Goal: Task Accomplishment & Management: Use online tool/utility

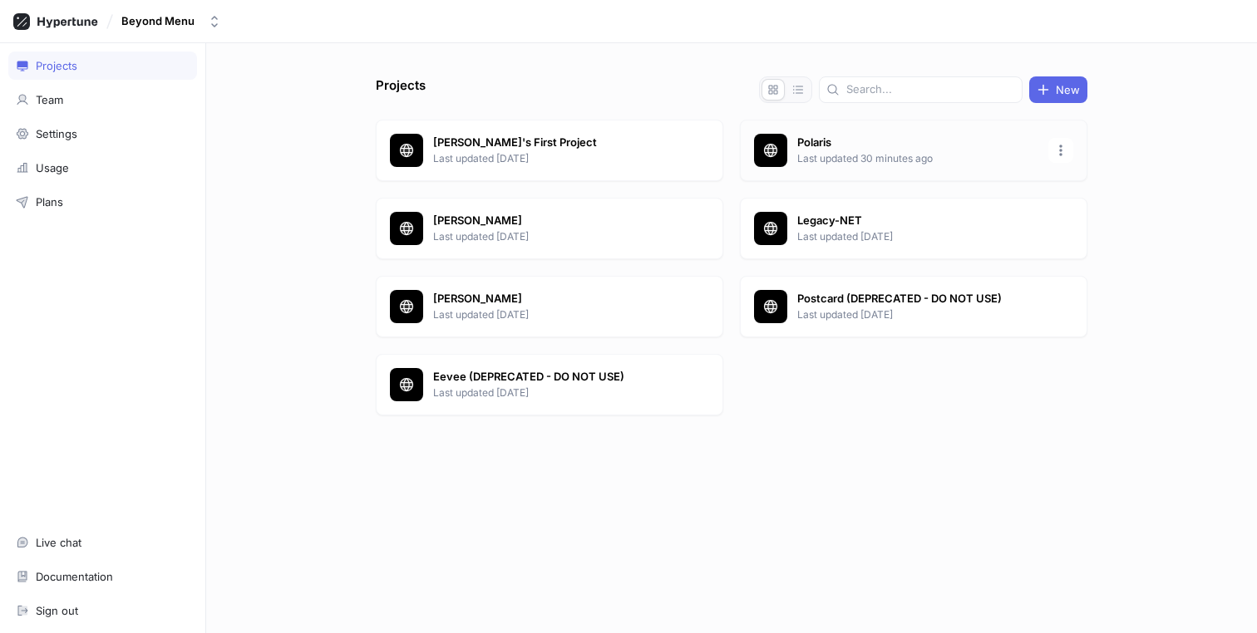
click at [815, 160] on p "Last updated 30 minutes ago" at bounding box center [917, 158] width 241 height 15
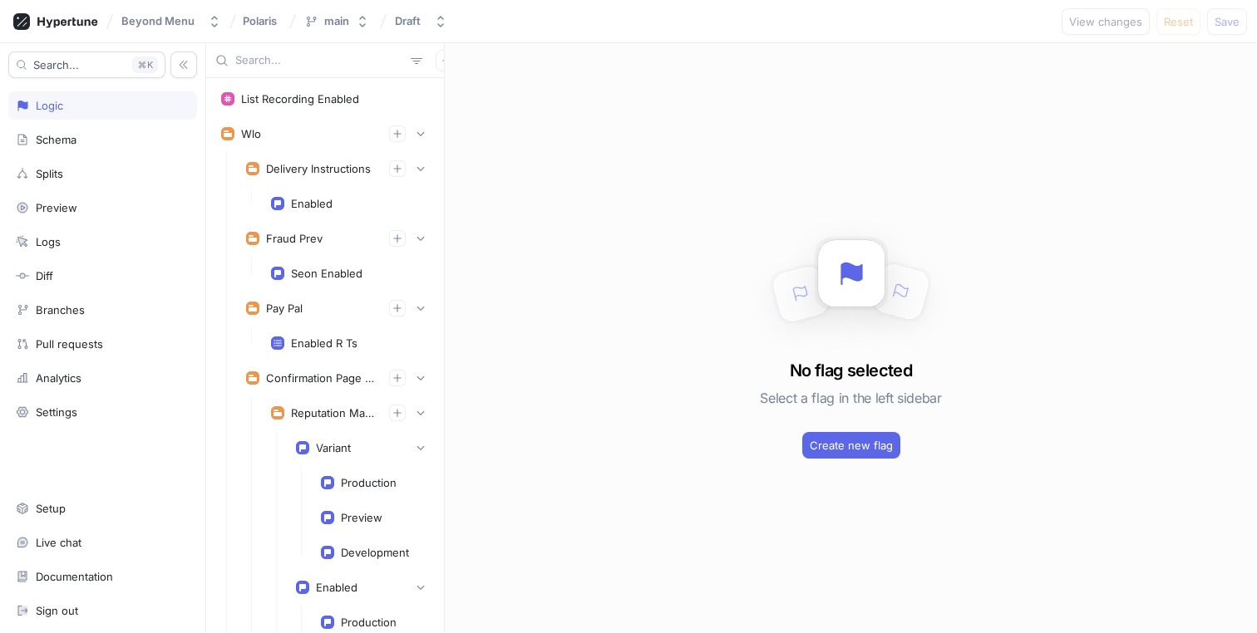
click at [270, 59] on input "text" at bounding box center [319, 60] width 169 height 17
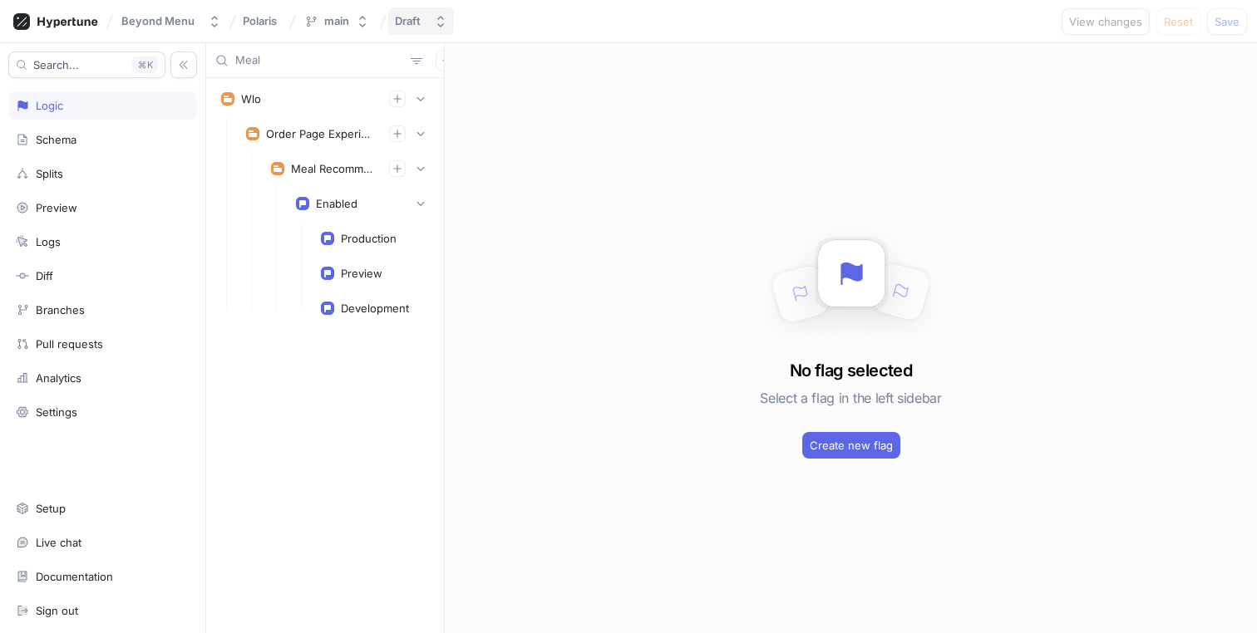
click at [404, 22] on div "Draft" at bounding box center [408, 21] width 26 height 14
type input "Meal"
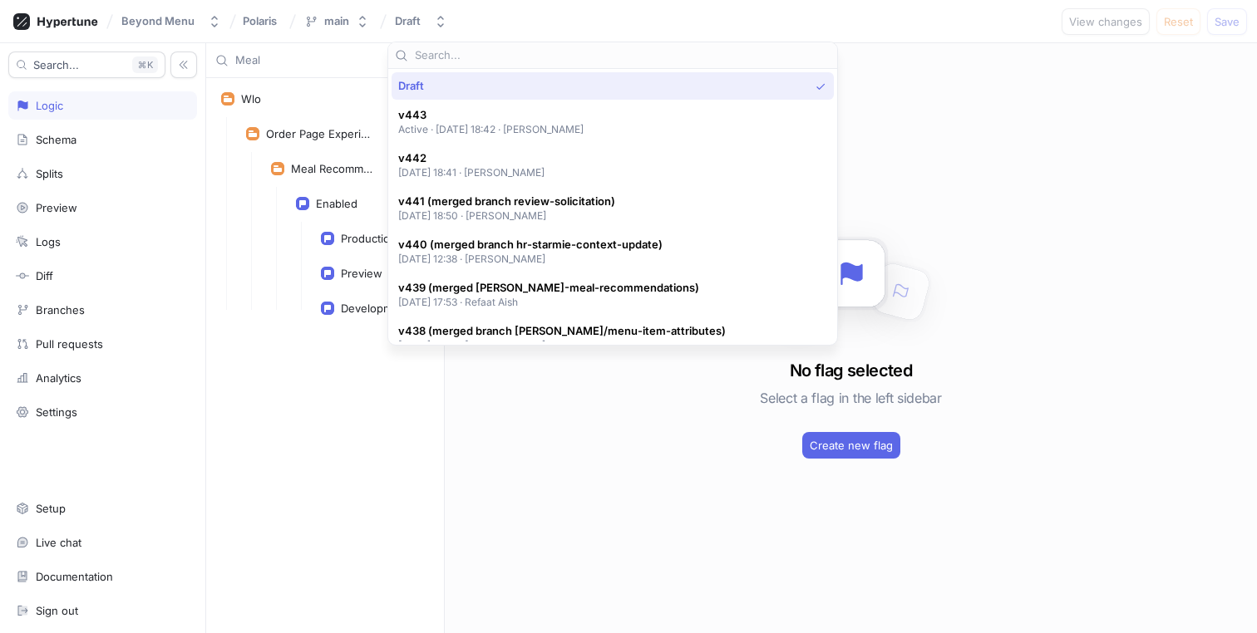
click at [506, 55] on input "text" at bounding box center [623, 55] width 416 height 17
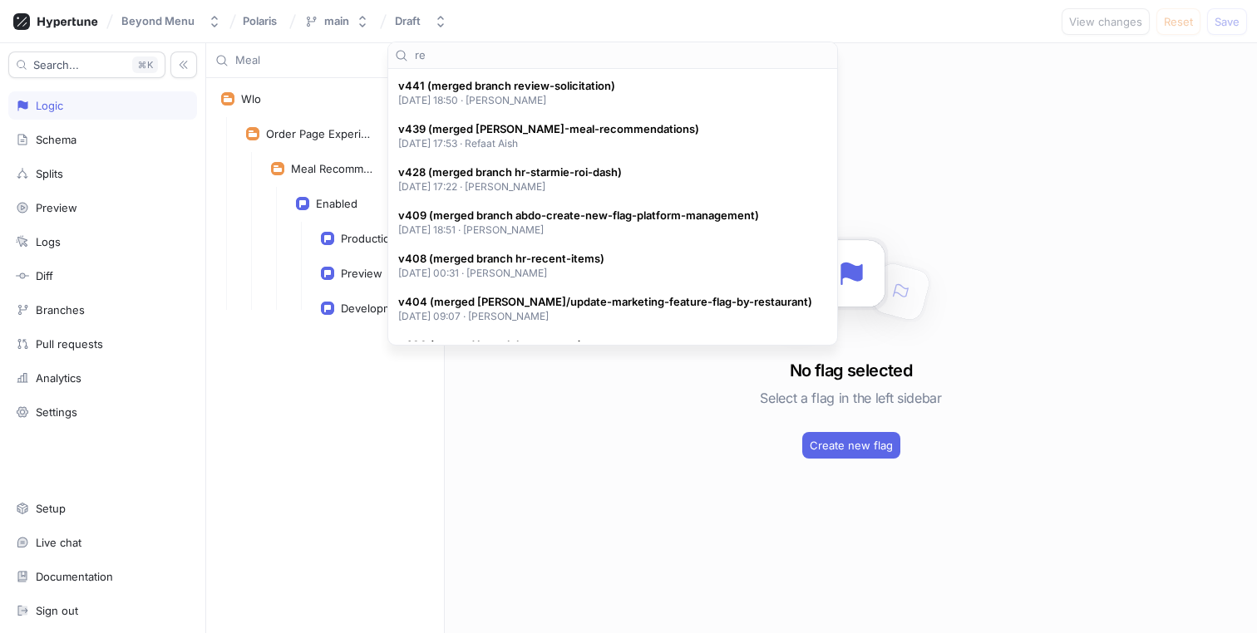
type input "r"
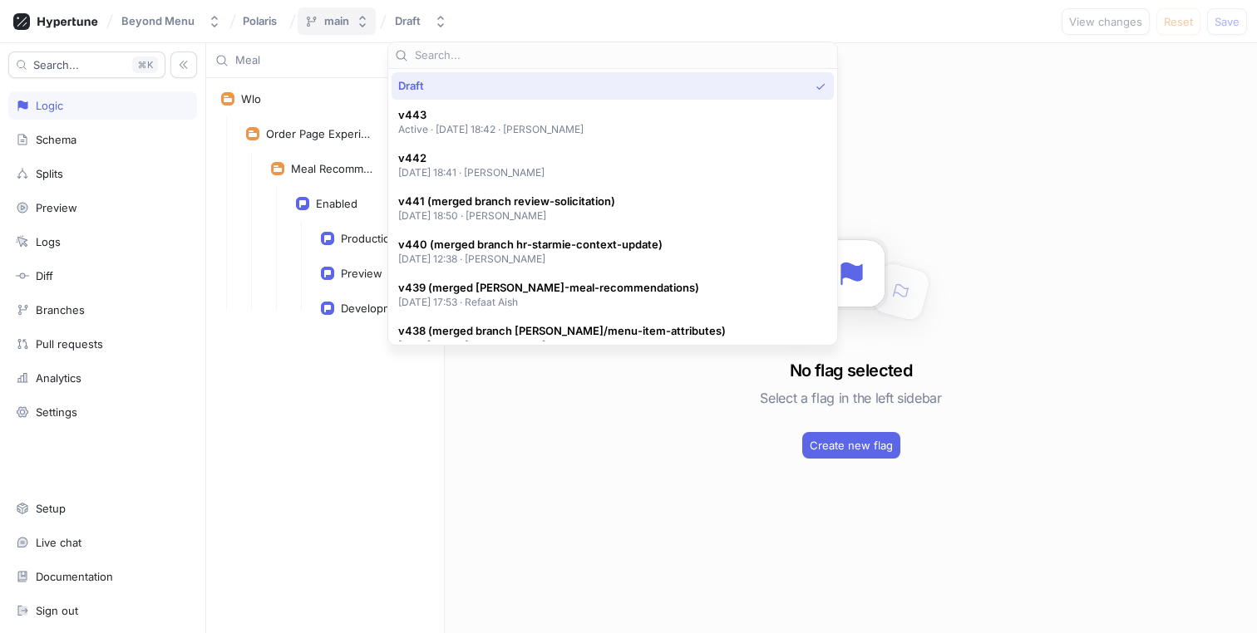
click at [332, 17] on div "main" at bounding box center [336, 21] width 25 height 14
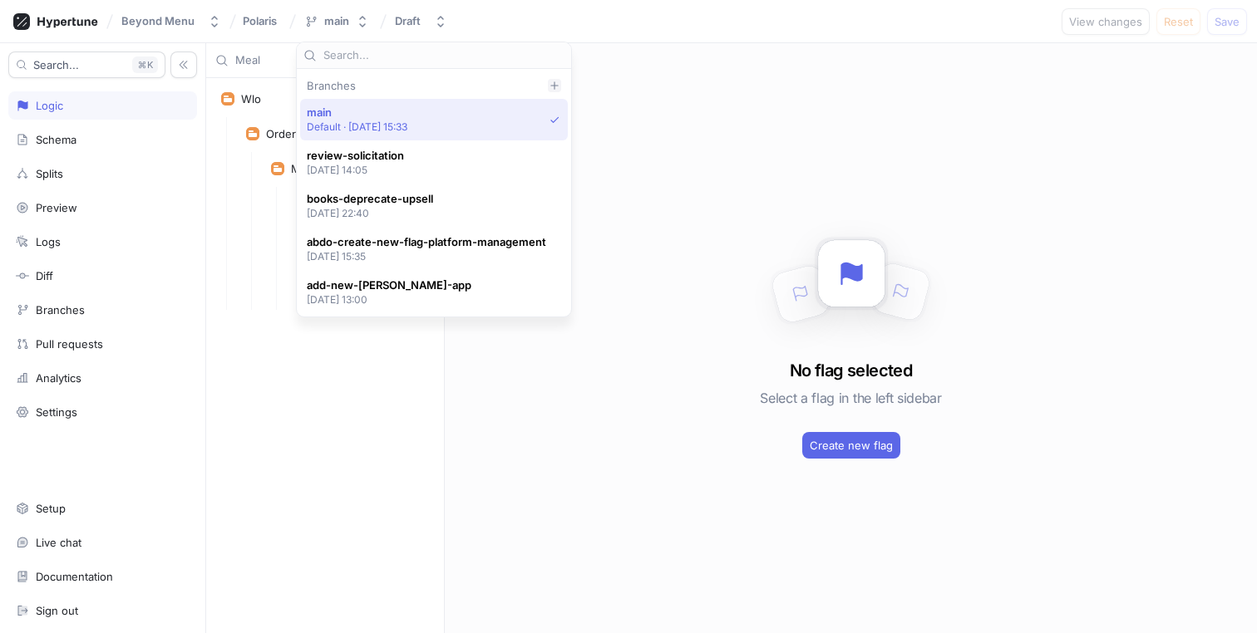
click at [558, 82] on icon at bounding box center [554, 86] width 10 height 10
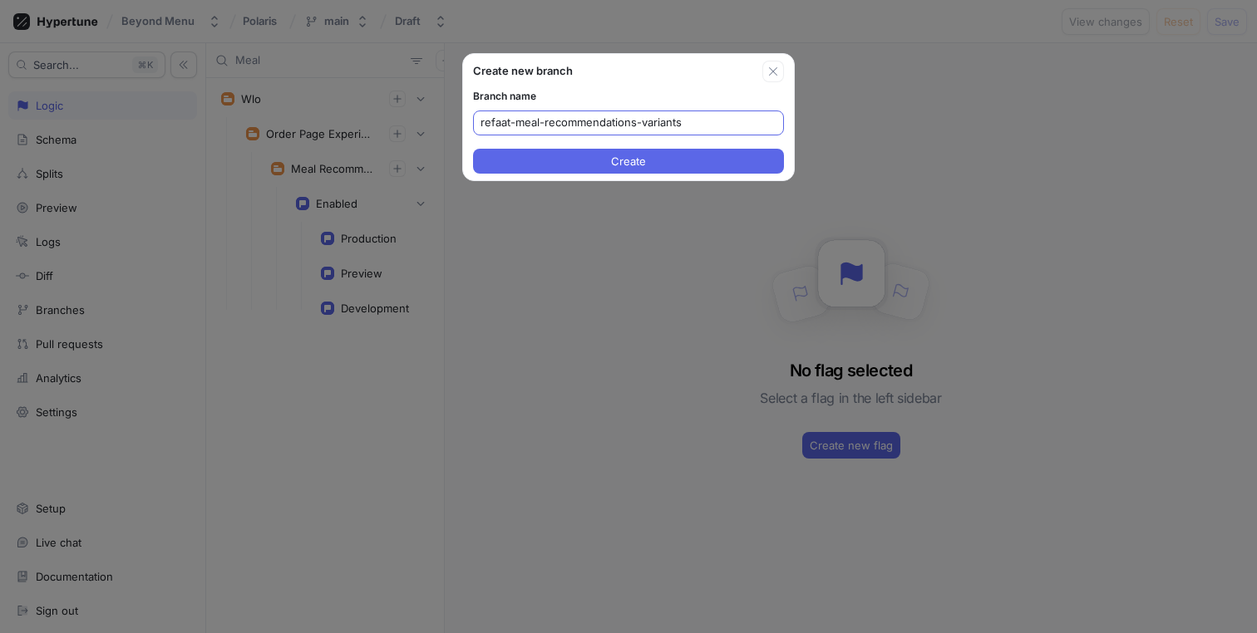
click at [675, 125] on input "refaat-meal-recommendations-variants" at bounding box center [628, 123] width 296 height 17
type input "refaat-meal-recommendations-variants"
click at [681, 154] on button "Create" at bounding box center [628, 161] width 311 height 25
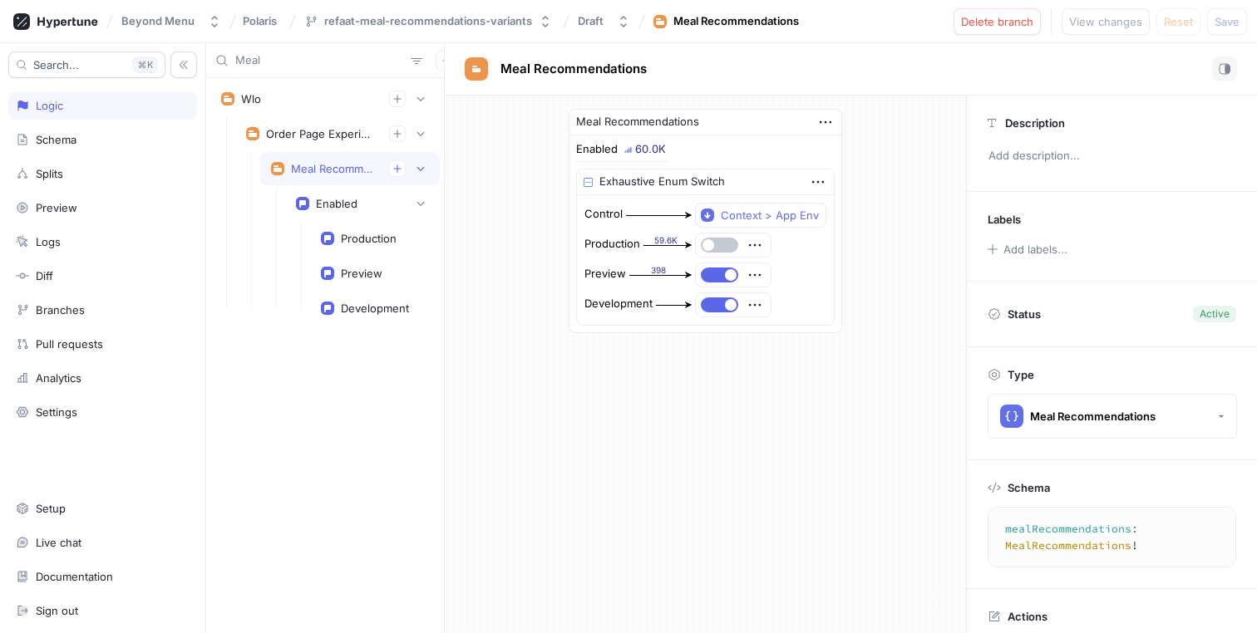
click at [322, 168] on div "Meal Recommendations" at bounding box center [333, 168] width 85 height 13
click at [90, 163] on div "Splits" at bounding box center [102, 174] width 189 height 28
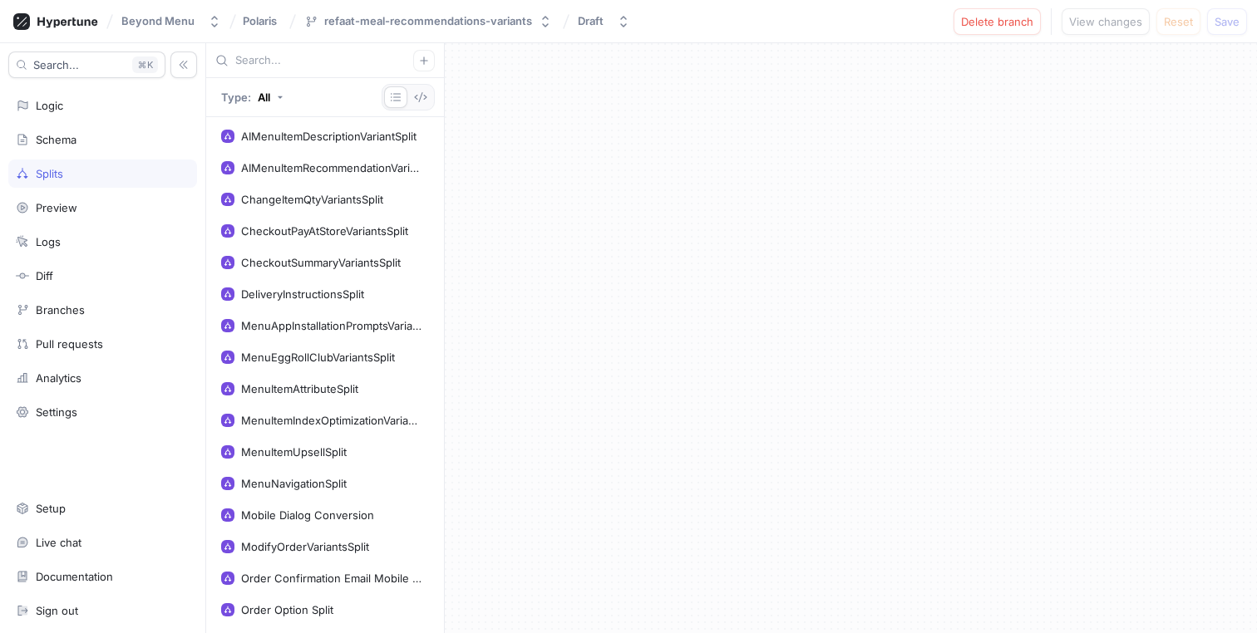
click at [288, 63] on input "text" at bounding box center [324, 60] width 178 height 17
click at [278, 130] on div "AIMenuItemDescriptionVariantSplit" at bounding box center [328, 136] width 175 height 13
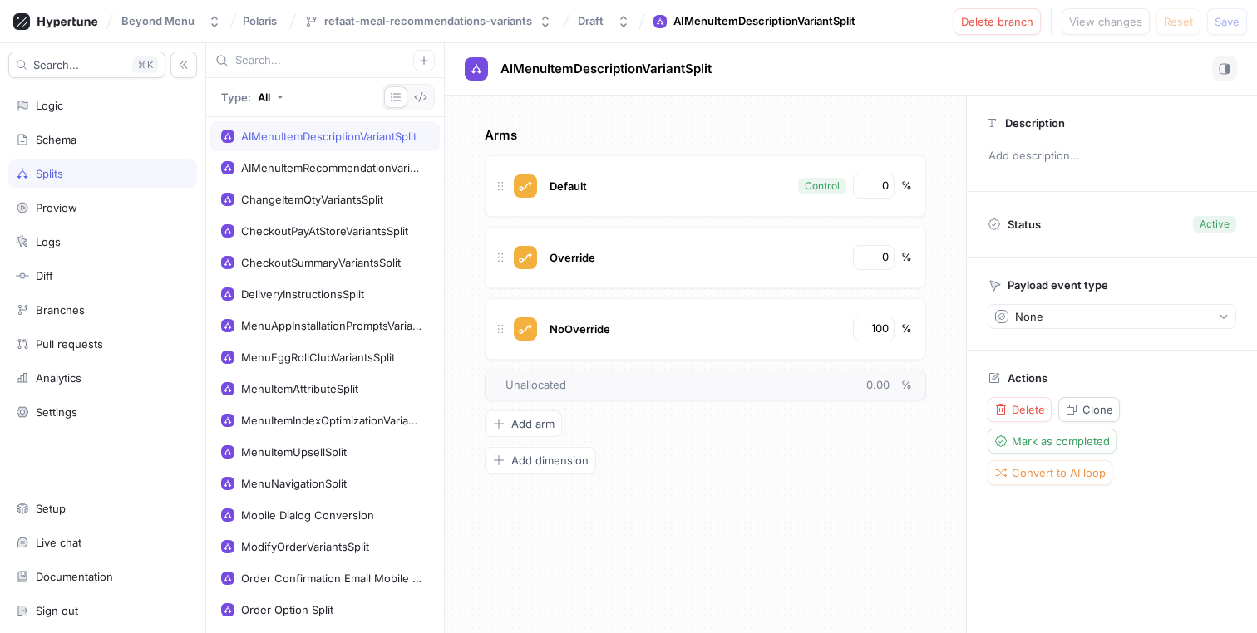
click at [302, 65] on input "text" at bounding box center [324, 60] width 178 height 17
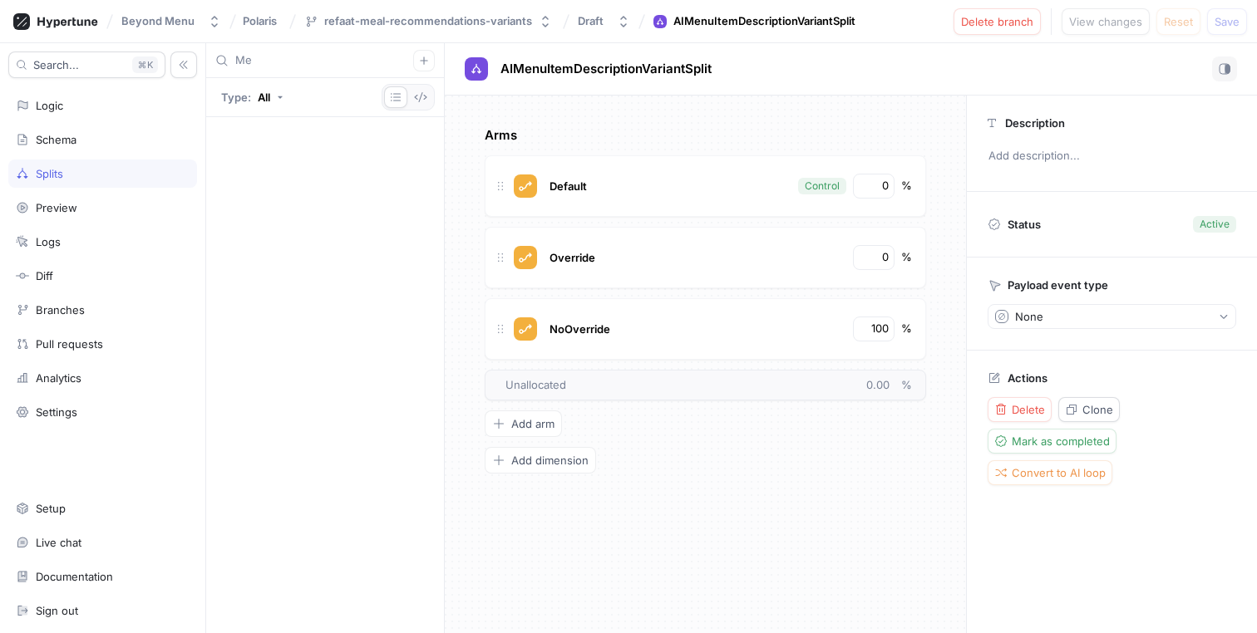
type input "M"
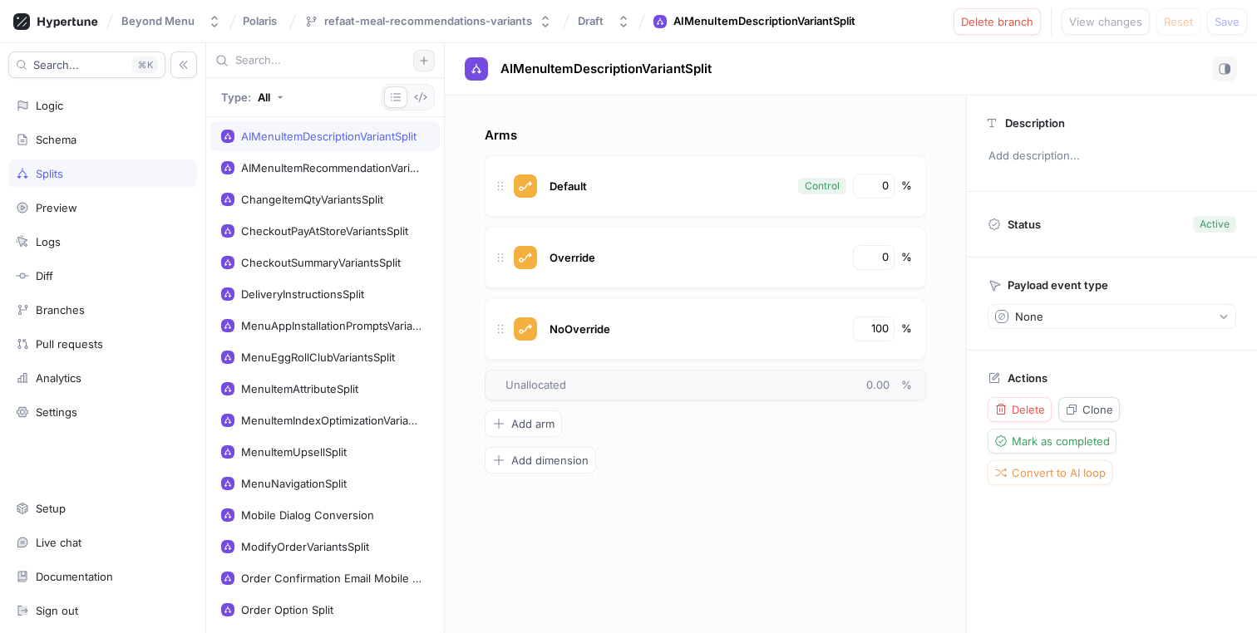
click at [428, 66] on button "button" at bounding box center [424, 61] width 22 height 22
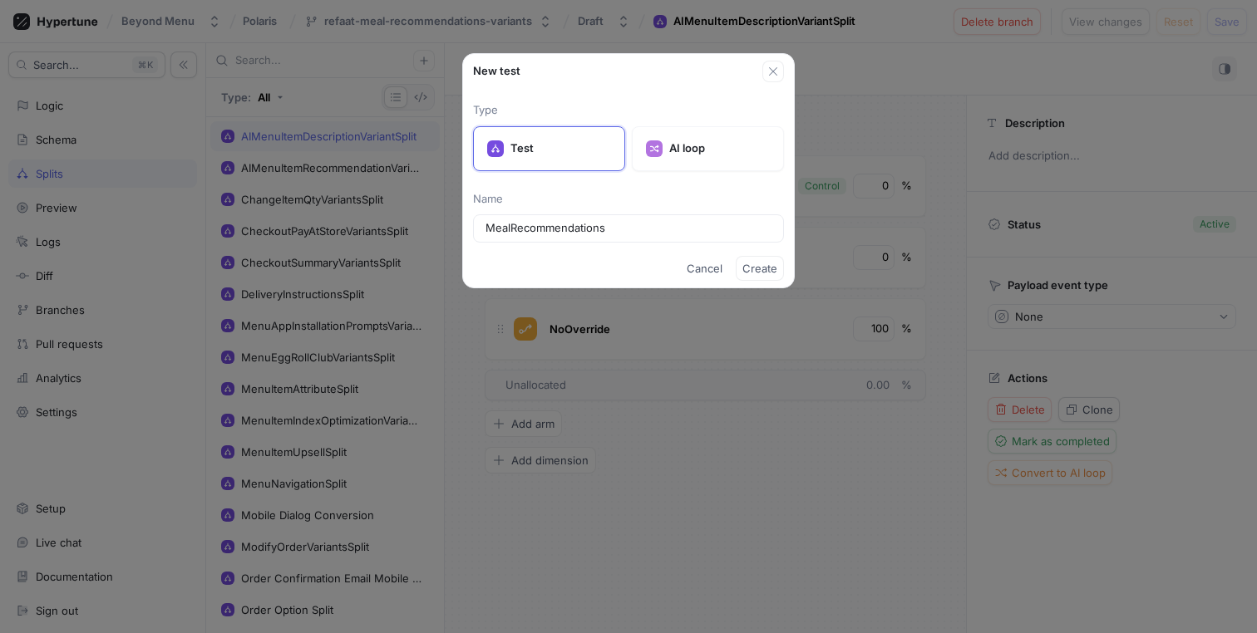
type input "MealRecommendations"
click at [701, 273] on span "Cancel" at bounding box center [705, 268] width 36 height 10
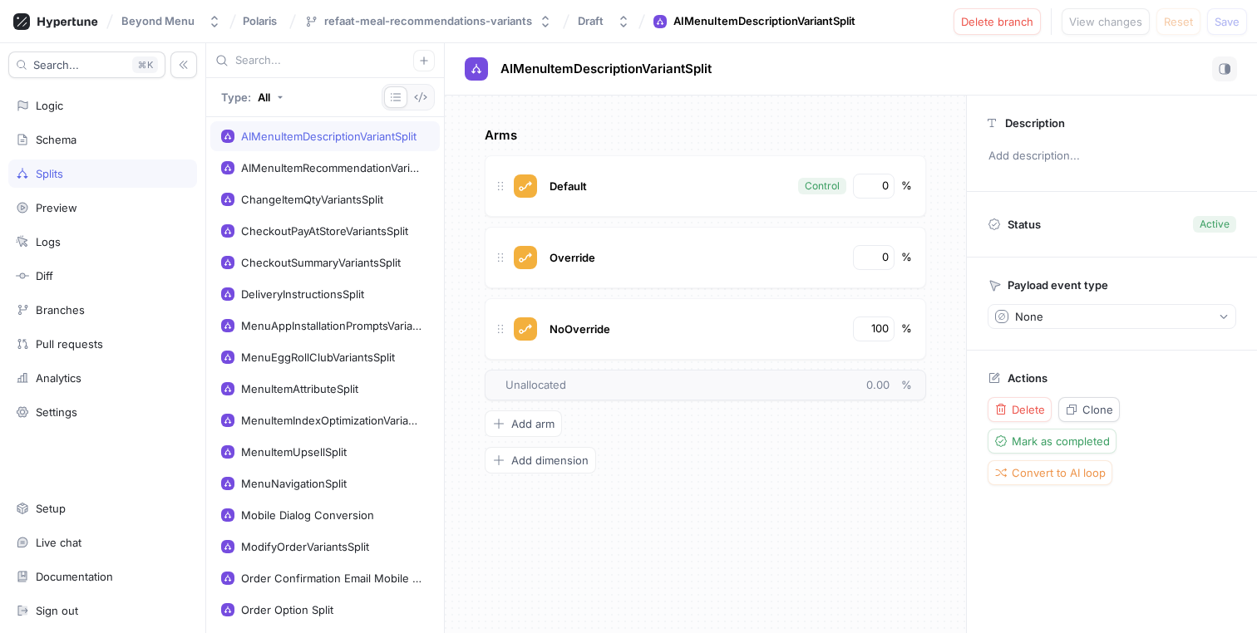
click at [304, 57] on input "text" at bounding box center [324, 60] width 178 height 17
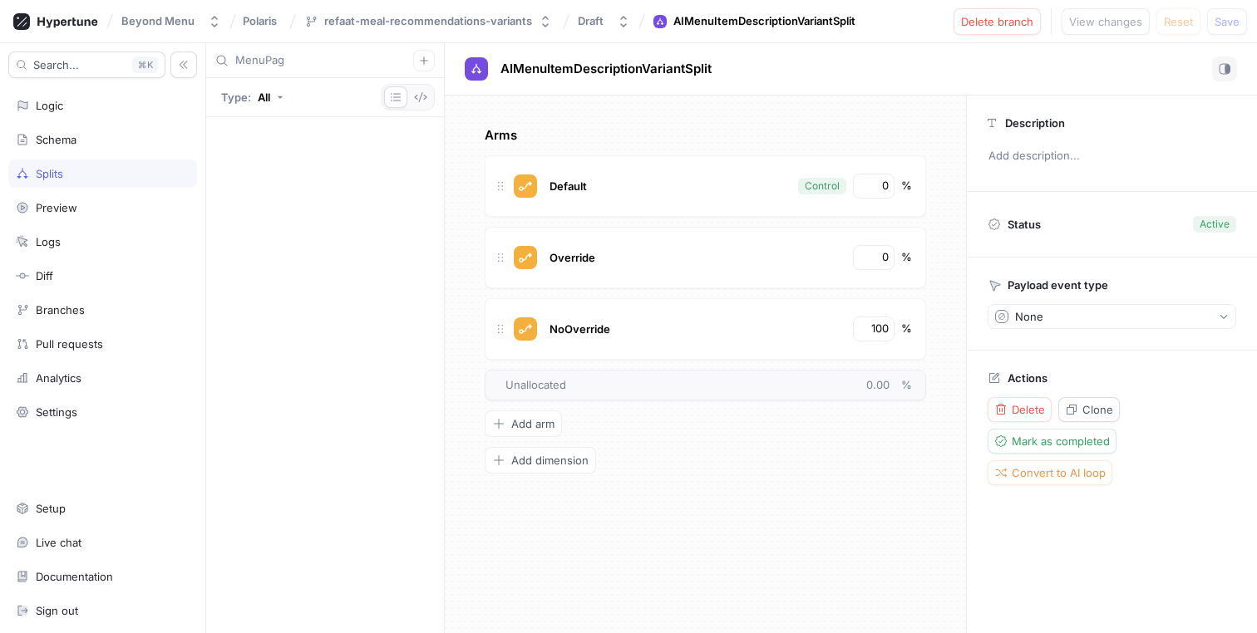
type input "MenuPage"
type input "Menu"
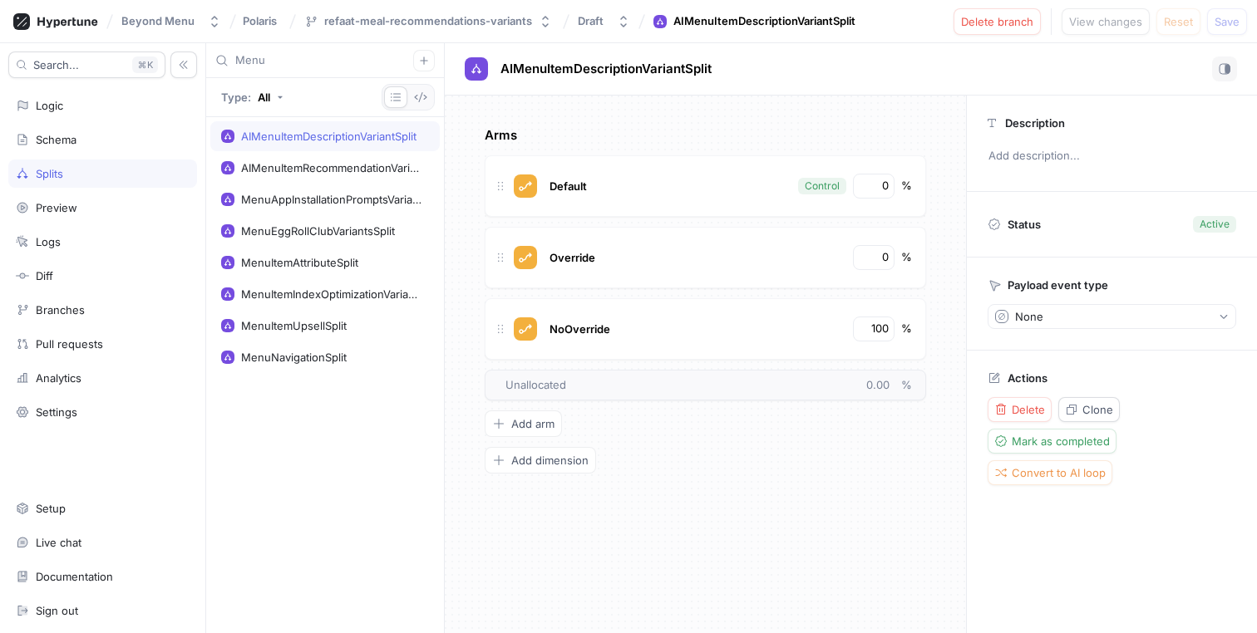
click at [327, 61] on input "Menu" at bounding box center [324, 60] width 178 height 17
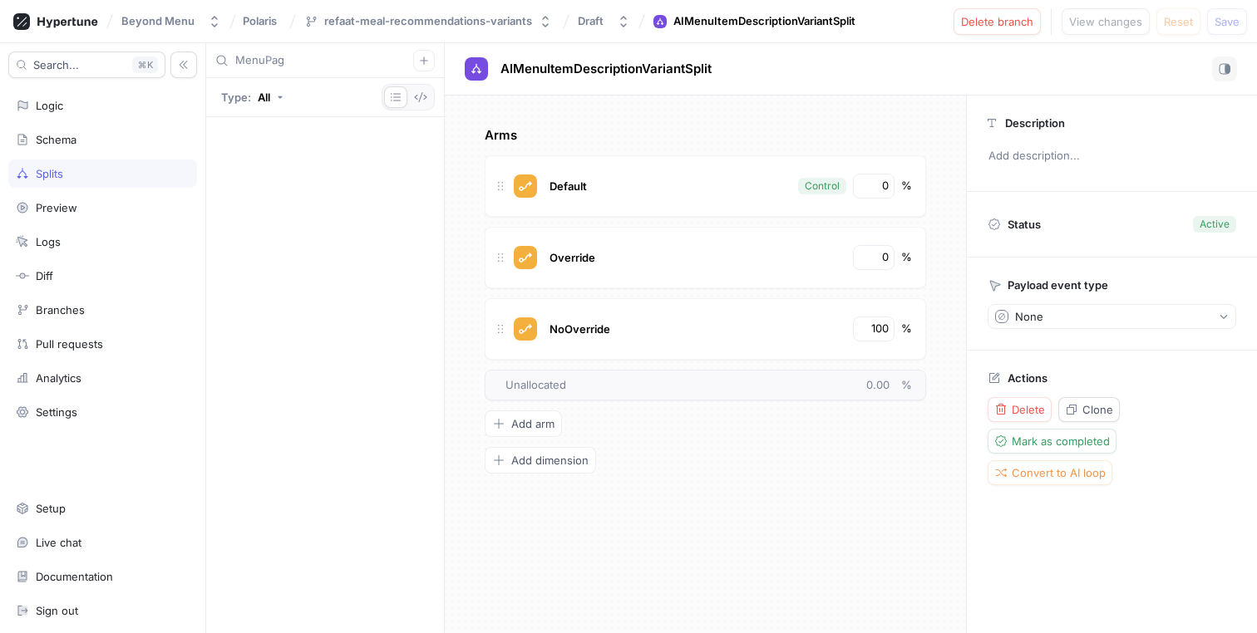
type input "MenuPage"
click at [421, 62] on icon "button" at bounding box center [424, 61] width 10 height 10
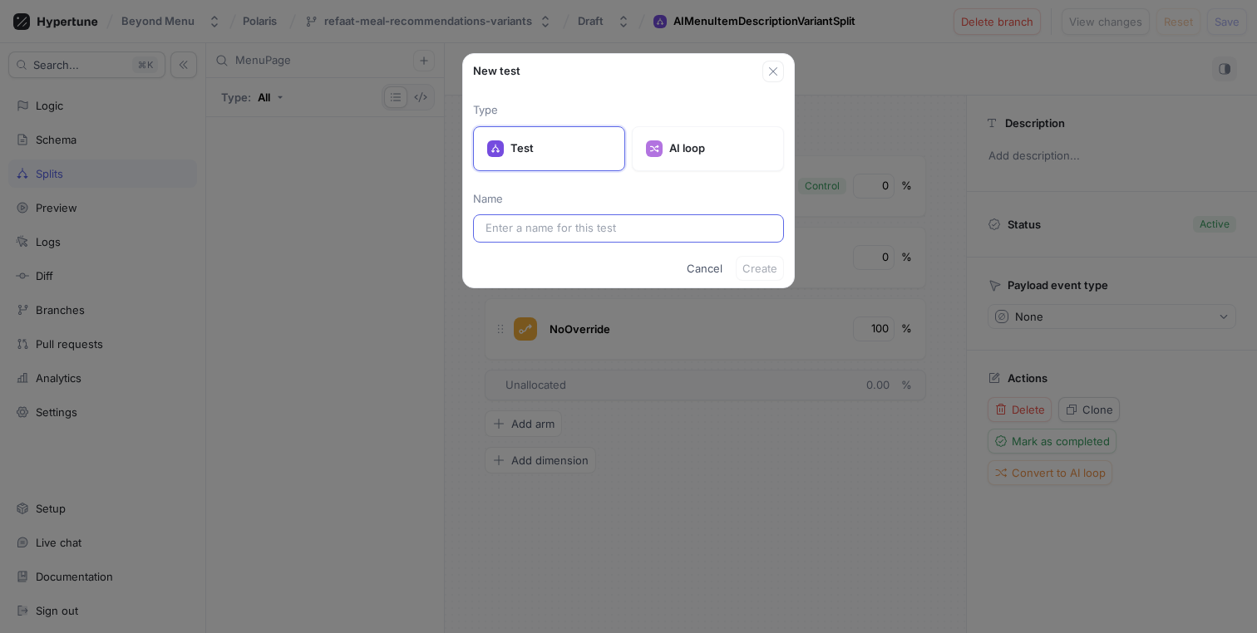
click at [631, 222] on input "text" at bounding box center [628, 228] width 286 height 17
type input "MenuPage"
click at [765, 270] on span "Create" at bounding box center [759, 268] width 35 height 10
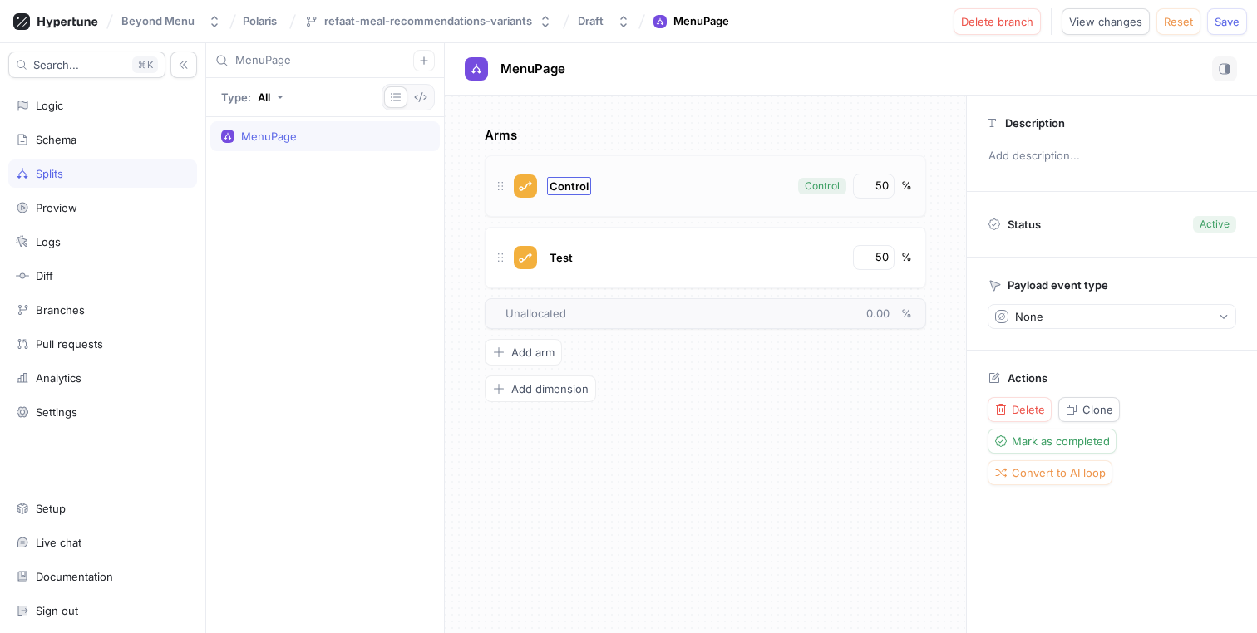
click at [573, 181] on span "Control" at bounding box center [568, 186] width 39 height 13
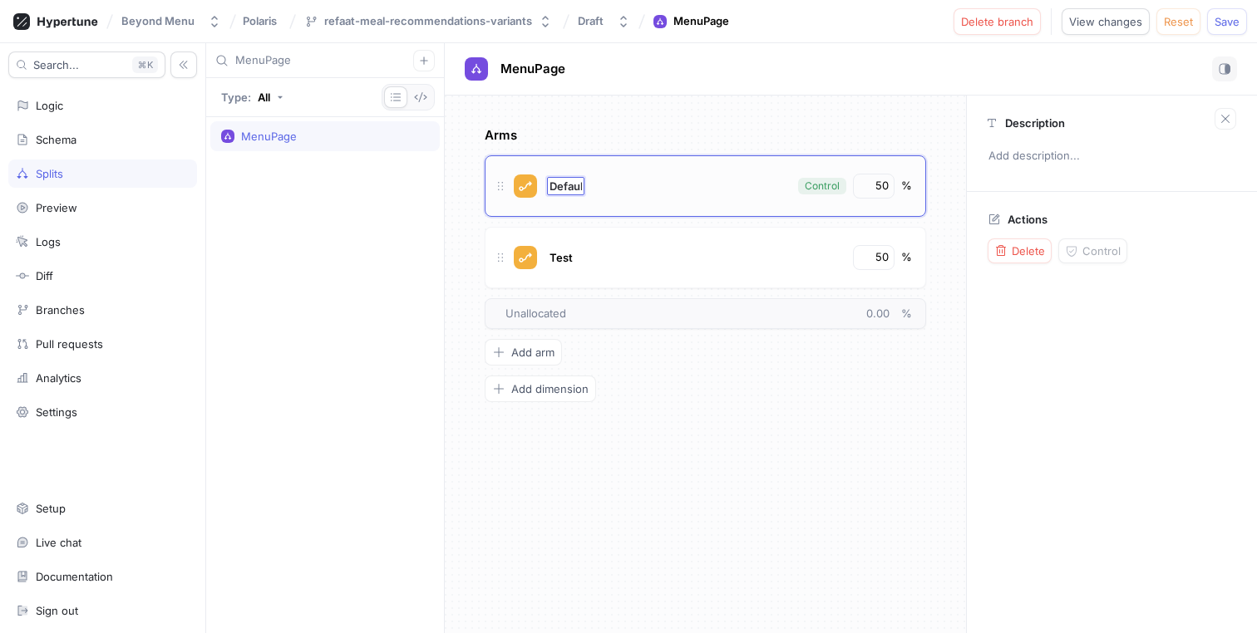
type input "Default"
click at [560, 261] on span "Test" at bounding box center [560, 257] width 23 height 13
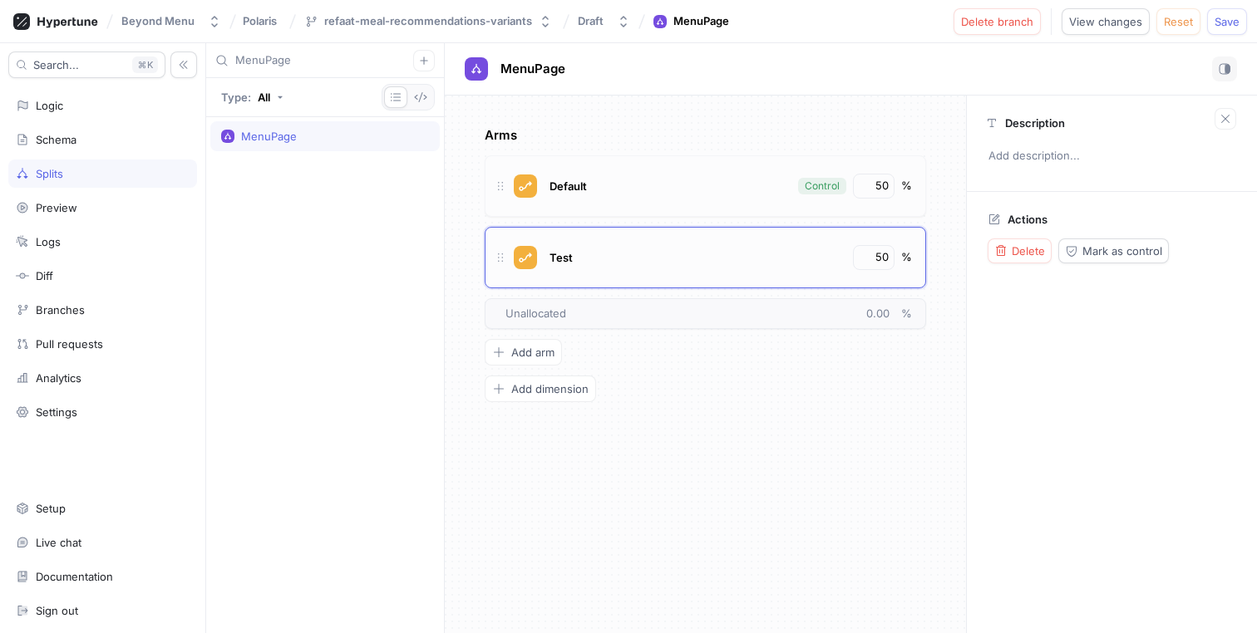
click at [566, 256] on span "Test" at bounding box center [560, 257] width 23 height 13
type input "MealRecommendations"
click at [564, 256] on input "MealRecommendations" at bounding box center [561, 257] width 24 height 13
click at [564, 256] on input "MealRecommendations" at bounding box center [611, 257] width 125 height 13
click at [733, 382] on div "Arms Default Control 50 % MealRecommendations MealRecommendations 50 % To pick …" at bounding box center [705, 264] width 441 height 276
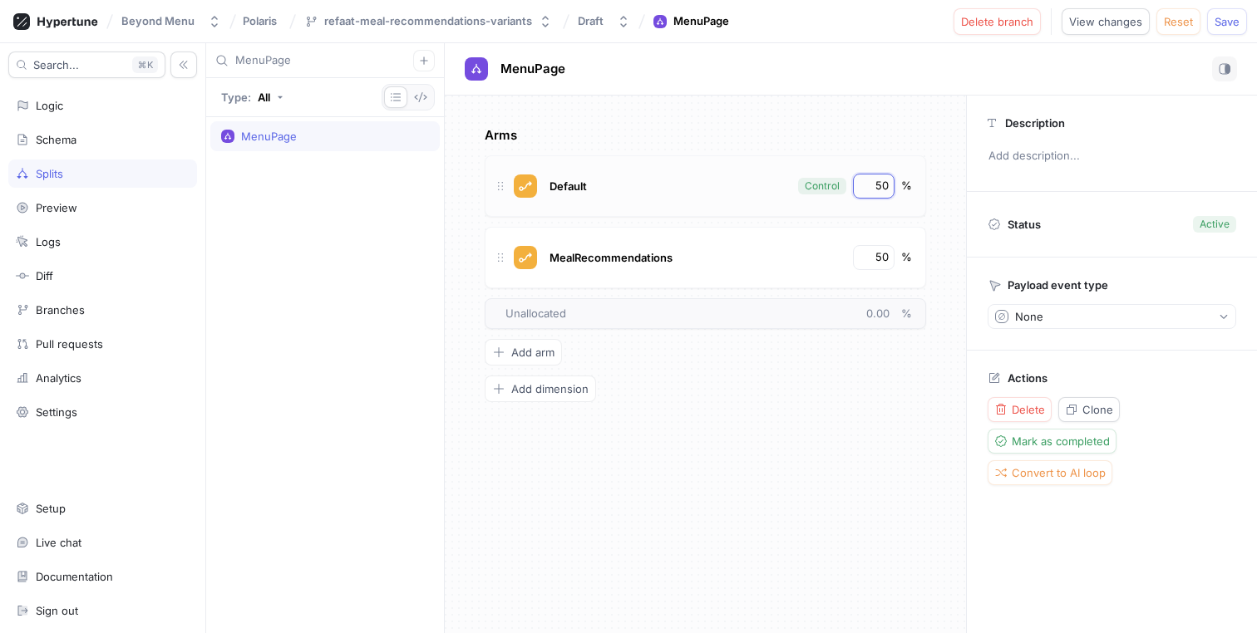
click at [879, 190] on input "50" at bounding box center [874, 186] width 28 height 17
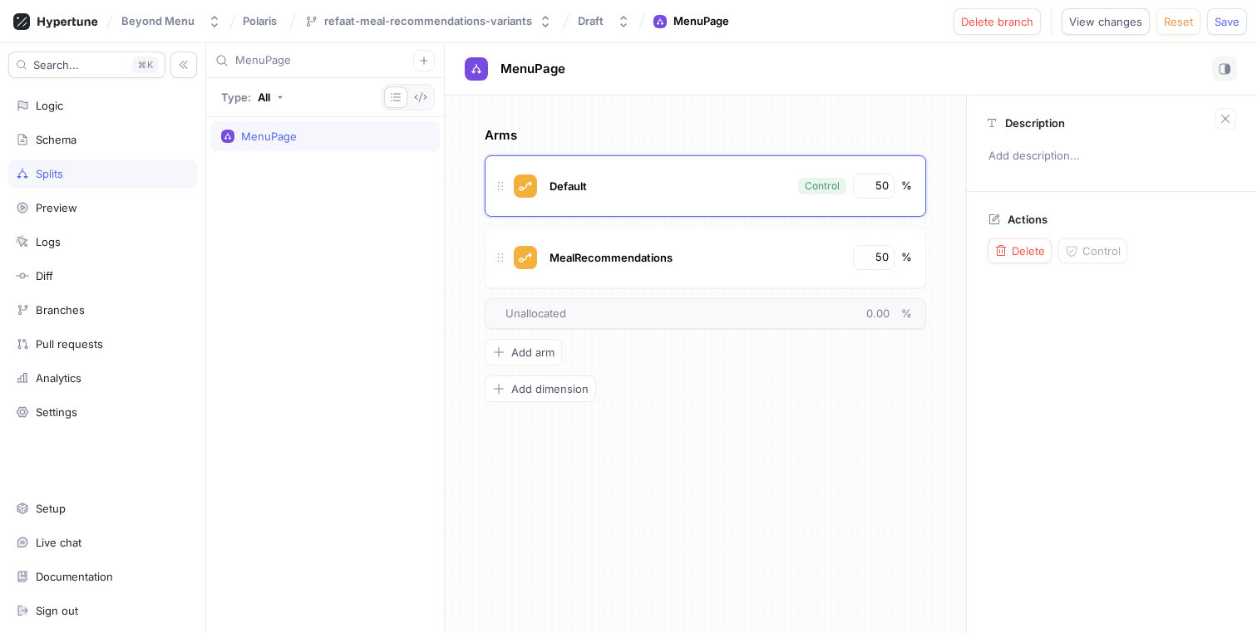
click at [881, 114] on div "Arms Default Control 50 % MealRecommendations 50 % To pick up a draggable item,…" at bounding box center [705, 365] width 521 height 538
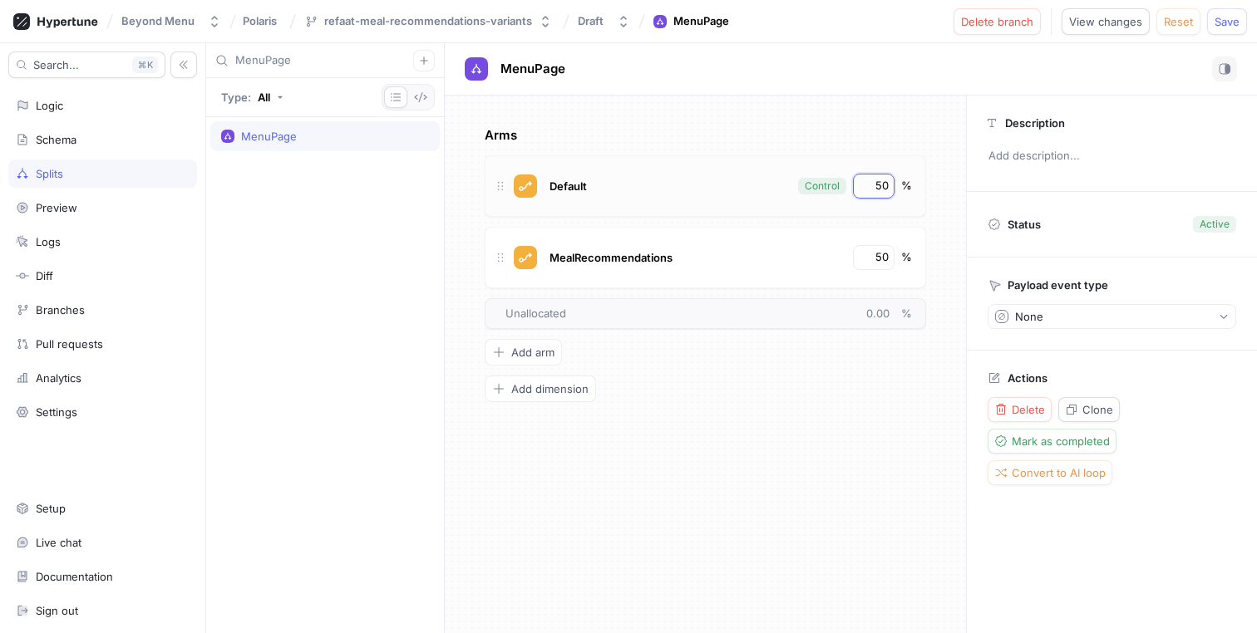
click at [878, 183] on input "50" at bounding box center [874, 186] width 28 height 17
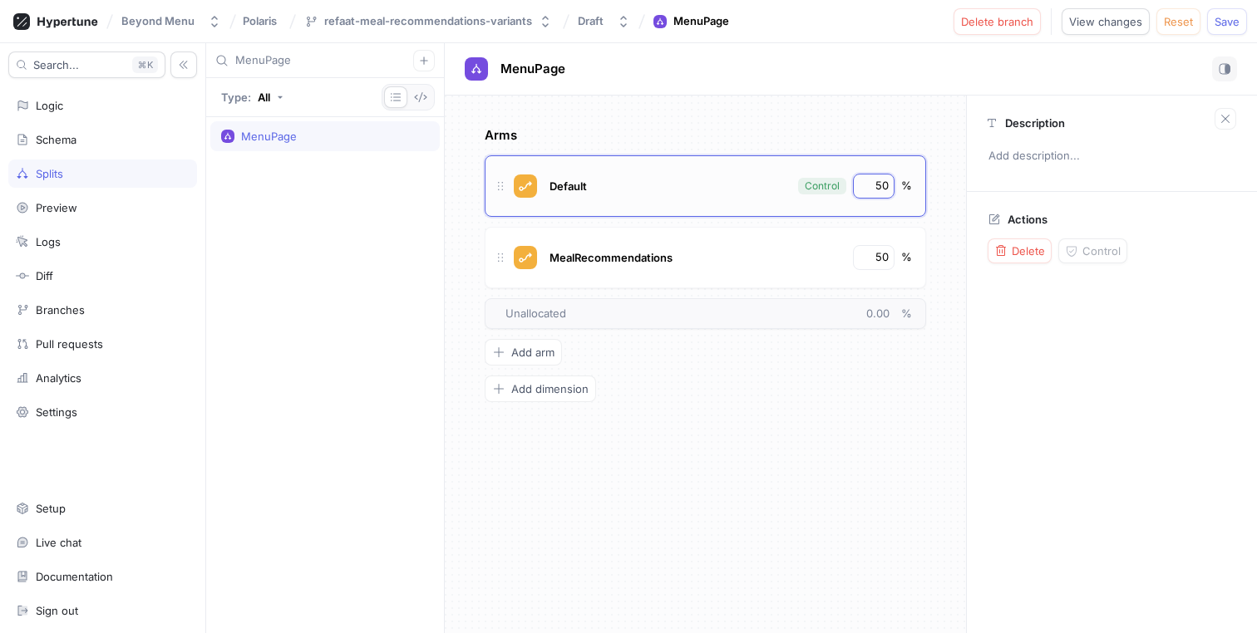
click at [878, 183] on input "50" at bounding box center [874, 186] width 28 height 17
click at [884, 258] on input "50" at bounding box center [874, 257] width 28 height 17
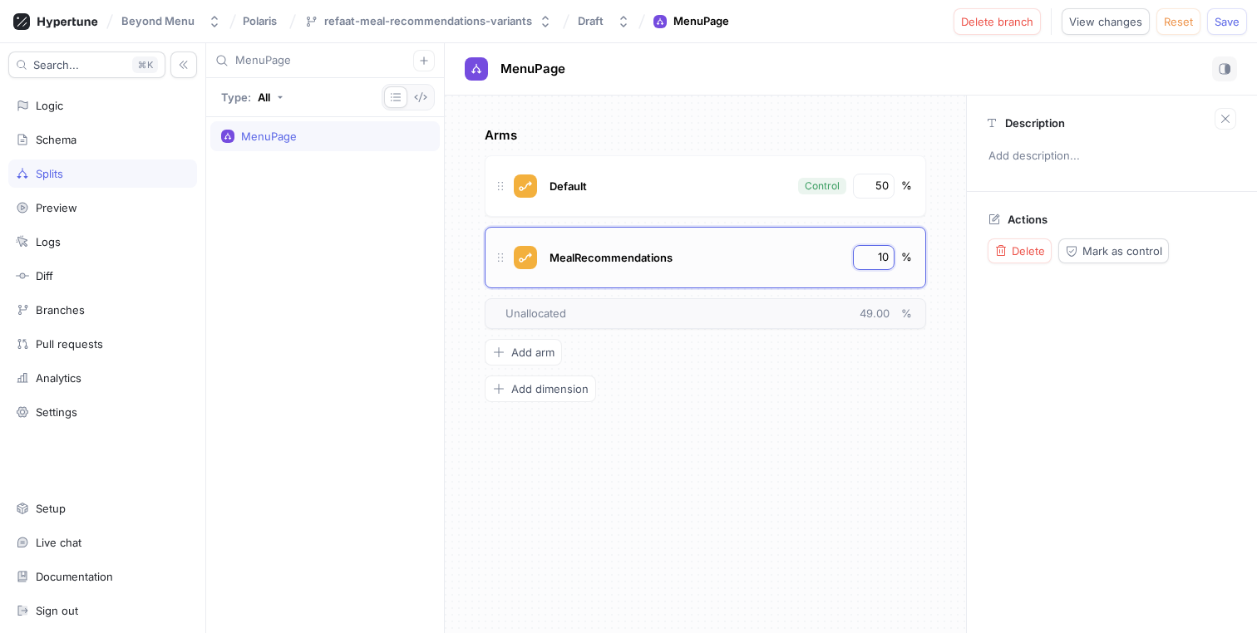
type input "100"
click at [878, 184] on input "50" at bounding box center [874, 186] width 28 height 17
type input "100"
click at [878, 184] on input "50" at bounding box center [874, 186] width 28 height 17
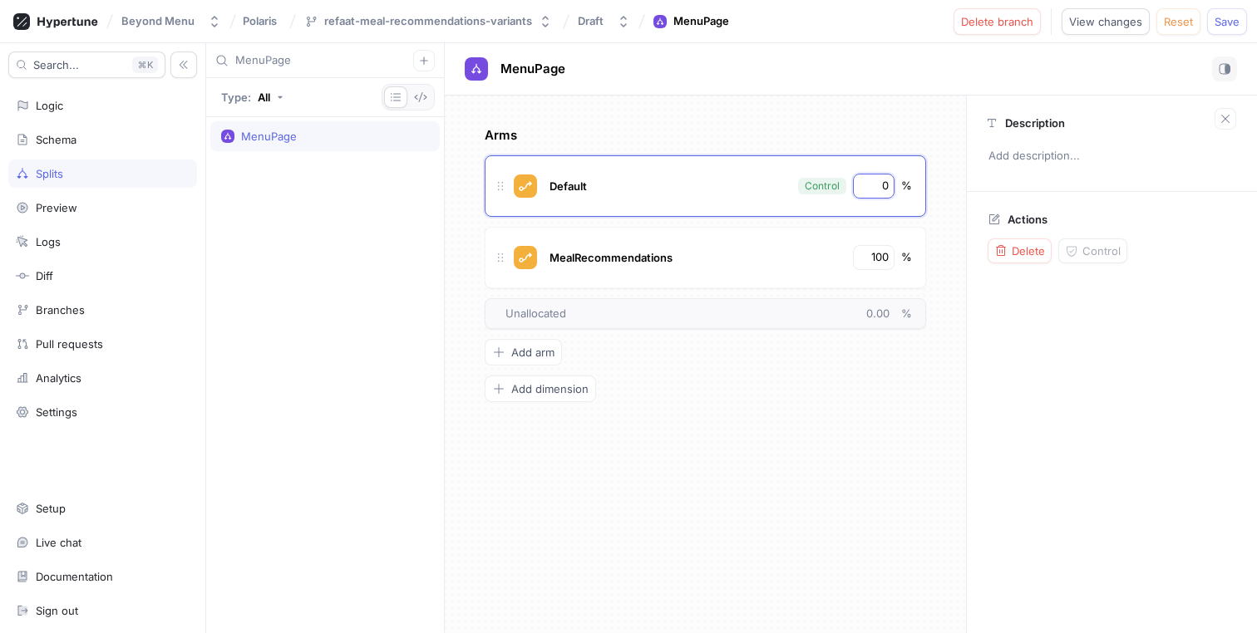
type input "0"
click at [937, 43] on div "MenuPage No errors." at bounding box center [851, 69] width 812 height 52
click at [885, 182] on input "0" at bounding box center [874, 186] width 28 height 17
click at [873, 84] on div "MenuPage No errors." at bounding box center [851, 69] width 812 height 52
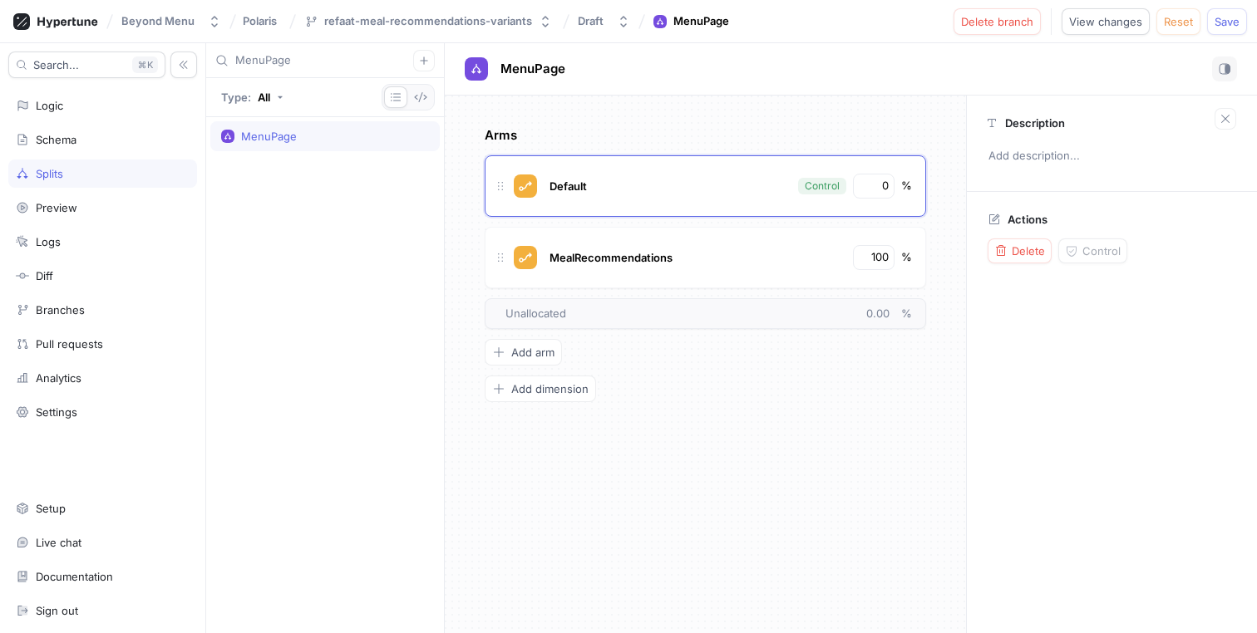
click at [283, 124] on div "MenuPage" at bounding box center [324, 136] width 229 height 30
click at [98, 106] on div "Logic" at bounding box center [103, 105] width 174 height 13
click at [40, 103] on div "Logic" at bounding box center [49, 105] width 27 height 13
click at [308, 72] on div "MenuPage" at bounding box center [325, 60] width 238 height 35
click at [263, 60] on input "MenuPage" at bounding box center [324, 60] width 178 height 17
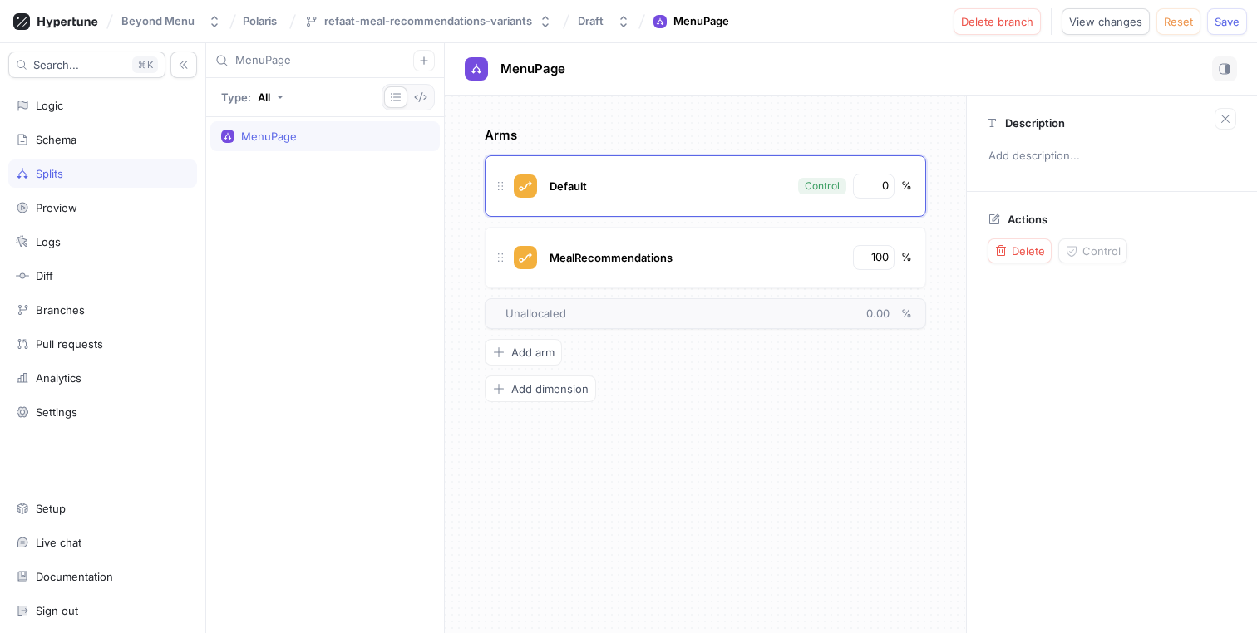
click at [263, 60] on input "MenuPage" at bounding box center [324, 60] width 178 height 17
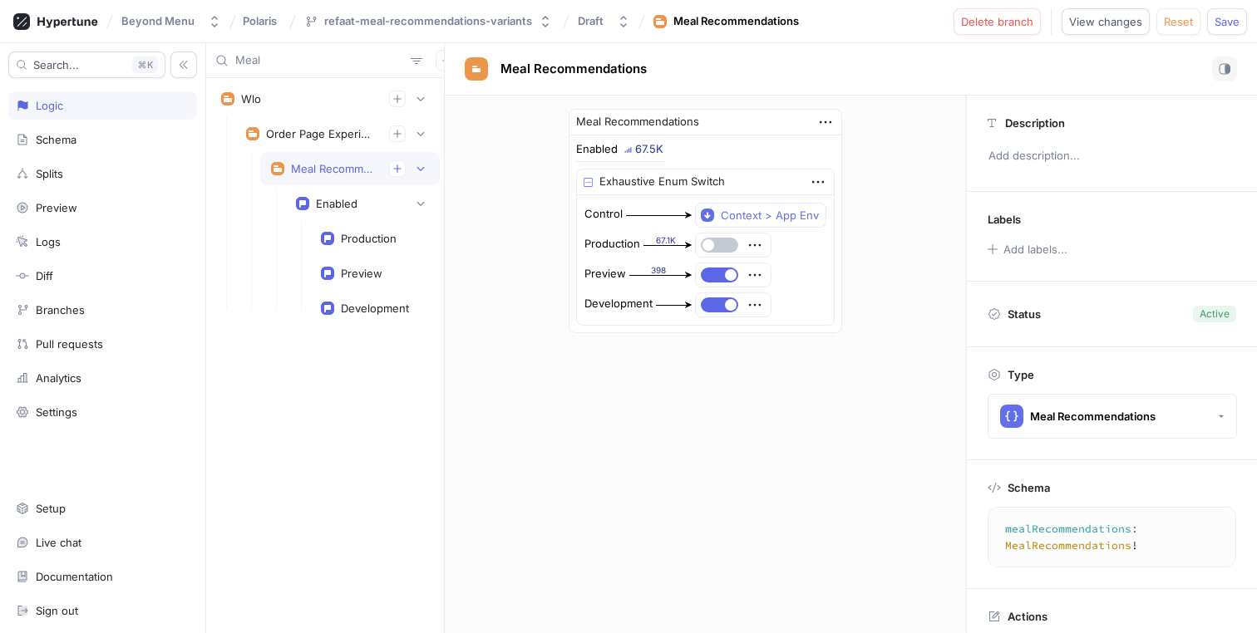
click at [268, 67] on input "Meal" at bounding box center [319, 60] width 169 height 17
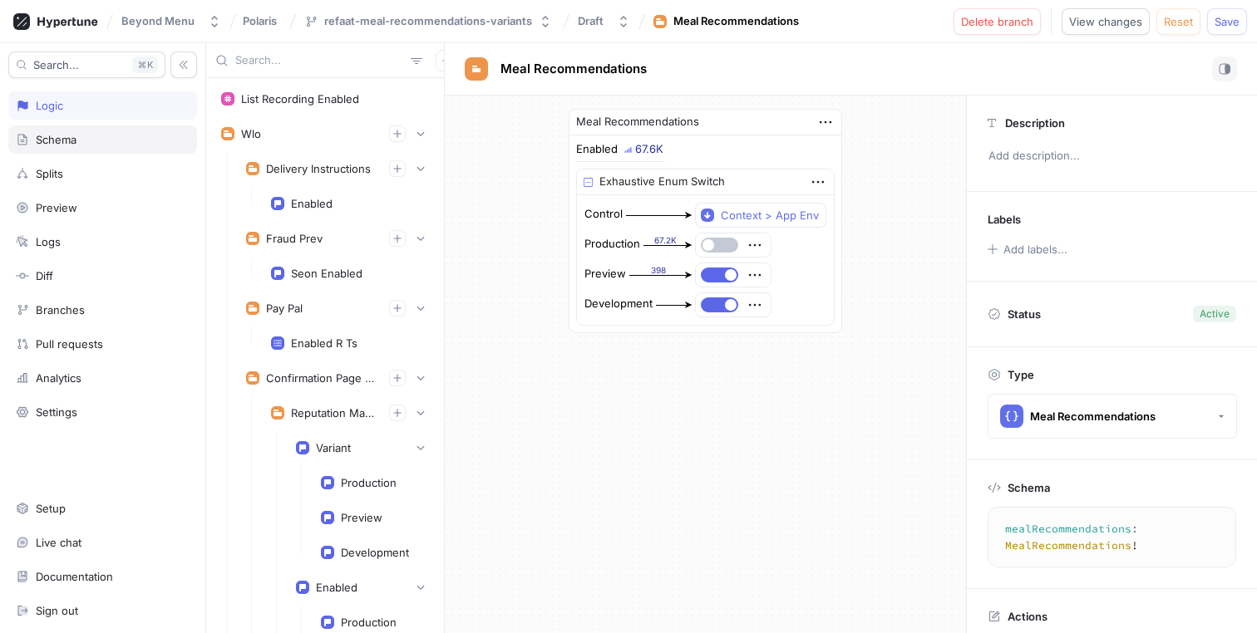
click at [79, 142] on div "Schema" at bounding box center [103, 139] width 174 height 13
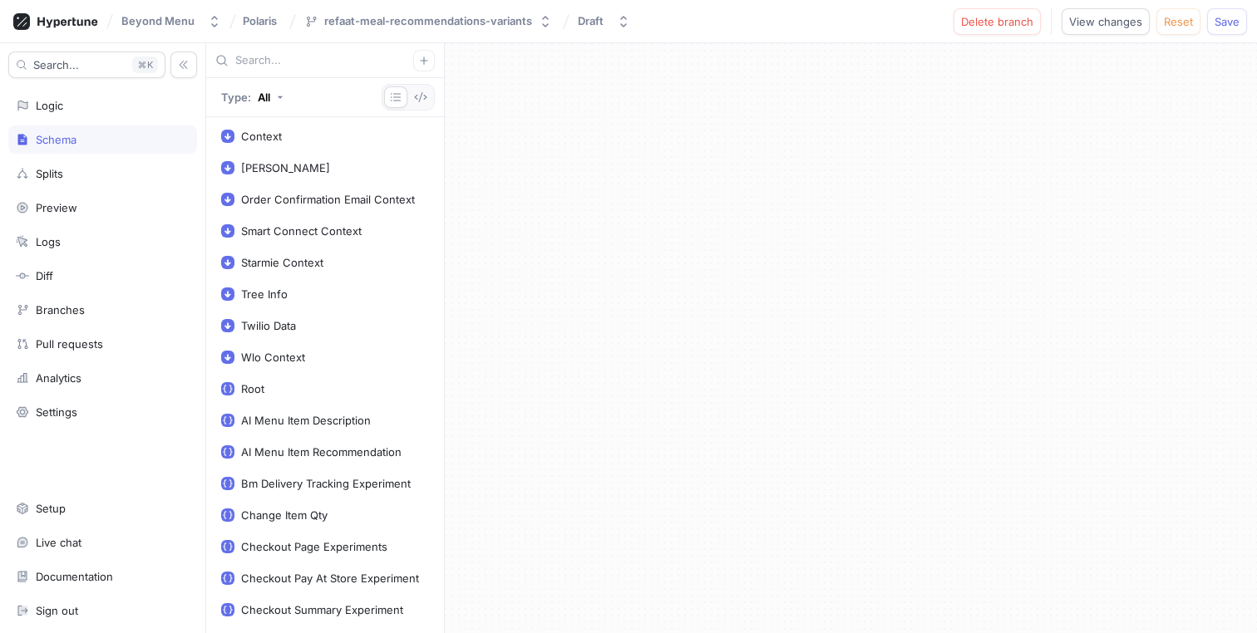
click at [261, 62] on input "text" at bounding box center [324, 60] width 178 height 17
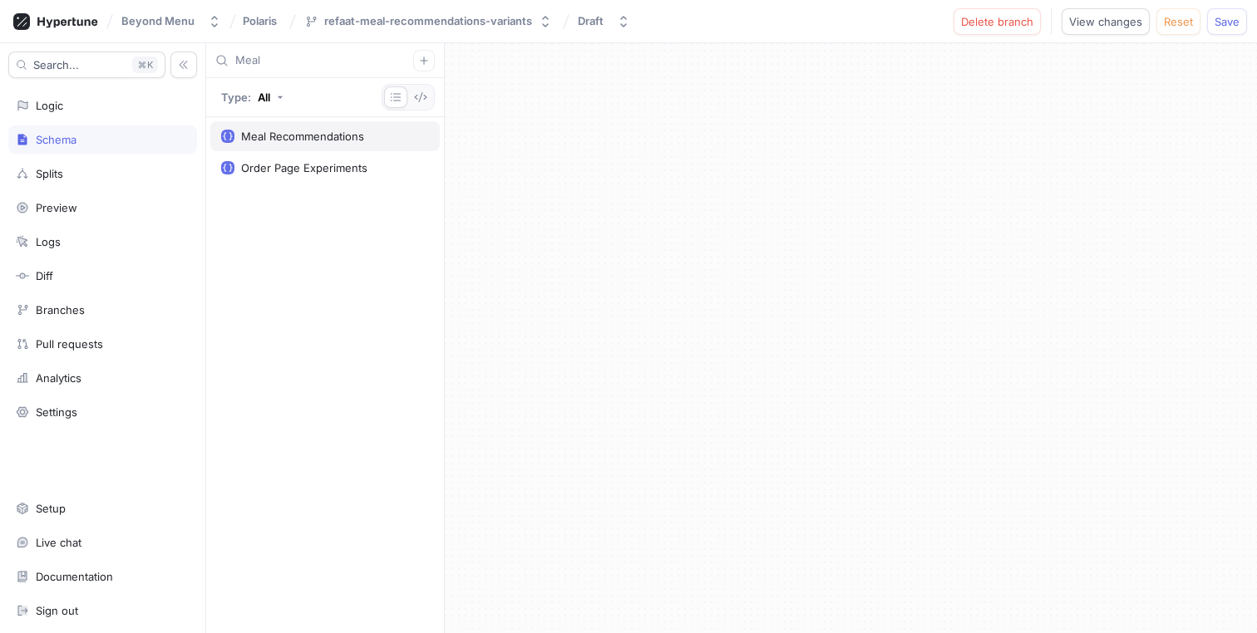
type input "Meal"
click at [276, 140] on div "Meal Recommendations" at bounding box center [302, 136] width 123 height 13
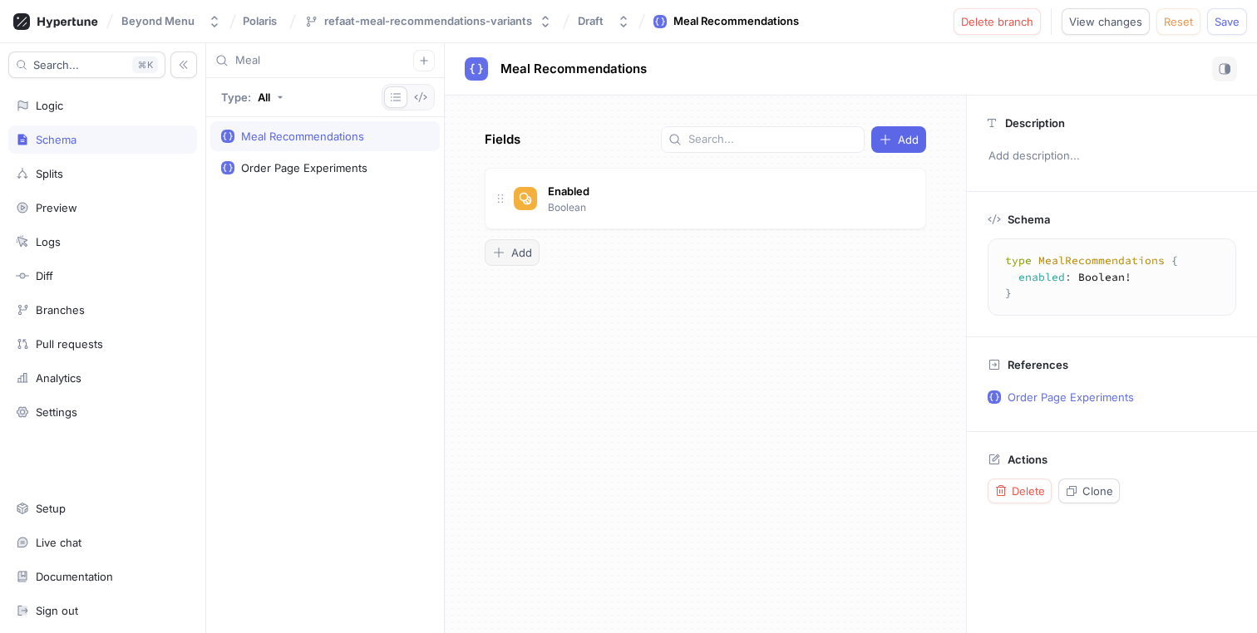
click at [518, 254] on span "Add" at bounding box center [521, 253] width 21 height 10
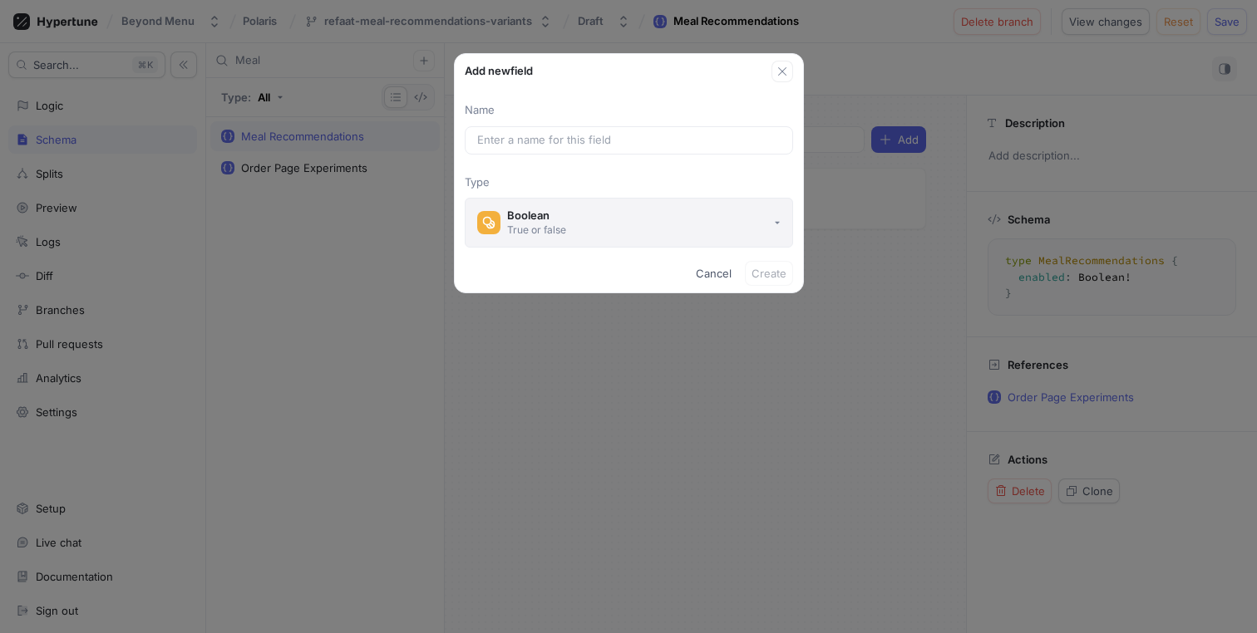
click at [670, 214] on button "Boolean True or false" at bounding box center [629, 223] width 328 height 50
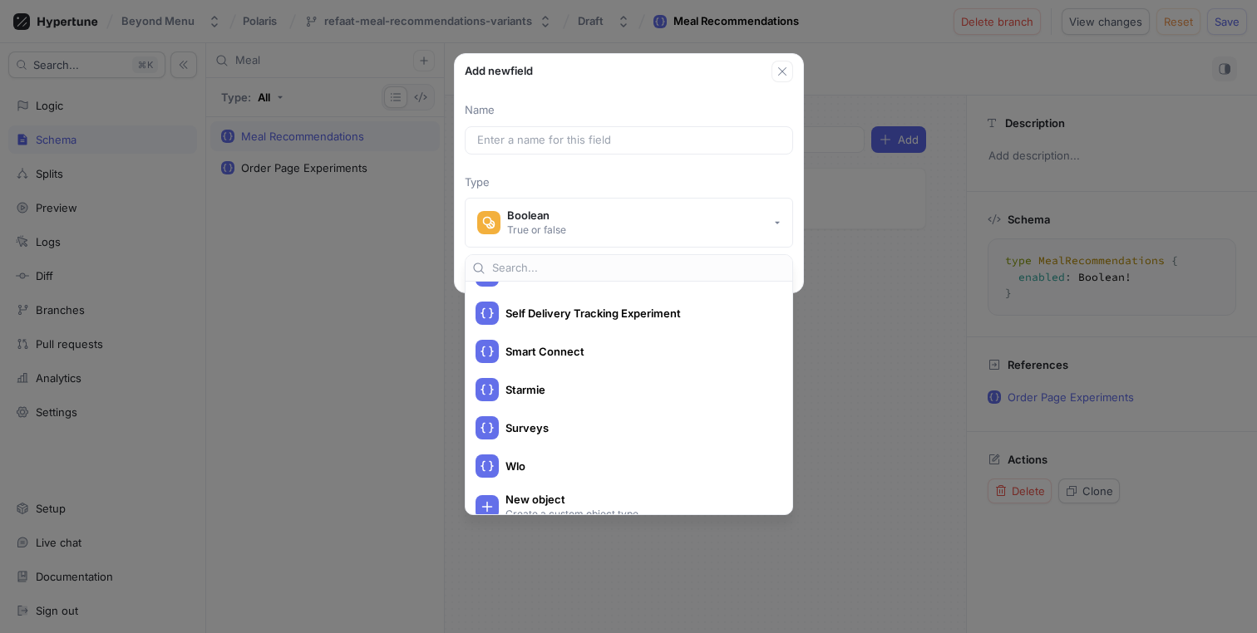
scroll to position [2909, 0]
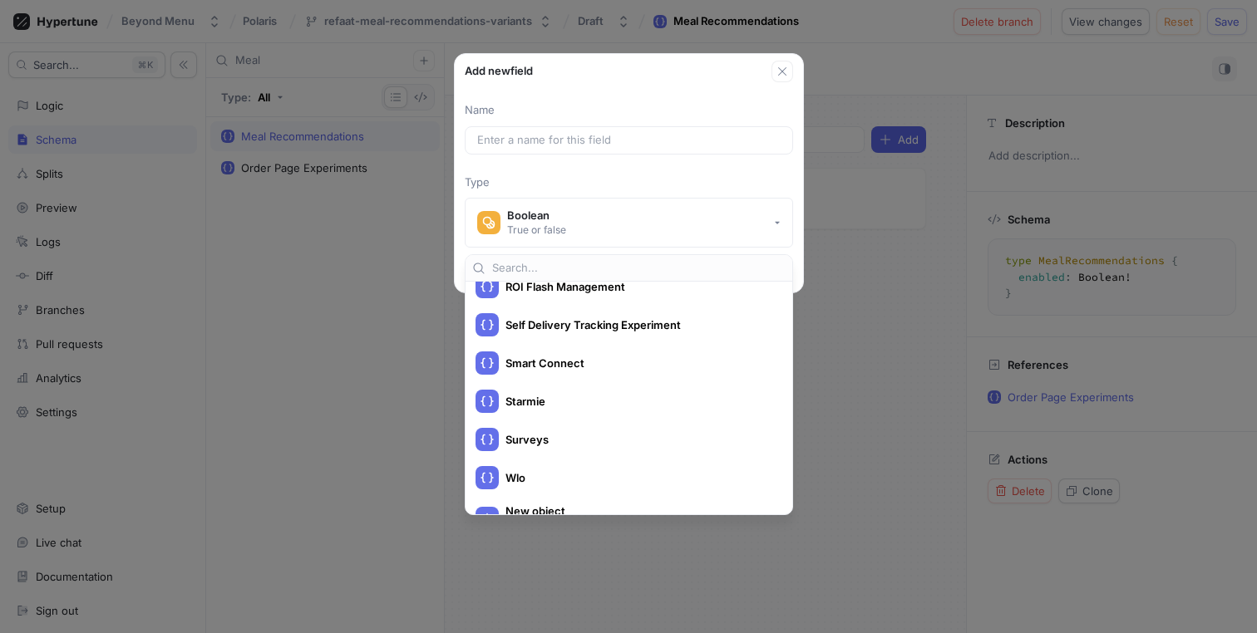
click at [517, 268] on input "text" at bounding box center [638, 268] width 293 height 17
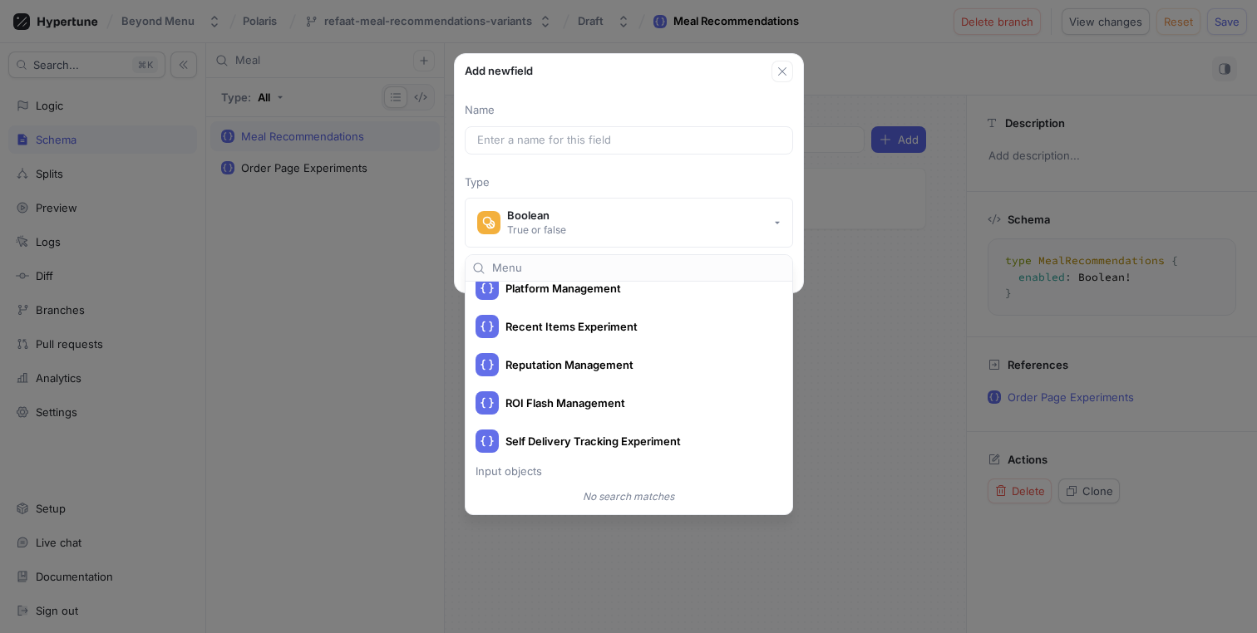
scroll to position [575, 0]
type input "Menu"
click at [849, 429] on div "Add new field Name Type Boolean True or false Cancel Create" at bounding box center [628, 316] width 1257 height 633
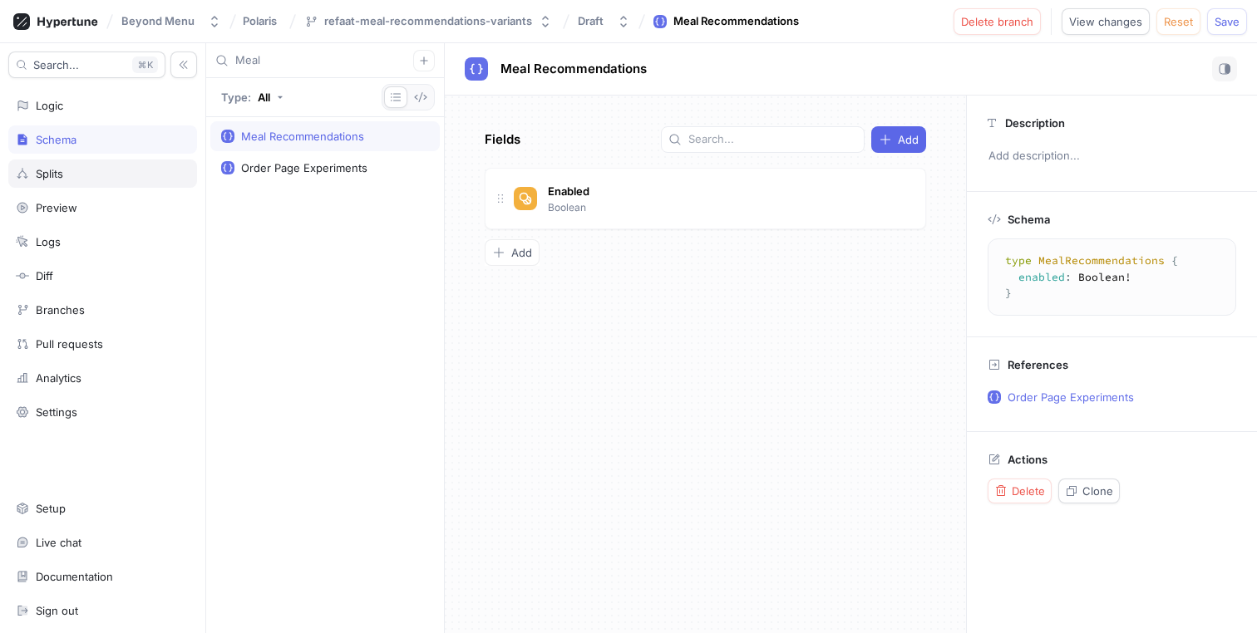
click at [75, 161] on div "Splits" at bounding box center [102, 174] width 189 height 28
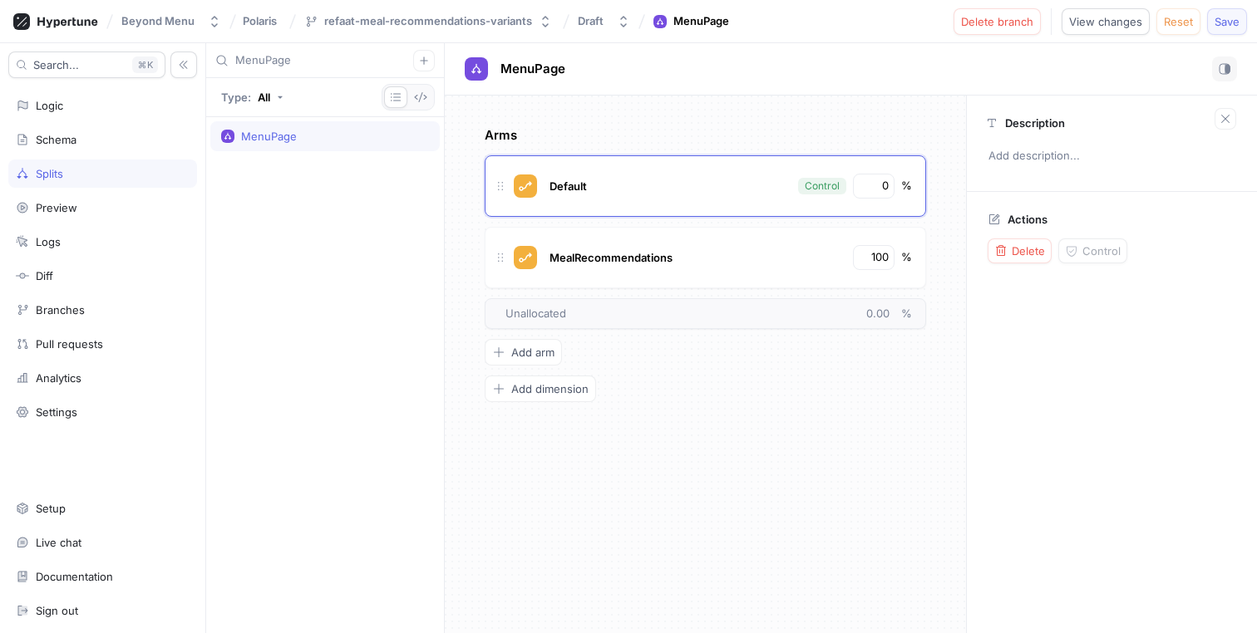
click at [1232, 28] on button "Save" at bounding box center [1227, 21] width 40 height 27
click at [85, 99] on div "Logic" at bounding box center [103, 105] width 174 height 13
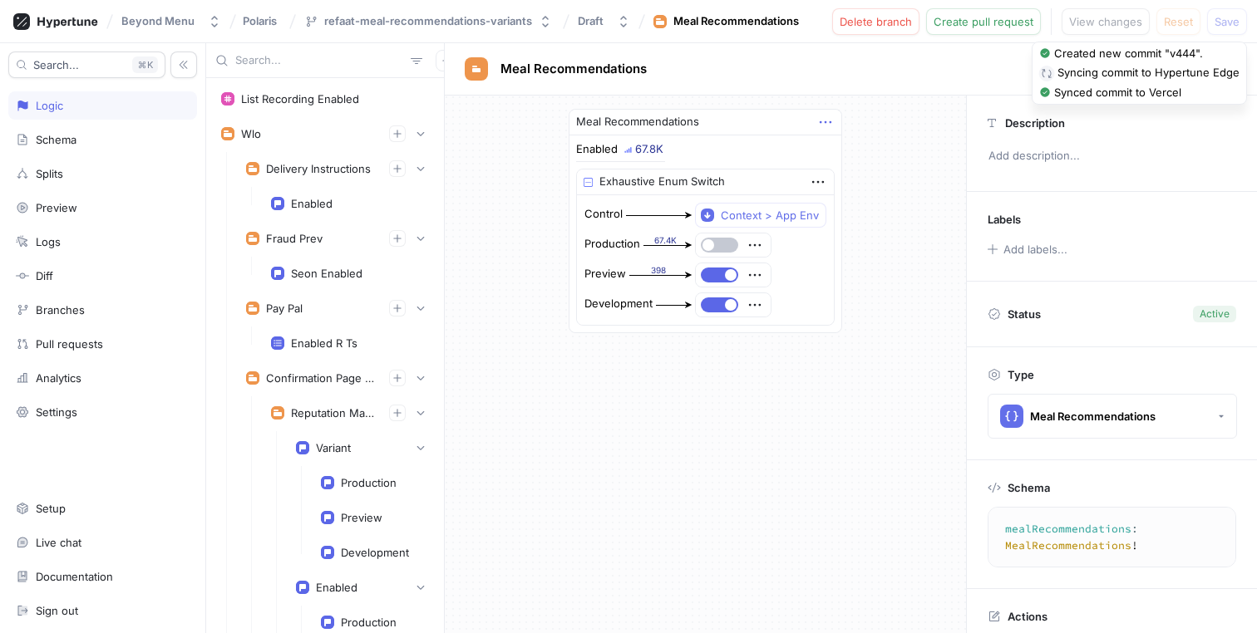
click at [316, 62] on input "text" at bounding box center [319, 60] width 169 height 17
click at [824, 123] on icon "button" at bounding box center [825, 122] width 18 height 18
click at [259, 60] on input "text" at bounding box center [319, 60] width 169 height 17
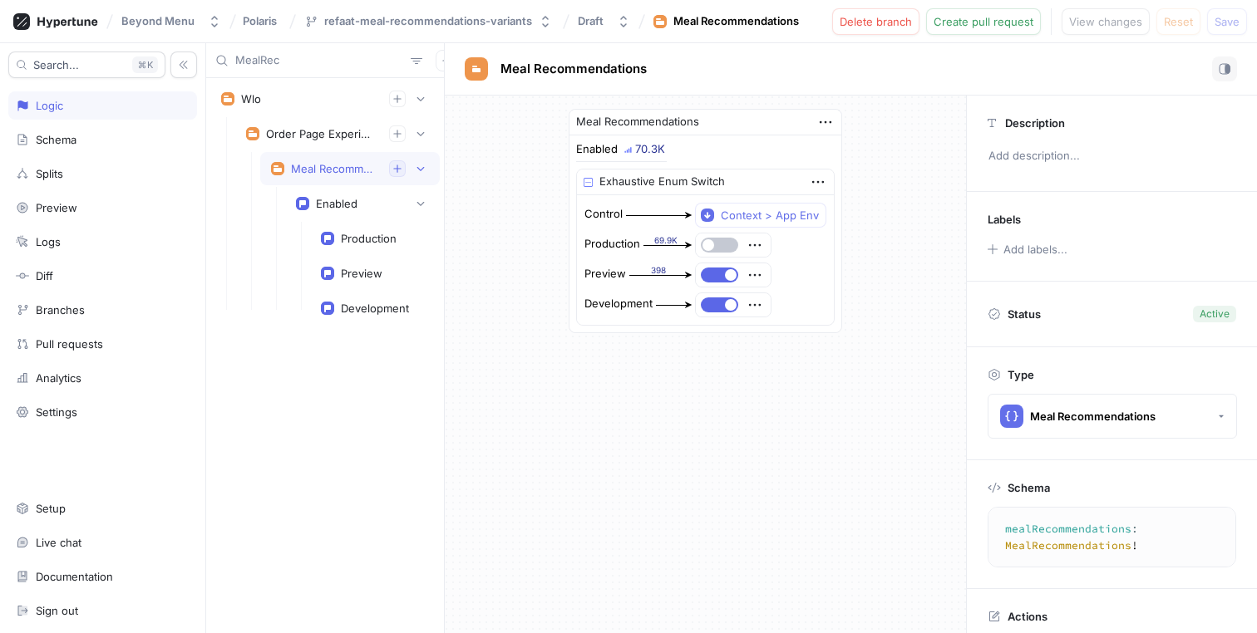
type input "MealRec"
click at [397, 169] on icon "button" at bounding box center [396, 168] width 7 height 7
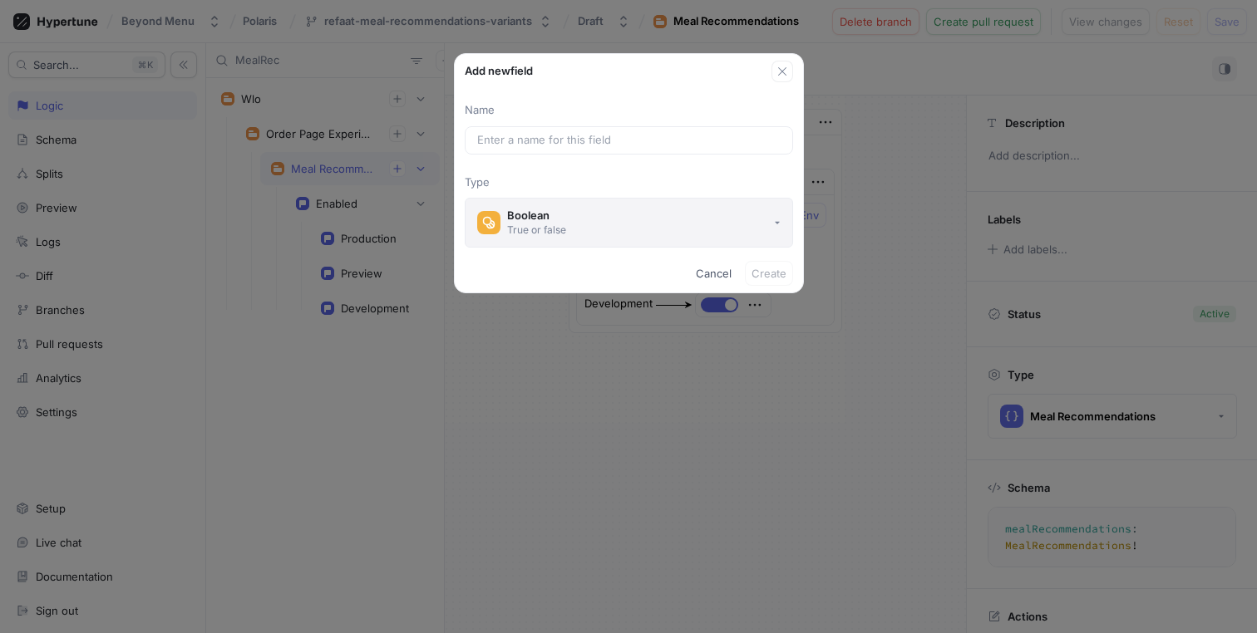
click at [585, 231] on button "Boolean True or false" at bounding box center [629, 223] width 328 height 50
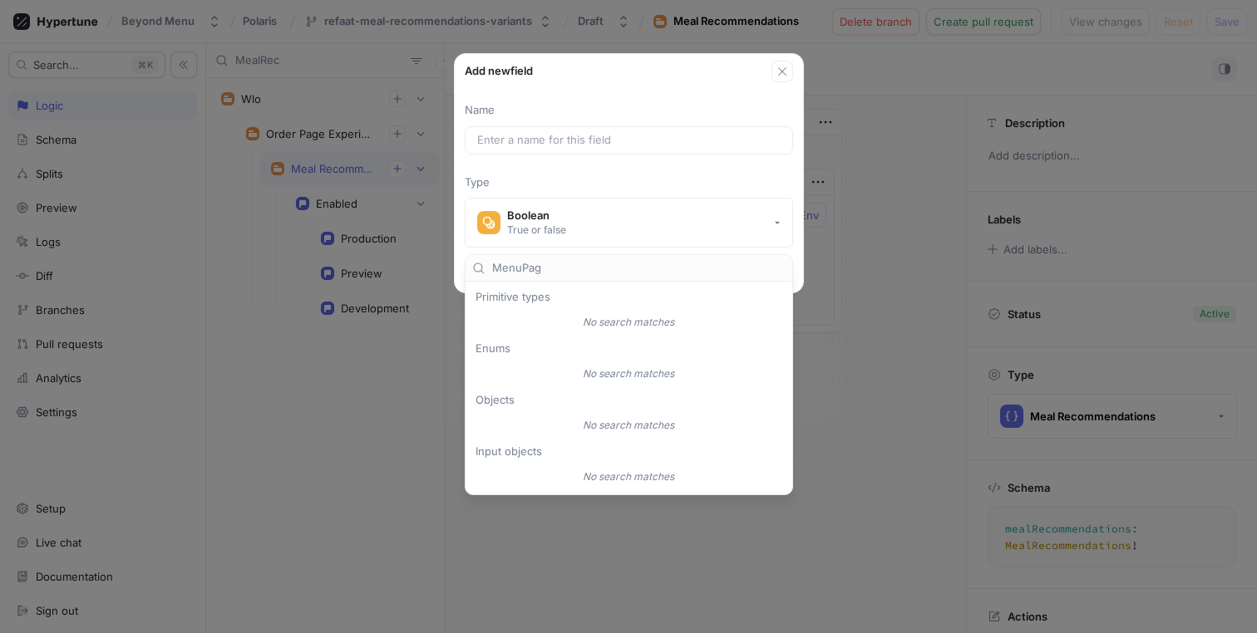
type input "MenuPage"
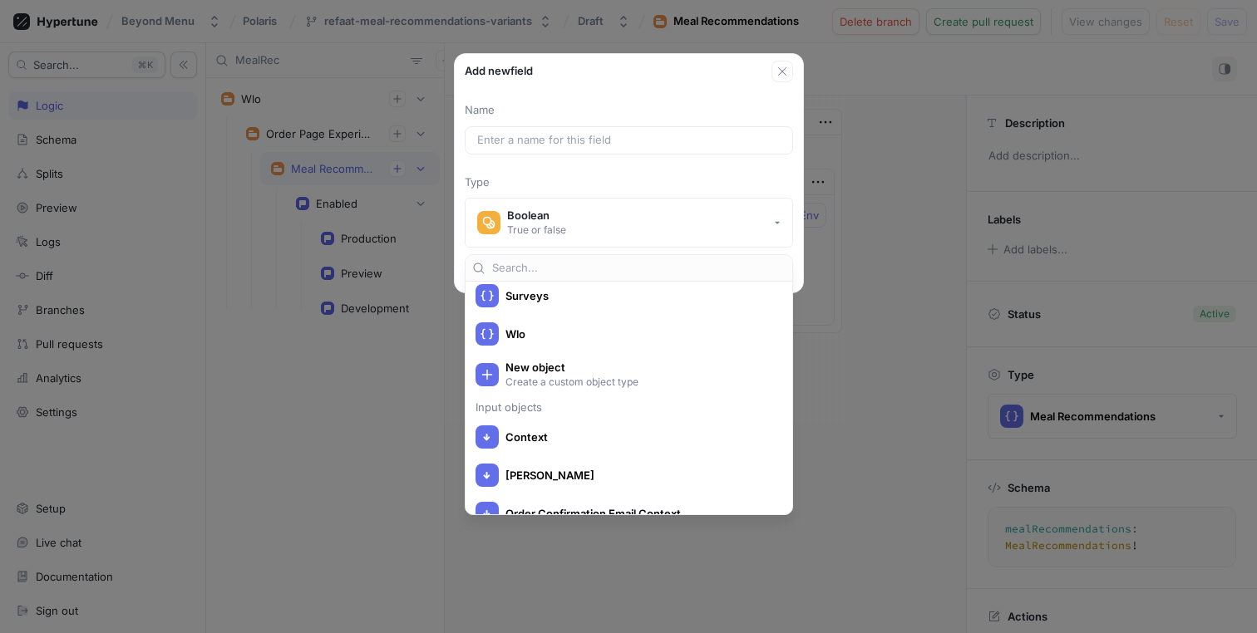
scroll to position [3047, 0]
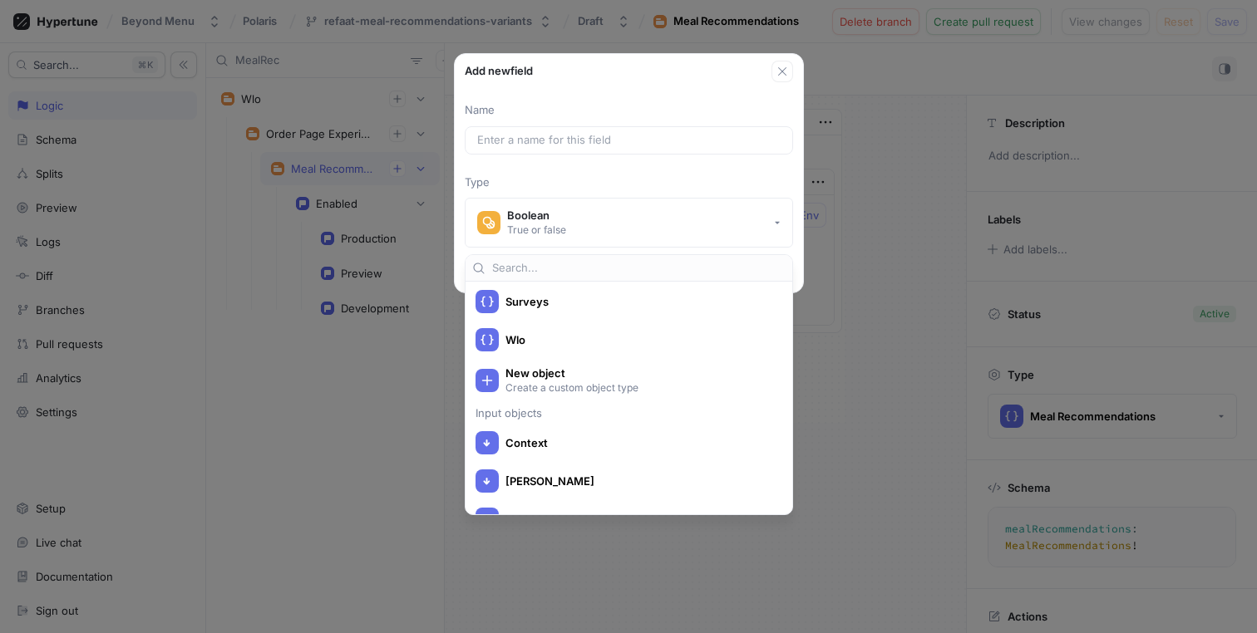
click at [372, 407] on div "Add new field Name Type Boolean True or false Cancel Create" at bounding box center [628, 316] width 1257 height 633
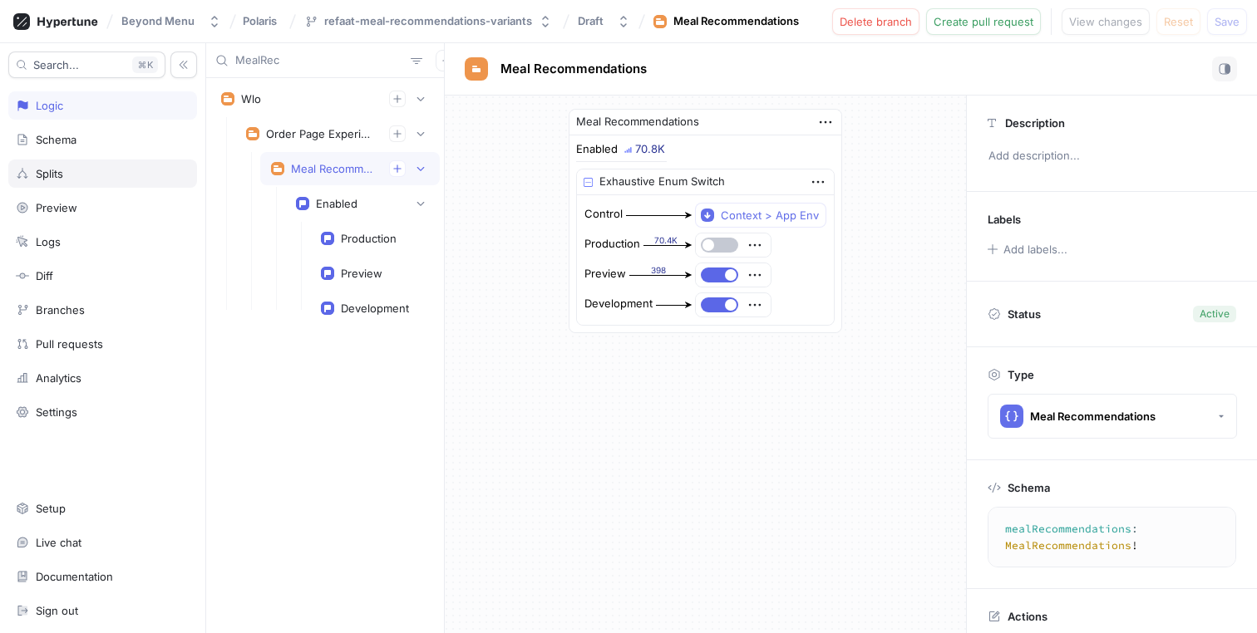
click at [130, 165] on div "Splits" at bounding box center [102, 174] width 189 height 28
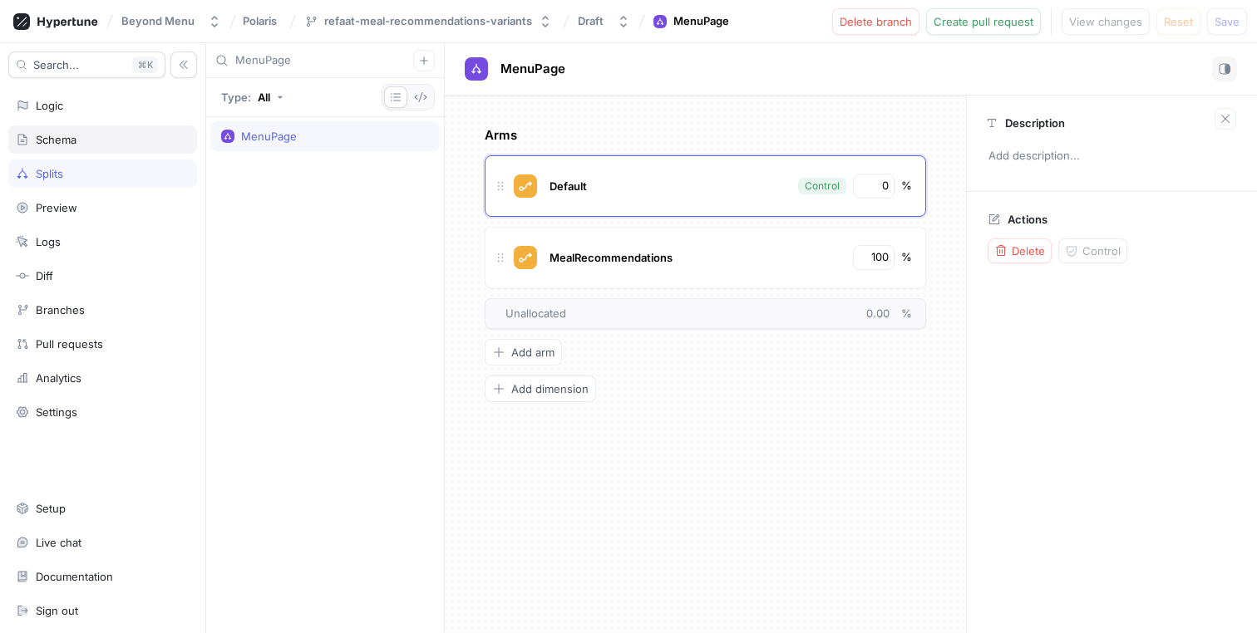
click at [135, 141] on div "Schema" at bounding box center [103, 139] width 174 height 13
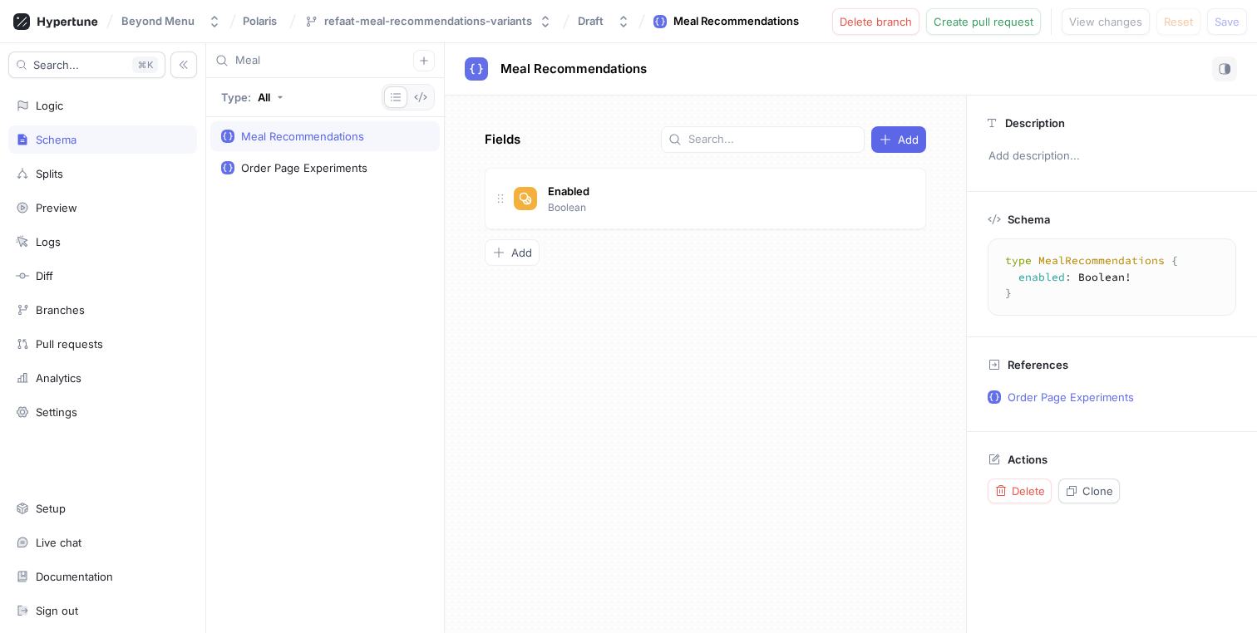
click at [288, 62] on input "Meal" at bounding box center [324, 60] width 178 height 17
click at [288, 62] on input "text" at bounding box center [324, 60] width 178 height 17
click at [242, 66] on input "text" at bounding box center [324, 60] width 178 height 17
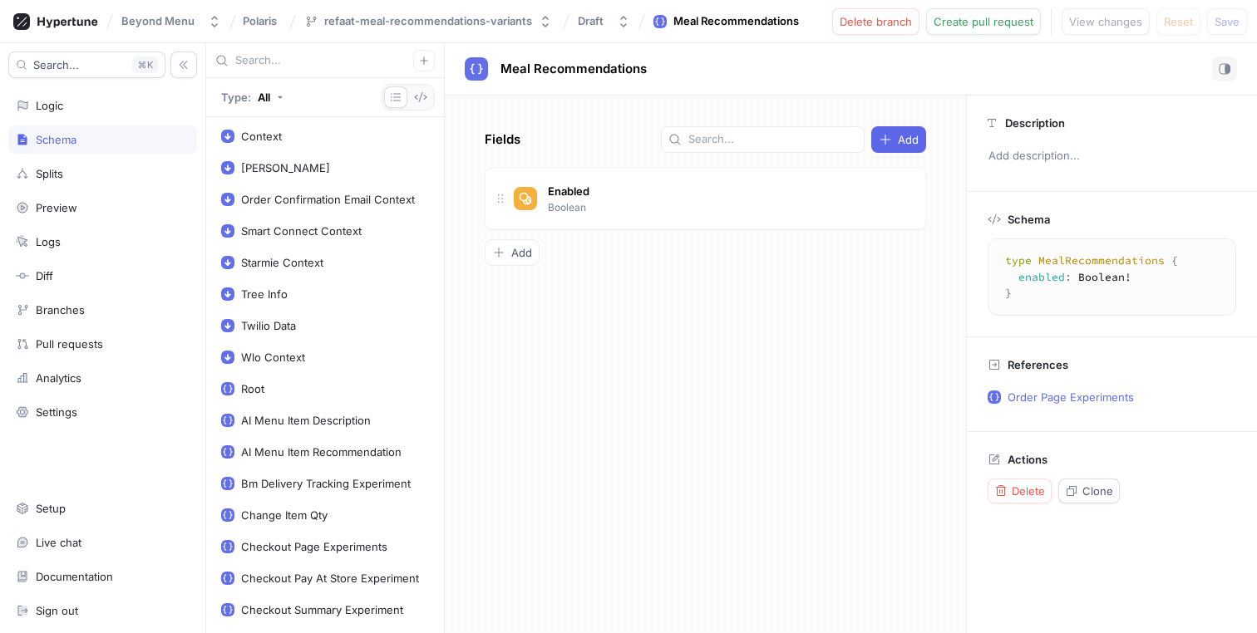
scroll to position [339, 0]
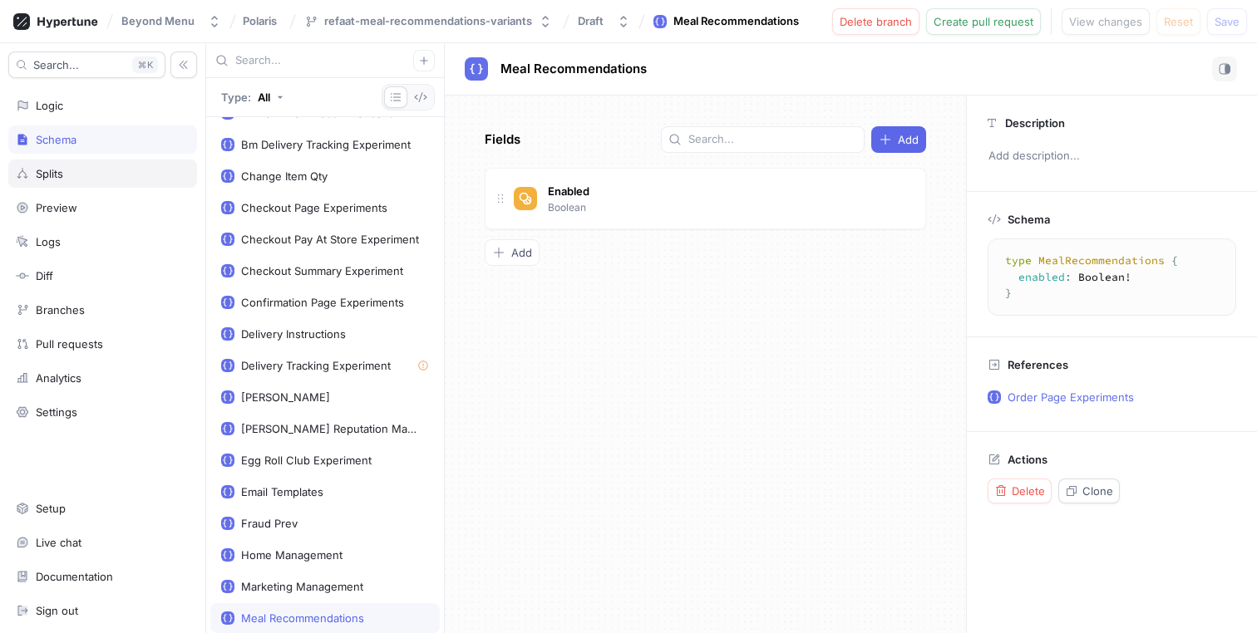
click at [75, 181] on div "Splits" at bounding box center [102, 174] width 189 height 28
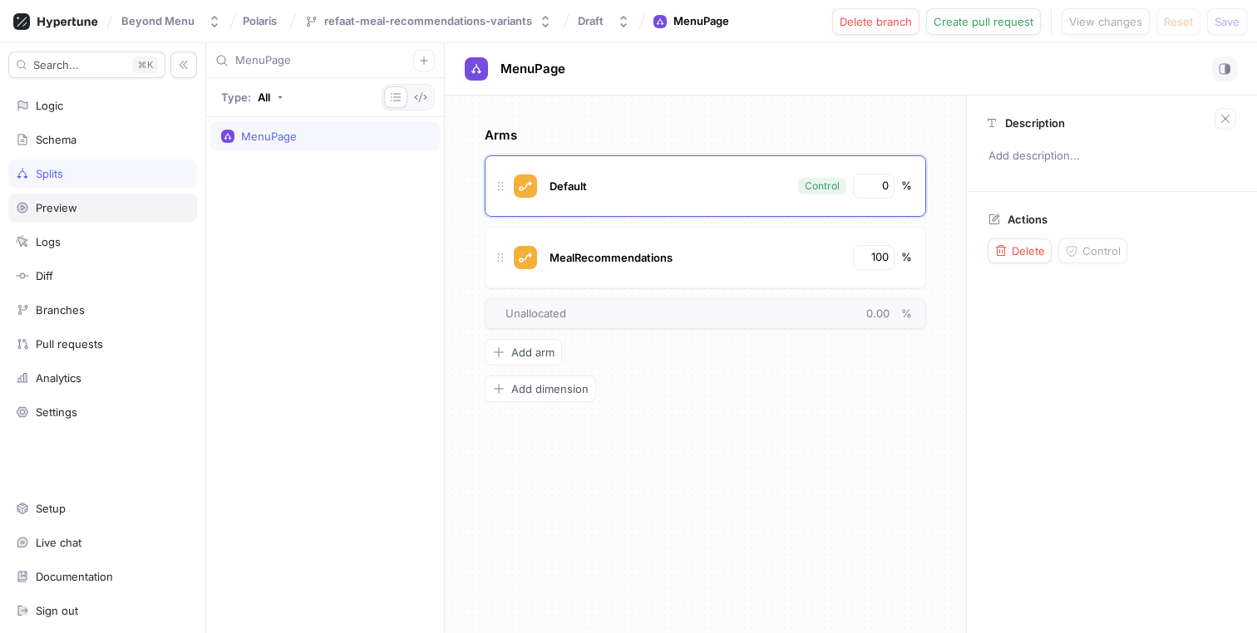
click at [66, 208] on div "Preview" at bounding box center [57, 207] width 42 height 13
click at [106, 113] on div "Logic" at bounding box center [102, 105] width 189 height 28
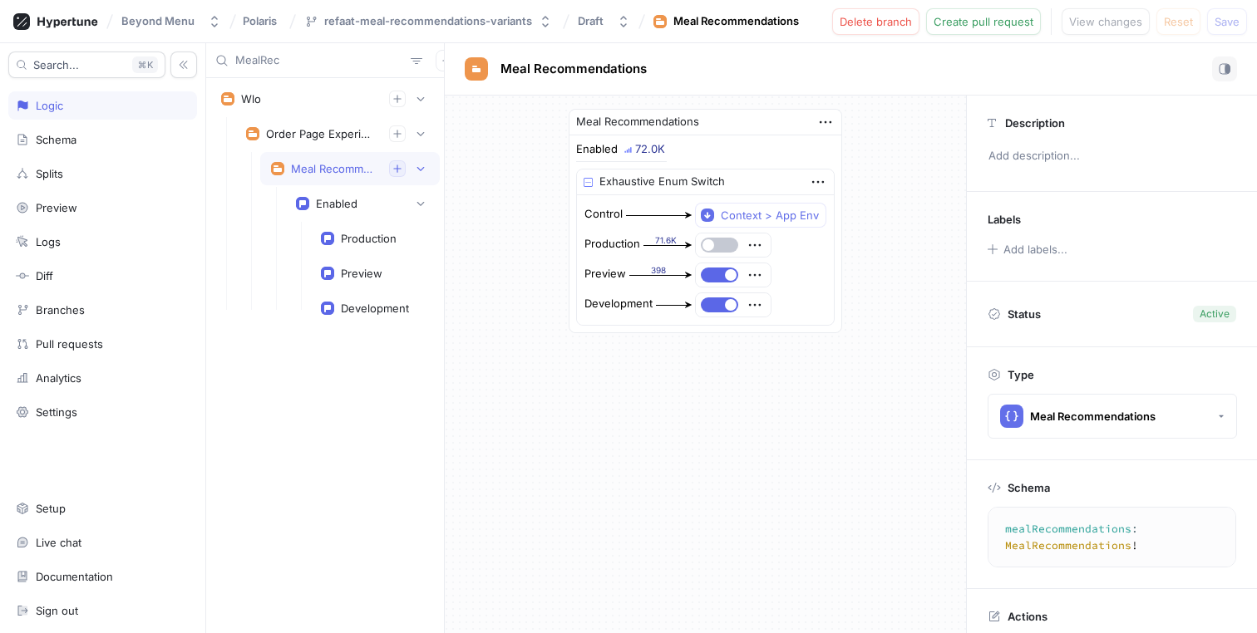
click at [398, 170] on icon "button" at bounding box center [397, 169] width 10 height 10
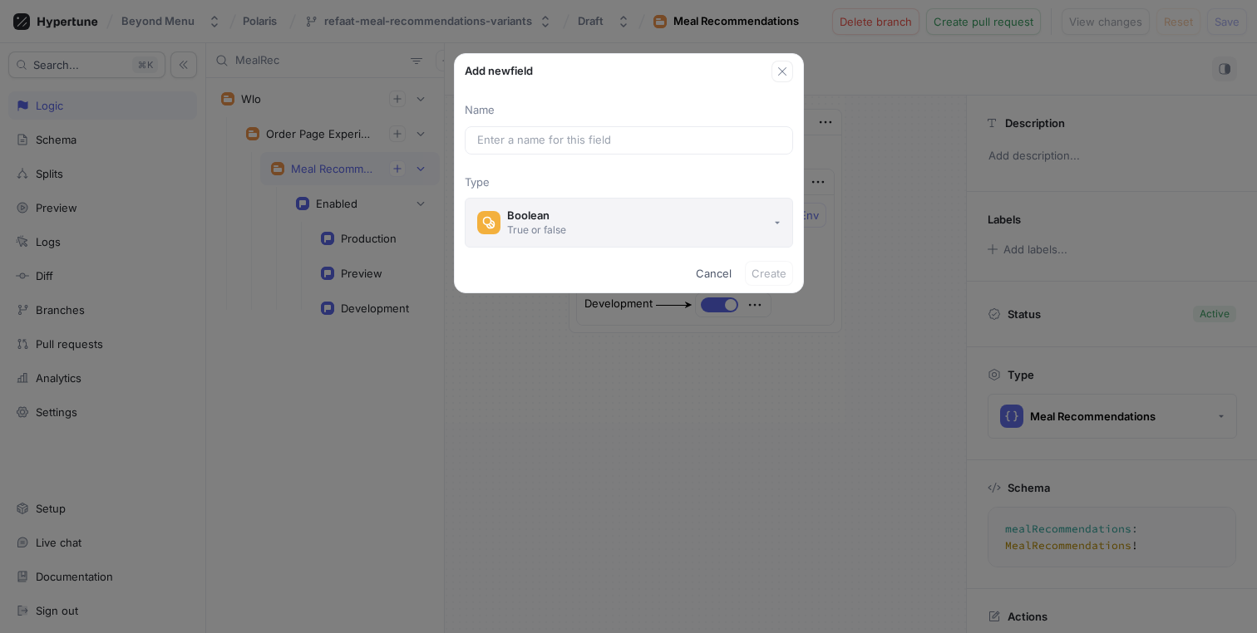
click at [780, 224] on button "Boolean True or false" at bounding box center [629, 223] width 328 height 50
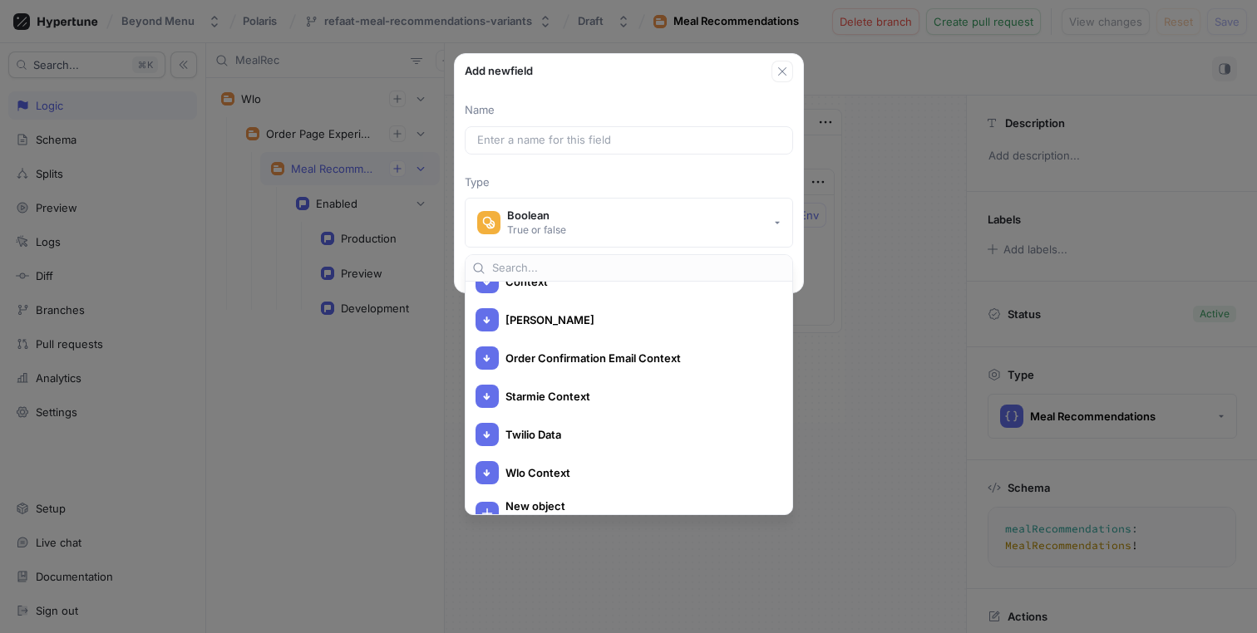
scroll to position [3231, 0]
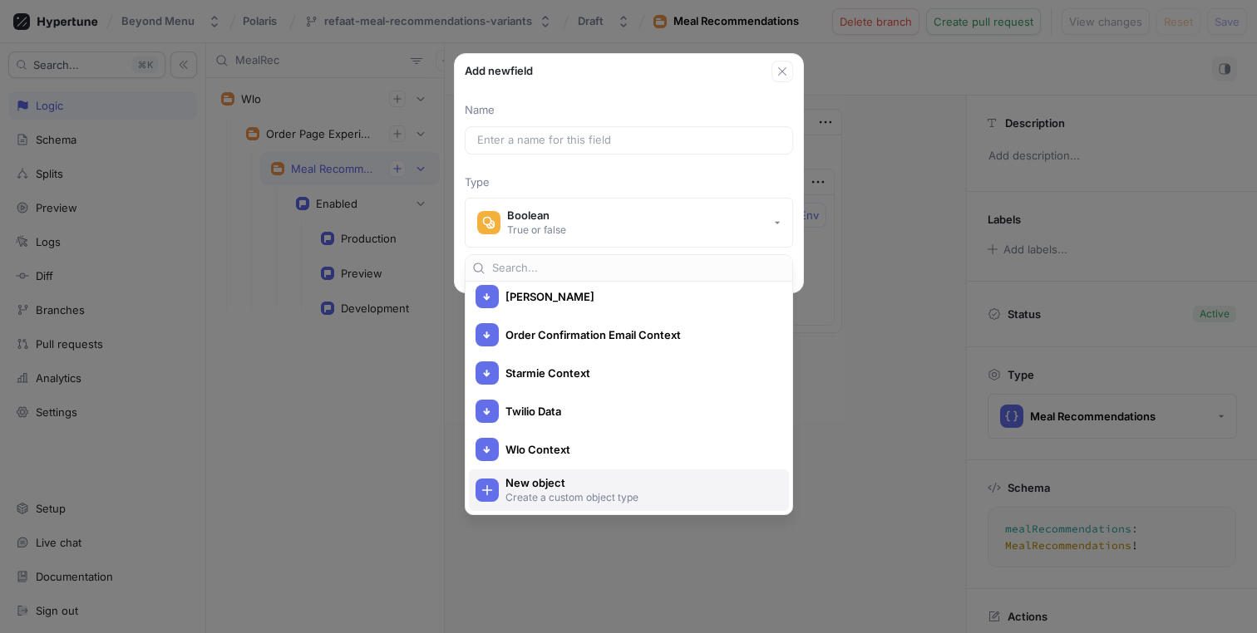
click at [536, 486] on span "New object" at bounding box center [639, 483] width 268 height 14
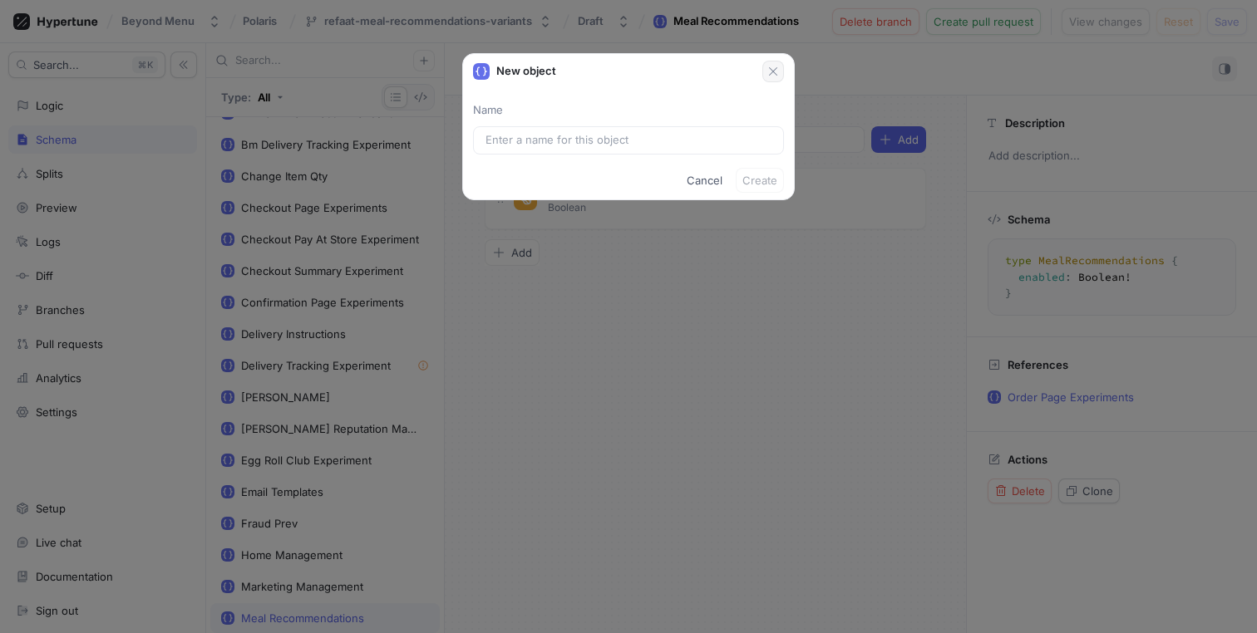
click at [770, 69] on icon "button" at bounding box center [773, 71] width 8 height 8
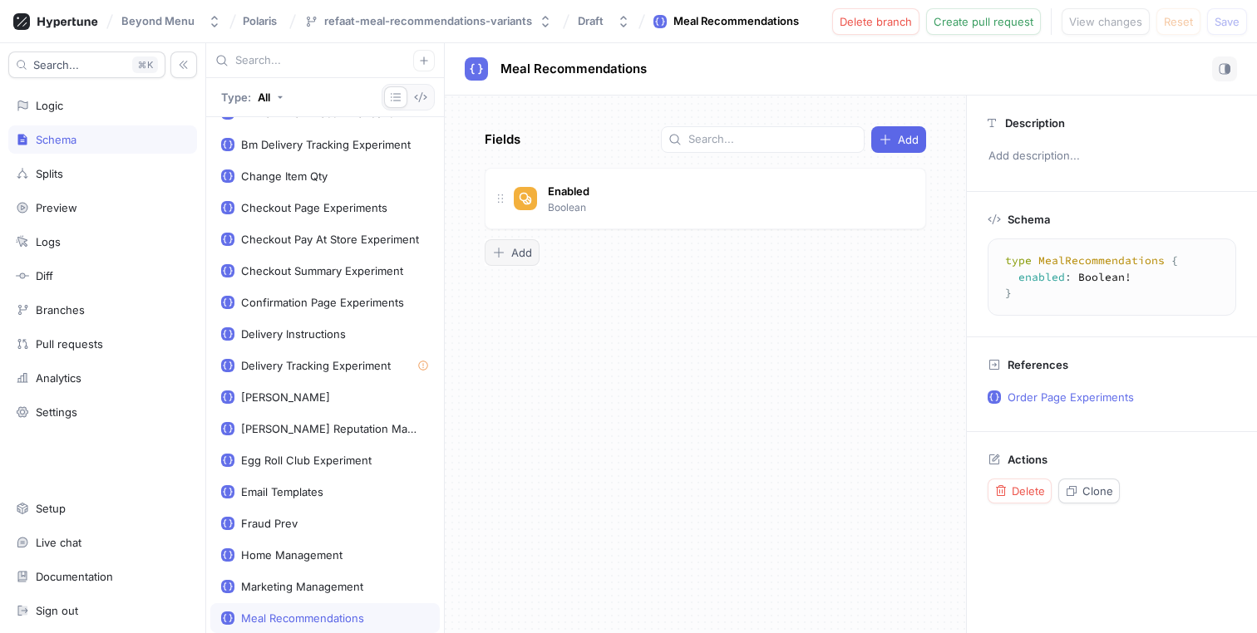
click at [513, 252] on span "Add" at bounding box center [521, 253] width 21 height 10
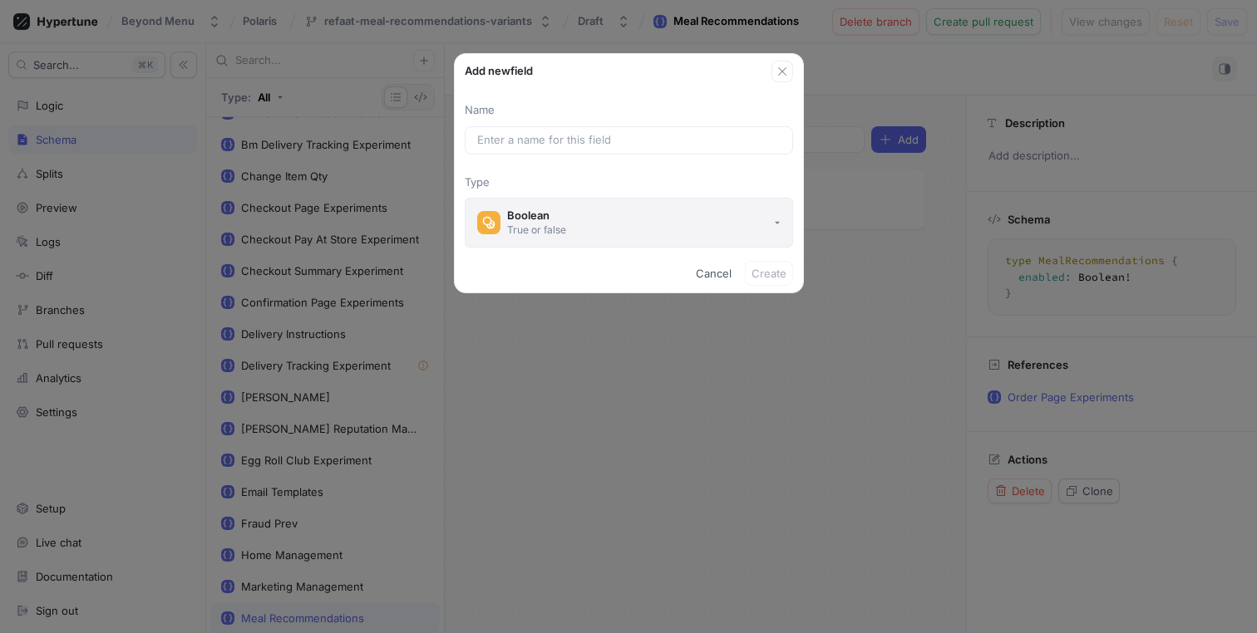
click at [790, 214] on button "Boolean True or false" at bounding box center [629, 223] width 328 height 50
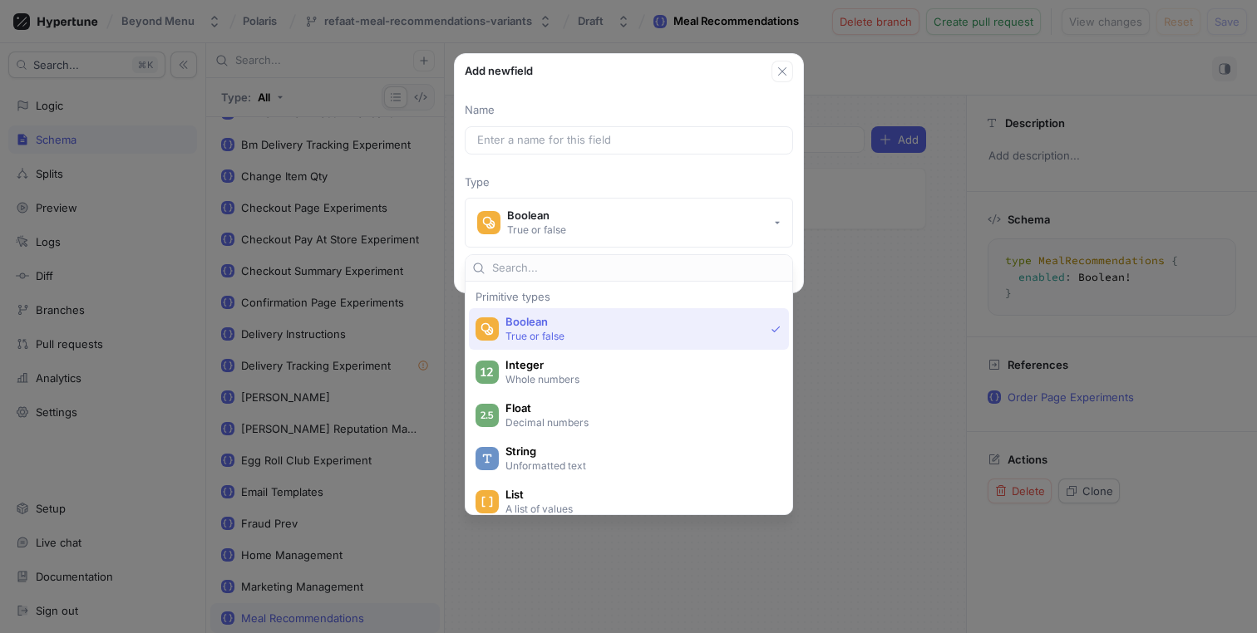
click at [650, 263] on input "text" at bounding box center [638, 268] width 293 height 17
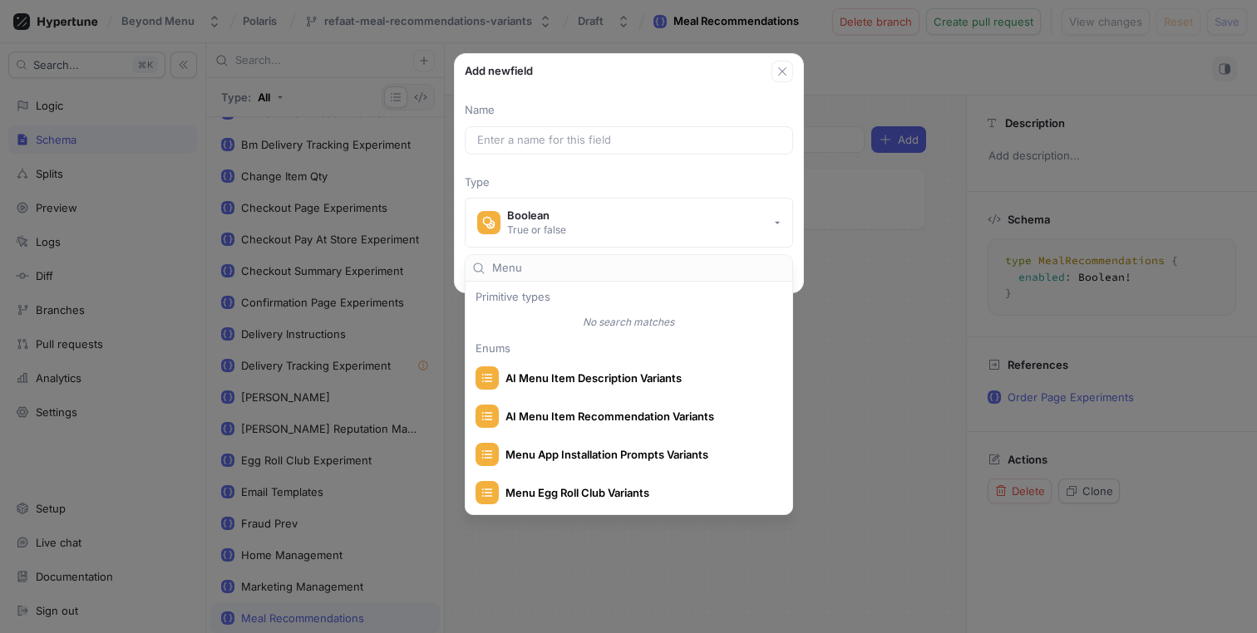
type input "Menu"
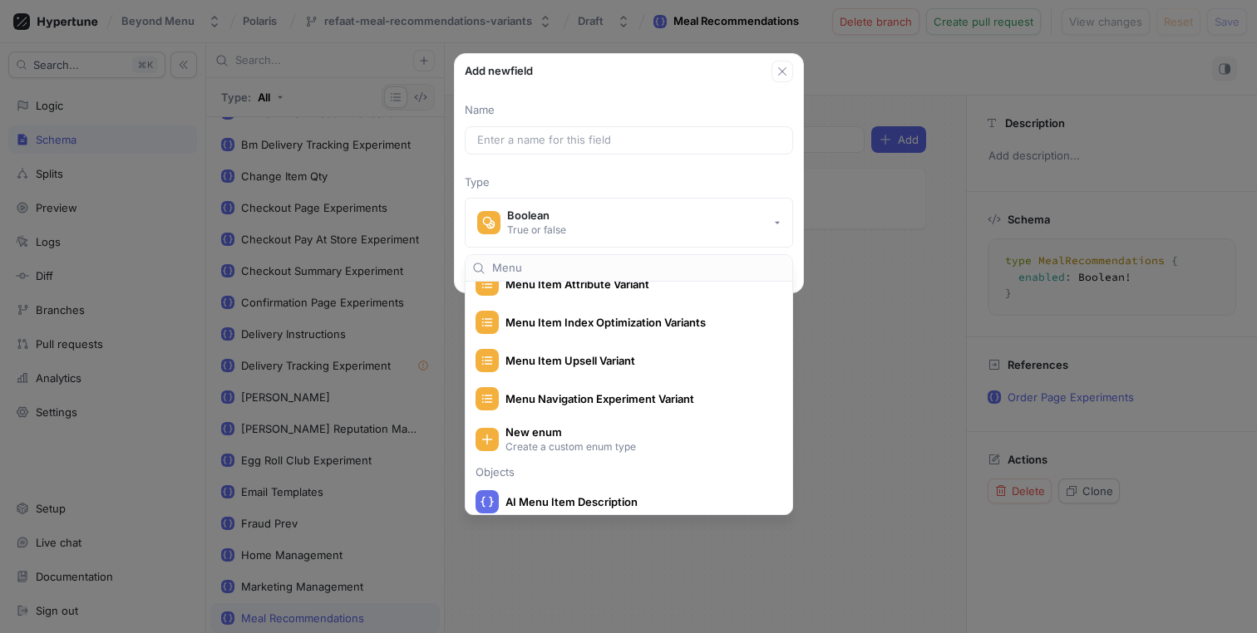
scroll to position [258, 0]
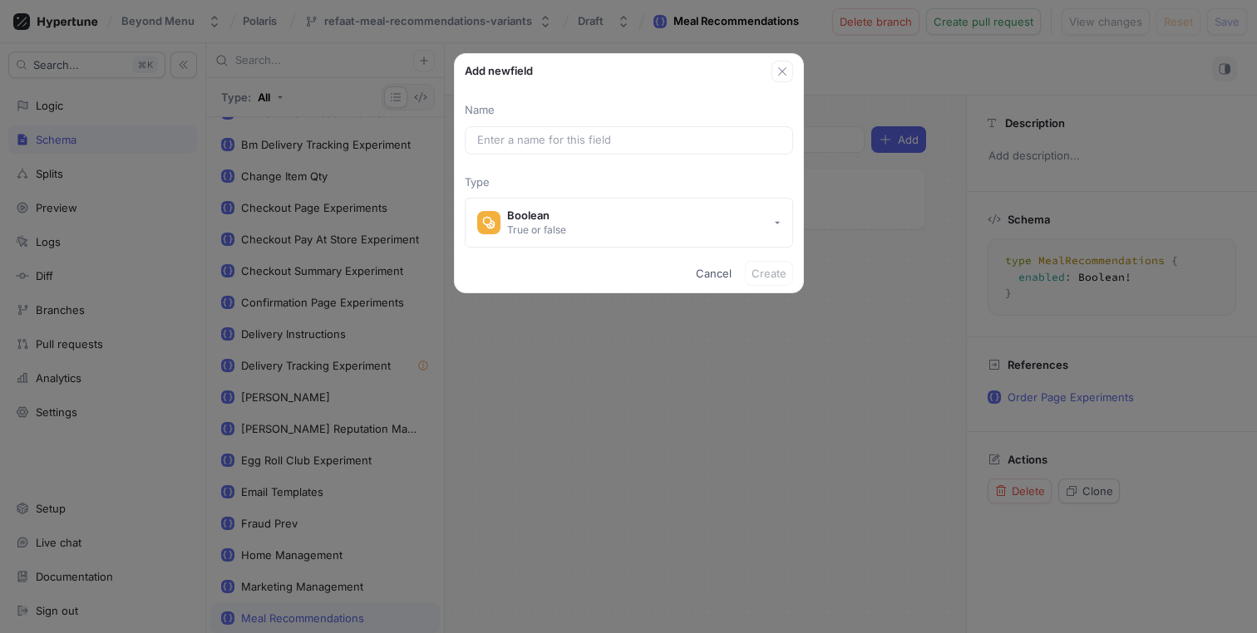
click at [833, 346] on div "Add new field Name Type Boolean True or false Cancel Create" at bounding box center [628, 316] width 1257 height 633
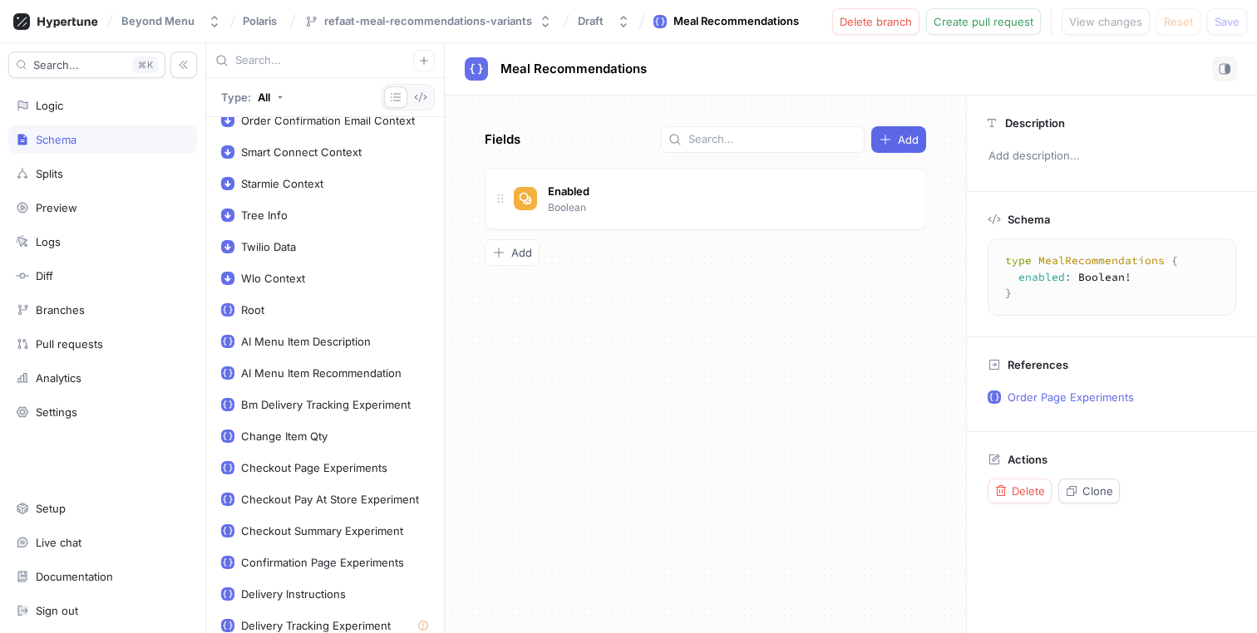
scroll to position [0, 0]
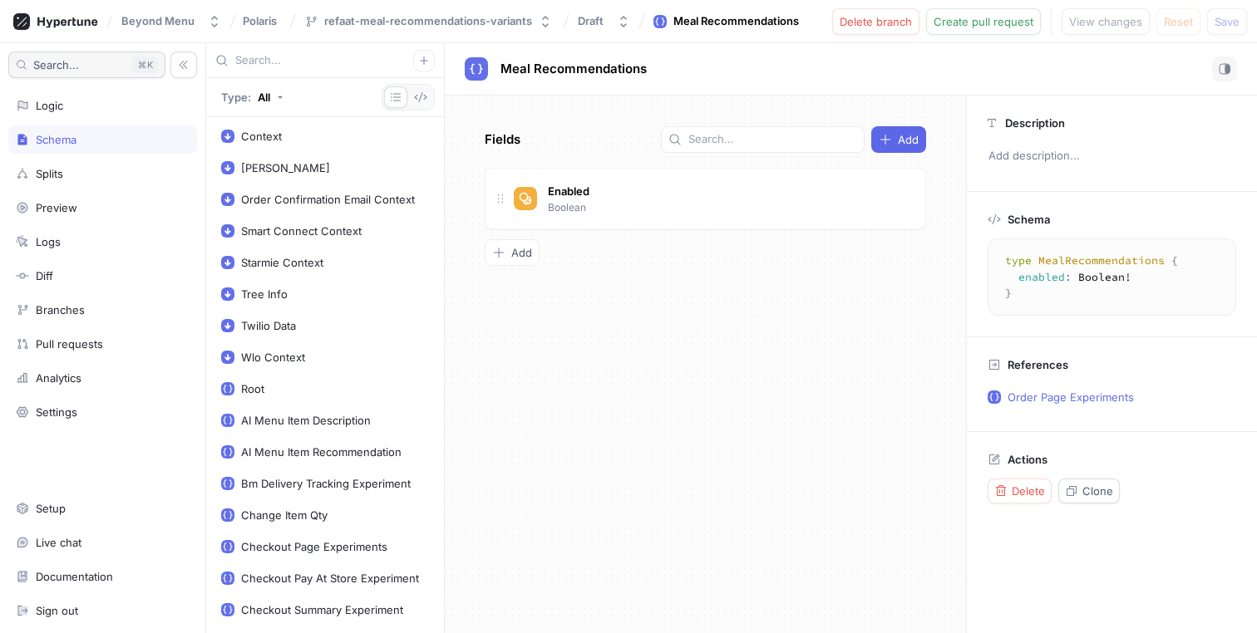
click at [86, 65] on button "Search... K" at bounding box center [86, 65] width 157 height 27
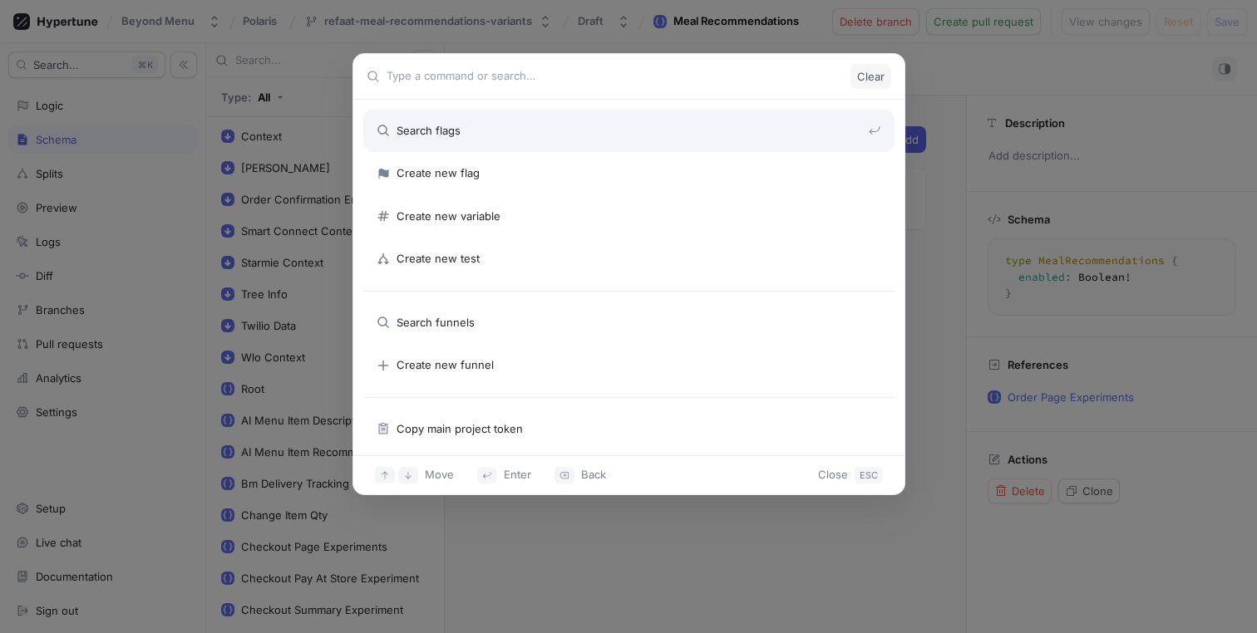
click at [877, 75] on span "Clear" at bounding box center [870, 76] width 27 height 10
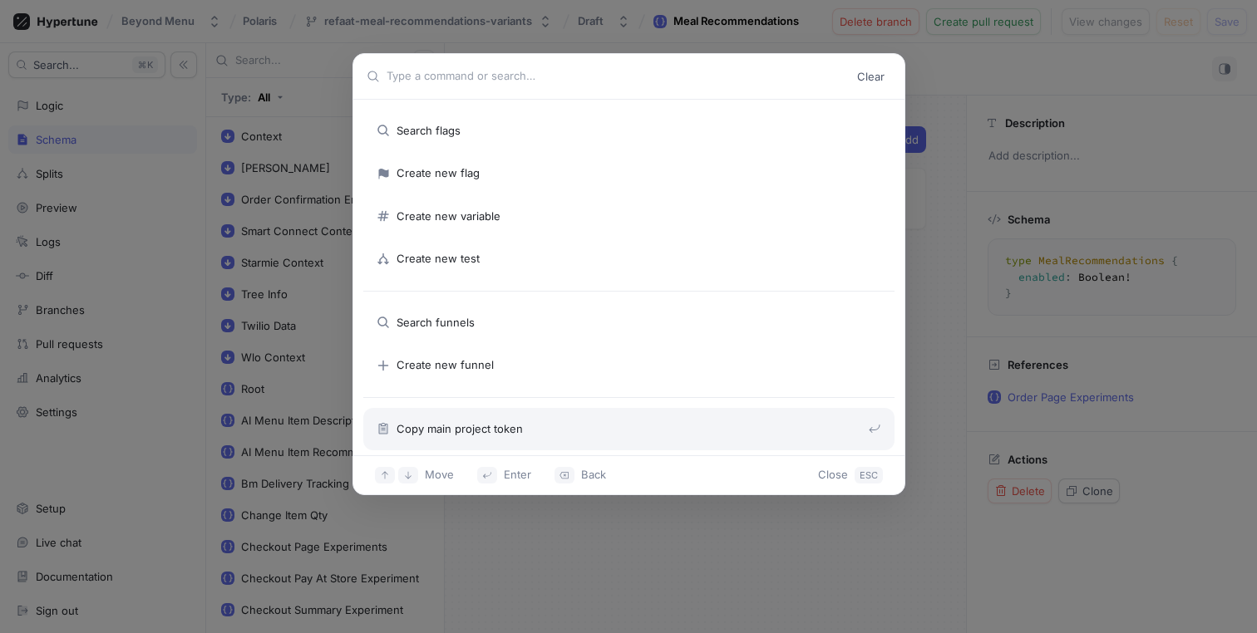
click at [824, 476] on p "Close" at bounding box center [833, 475] width 30 height 17
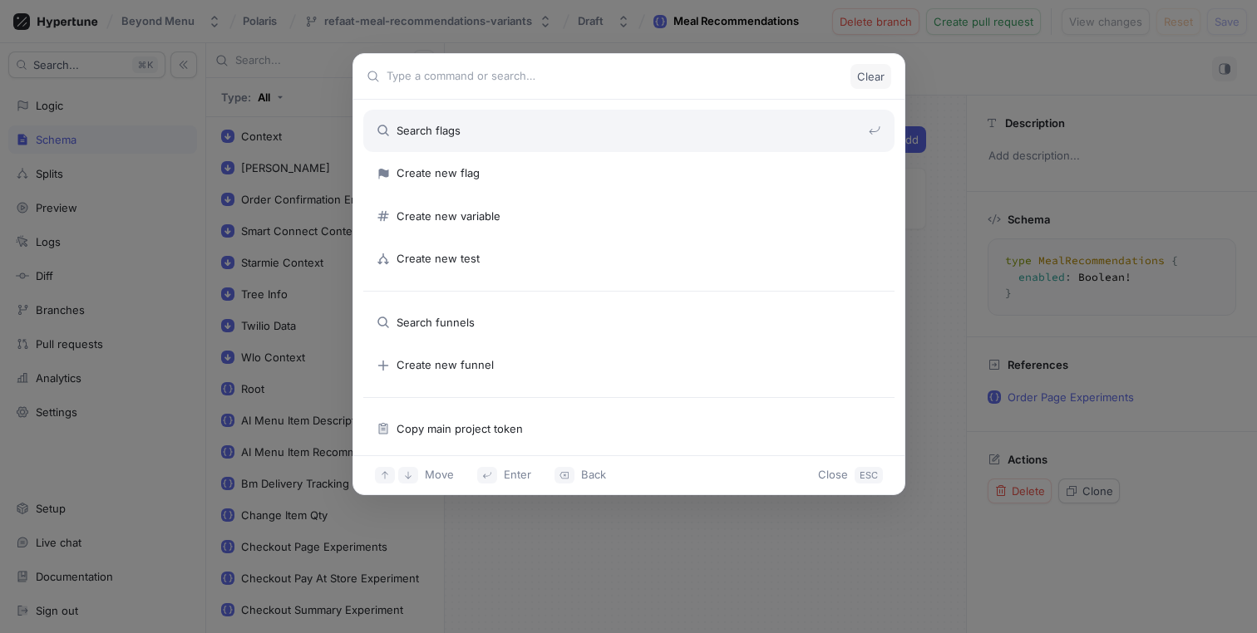
click at [869, 79] on span "Clear" at bounding box center [870, 76] width 27 height 10
click at [981, 66] on div "Clear Search flags Create new flag Create new variable Create new test Search f…" at bounding box center [628, 316] width 1257 height 633
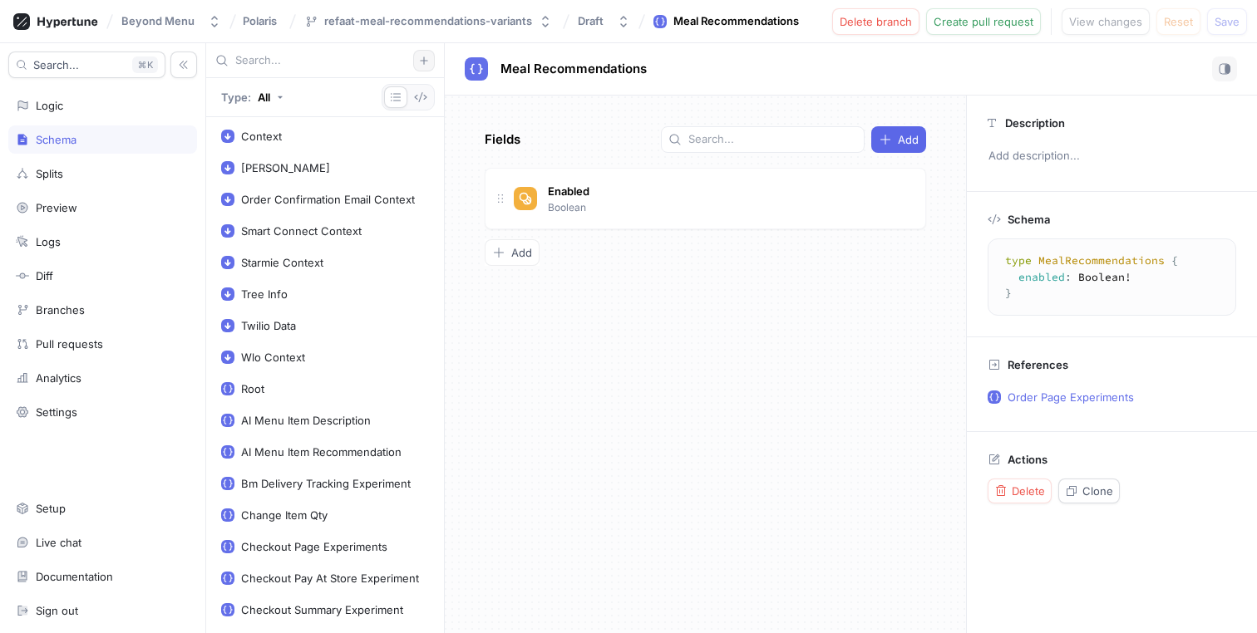
click at [425, 60] on icon "button" at bounding box center [423, 60] width 7 height 7
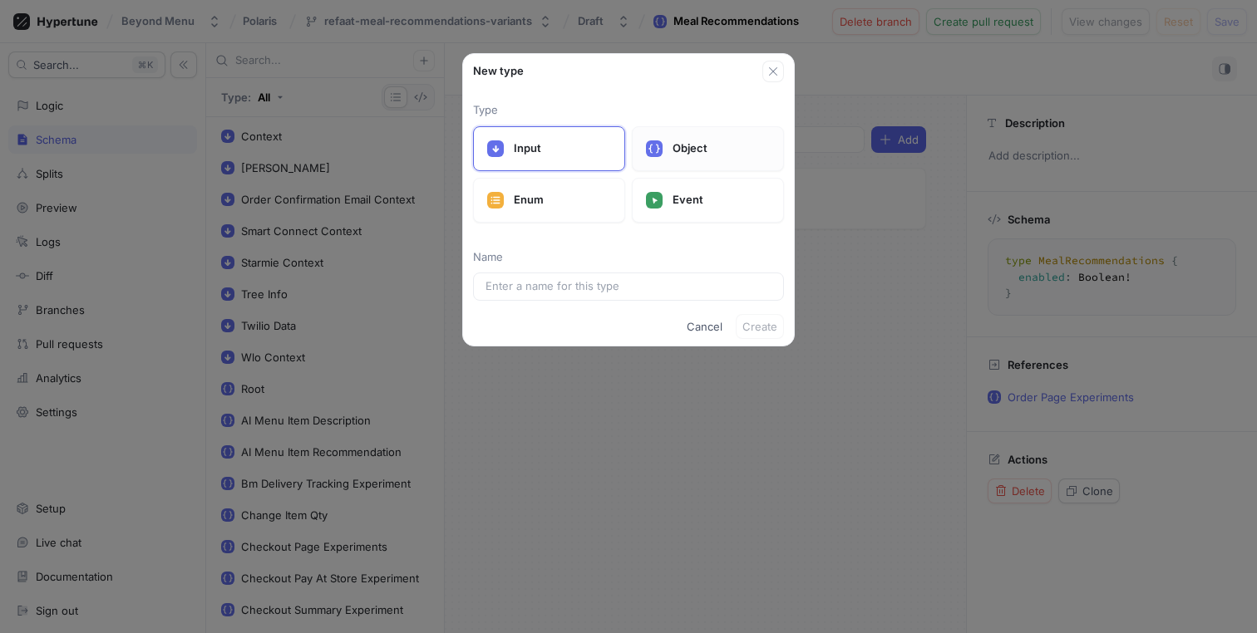
click at [683, 136] on div "Object" at bounding box center [708, 148] width 152 height 45
click at [571, 195] on p "Enum" at bounding box center [562, 200] width 97 height 17
click at [688, 204] on p "Event" at bounding box center [720, 200] width 97 height 17
click at [705, 328] on span "Cancel" at bounding box center [705, 327] width 36 height 10
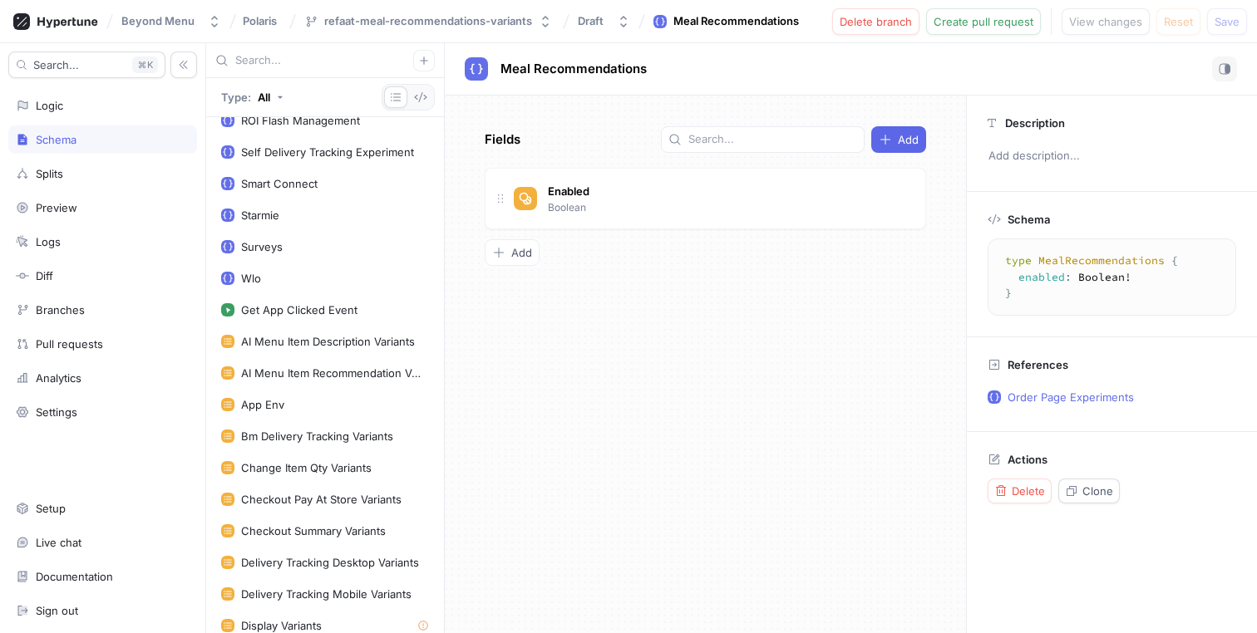
scroll to position [1499, 0]
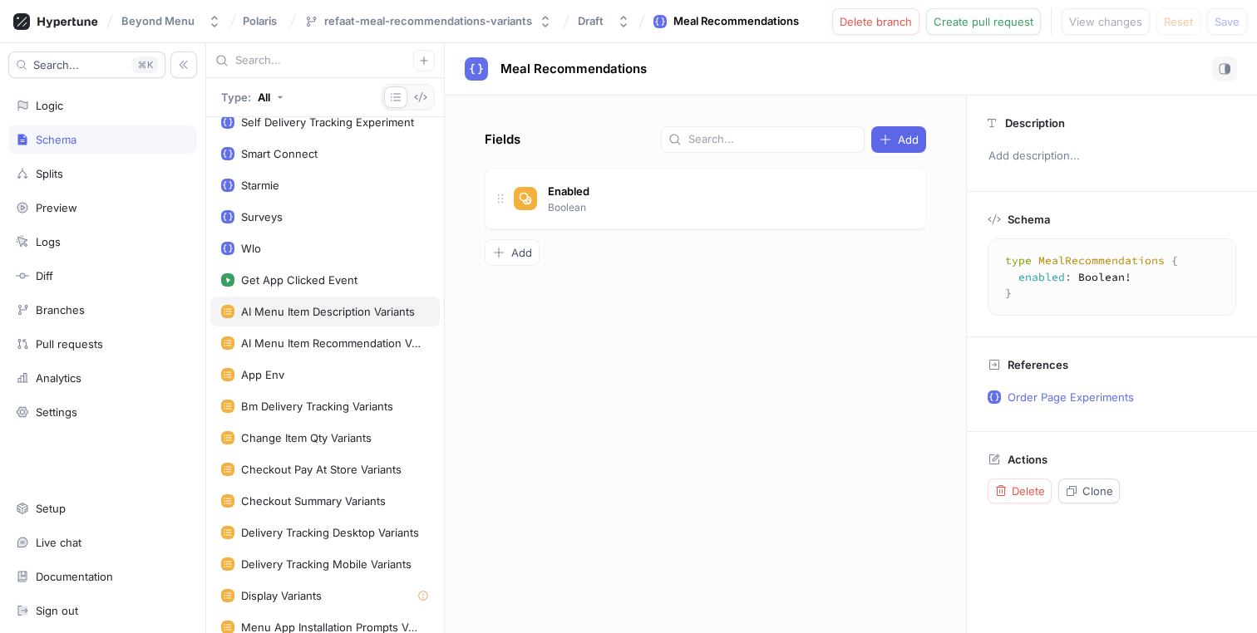
click at [340, 320] on div "AI Menu Item Description Variants" at bounding box center [324, 312] width 229 height 30
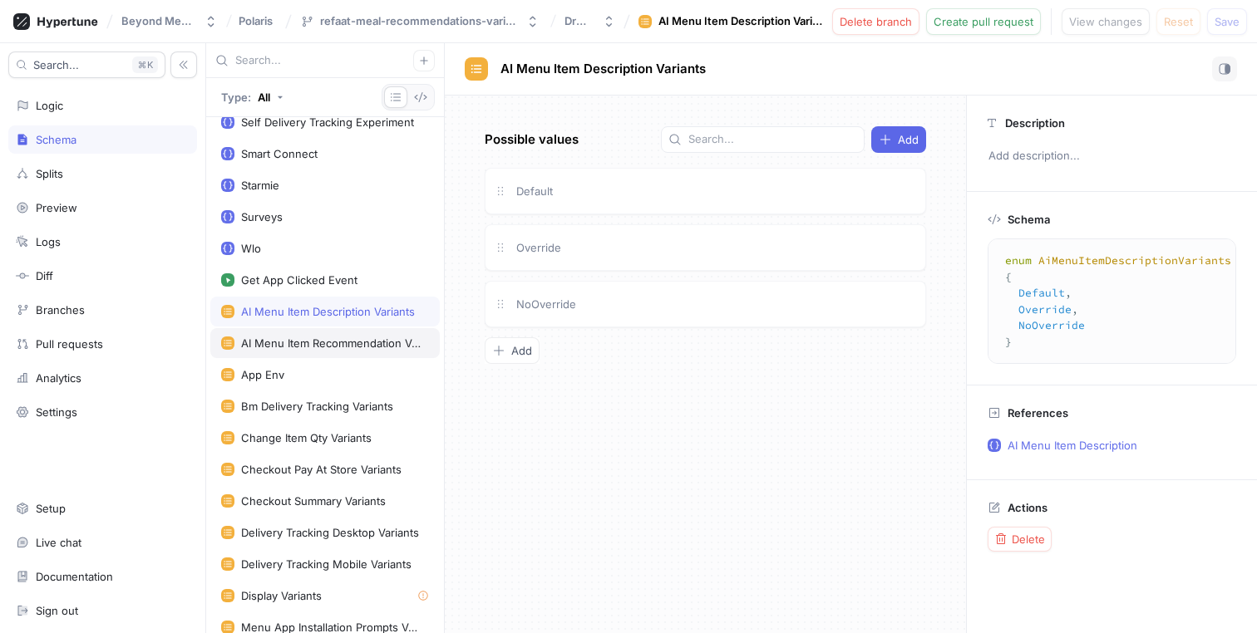
click at [334, 348] on div "AI Menu Item Recommendation Variants" at bounding box center [331, 343] width 181 height 13
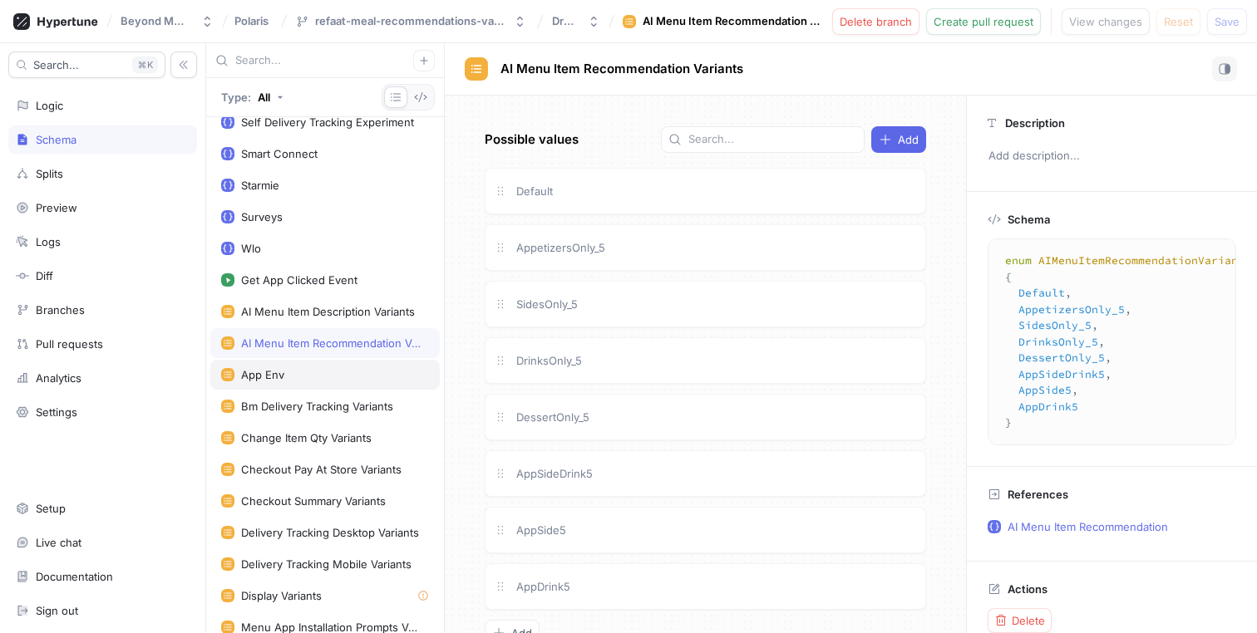
click at [327, 378] on div "App Env" at bounding box center [325, 374] width 208 height 13
type textarea "enum AppEnv { production, preview, development }"
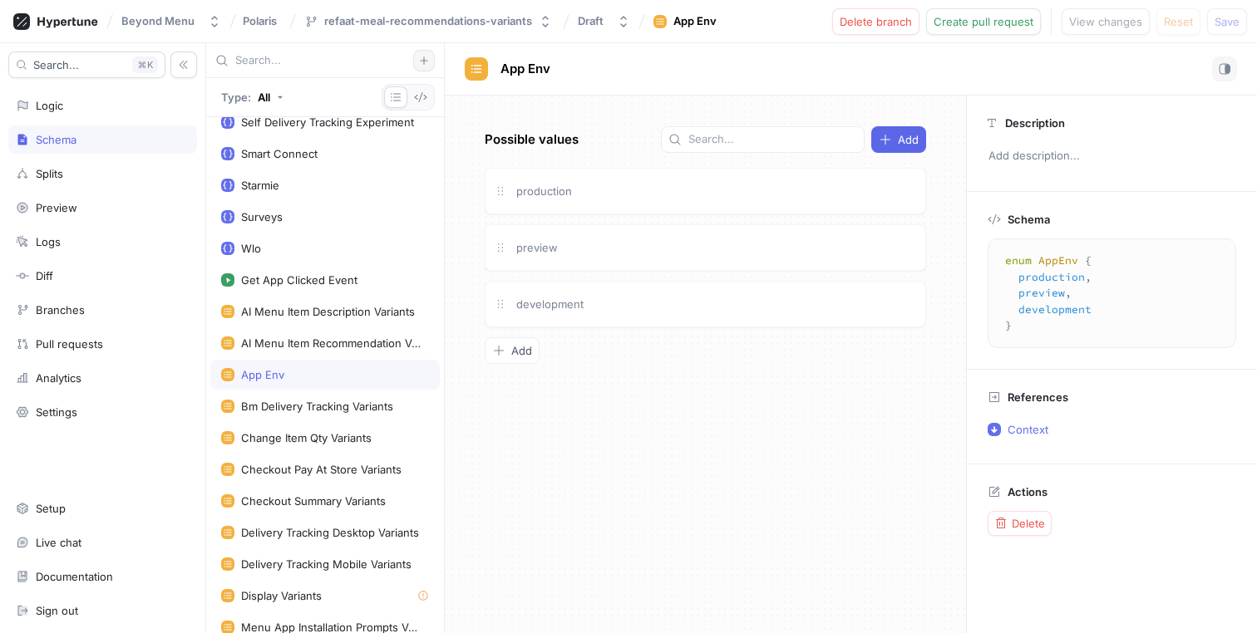
click at [430, 59] on button "button" at bounding box center [424, 61] width 22 height 22
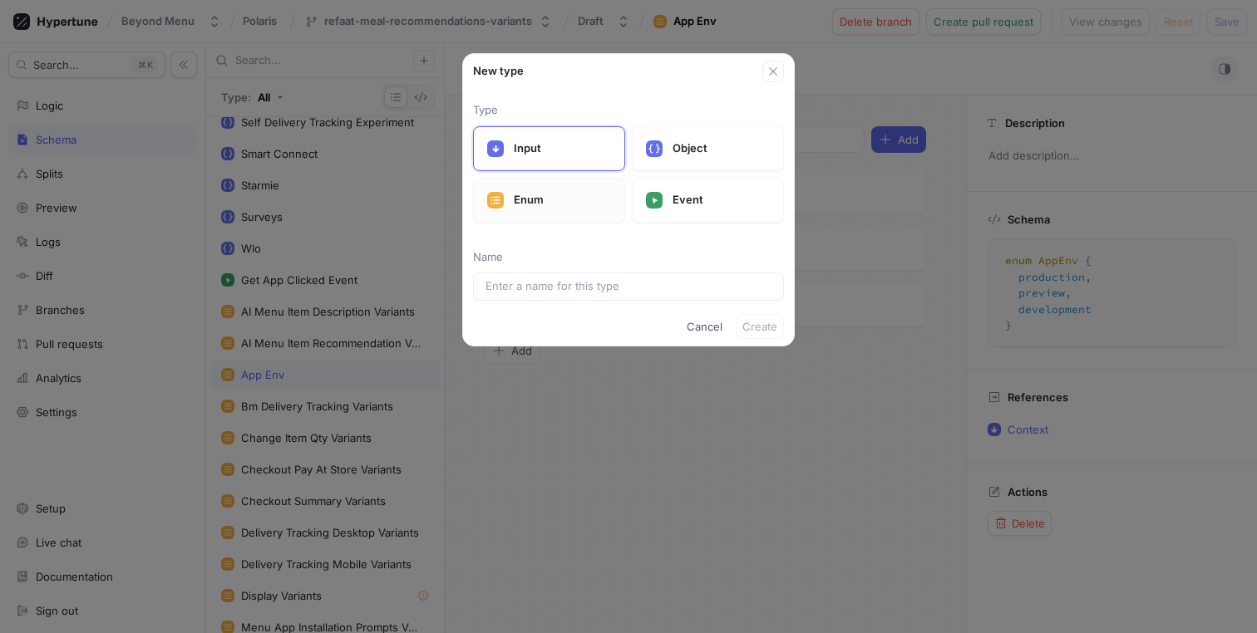
click at [519, 195] on p "Enum" at bounding box center [562, 200] width 97 height 17
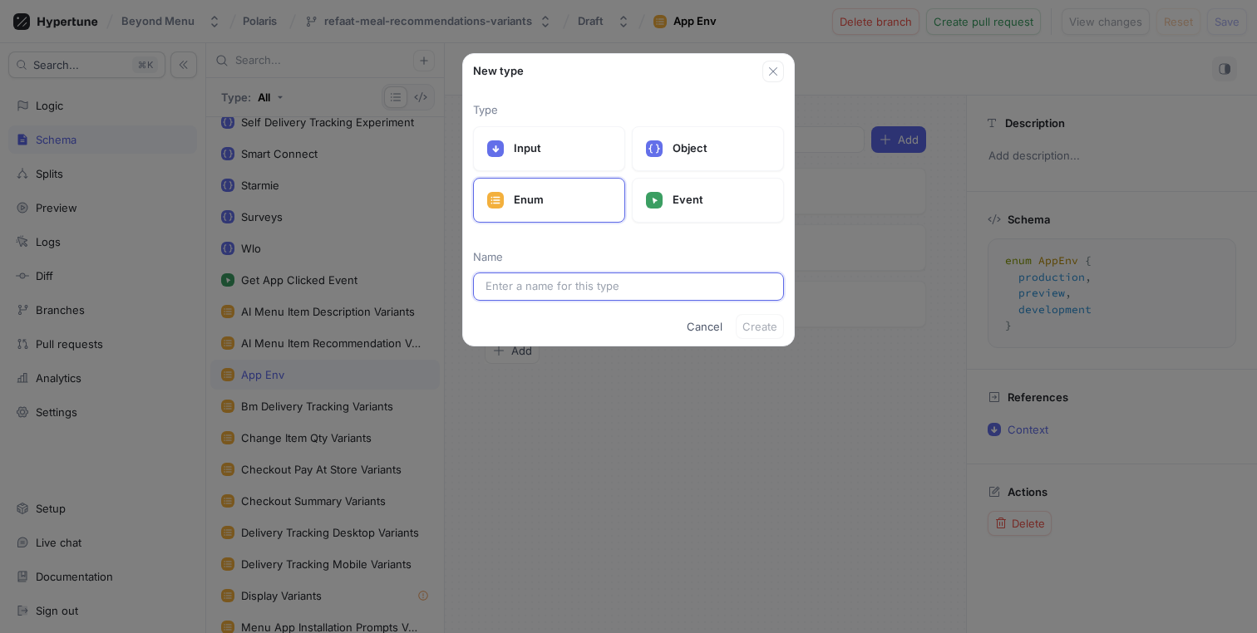
click at [527, 290] on input "text" at bounding box center [628, 286] width 286 height 17
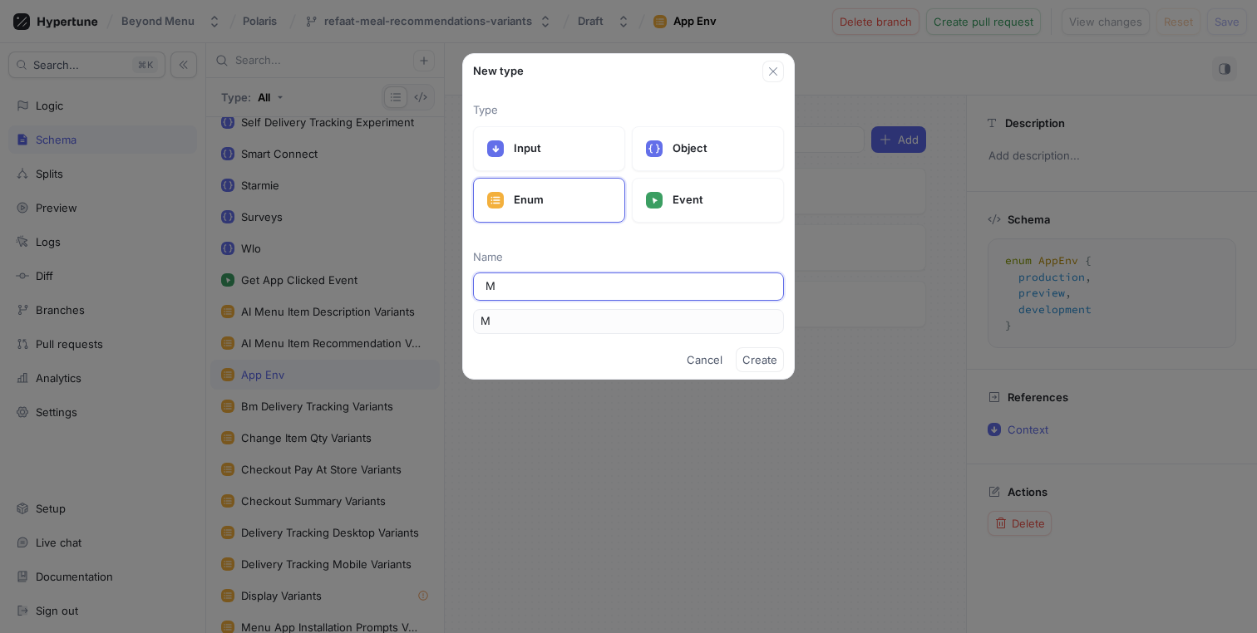
type input "Me"
type input "Men"
type input "Menu"
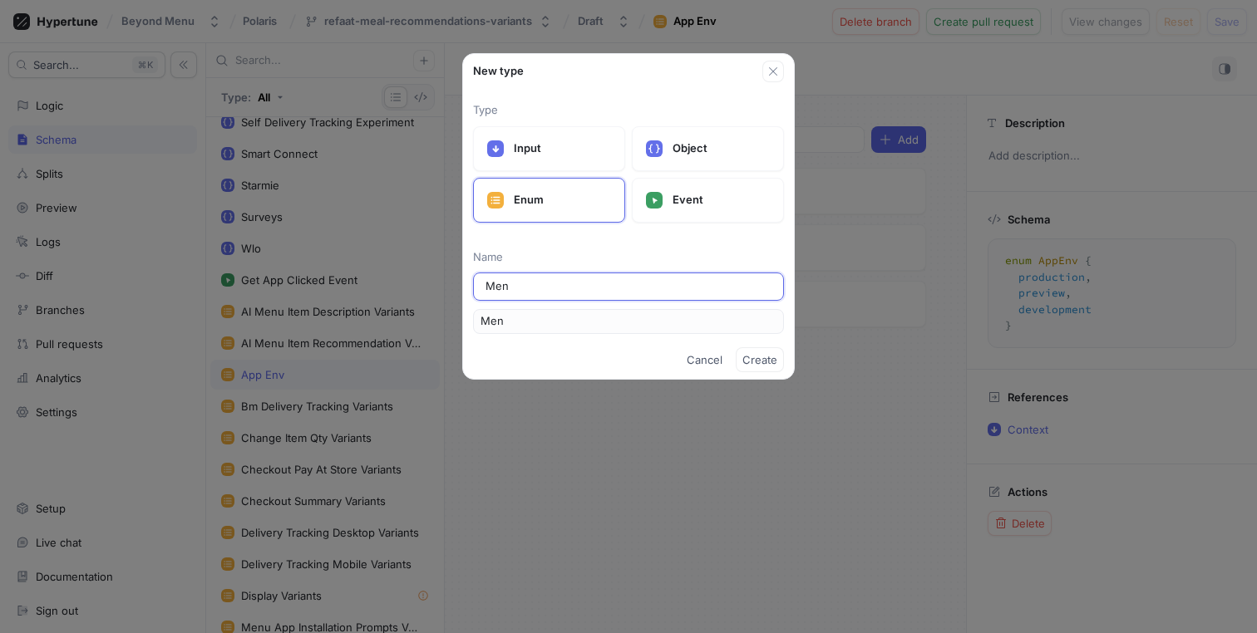
type input "Menu"
type input "MenuP"
type input "Menu"
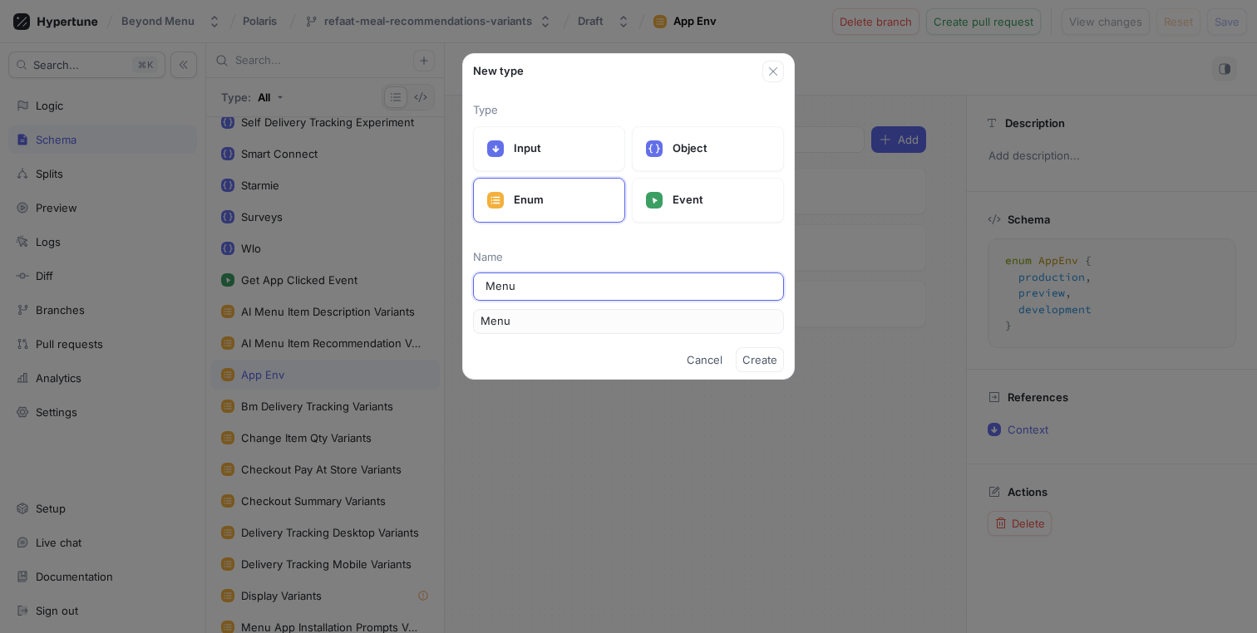
type input "Menu P"
type input "MenuP"
type input "Menu Pa"
type input "MenuPa"
type input "Menu Pag"
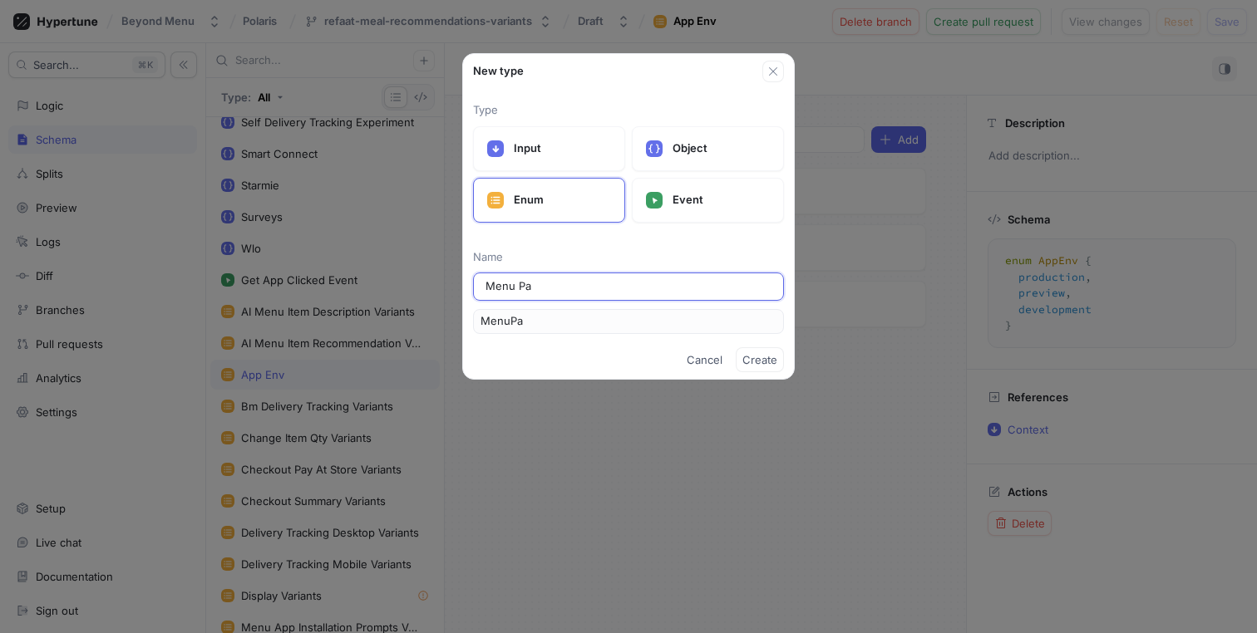
type input "MenuPag"
type input "Menu Page"
type input "MenuPage"
type input "Menu Page v"
type input "MenuPageV"
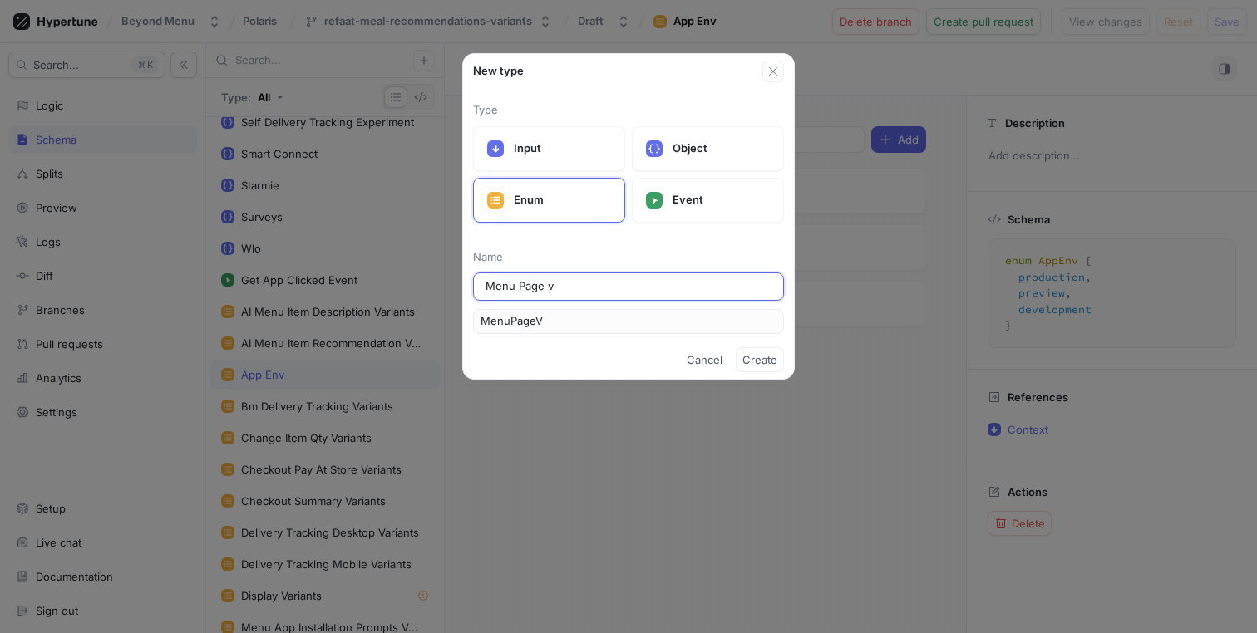
type input "Menu Page va"
type input "MenuPageVa"
type input "Menu Page var"
type input "MenuPageVar"
type input "Menu Page vari"
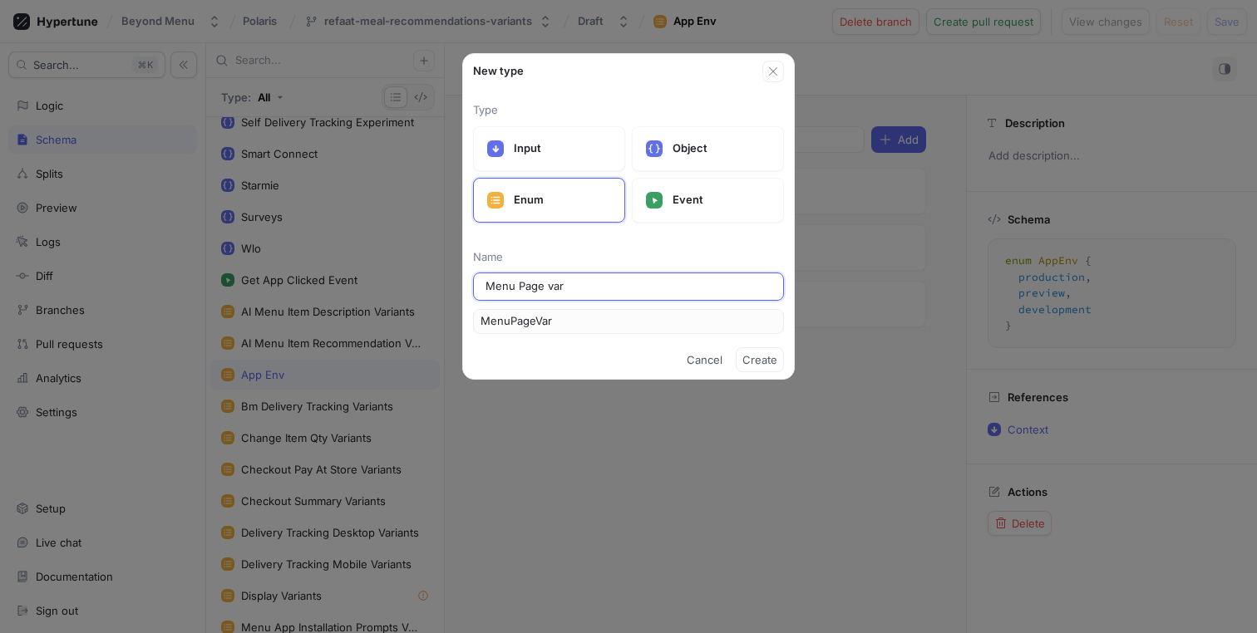
type input "MenuPageVari"
type input "Menu Page varia"
type input "MenuPageVaria"
type input "Menu Page varian"
type input "MenuPageVarian"
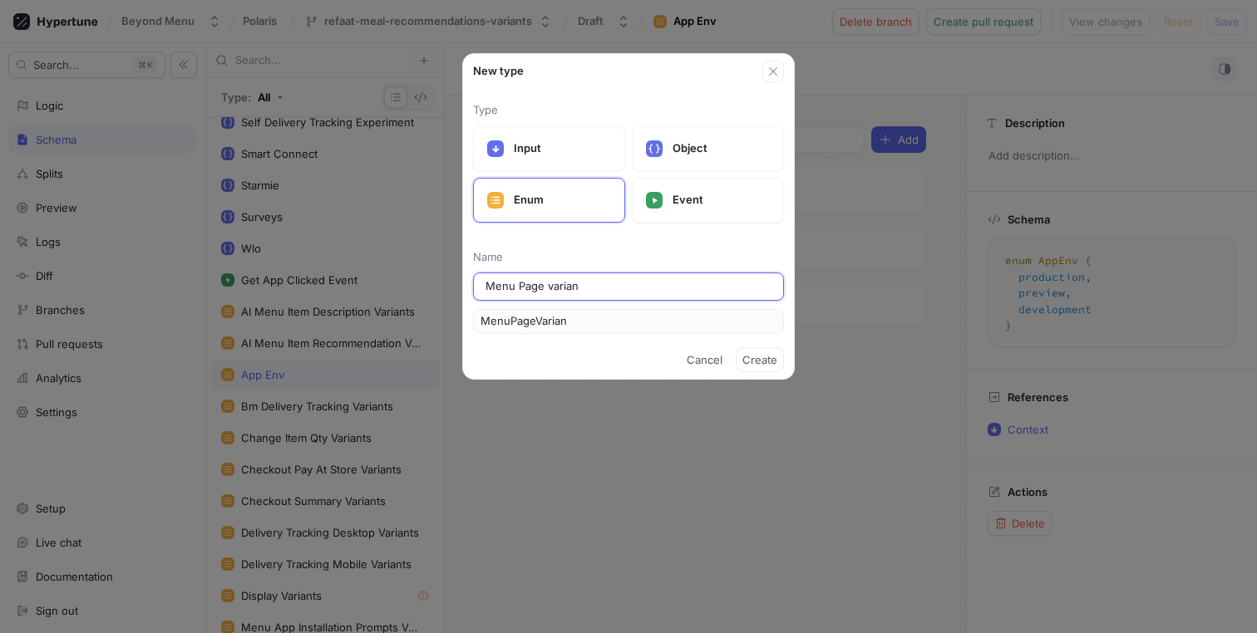
type input "Menu Page variant"
type input "MenuPageVariant"
type input "Menu Page varian"
type input "MenuPageVarian"
type input "Menu Page varia"
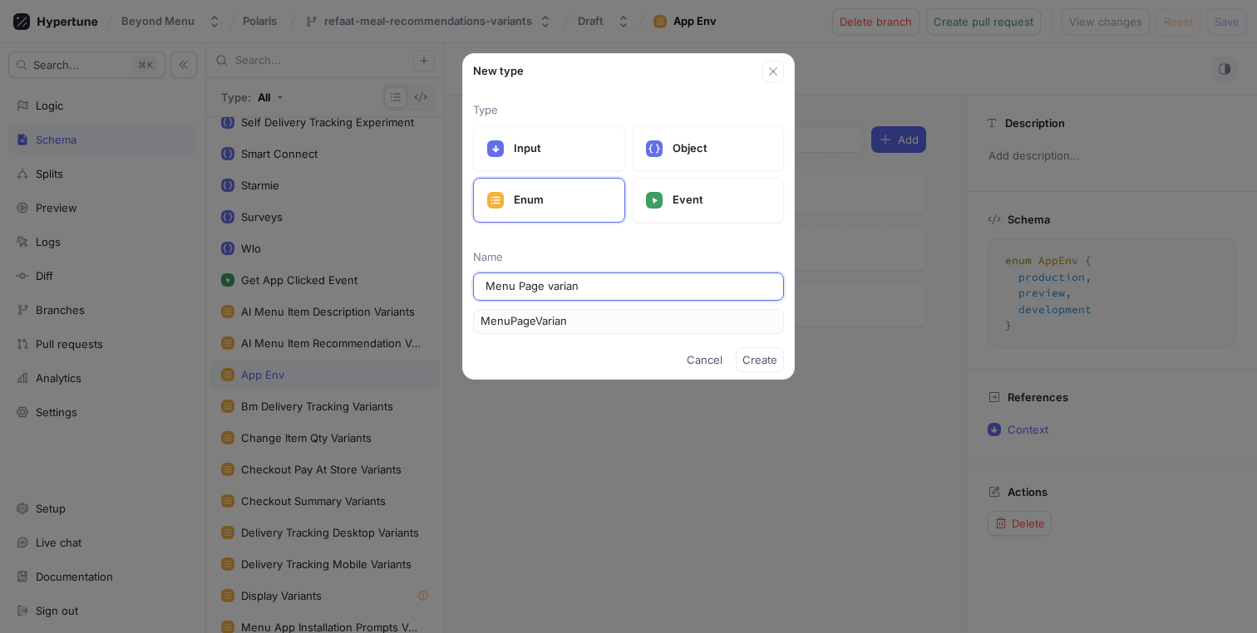
type input "MenuPageVaria"
type input "Menu Page vari"
type input "MenuPageVari"
type input "Menu Page varia"
type input "MenuPageVaria"
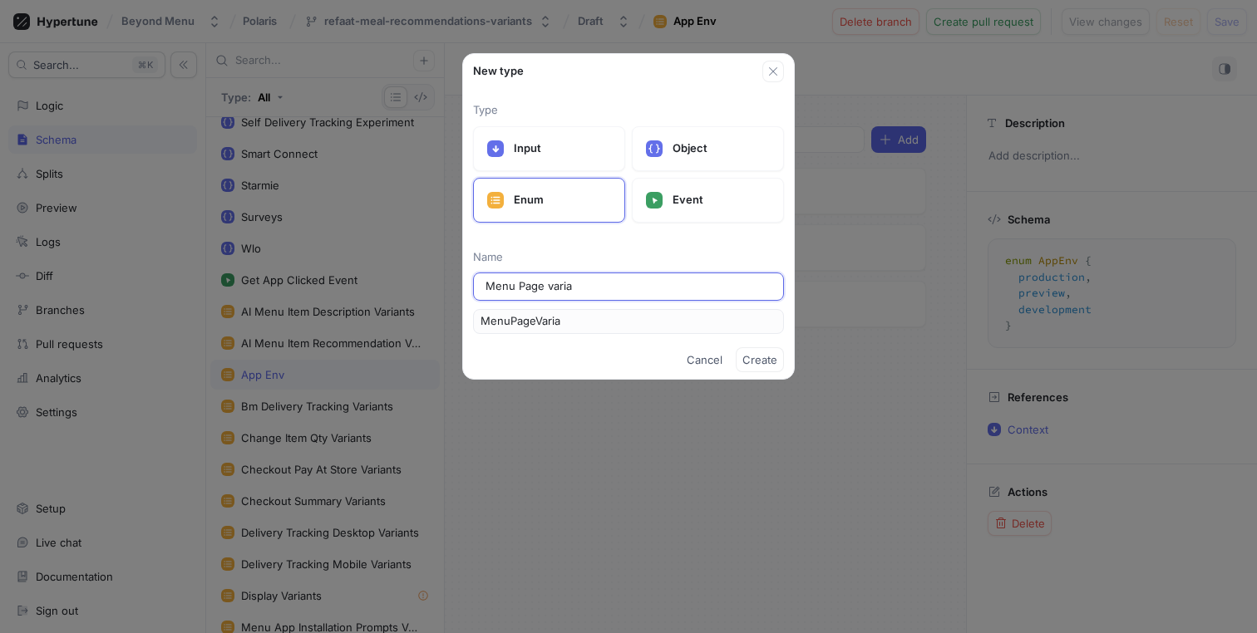
type input "Menu Page varian"
type input "MenuPageVarian"
type input "Menu Page variant"
type input "MenuPageVariant"
type input "Menu Page variants"
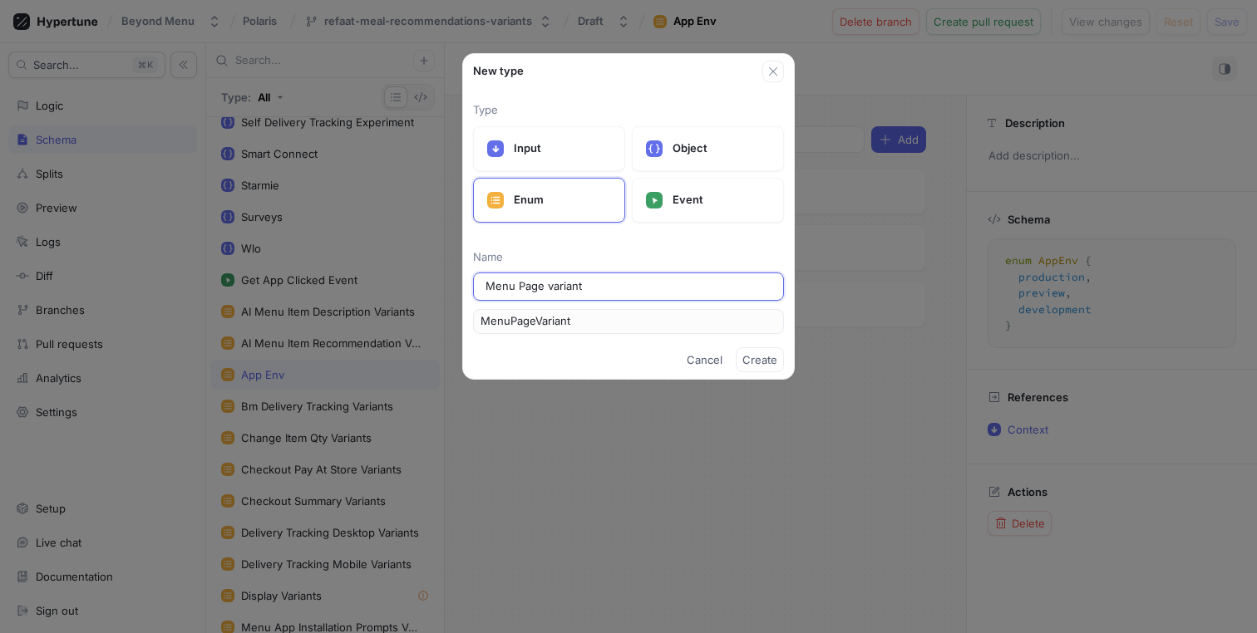
type input "MenuPageVariants"
type input "Menu Page ariants"
type input "MenuPageAriants"
type input "Menu Page Variants"
type input "MenuPageVariants"
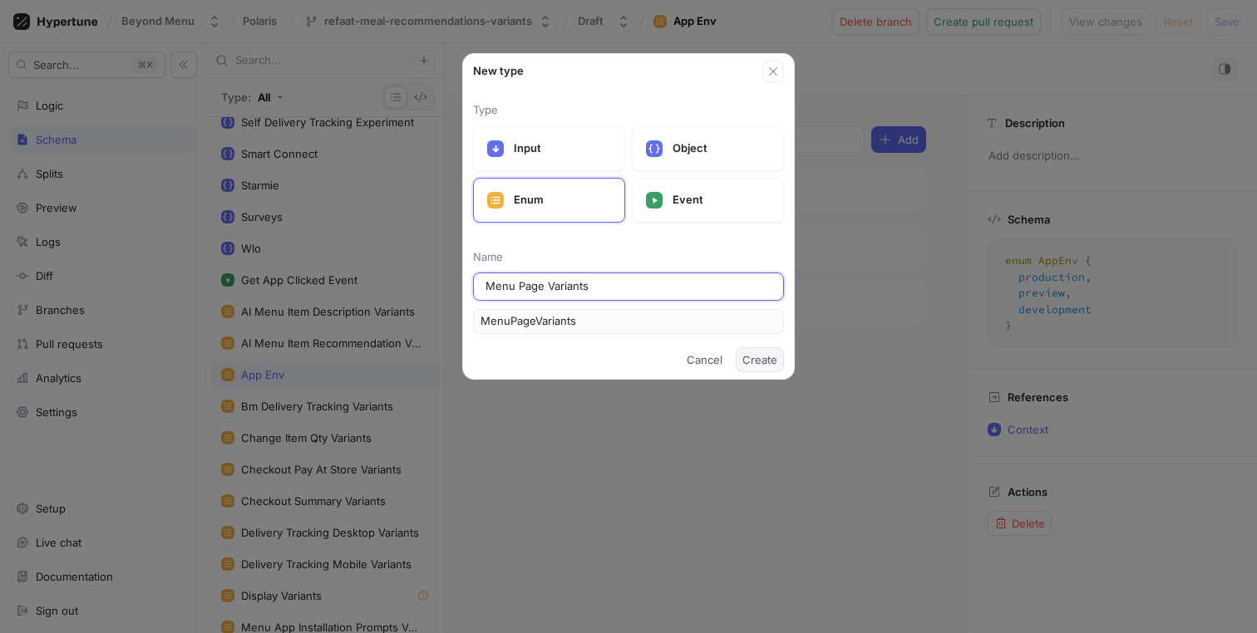
type input "Menu Page Variants"
click at [776, 361] on span "Create" at bounding box center [759, 360] width 35 height 10
type textarea "enum MenuPageVariants { MenuPageVariants1 }"
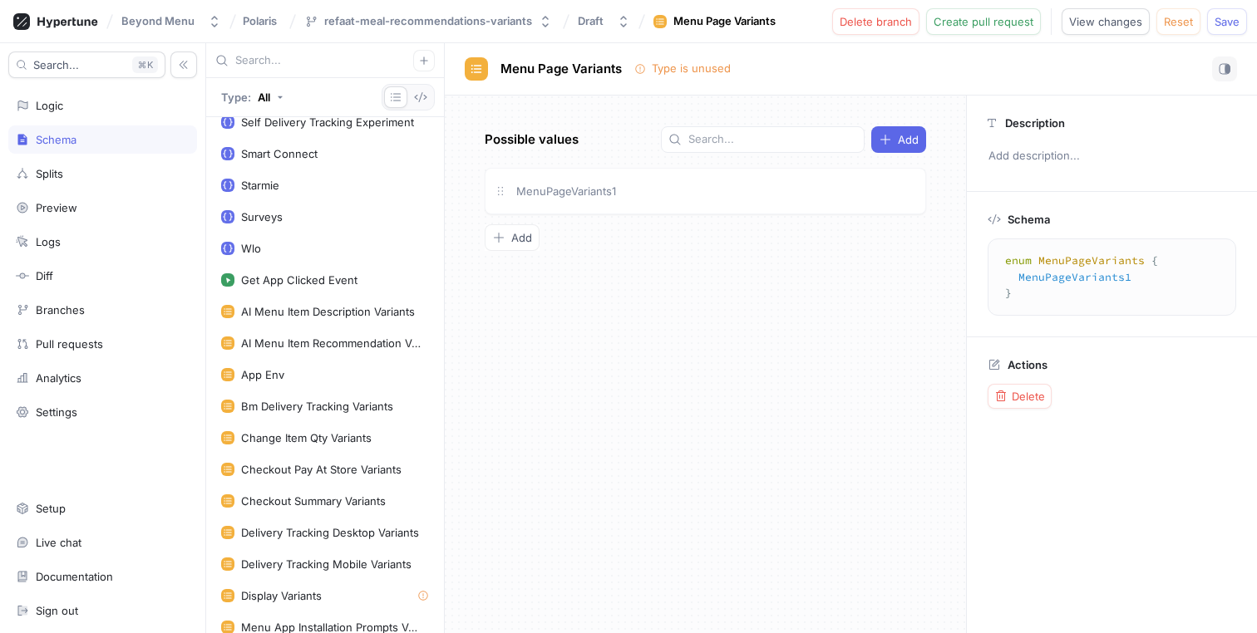
scroll to position [1697, 0]
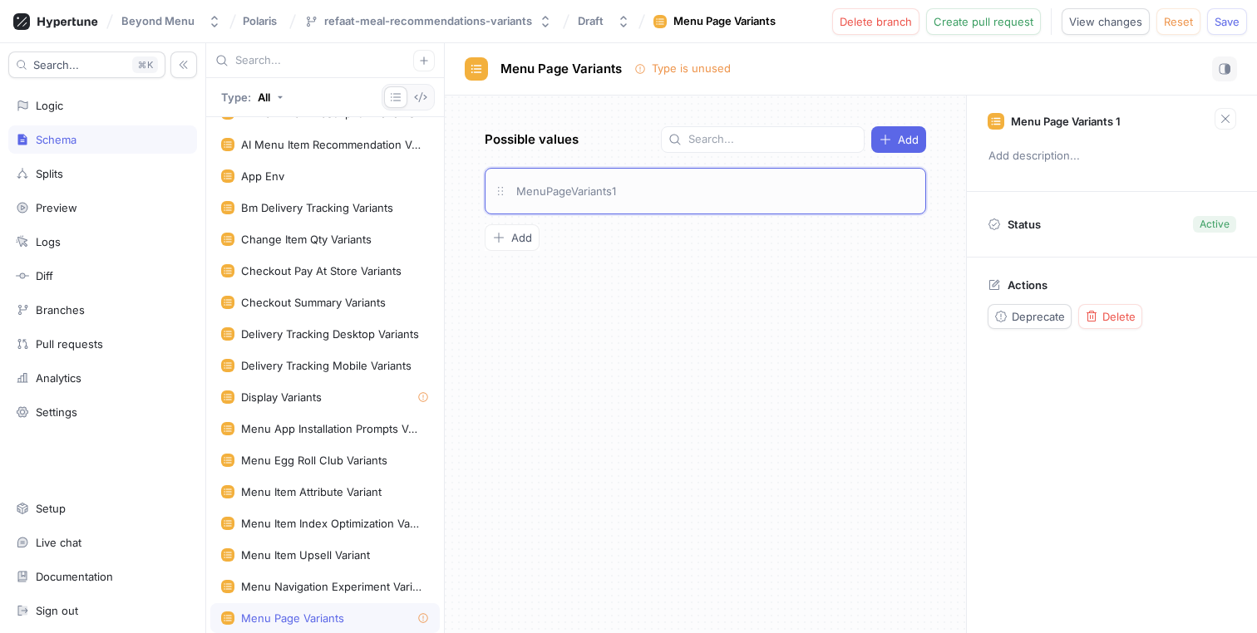
click at [627, 194] on div "MenuPageVariants1" at bounding box center [715, 191] width 403 height 18
click at [544, 196] on span "MenuPageVariants1" at bounding box center [566, 191] width 100 height 13
type input "Default"
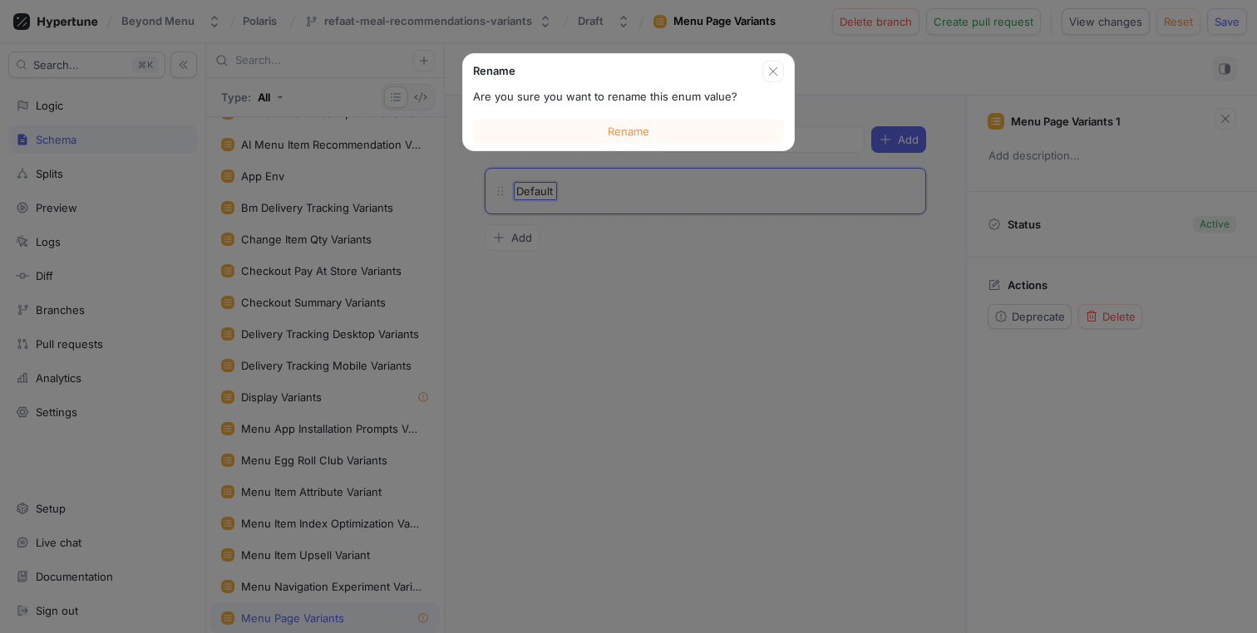
click at [583, 321] on div "Possible values Add Rename Are you sure you want to rename this enum value? Ren…" at bounding box center [705, 365] width 521 height 538
click at [642, 133] on span "Rename" at bounding box center [629, 131] width 42 height 10
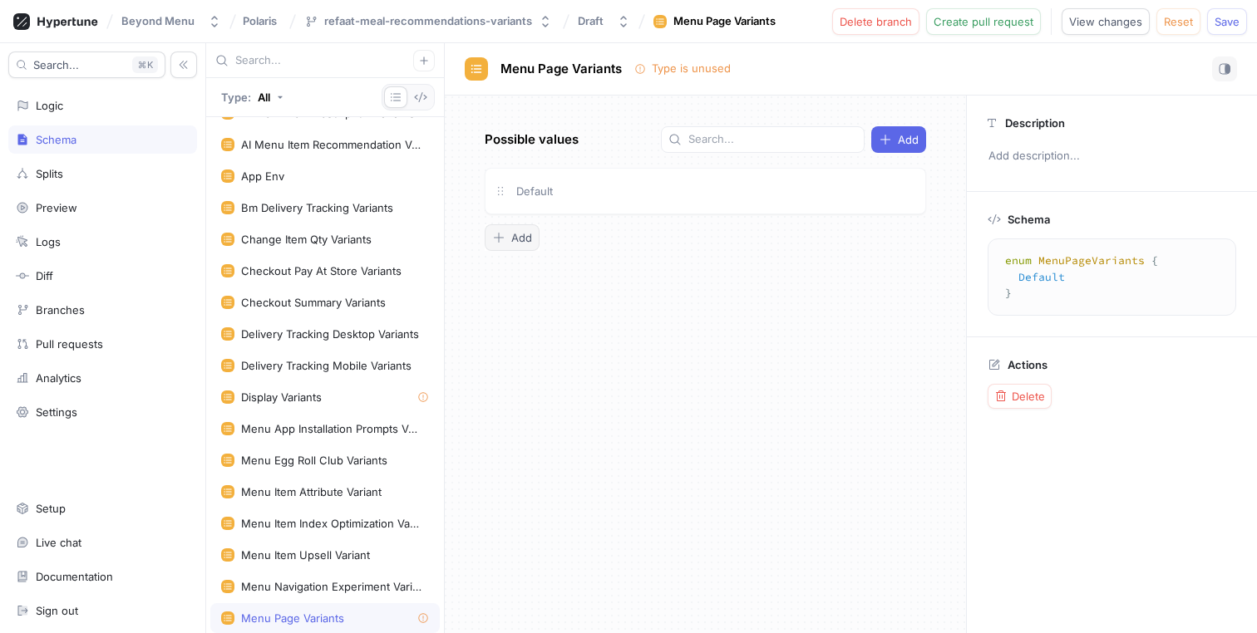
click at [521, 244] on div "Add" at bounding box center [512, 237] width 40 height 13
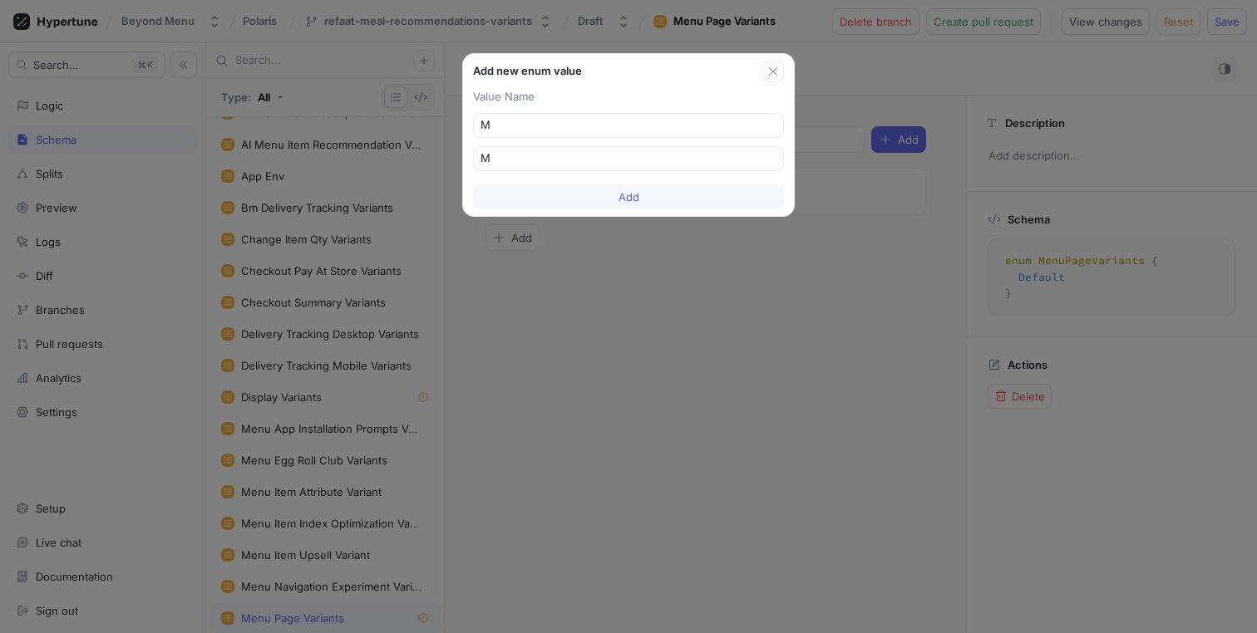
type input "Me"
type input "Mea"
type input "Meal"
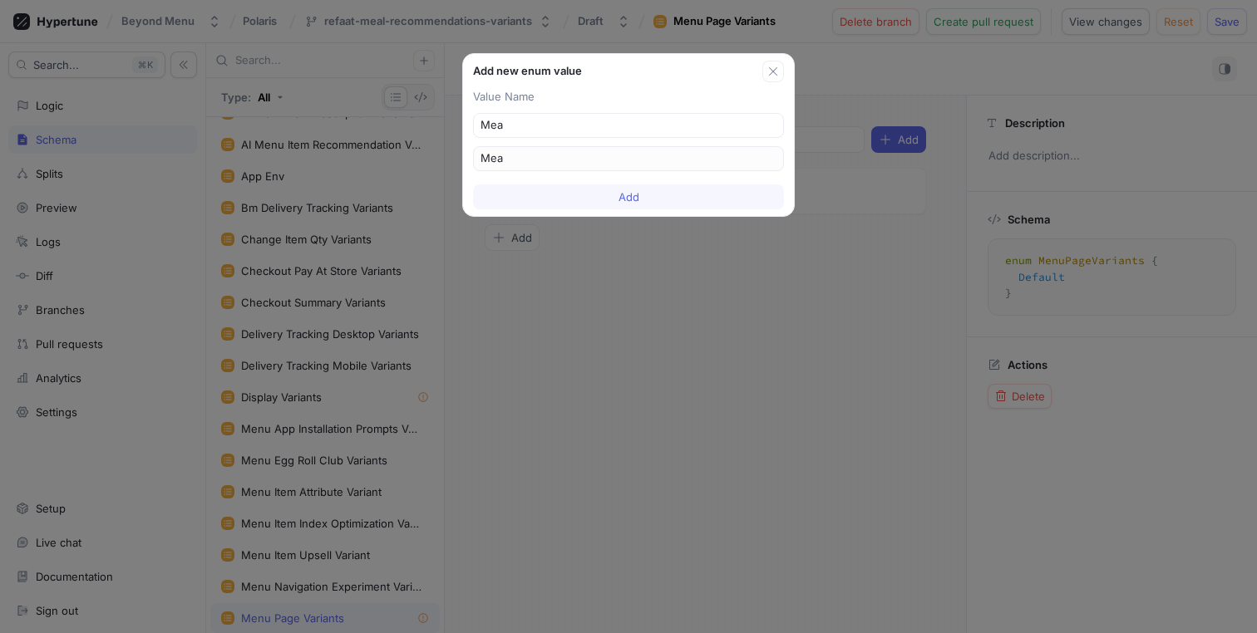
type input "Meal"
type input "Meal R"
type input "Meal_R"
type input "Meal Re"
type input "Meal_Re"
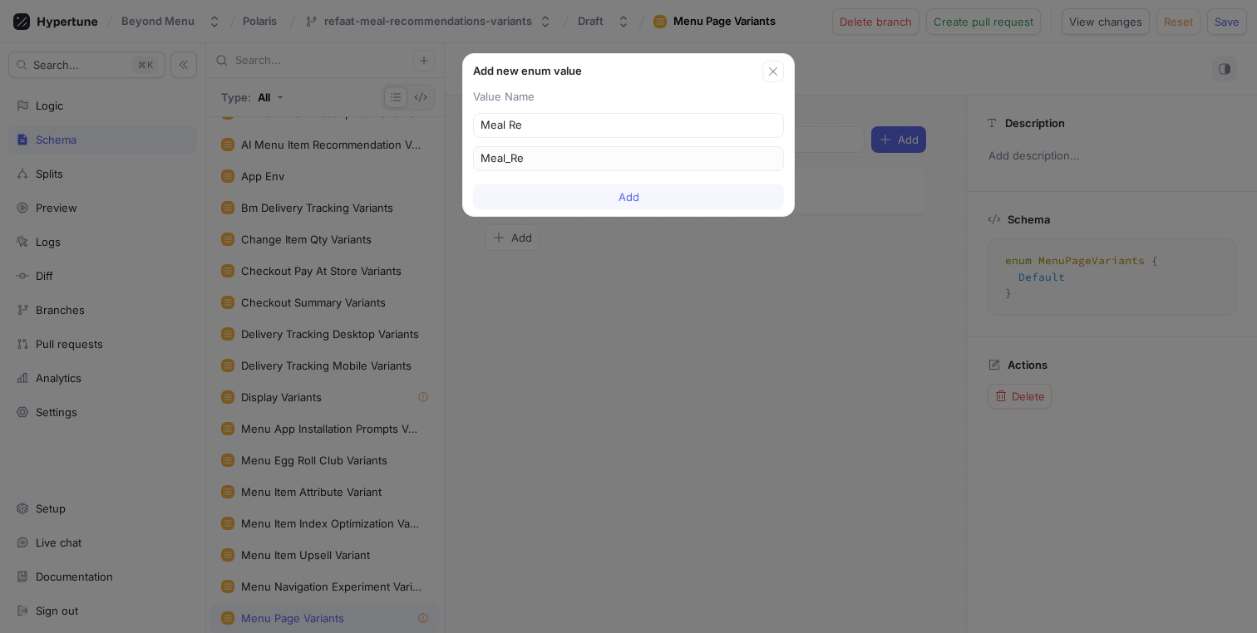
type input "Meal Rec"
type input "Meal_Rec"
type input "Meal Reco"
type input "Meal_Reco"
type input "Meal Recom"
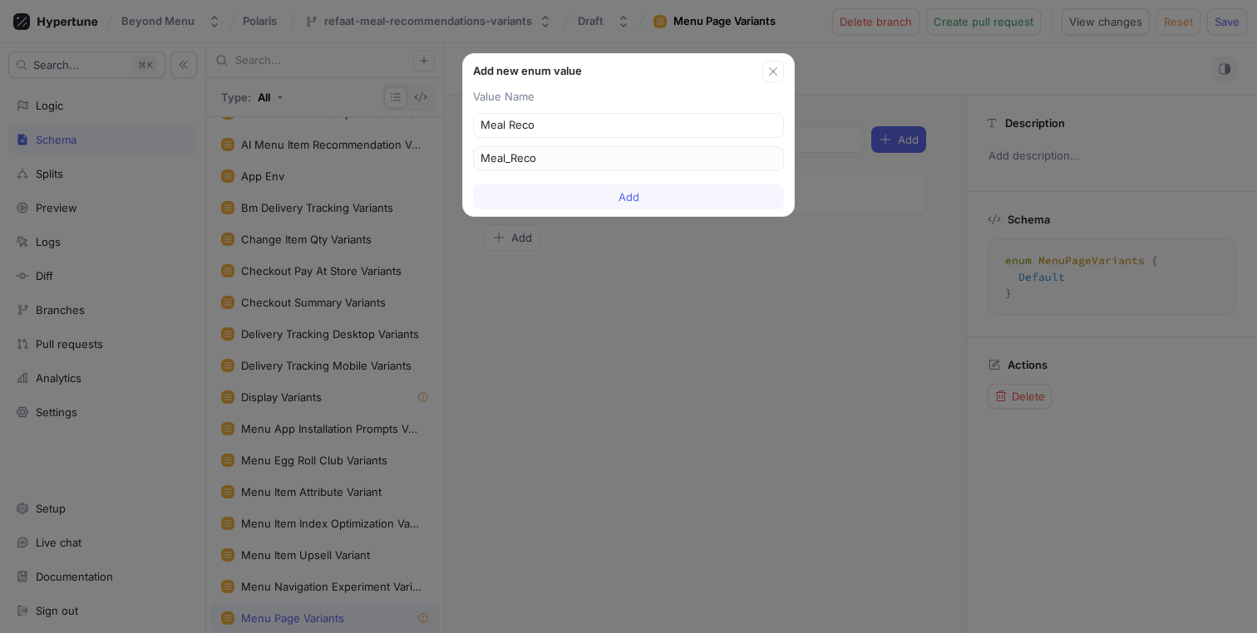
type input "Meal_Recom"
type input "Meal Recomm"
type input "Meal_Recomm"
type input "Meal Recomme"
type input "Meal_Recomme"
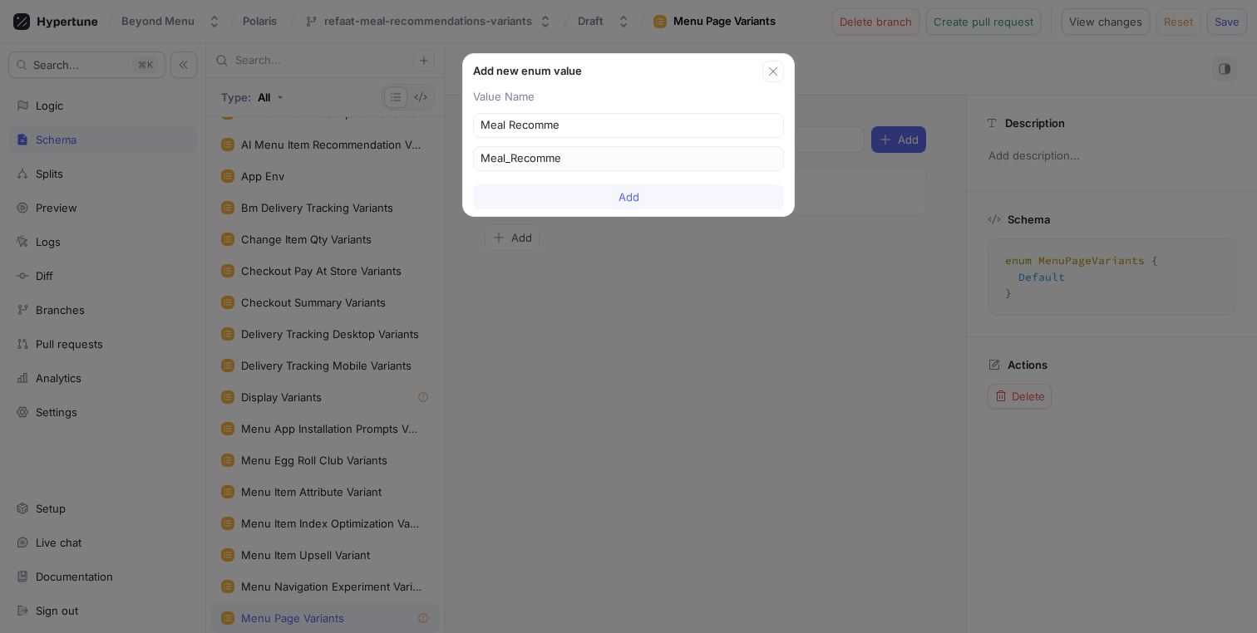
type input "Meal Recommen"
type input "Meal_Recommen"
type input "Meal Recommend"
type input "Meal_Recommend"
type input "Meal Recommenda"
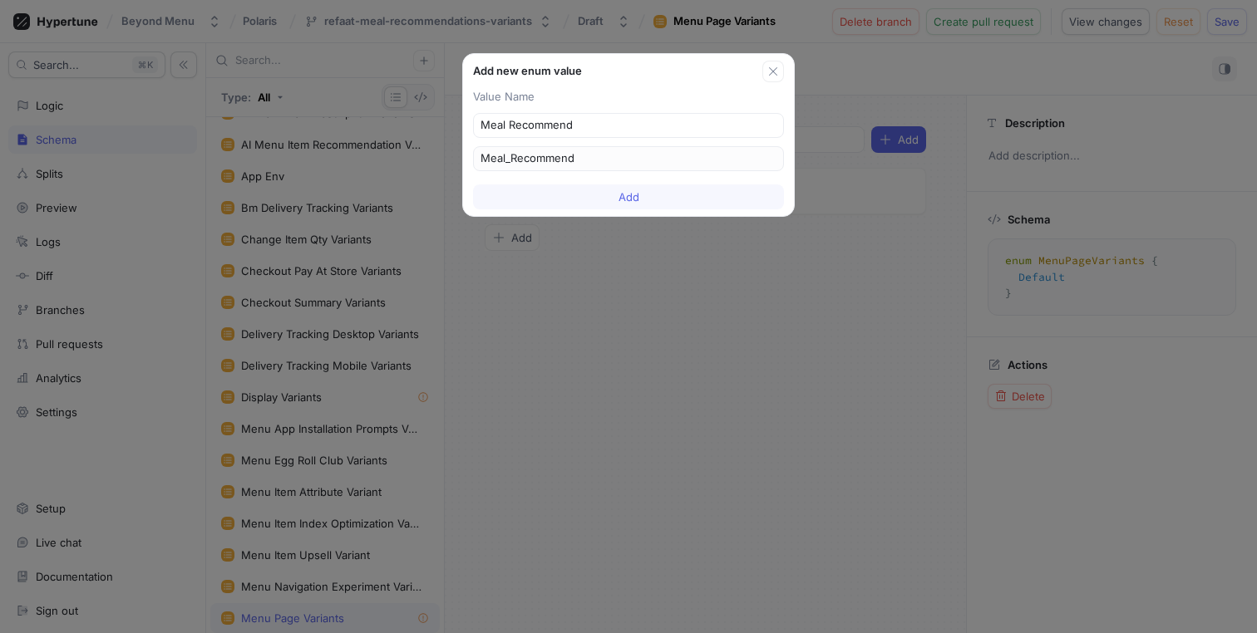
type input "Meal_Recommenda"
type input "Meal Recommendat"
type input "Meal_Recommendat"
type input "Meal Recommendati"
type input "Meal_Recommendati"
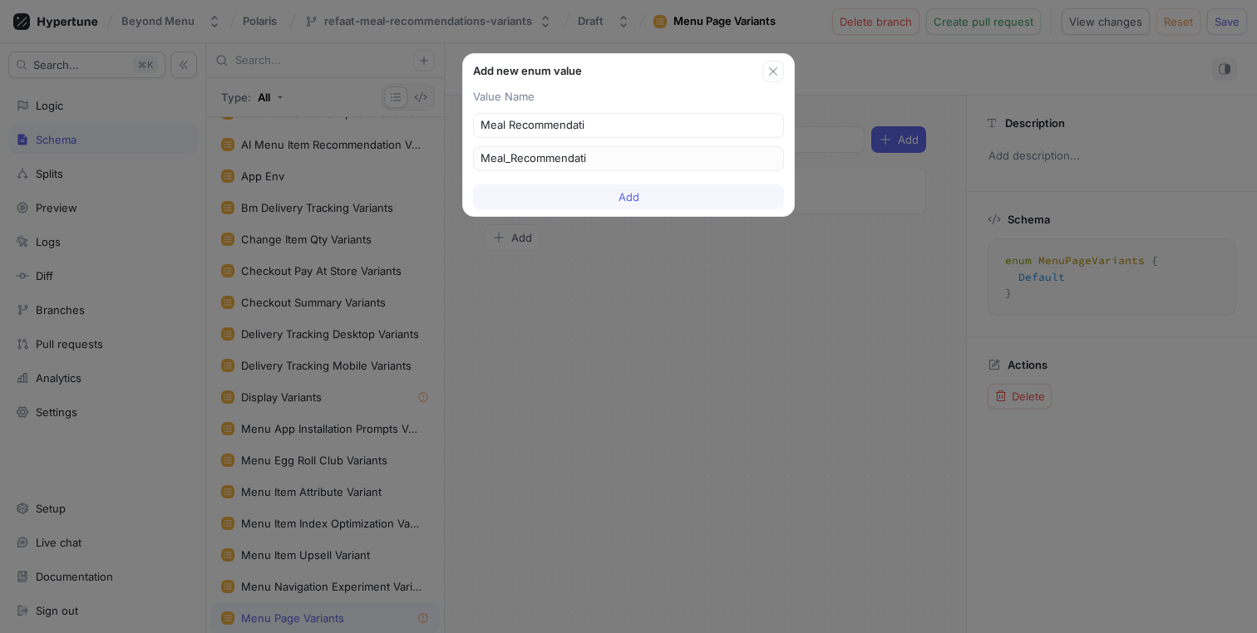
type input "Meal Recommendatio"
type input "Meal_Recommendatio"
type input "Meal Recommendation"
type input "Meal_Recommendation"
type input "Meal Recommendations"
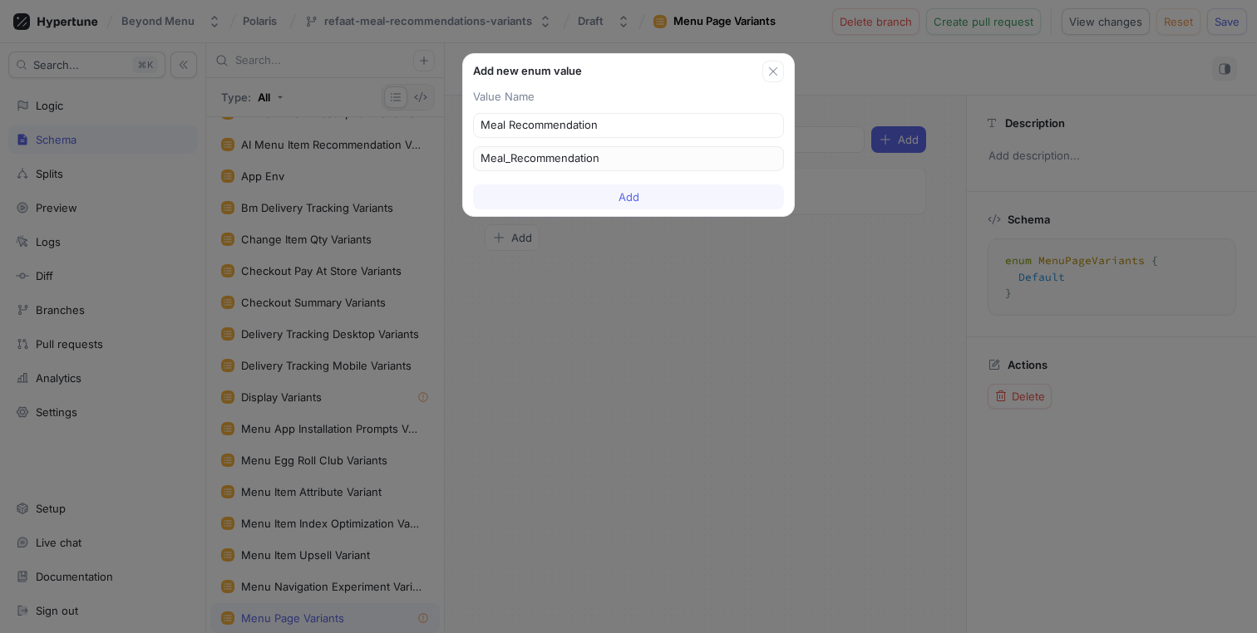
type input "Meal_Recommendations"
type input "Meal Recommendations"
click at [678, 197] on button "Add" at bounding box center [628, 197] width 311 height 25
type textarea "enum MenuPageVariants { Default, Meal_Recommendations }"
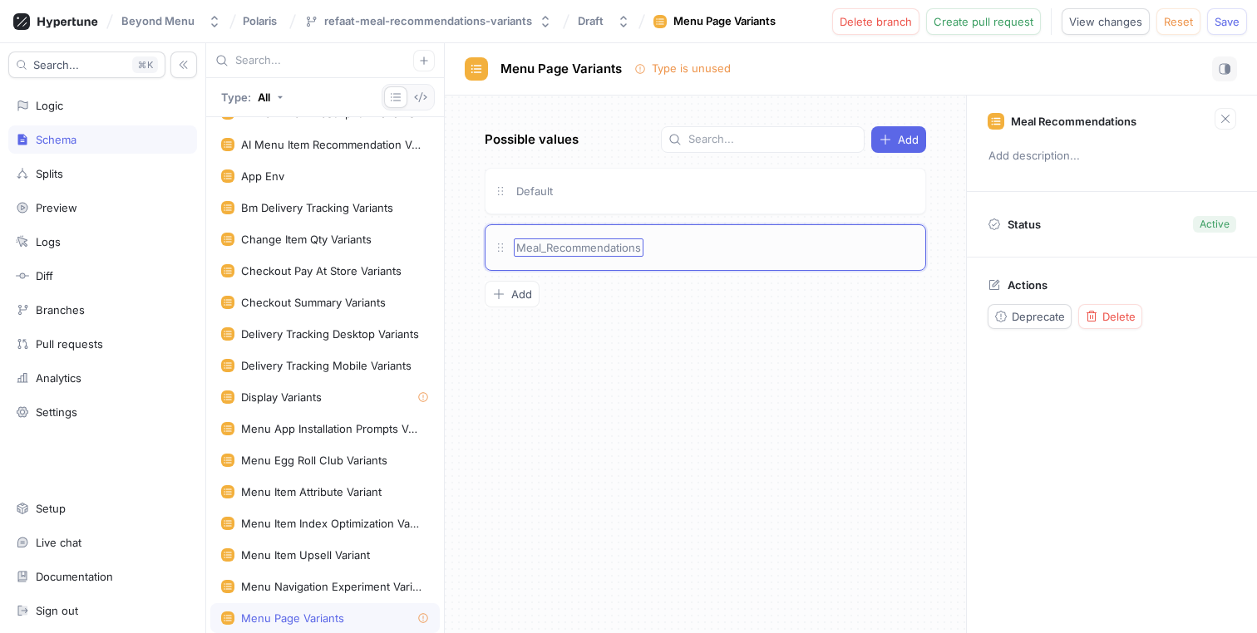
click at [595, 249] on span "Meal_Recommendations" at bounding box center [578, 247] width 125 height 13
type input "MealRecommendations"
click at [649, 315] on div "Possible values Add Default MealRecommendations MealRecommendations To pick up …" at bounding box center [705, 365] width 521 height 538
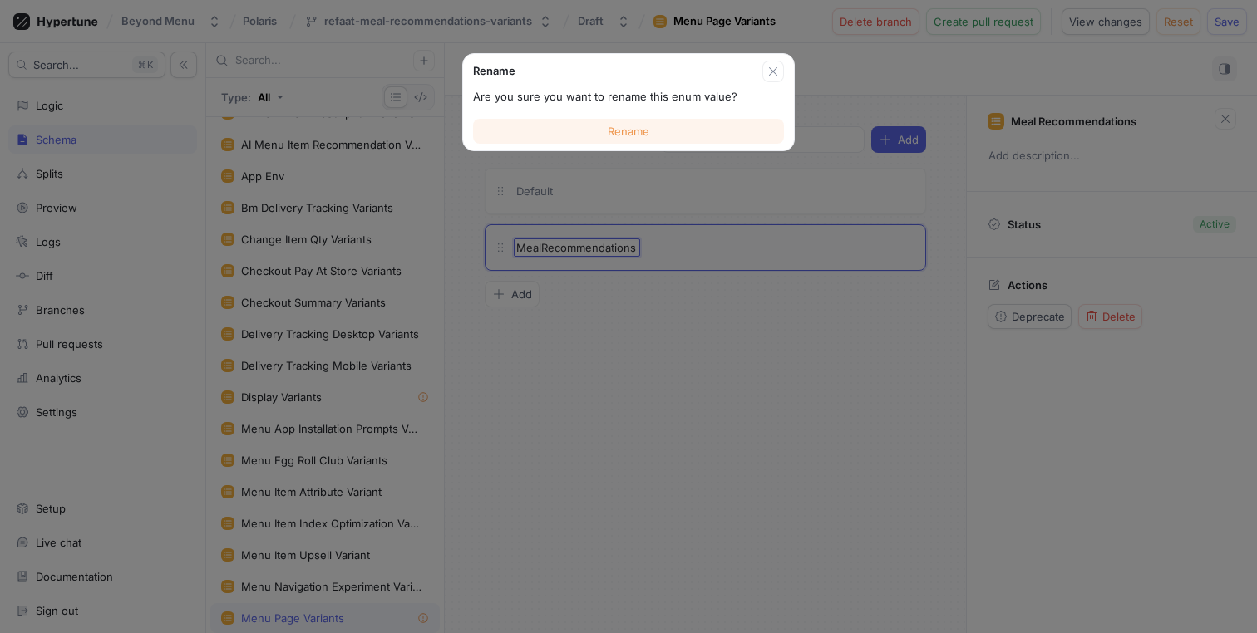
click at [662, 133] on button "Rename" at bounding box center [628, 131] width 311 height 25
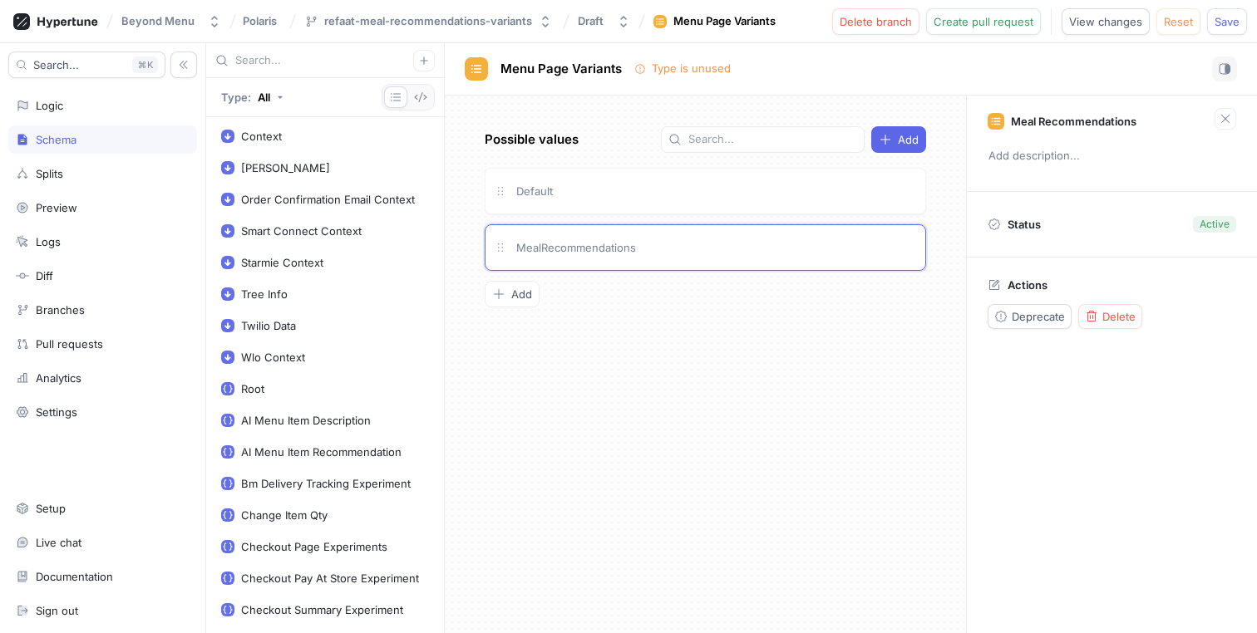
click at [317, 57] on input "text" at bounding box center [324, 60] width 178 height 17
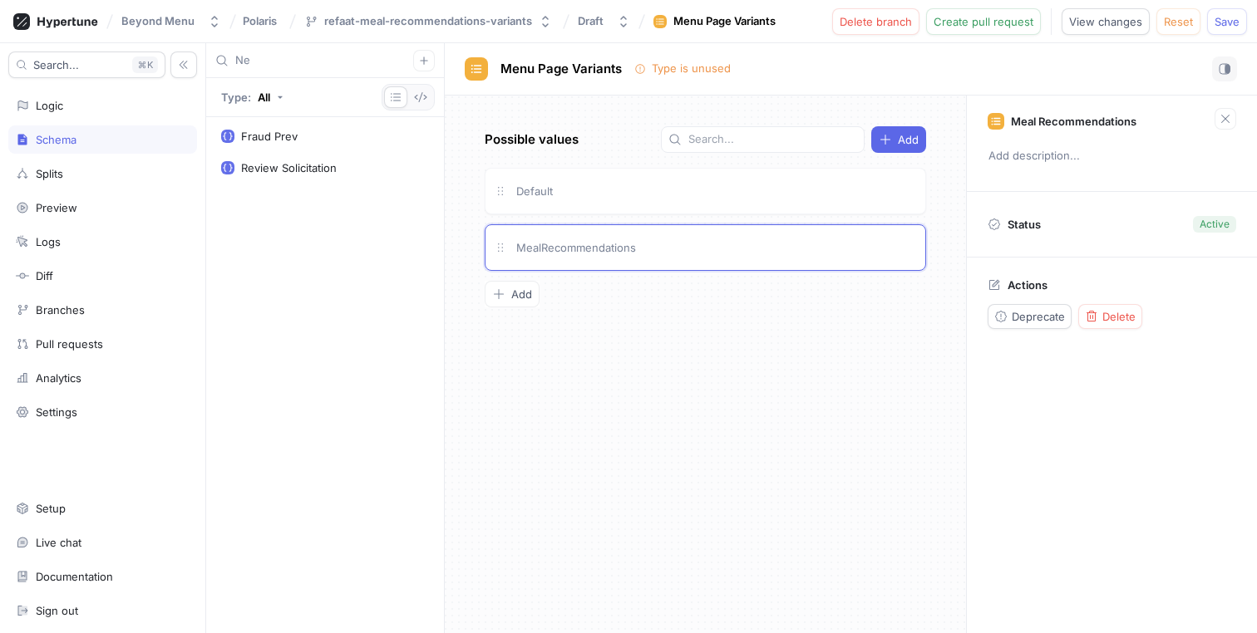
type input "N"
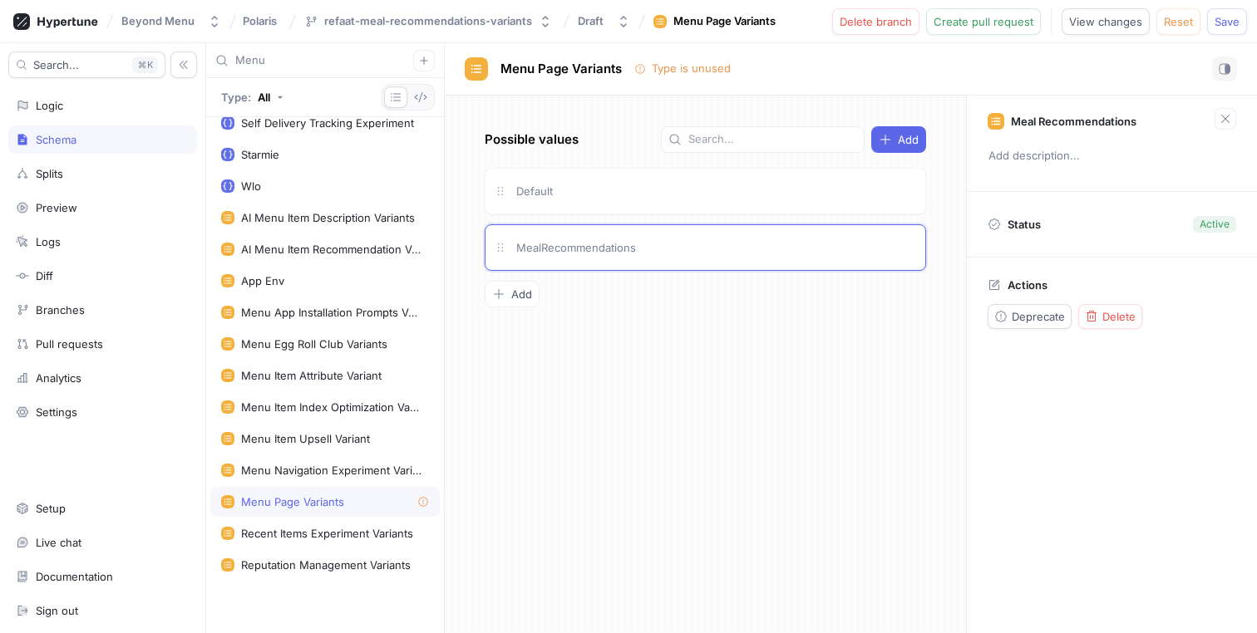
scroll to position [140, 0]
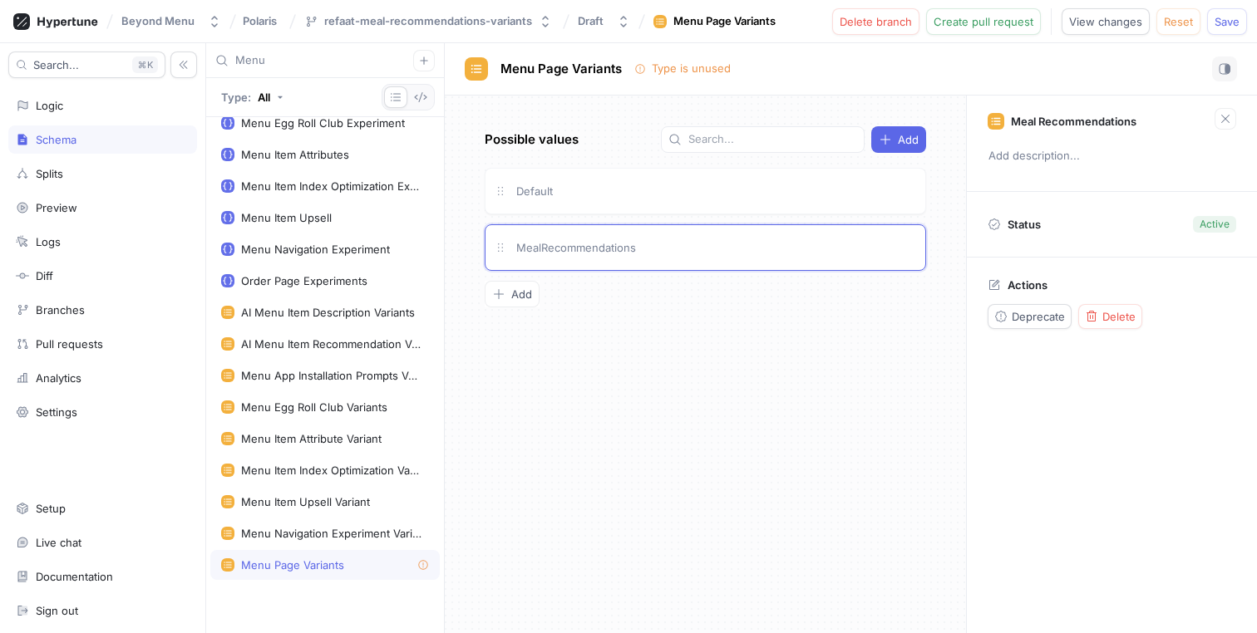
type input "Menu P"
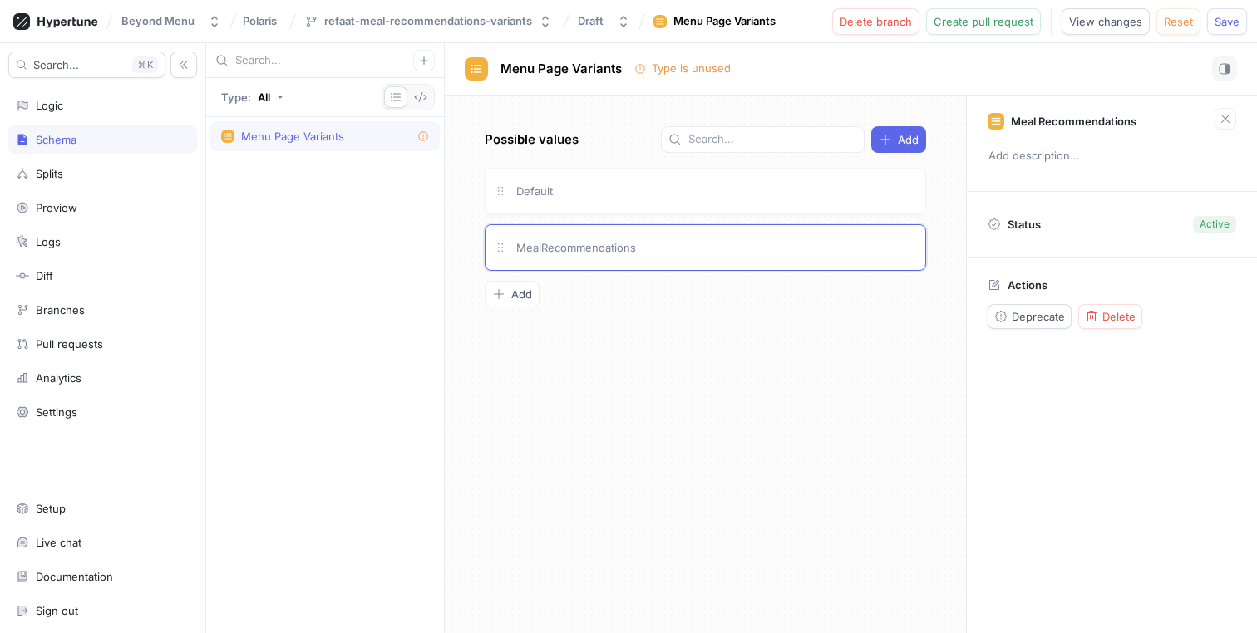
scroll to position [1697, 0]
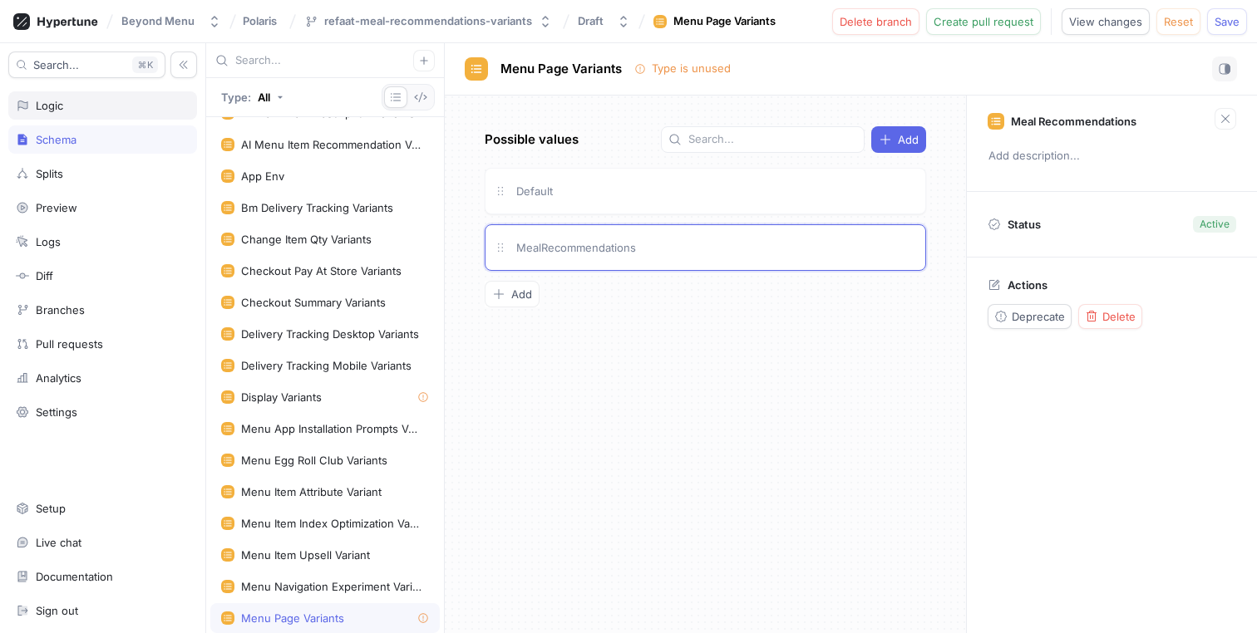
click at [87, 115] on div "Logic" at bounding box center [102, 105] width 189 height 28
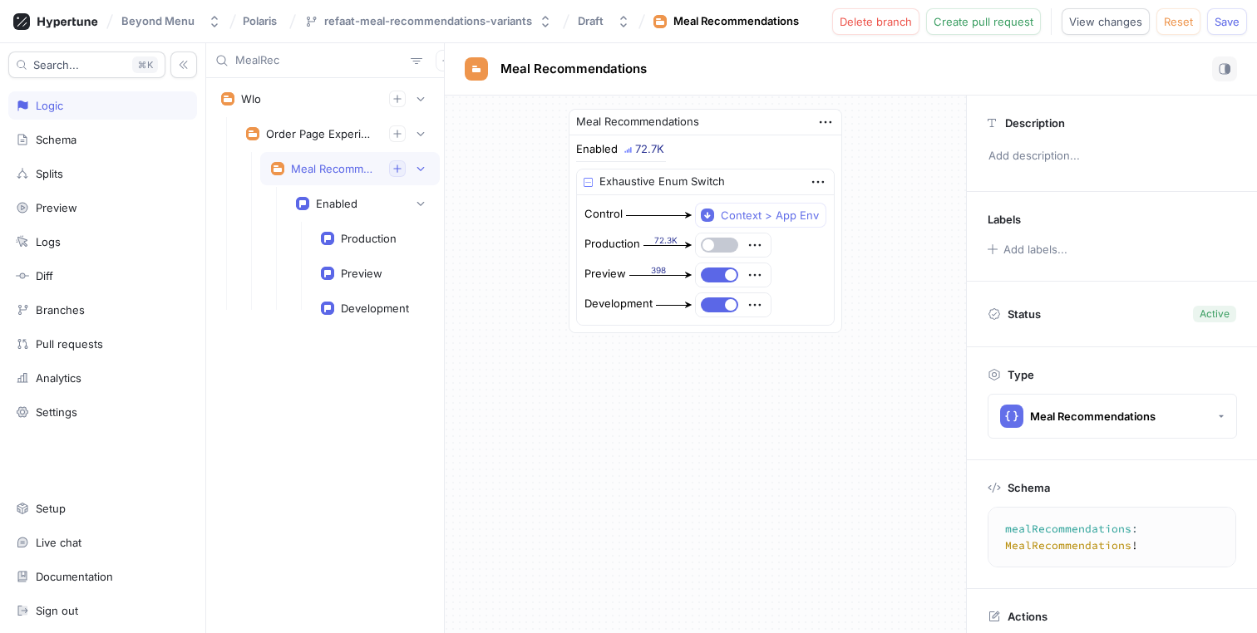
click at [400, 168] on icon "button" at bounding box center [396, 168] width 7 height 7
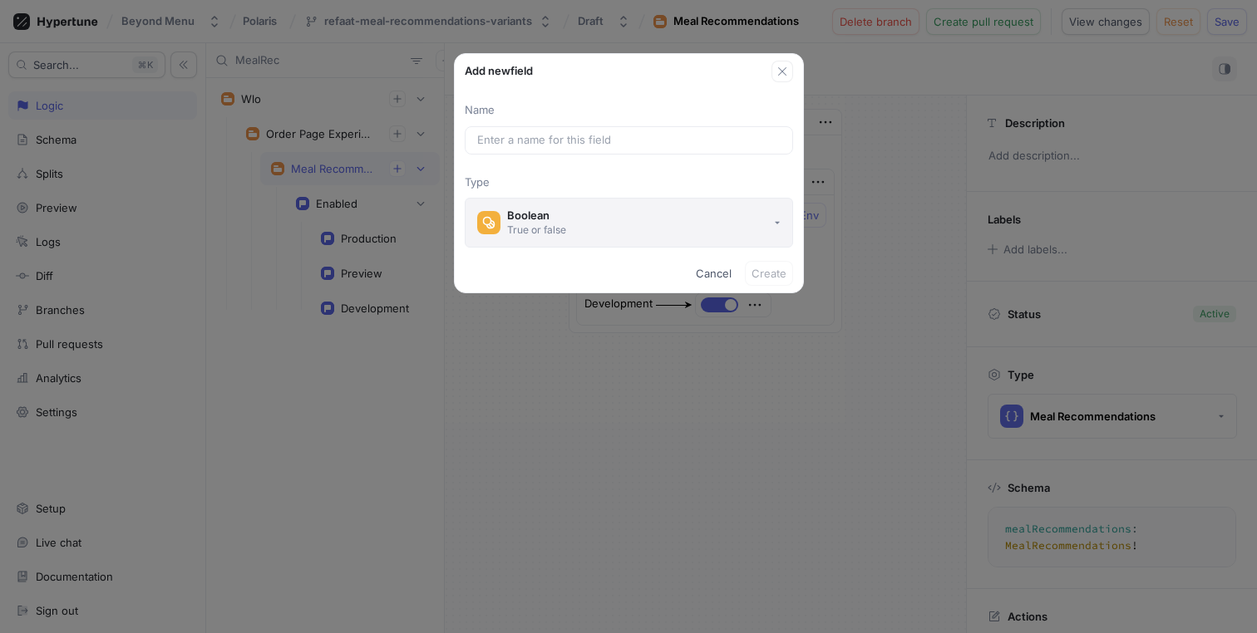
click at [643, 215] on button "Boolean True or false" at bounding box center [629, 223] width 328 height 50
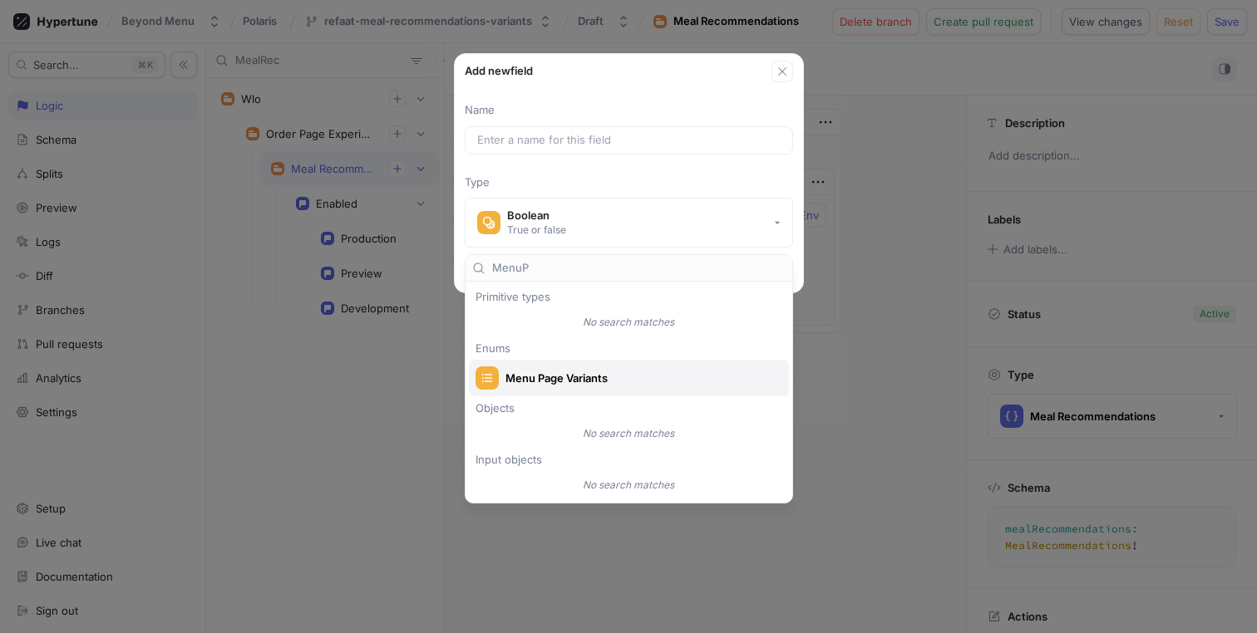
type input "MenuP"
click at [562, 372] on span "Menu Page Variants" at bounding box center [639, 379] width 268 height 14
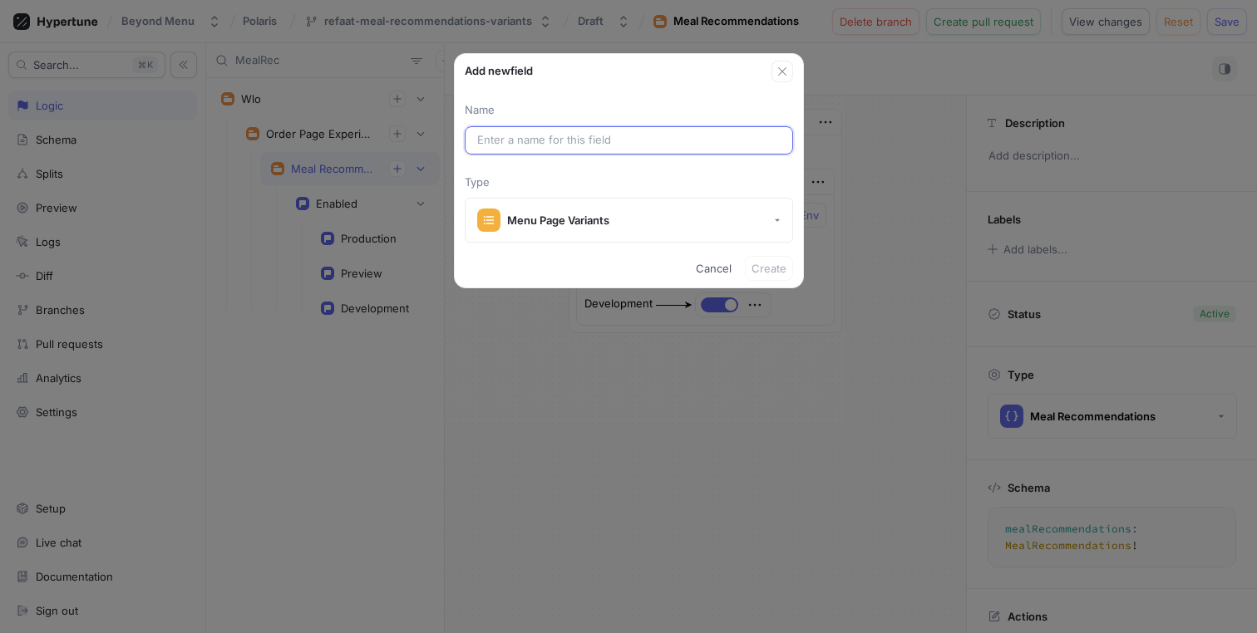
click at [645, 135] on input "text" at bounding box center [628, 140] width 303 height 17
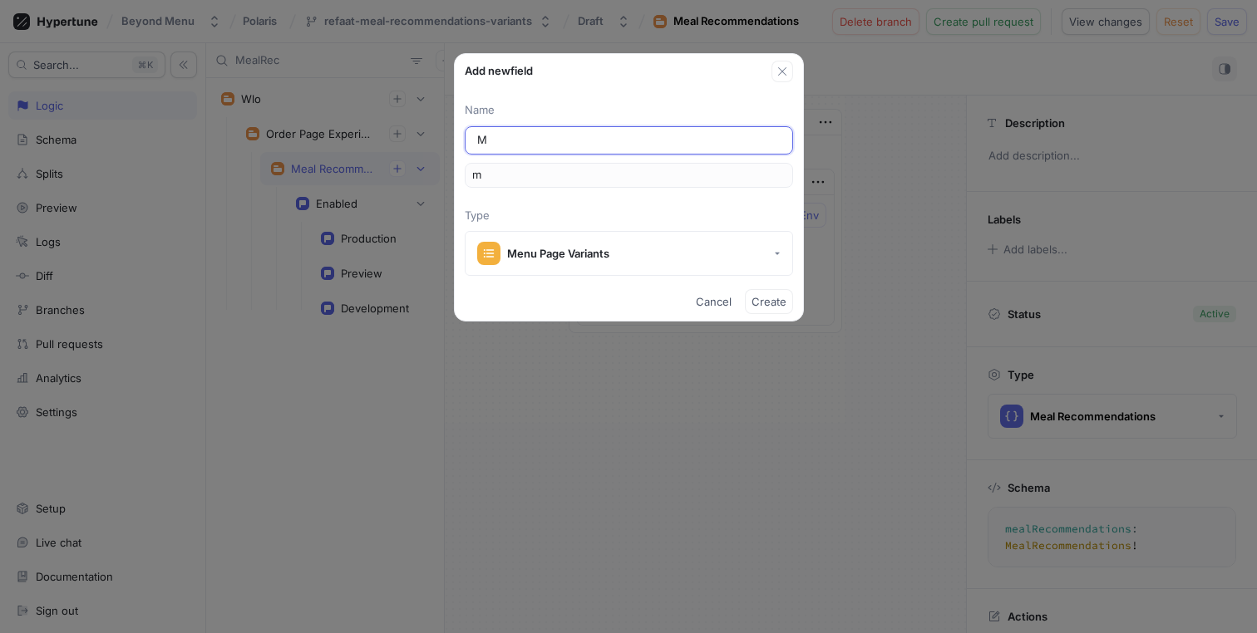
type input "Me"
type input "me"
type input "Men"
type input "men"
type input "Menu"
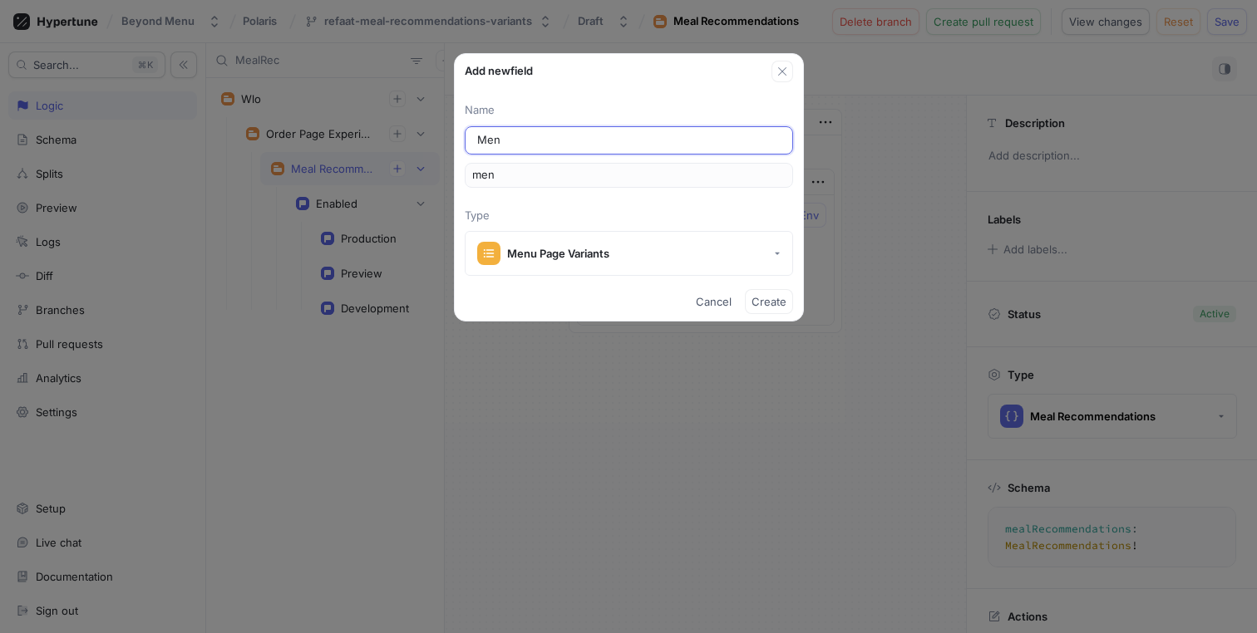
type input "menu"
type input "MenuP"
type input "menuP"
type input "MenuPa"
type input "menuPa"
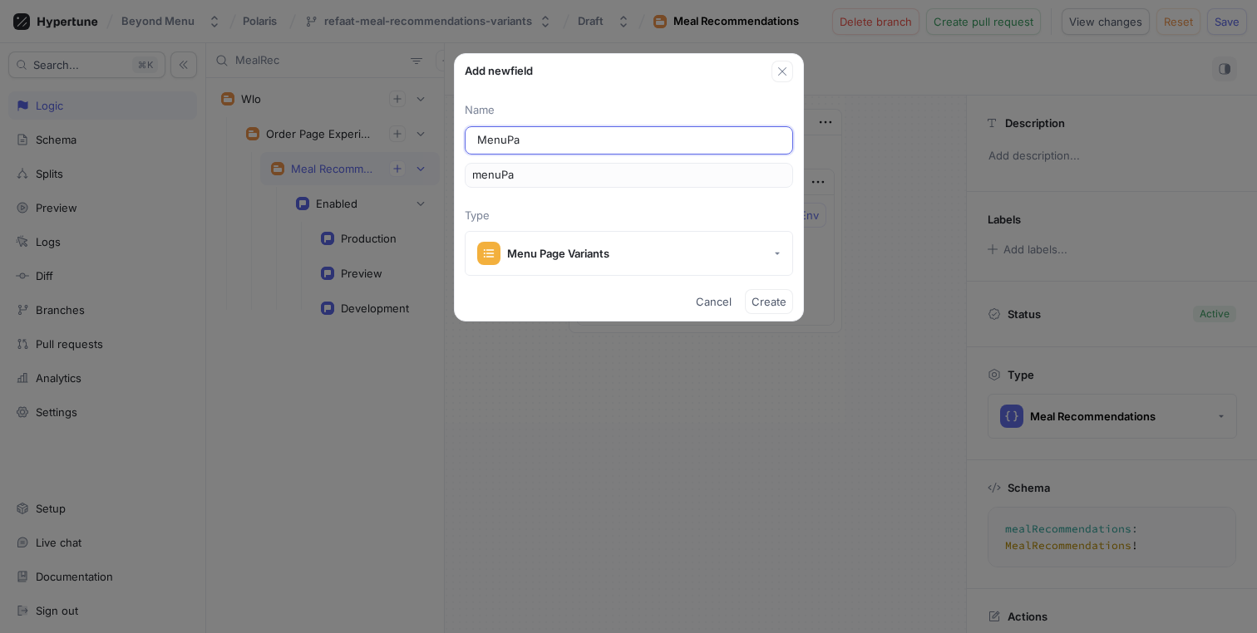
type input "MenuPag"
type input "menuPag"
type input "MenuPage"
type input "menuPage"
type input "MenuPageV"
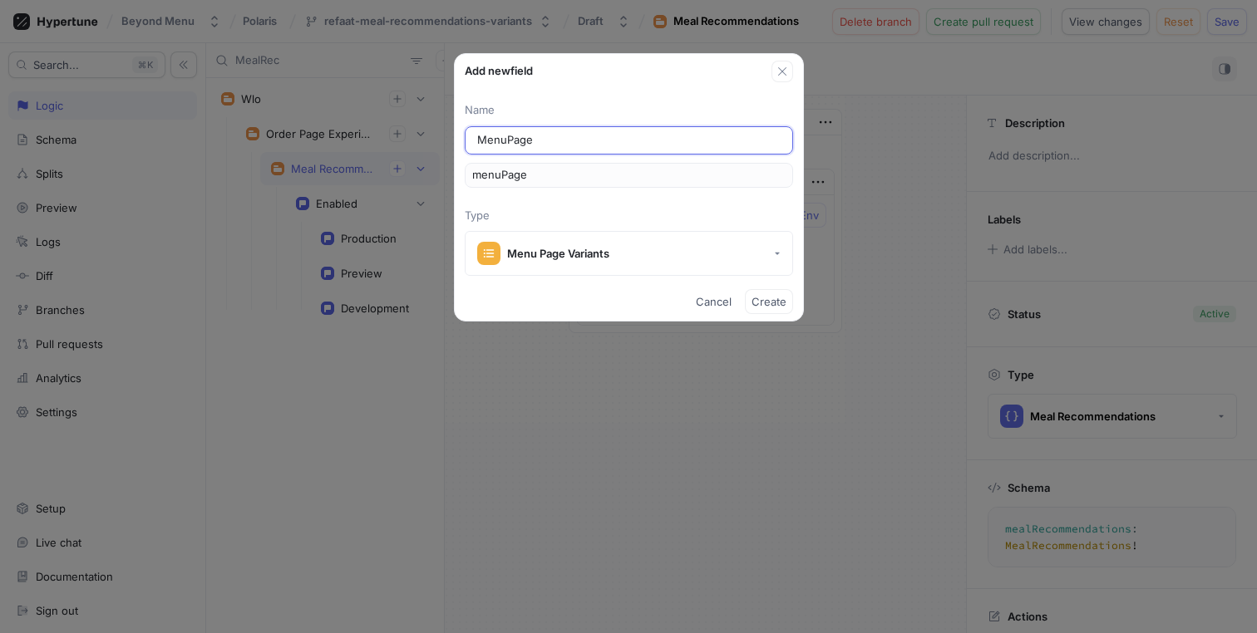
type input "menuPageV"
type input "MenuPageVa"
type input "menuPageVa"
type input "MenuPageVar"
type input "menuPageVar"
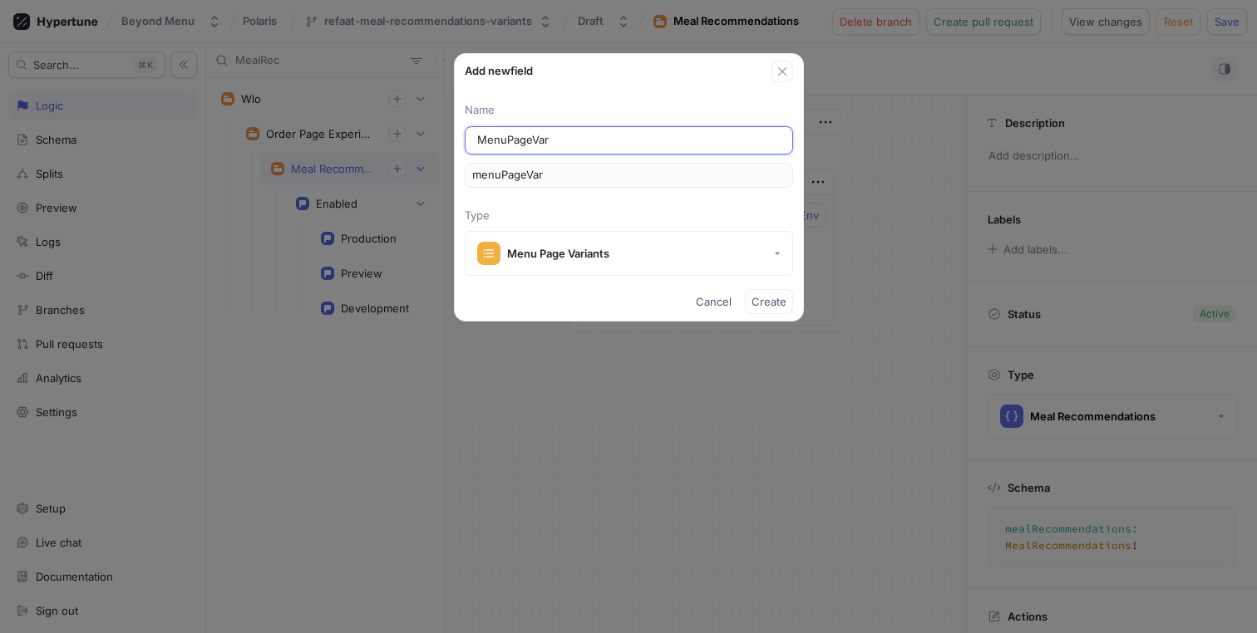
type input "MenuPageVari"
type input "menuPageVari"
type input "MenuPageVaria"
type input "menuPageVaria"
type input "MenuPageVarian"
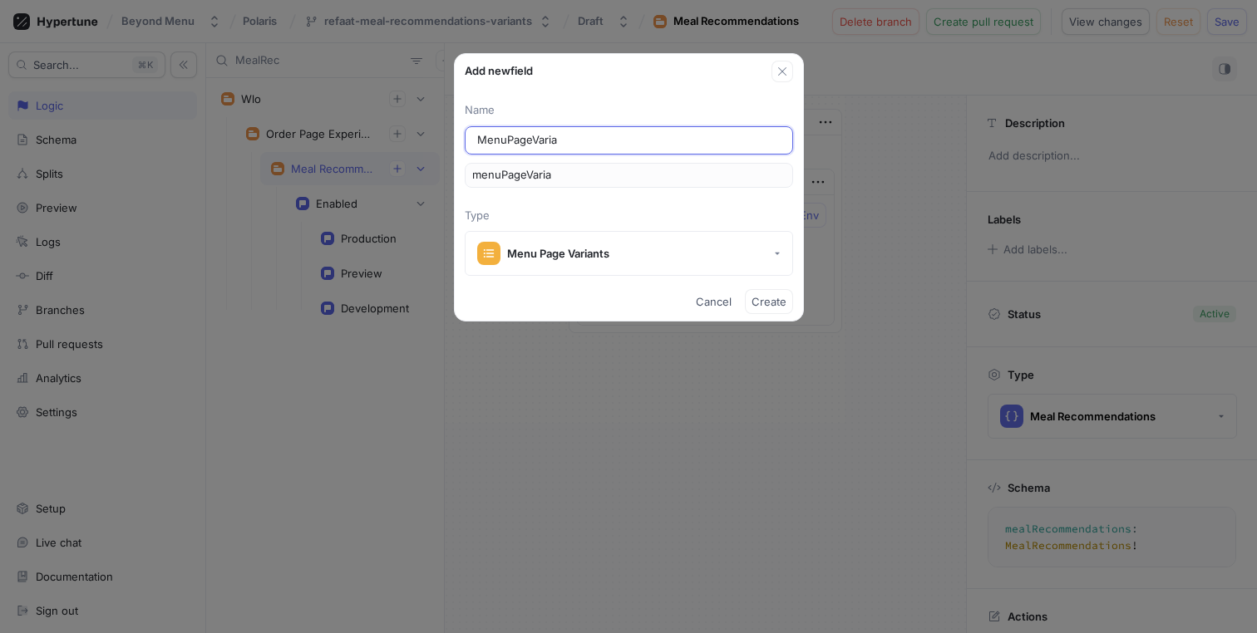
type input "menuPageVarian"
type input "MenuPageVariant"
type input "menuPageVariant"
type input "MenuPageVariants"
type input "menuPageVariants"
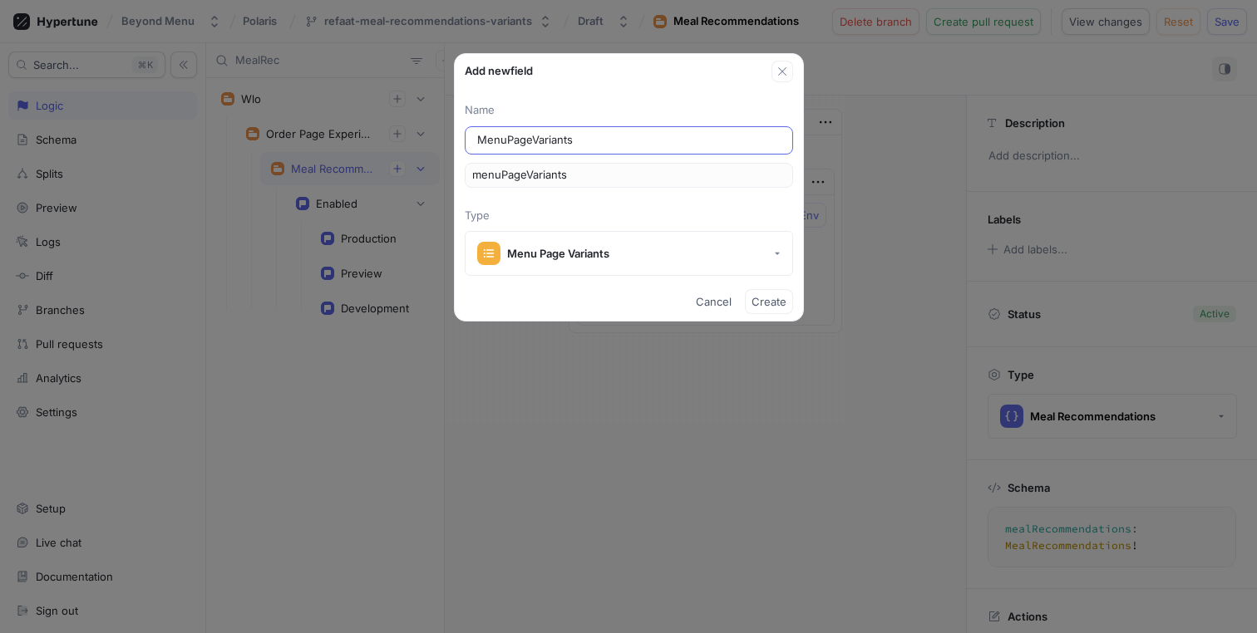
type textarea "menuPageVariants: MenuPageVariants!"
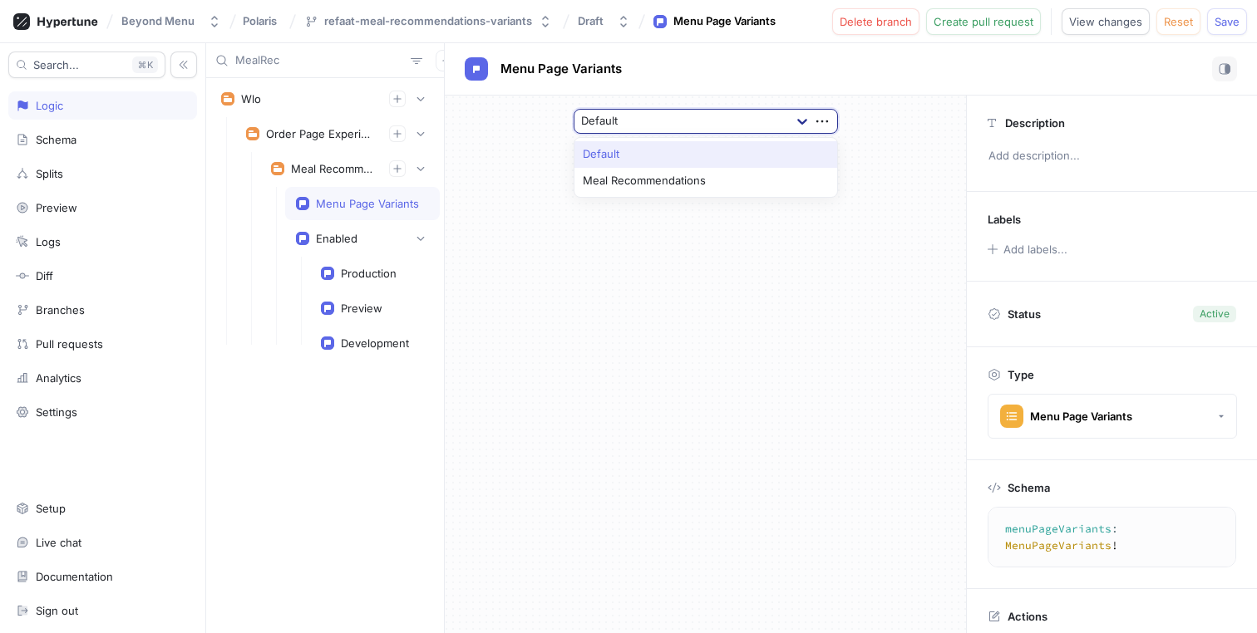
click at [805, 121] on icon at bounding box center [802, 122] width 10 height 6
click at [765, 175] on div "Meal Recommendations" at bounding box center [705, 181] width 263 height 27
click at [827, 123] on icon "button" at bounding box center [822, 121] width 18 height 18
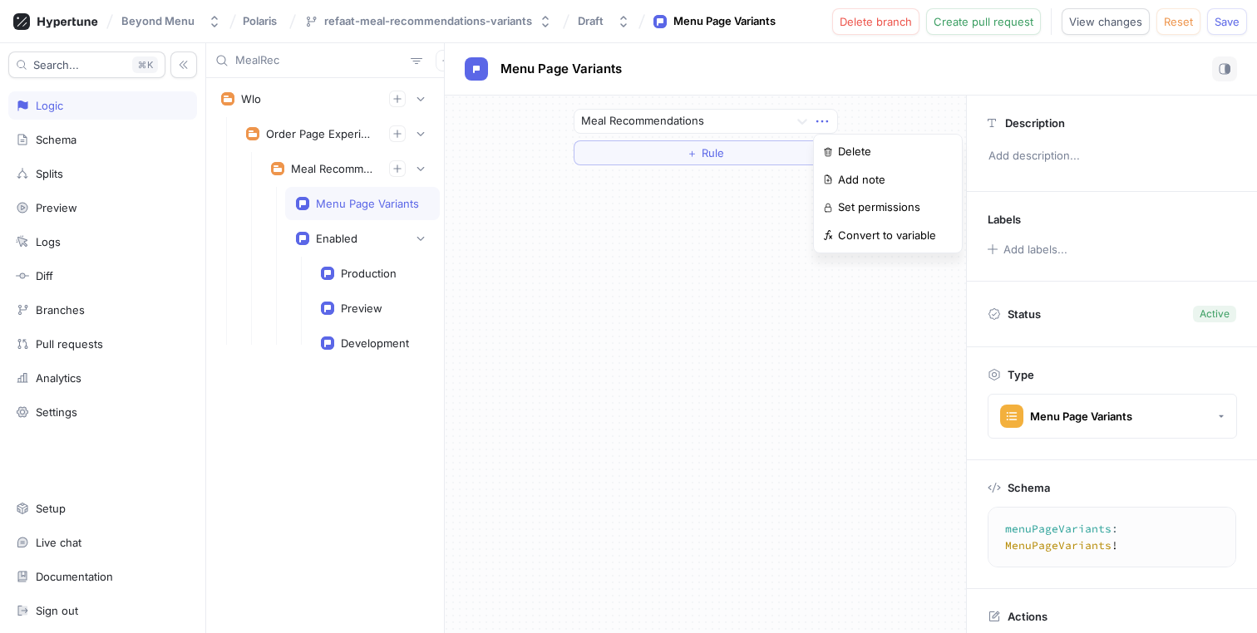
click at [480, 280] on div "Meal Recommendations ＋ Rule" at bounding box center [705, 365] width 521 height 538
click at [591, 76] on div "Menu Page Variants" at bounding box center [561, 69] width 126 height 18
type input "Variants"
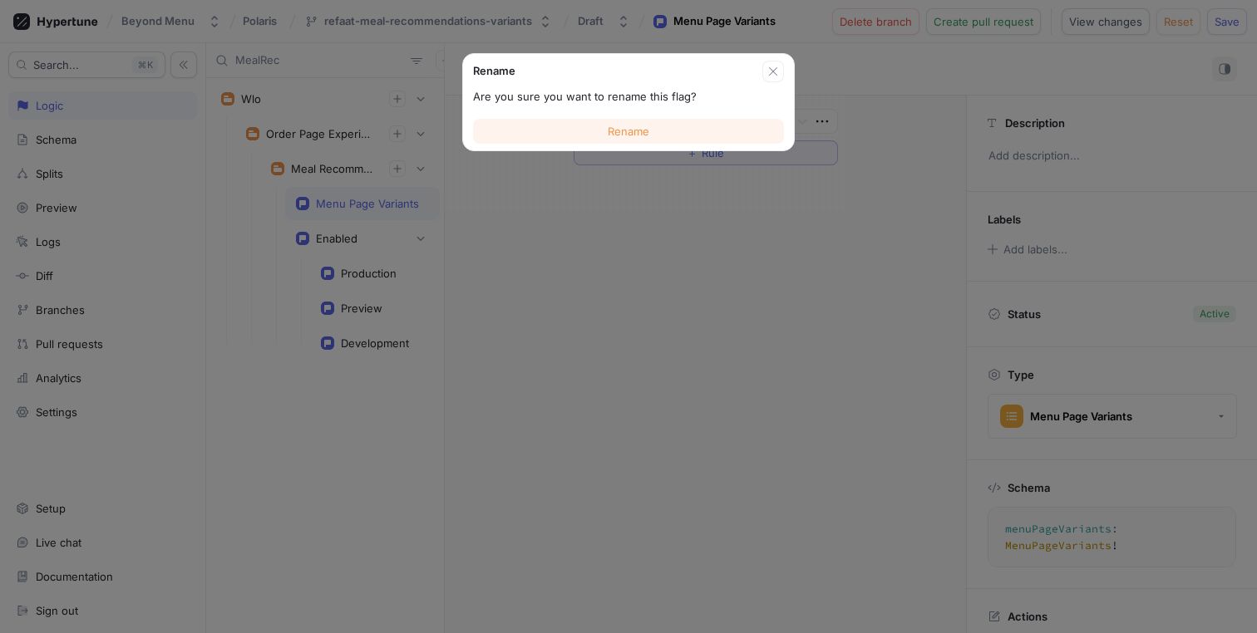
click at [671, 127] on button "Rename" at bounding box center [628, 131] width 311 height 25
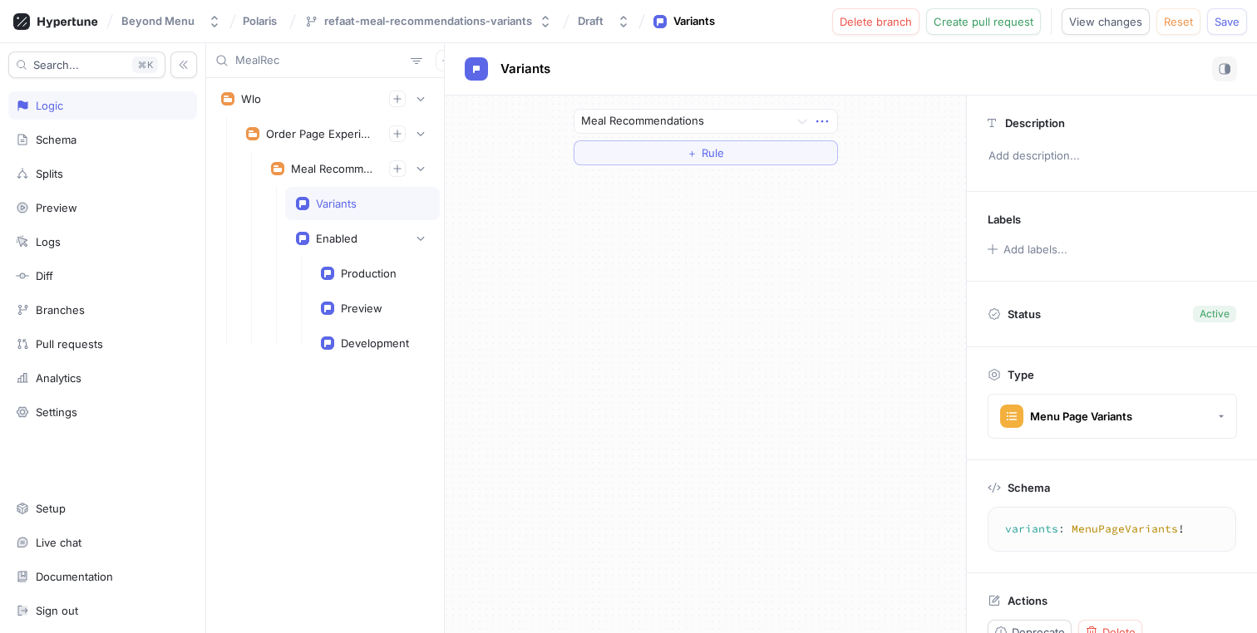
click at [823, 120] on icon "button" at bounding box center [822, 121] width 18 height 18
click at [833, 148] on div "Delete" at bounding box center [887, 152] width 141 height 28
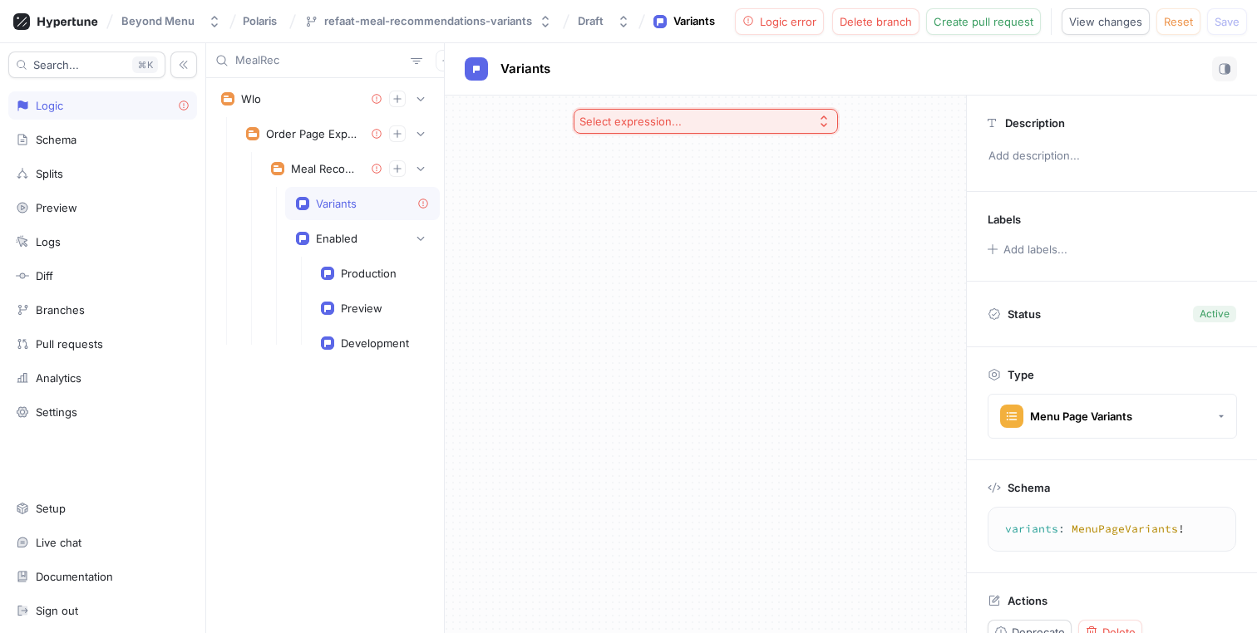
click at [783, 121] on button "Select expression..." at bounding box center [705, 121] width 264 height 25
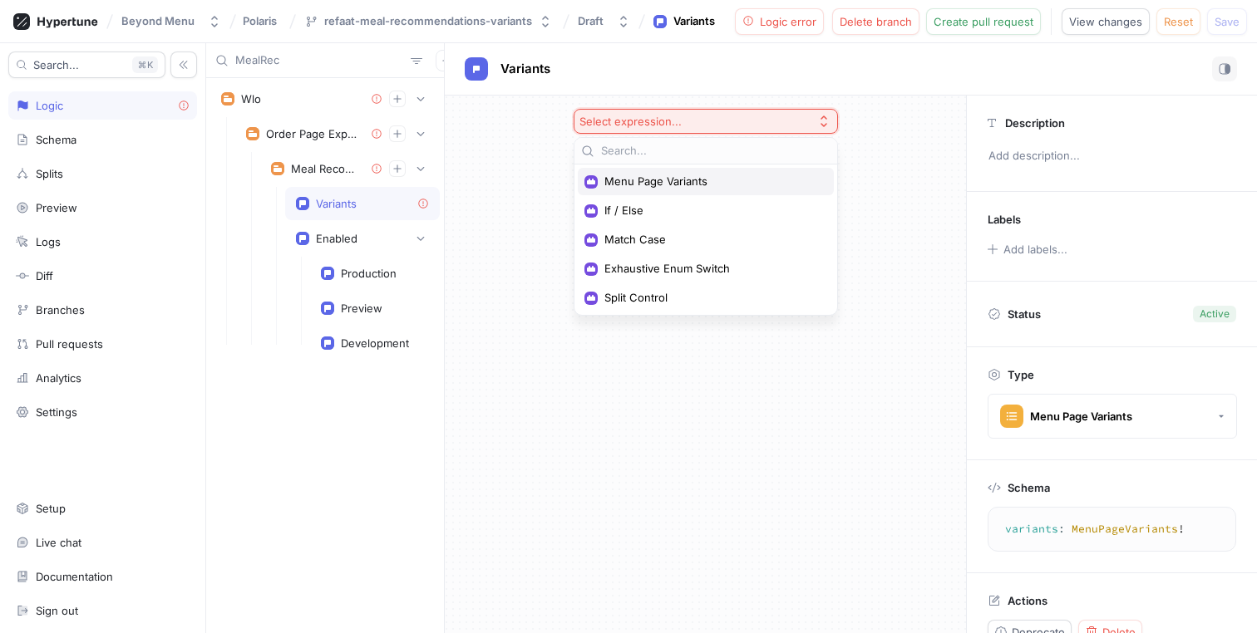
click at [746, 176] on span "Menu Page Variants" at bounding box center [711, 182] width 214 height 14
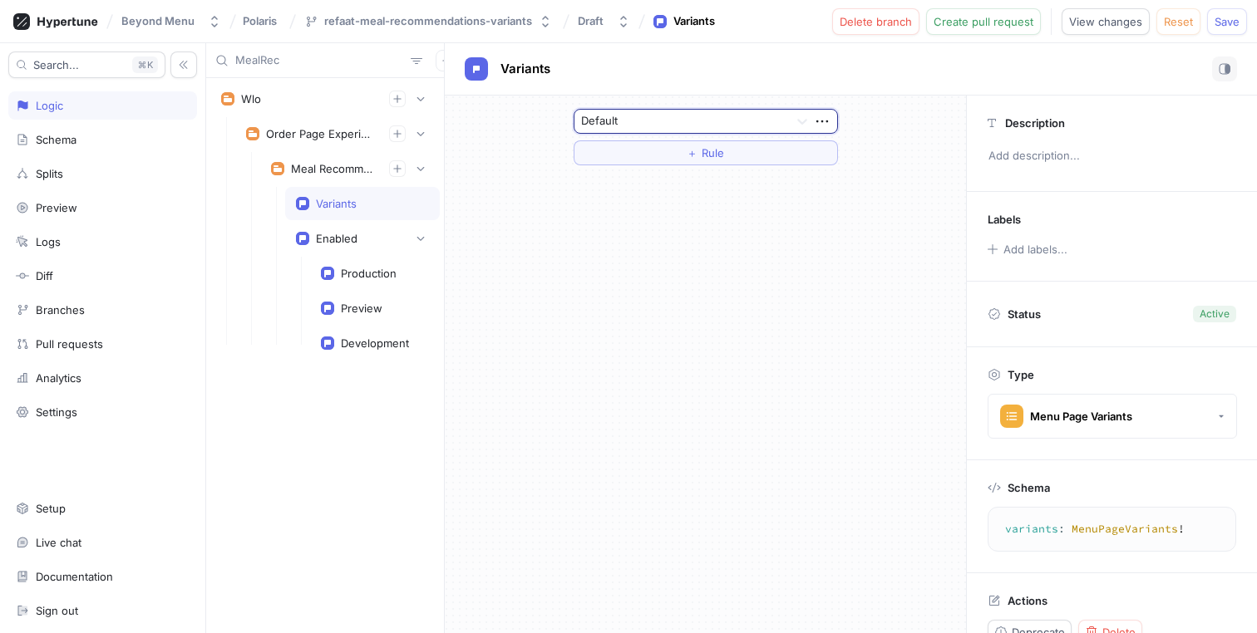
click at [748, 129] on div at bounding box center [681, 122] width 201 height 20
click at [787, 88] on div "Variants" at bounding box center [851, 69] width 812 height 52
click at [820, 115] on icon "button" at bounding box center [822, 121] width 18 height 18
click at [816, 116] on icon "button" at bounding box center [822, 121] width 18 height 18
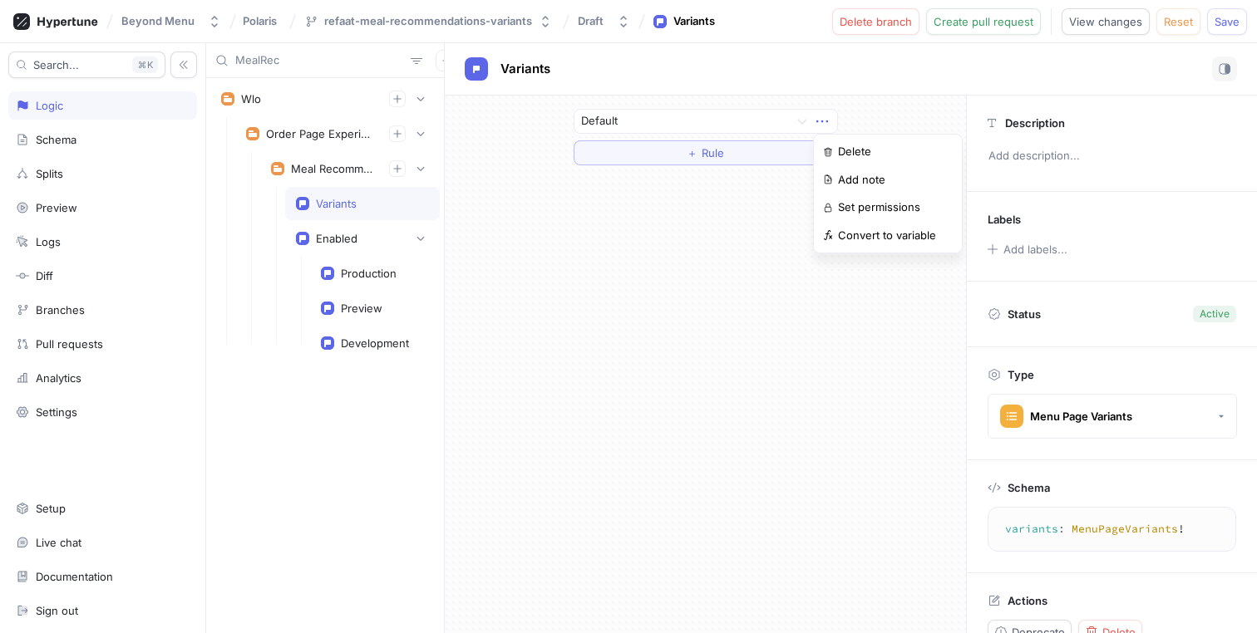
click at [832, 92] on div "Variants Default ＋ Rule Description Add description... Labels Add labels... Sta…" at bounding box center [851, 338] width 812 height 590
click at [824, 117] on icon "button" at bounding box center [822, 121] width 18 height 18
click at [851, 146] on p "Delete" at bounding box center [854, 152] width 33 height 17
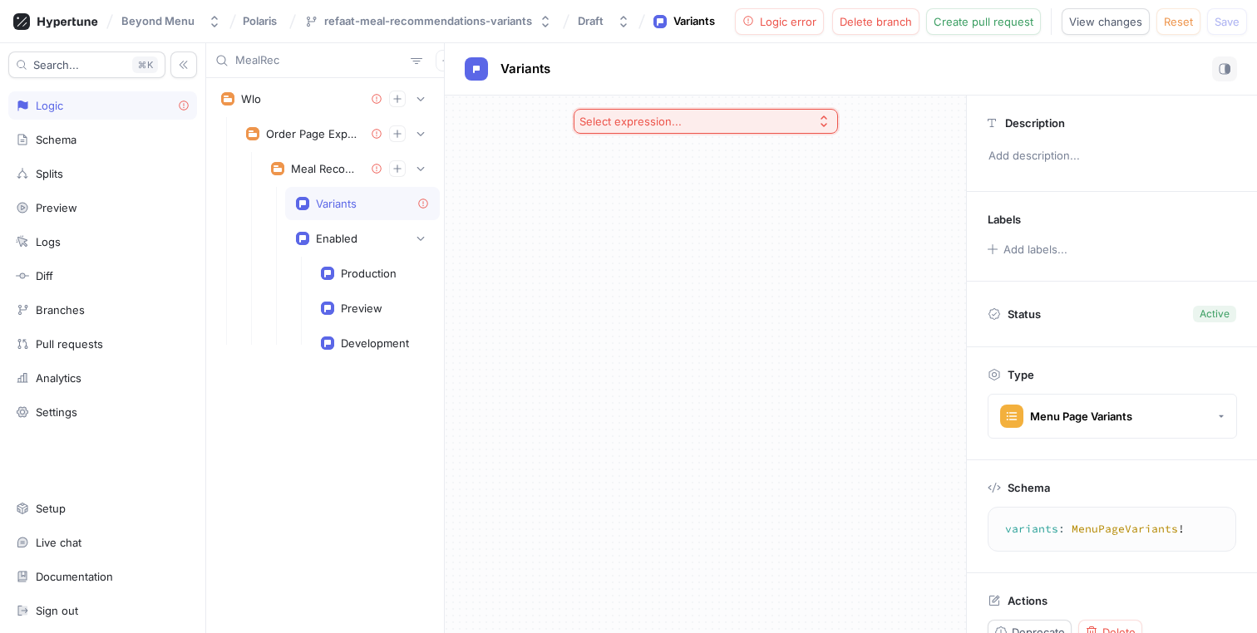
click at [796, 122] on button "Select expression..." at bounding box center [705, 121] width 264 height 25
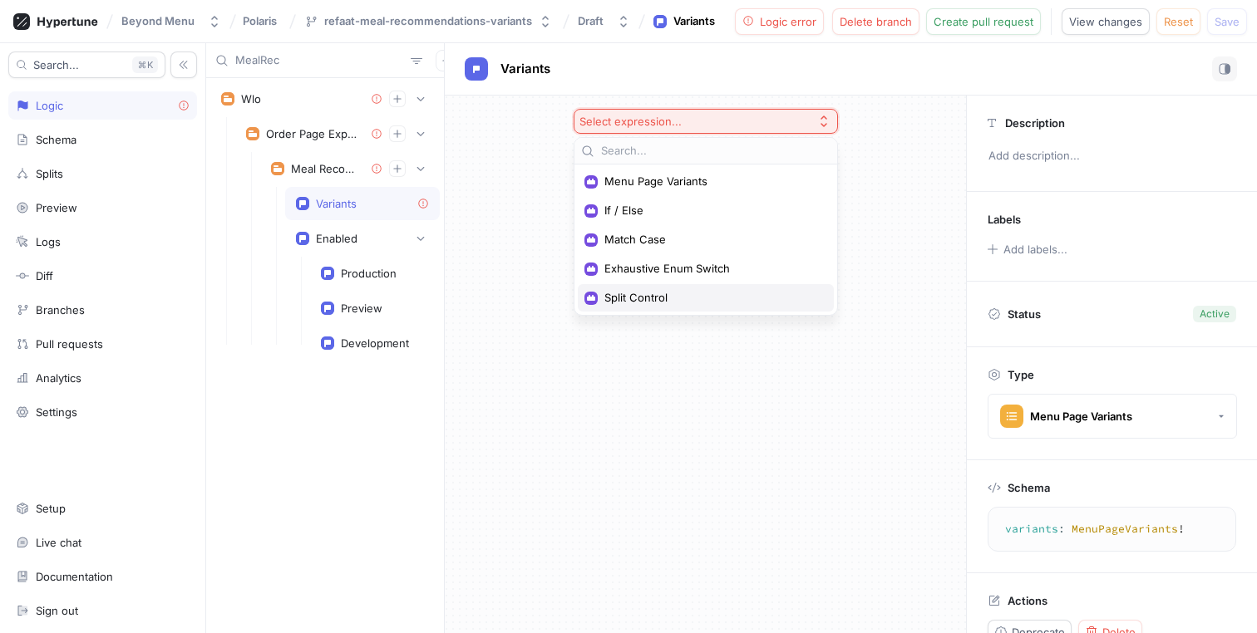
click at [676, 298] on span "Split Control" at bounding box center [711, 298] width 214 height 14
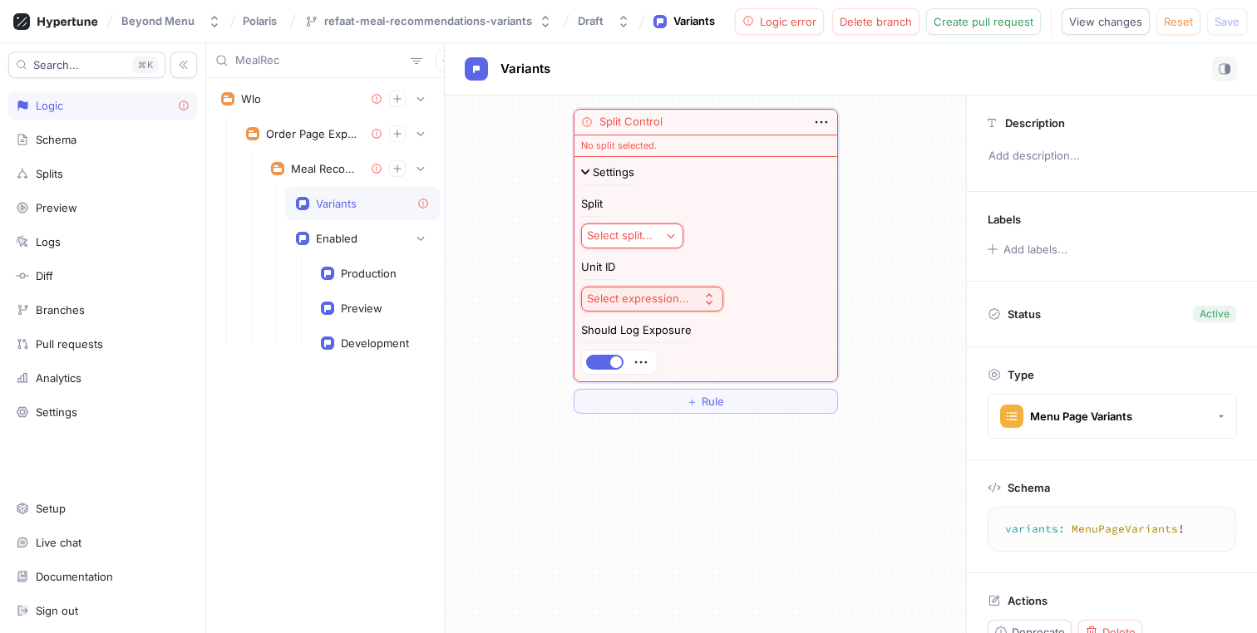
click at [637, 229] on div "Select split..." at bounding box center [620, 236] width 66 height 14
type input "MenuPa"
click at [614, 298] on span "MenuPage" at bounding box center [689, 296] width 154 height 14
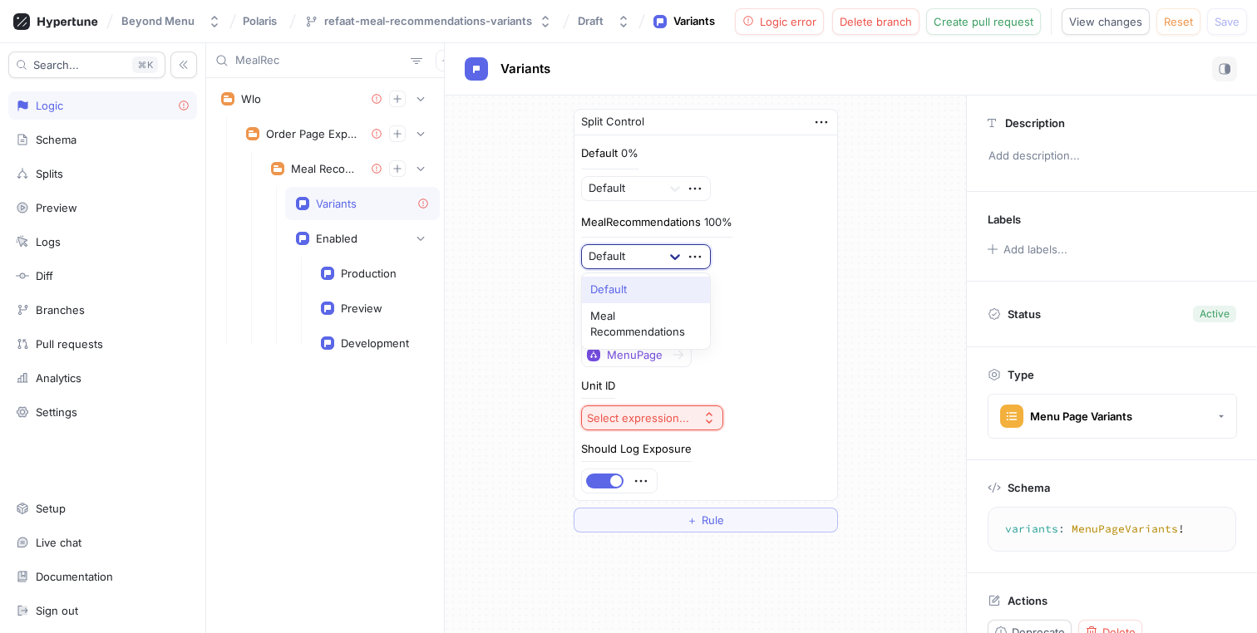
click at [675, 260] on icon at bounding box center [675, 257] width 17 height 17
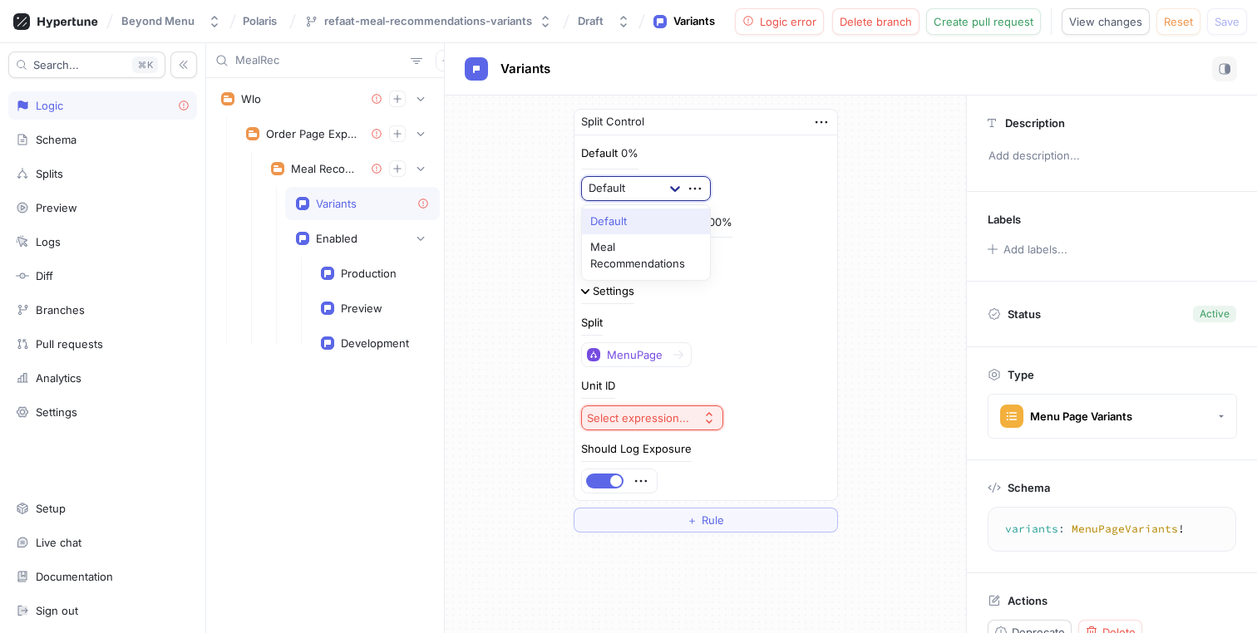
click at [672, 194] on icon at bounding box center [675, 188] width 17 height 17
click at [729, 159] on div "Default 0% Default" at bounding box center [705, 173] width 249 height 56
click at [672, 256] on icon at bounding box center [675, 257] width 10 height 6
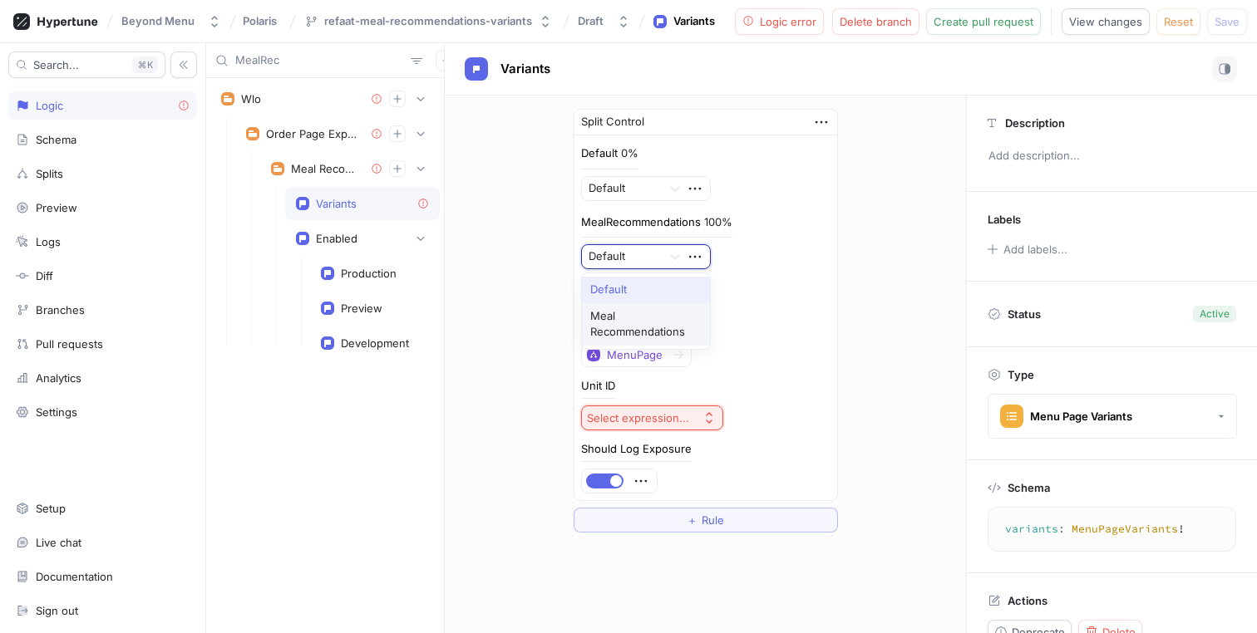
click at [641, 323] on div "Meal Recommendations" at bounding box center [646, 324] width 128 height 42
click at [673, 413] on div "Select expression..." at bounding box center [638, 418] width 102 height 14
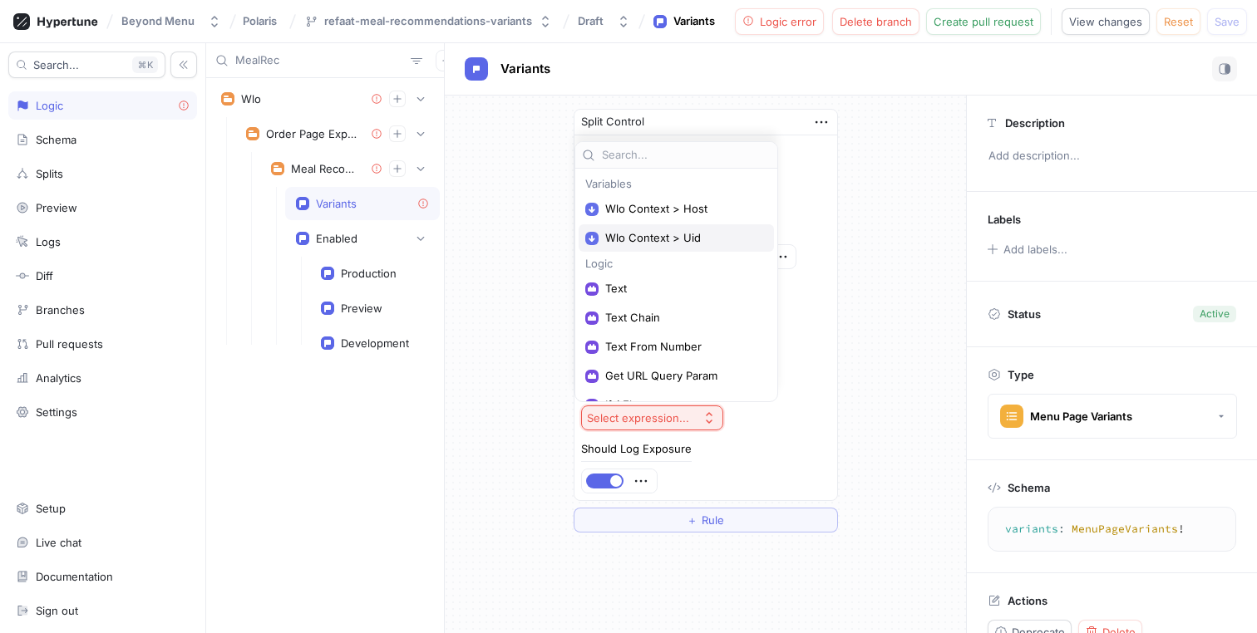
click at [701, 242] on span "Wlo Context > Uid" at bounding box center [682, 238] width 154 height 14
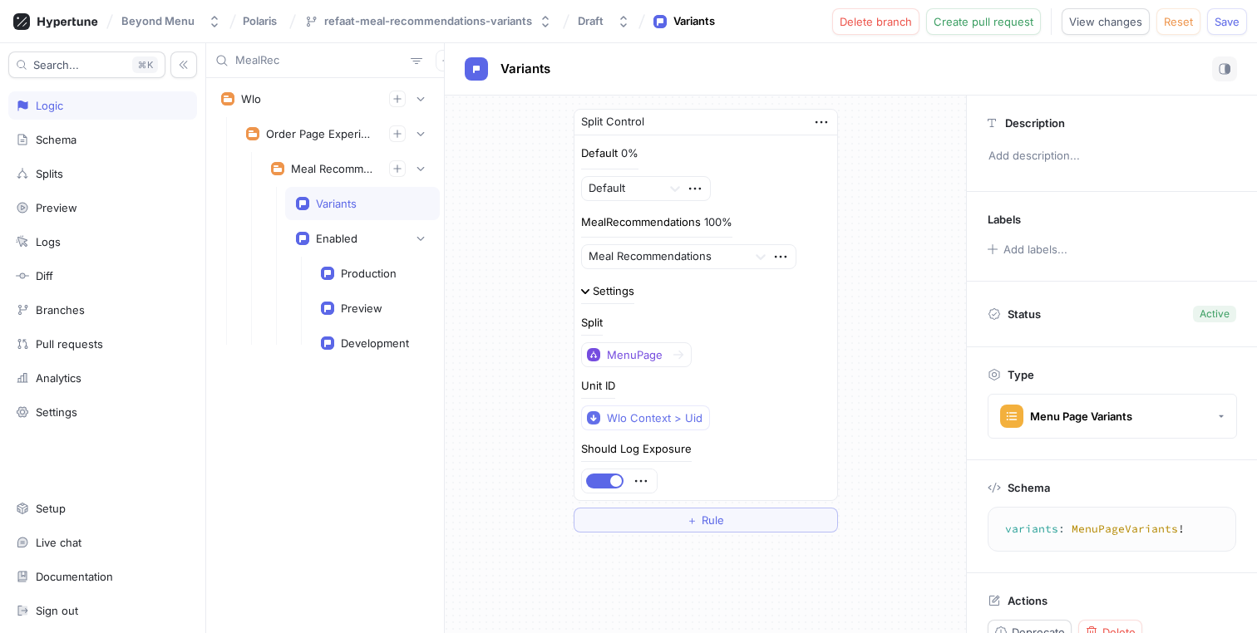
click at [869, 228] on div "Split Control Default 0% Default MealRecommendations 100% Meal Recommendations …" at bounding box center [705, 321] width 521 height 450
click at [331, 174] on div "Meal Recommendations" at bounding box center [333, 168] width 85 height 13
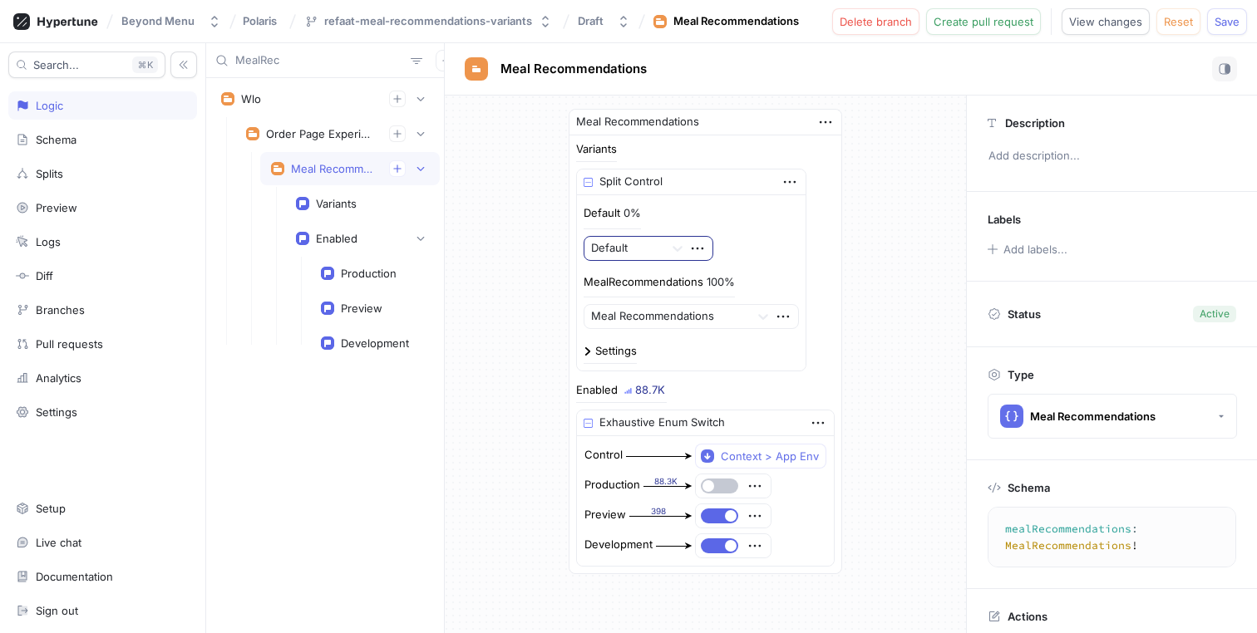
click at [628, 253] on div at bounding box center [624, 249] width 66 height 20
click at [509, 287] on div "Meal Recommendations Variants Split Control Default 0% Default, 1 of 2. 2 resul…" at bounding box center [705, 342] width 521 height 492
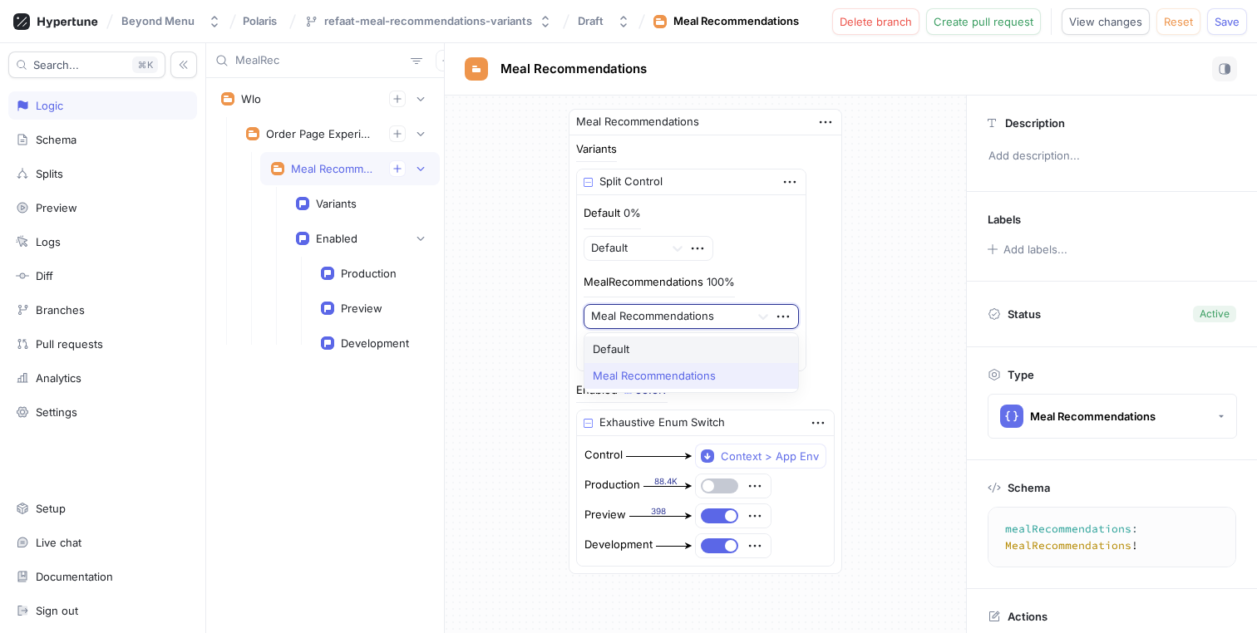
click at [654, 314] on div at bounding box center [667, 318] width 153 height 20
click at [496, 298] on div "Meal Recommendations Variants Split Control Default 0% Default MealRecommendati…" at bounding box center [705, 342] width 521 height 492
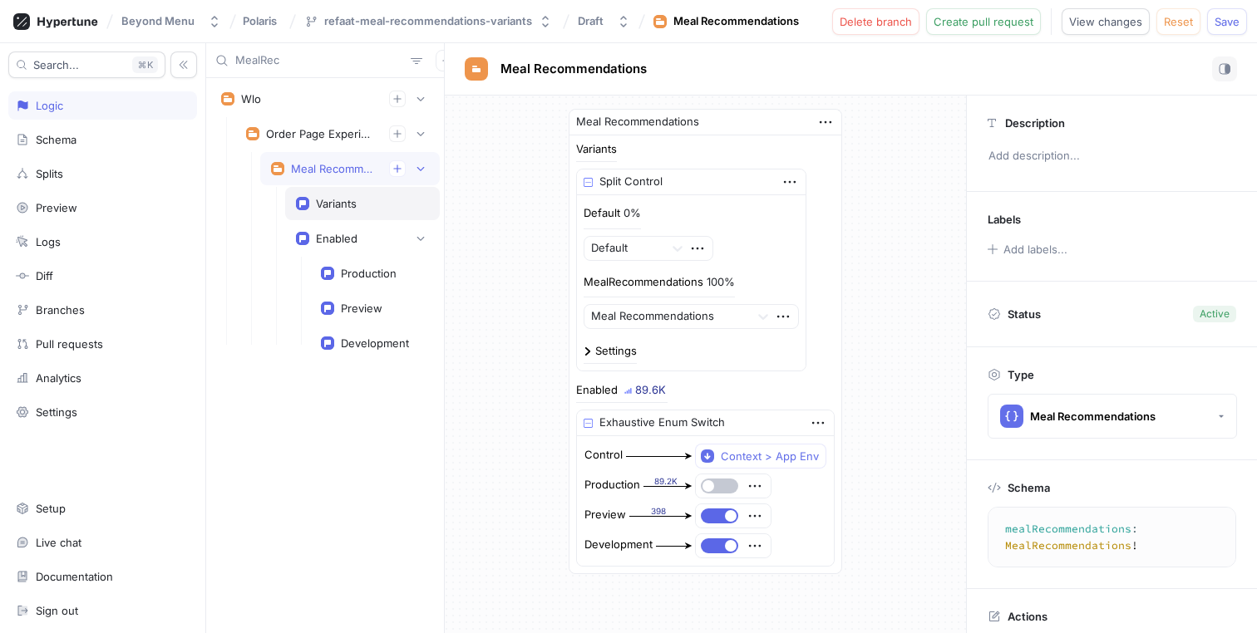
click at [366, 200] on div "Variants" at bounding box center [362, 203] width 133 height 13
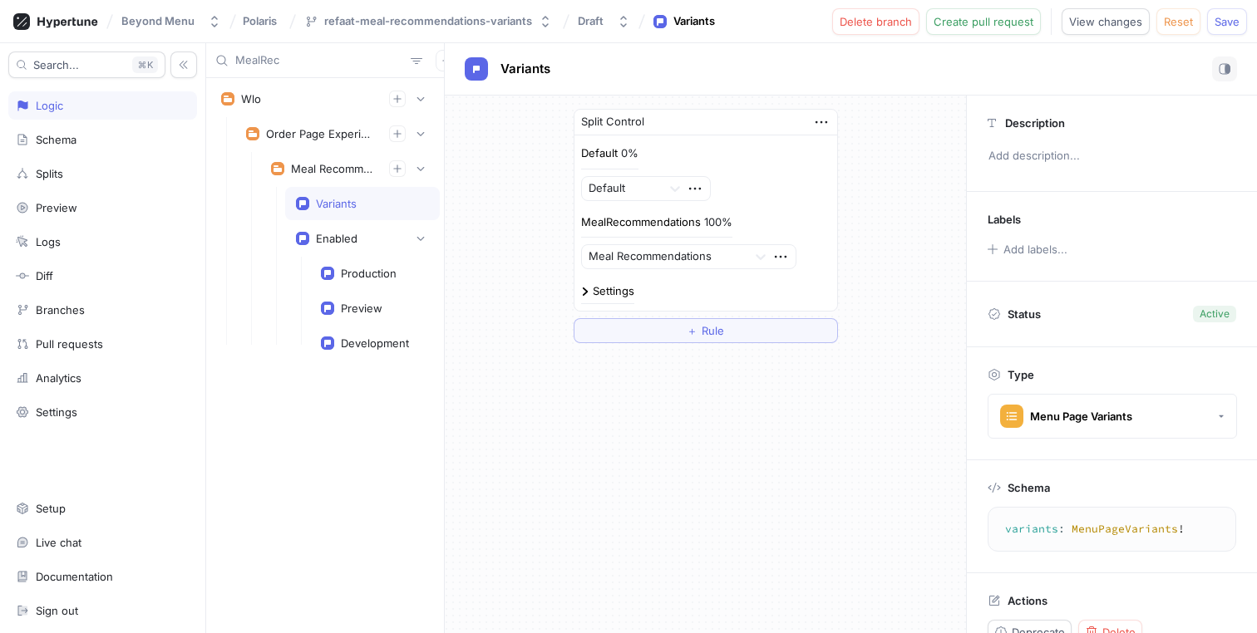
click at [585, 293] on img at bounding box center [585, 292] width 8 height 8
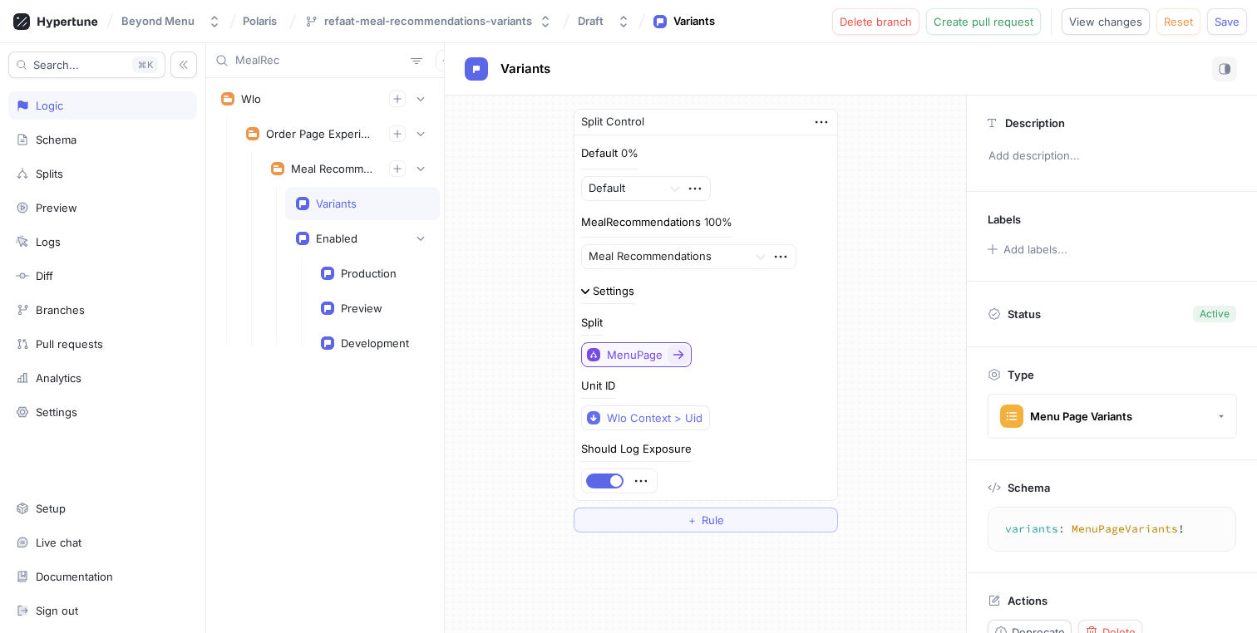
click at [629, 357] on div "MenuPage" at bounding box center [635, 355] width 56 height 14
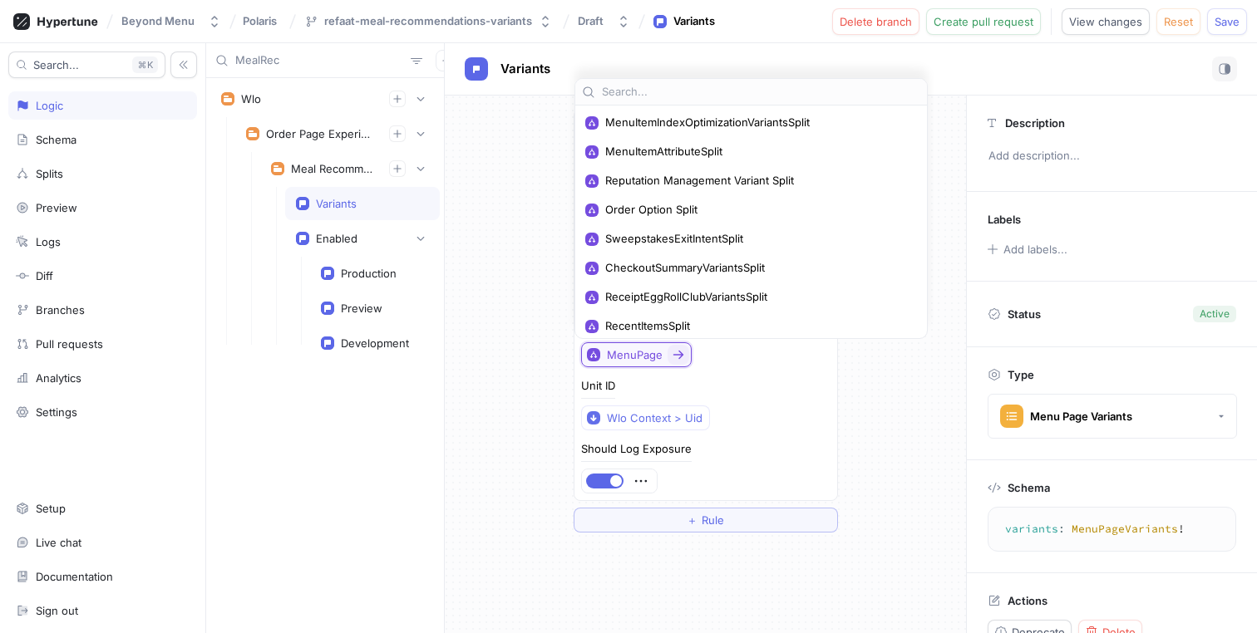
scroll to position [645, 0]
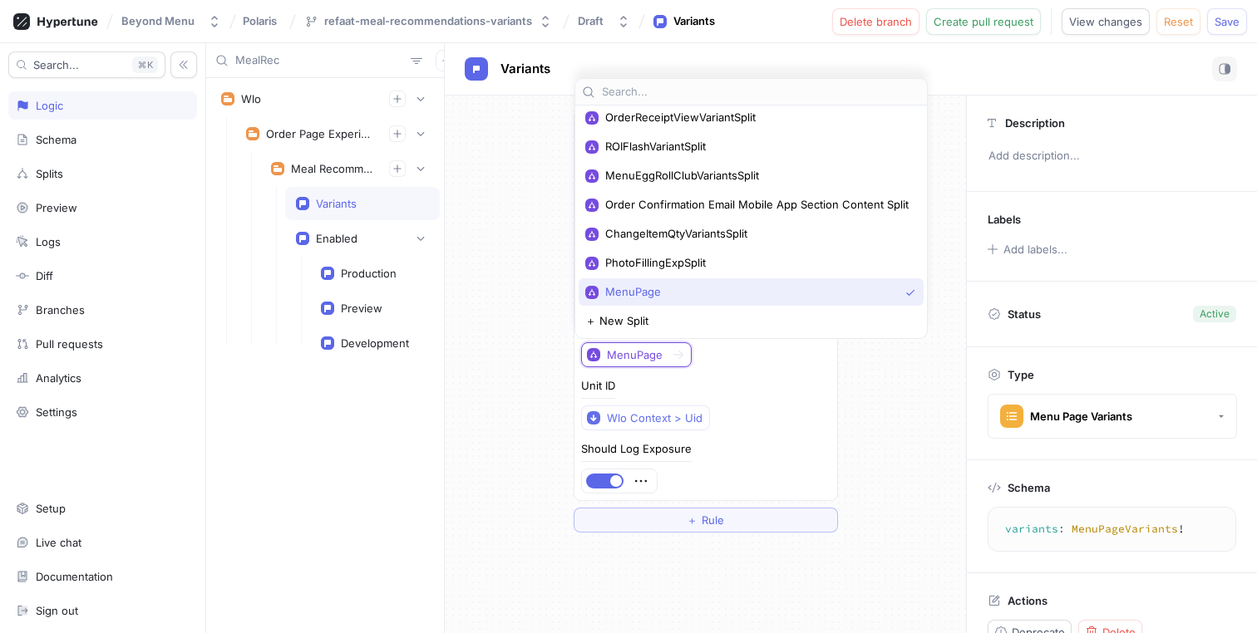
click at [535, 362] on div "Split Control Default 0% Default MealRecommendations 100% Meal Recommendations …" at bounding box center [705, 321] width 521 height 450
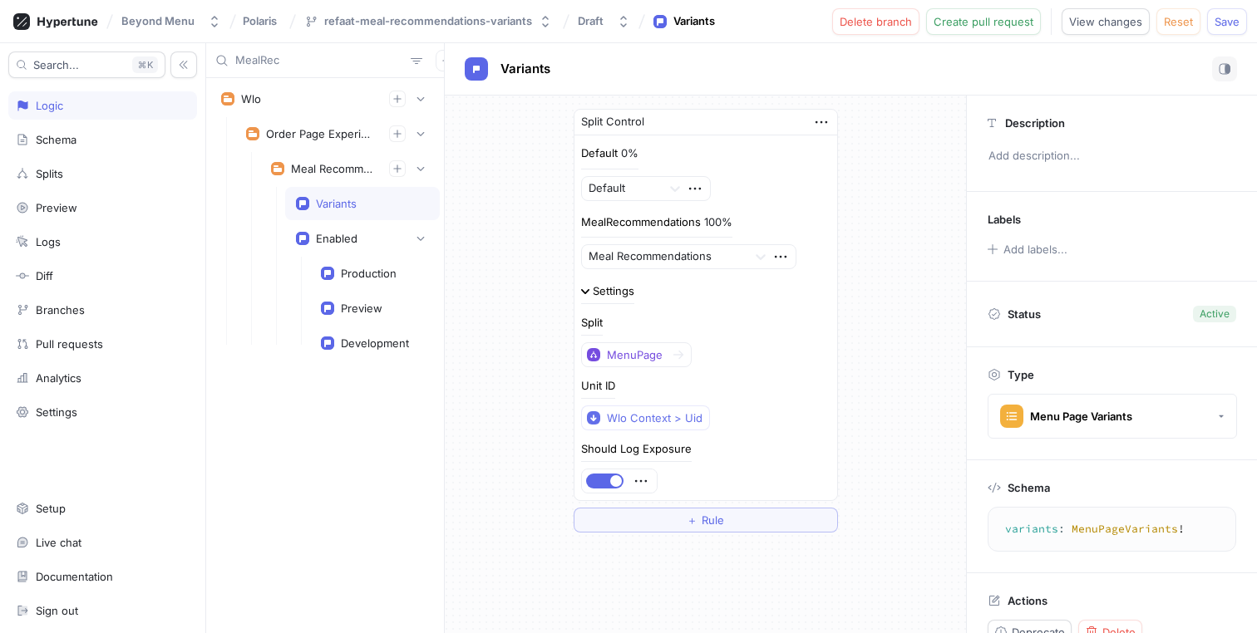
click at [357, 213] on div "Variants" at bounding box center [362, 203] width 155 height 33
click at [342, 199] on div "Variants" at bounding box center [336, 203] width 41 height 13
click at [330, 237] on div "Enabled" at bounding box center [337, 238] width 42 height 13
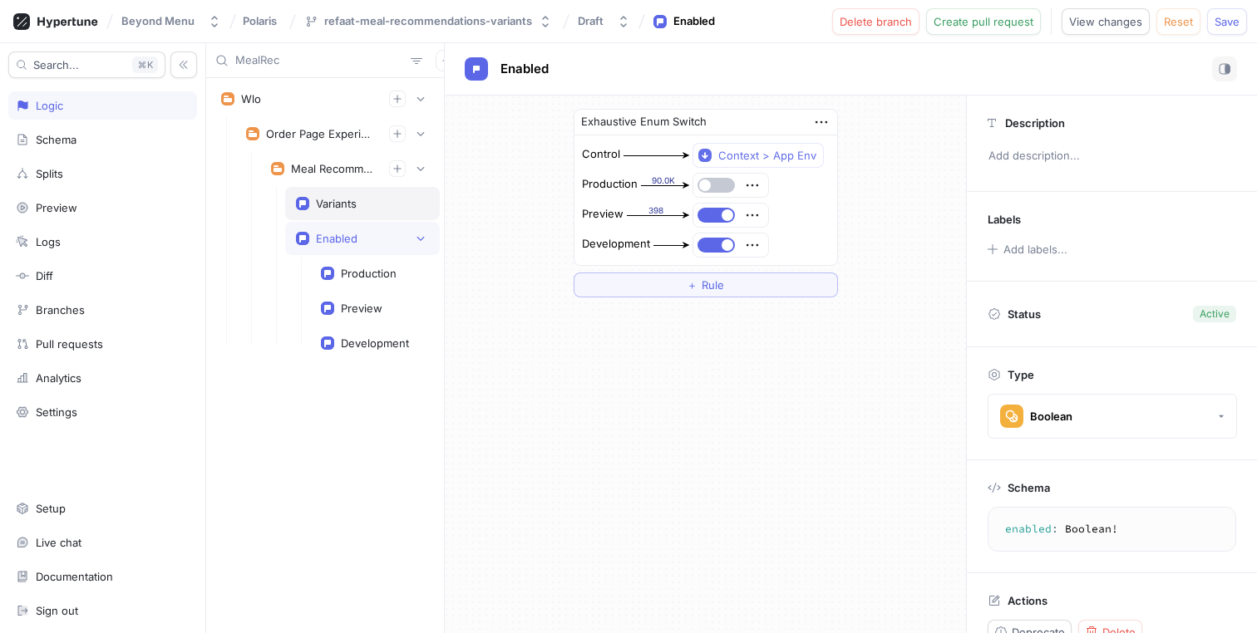
click at [340, 214] on div "Variants" at bounding box center [362, 203] width 155 height 33
type textarea "variants: MenuPageVariants!"
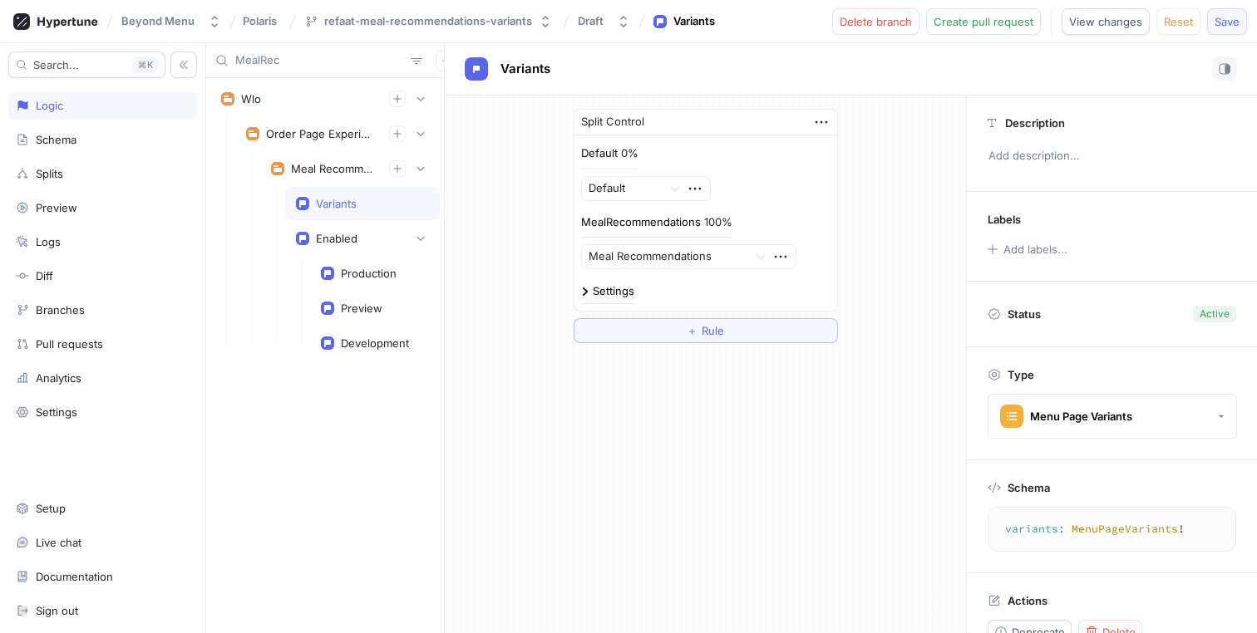
click at [1235, 27] on button "Save" at bounding box center [1227, 21] width 40 height 27
click at [299, 62] on input "MealRec" at bounding box center [319, 60] width 169 height 17
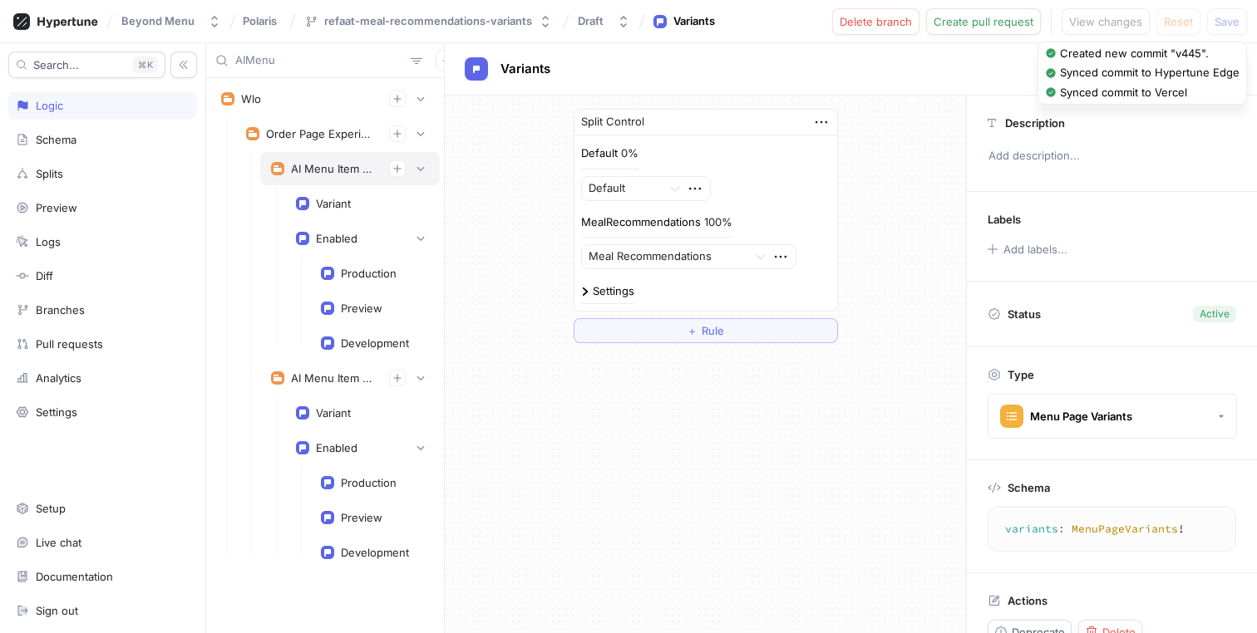
type input "AIMenu"
click at [303, 173] on div "AI Menu Item Description" at bounding box center [333, 168] width 85 height 13
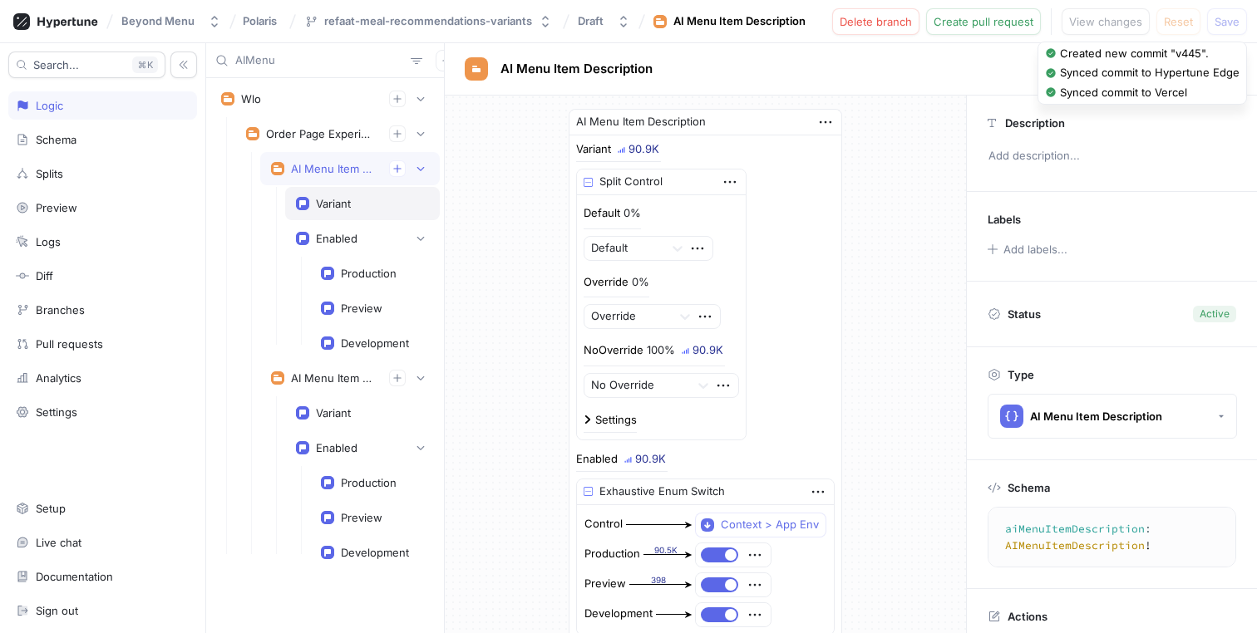
click at [305, 197] on icon at bounding box center [302, 203] width 13 height 13
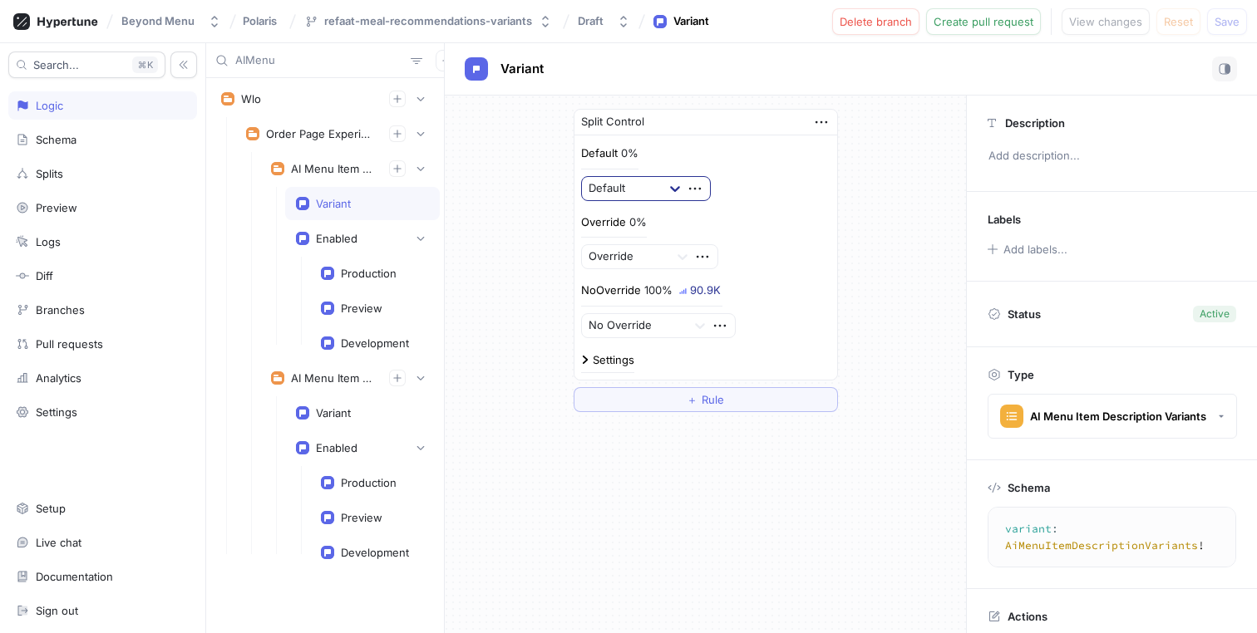
click at [661, 194] on div at bounding box center [675, 189] width 30 height 30
click at [729, 150] on div "Default 0% Default" at bounding box center [705, 173] width 249 height 56
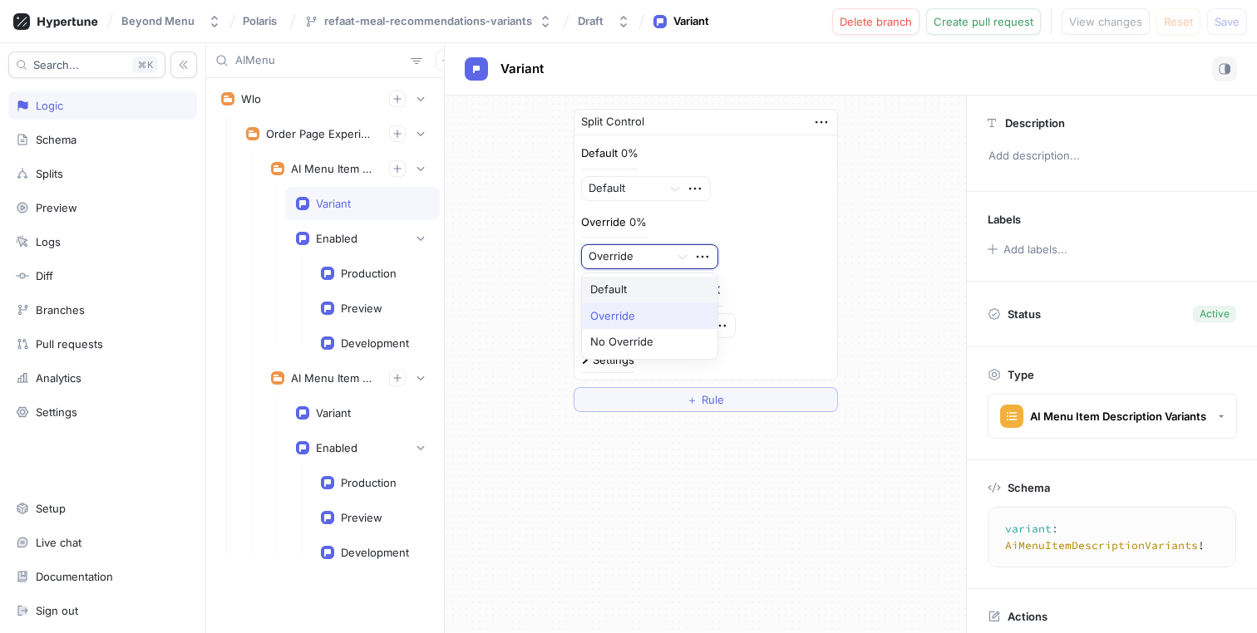
click at [666, 263] on div "Override" at bounding box center [625, 256] width 86 height 23
click at [741, 214] on div "Override 0% Override" at bounding box center [705, 242] width 249 height 56
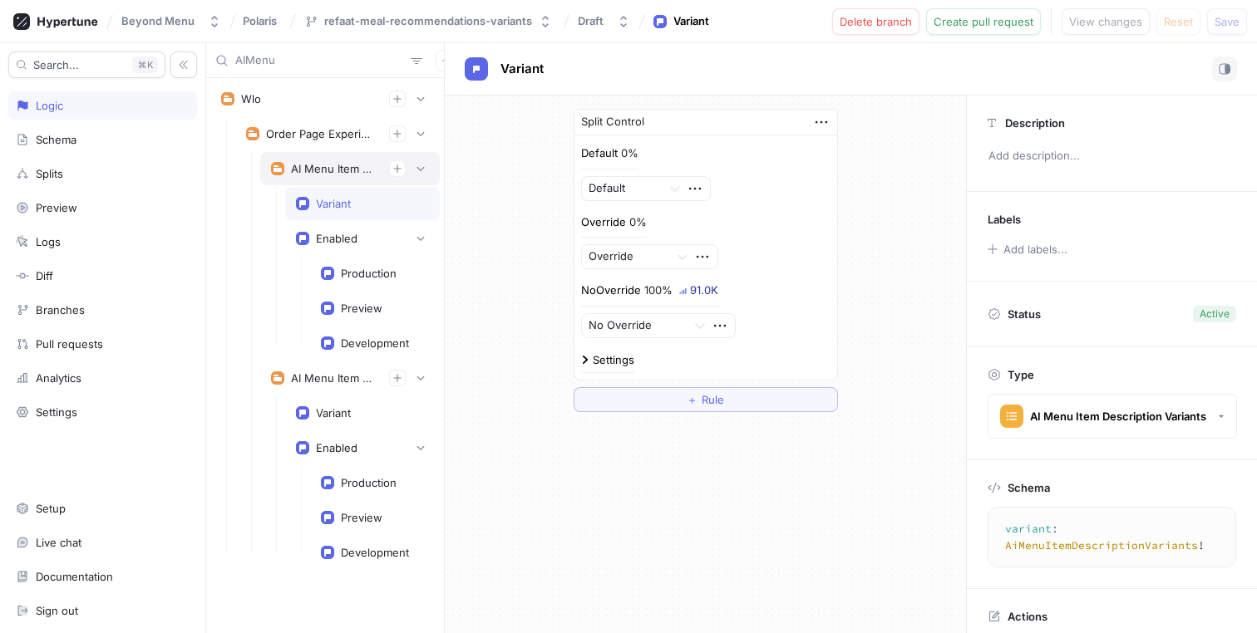
click at [337, 174] on div "AI Menu Item Description" at bounding box center [333, 168] width 85 height 13
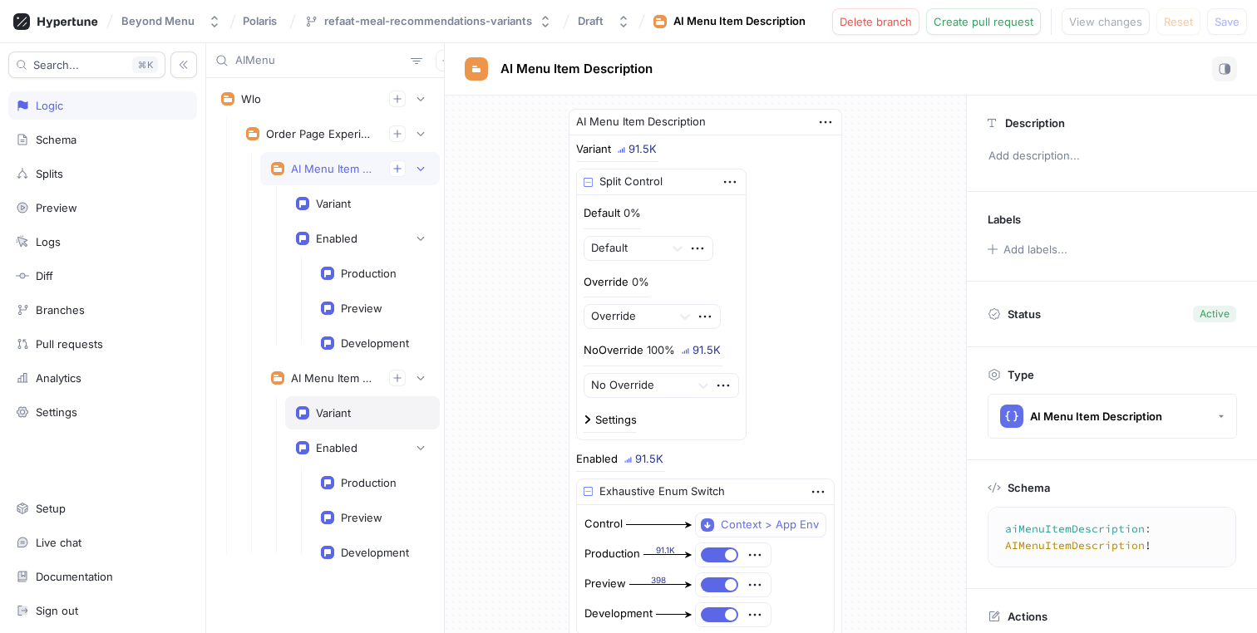
click at [344, 414] on div "Variant" at bounding box center [333, 412] width 35 height 13
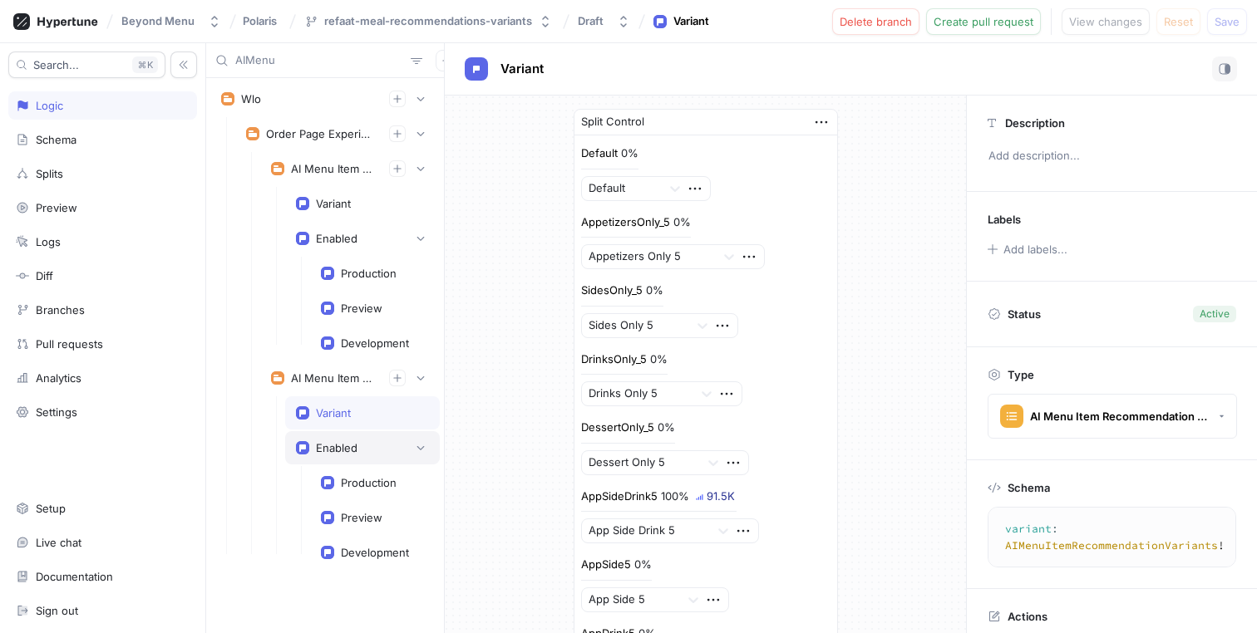
click at [343, 446] on div "Enabled" at bounding box center [337, 447] width 42 height 13
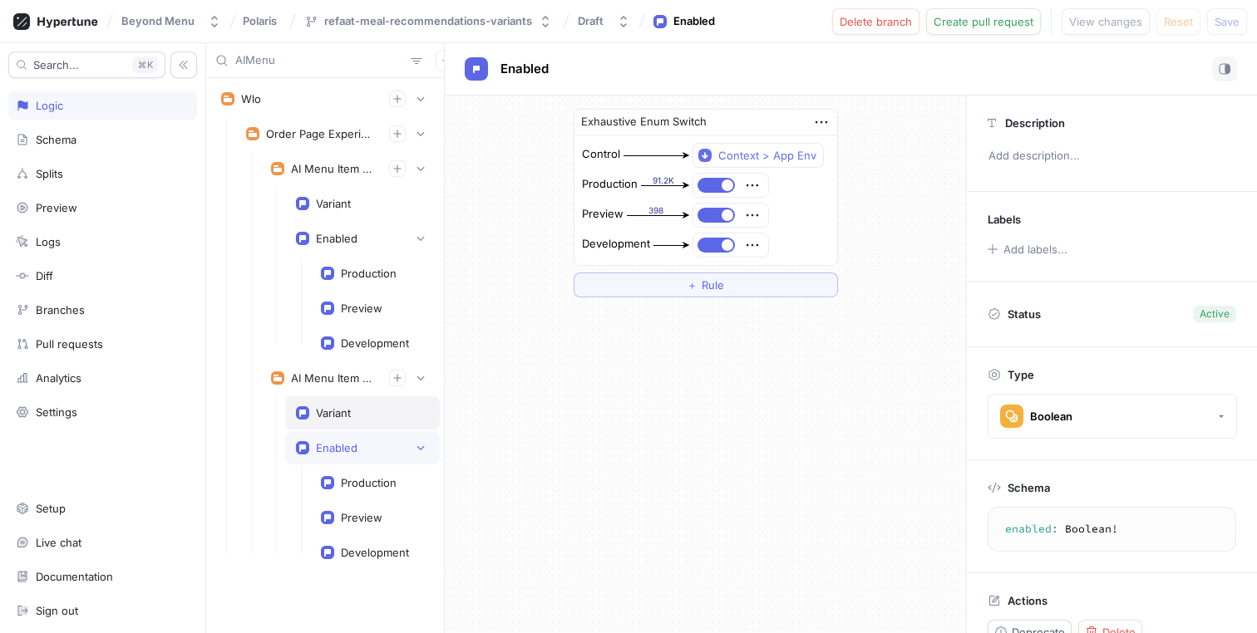
click at [359, 411] on div "Variant" at bounding box center [362, 412] width 133 height 13
type textarea "variant: AIMenuItemRecommendationVariants!"
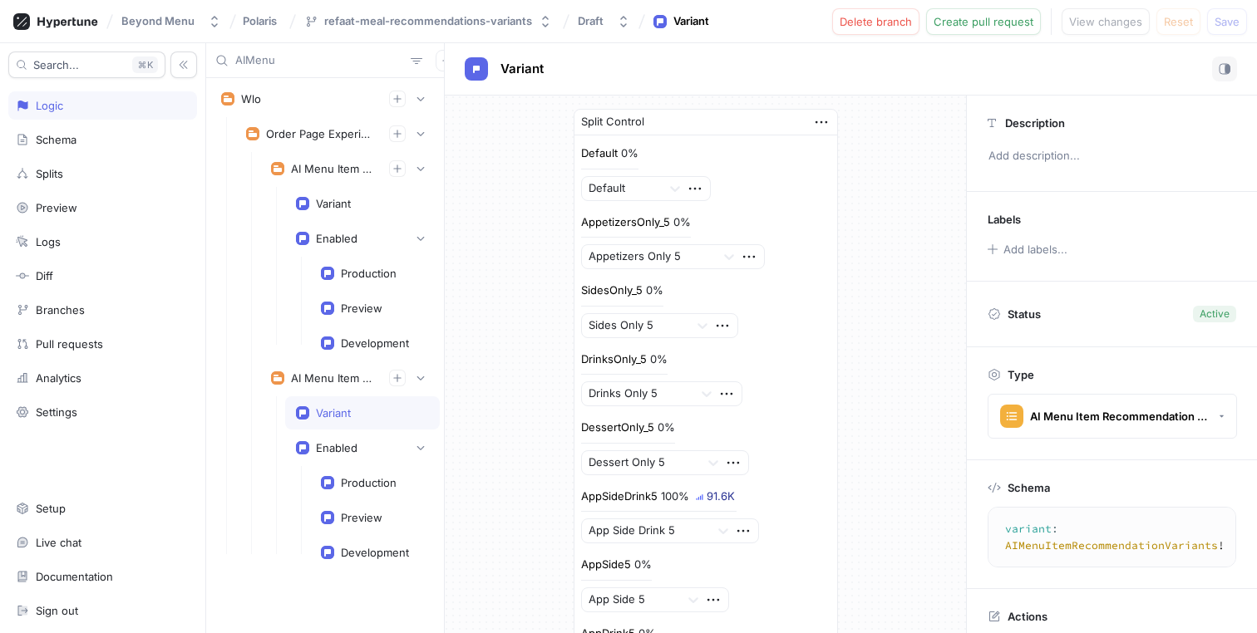
click at [270, 55] on input "AIMenu" at bounding box center [319, 60] width 169 height 17
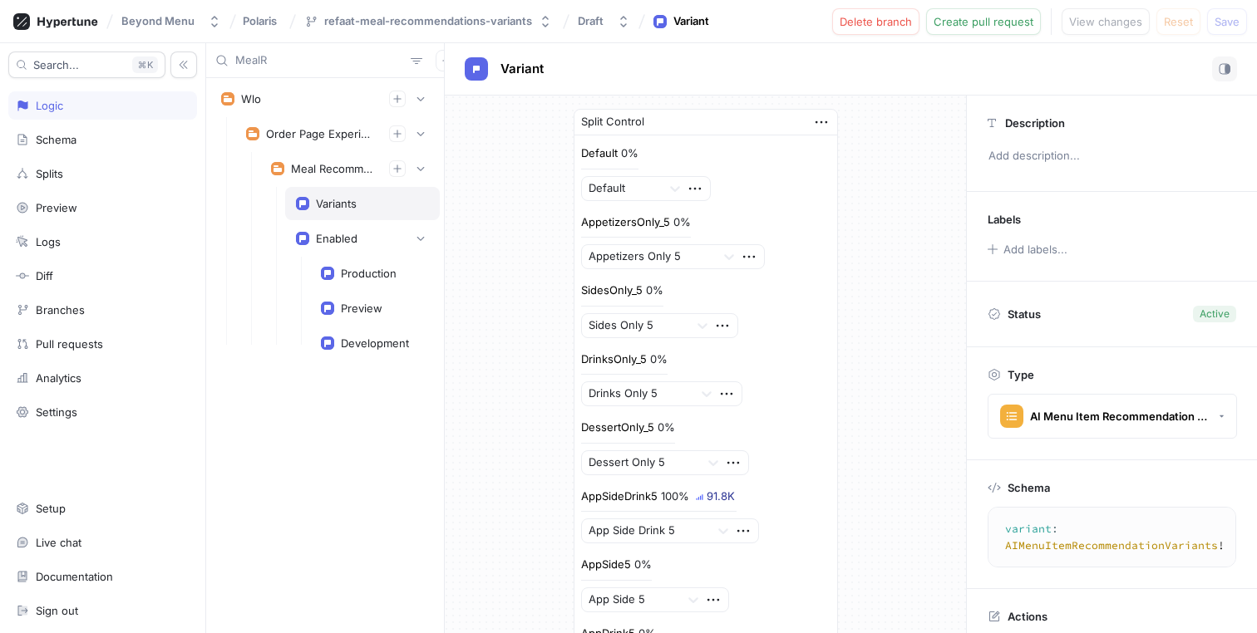
type input "MealR"
click at [319, 209] on div "Variants" at bounding box center [336, 203] width 41 height 13
type textarea "variants: MenuPageVariants!"
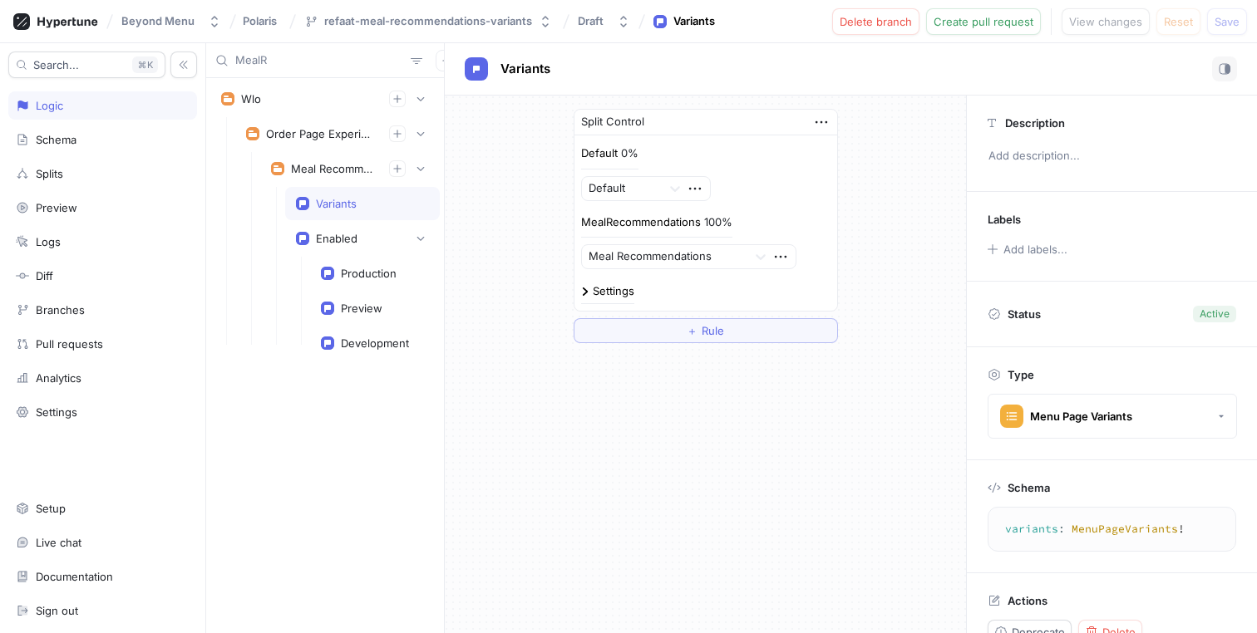
click at [574, 64] on div "Variants" at bounding box center [851, 69] width 772 height 25
click at [547, 62] on span "Variants" at bounding box center [525, 68] width 50 height 13
type input "Variant"
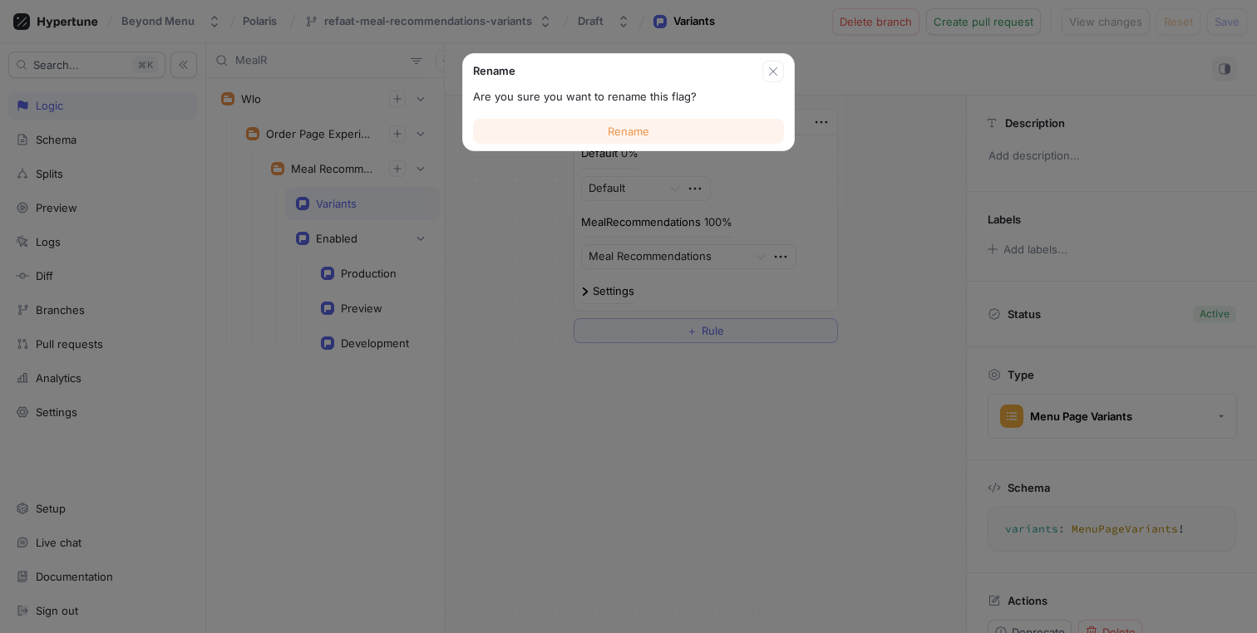
click at [637, 138] on button "Rename" at bounding box center [628, 131] width 311 height 25
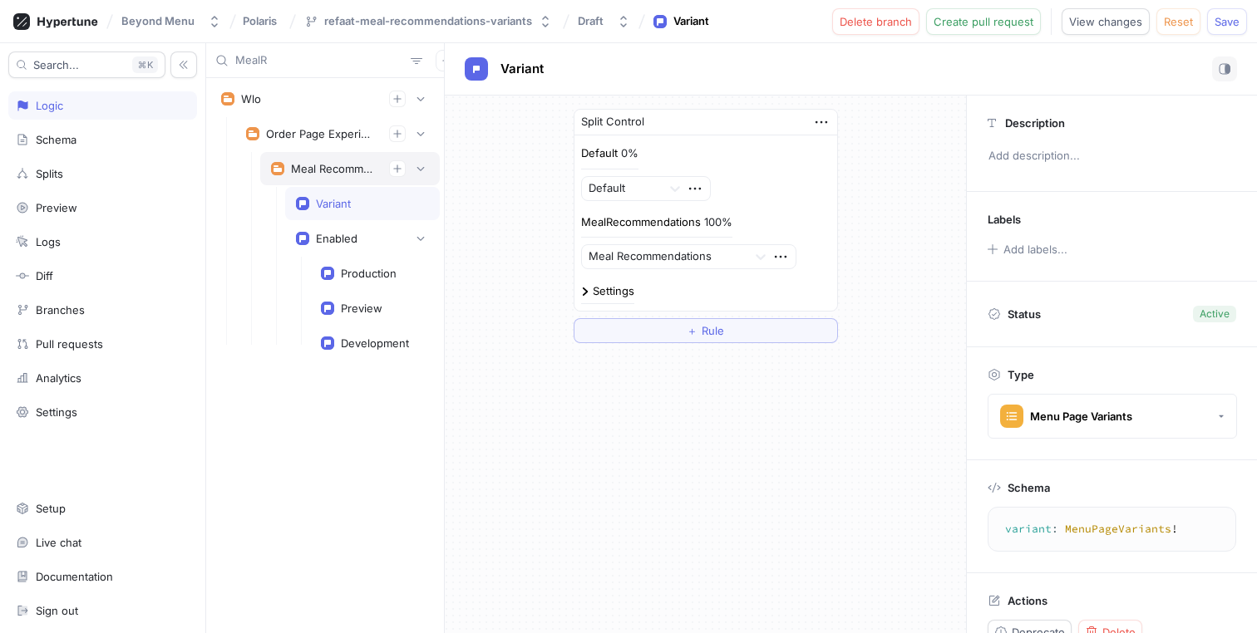
click at [347, 174] on div "Meal Recommendations" at bounding box center [333, 168] width 85 height 13
type textarea "mealRecommendations: MealRecommendations!"
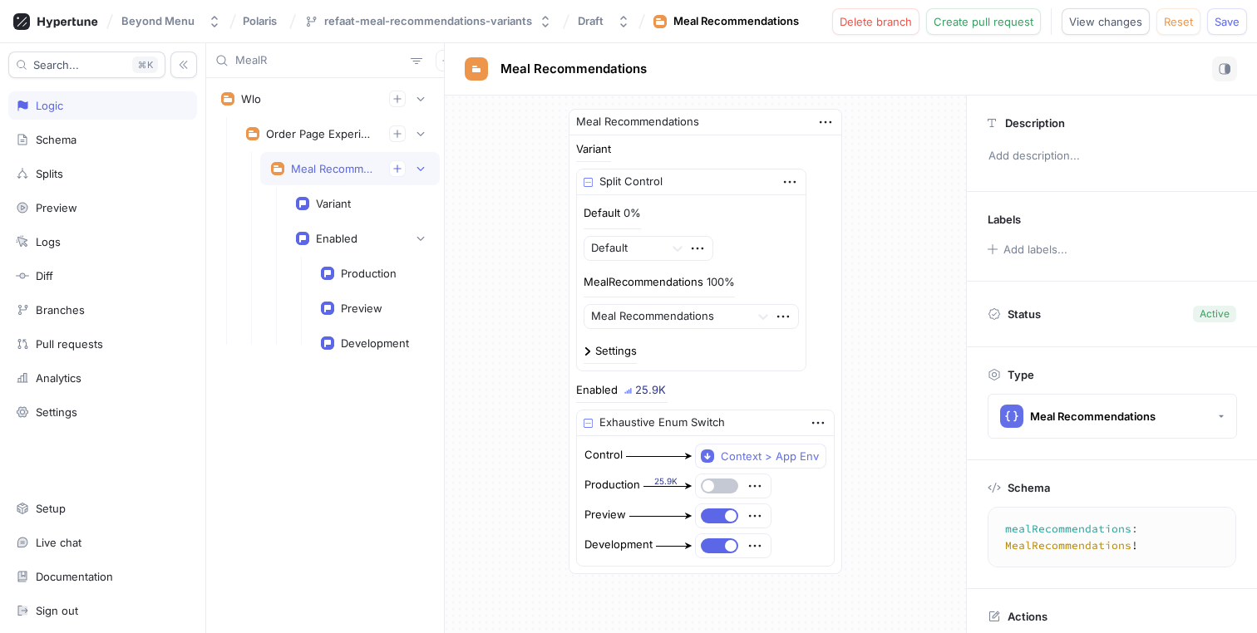
drag, startPoint x: 658, startPoint y: 64, endPoint x: 501, endPoint y: 81, distance: 158.0
click at [501, 81] on div "Meal Recommendations" at bounding box center [851, 69] width 772 height 25
drag, startPoint x: 534, startPoint y: 18, endPoint x: 377, endPoint y: 18, distance: 157.1
click at [377, 18] on button "refaat-meal-recommendations-variants" at bounding box center [428, 20] width 261 height 27
click at [1229, 19] on span "Save" at bounding box center [1226, 22] width 25 height 10
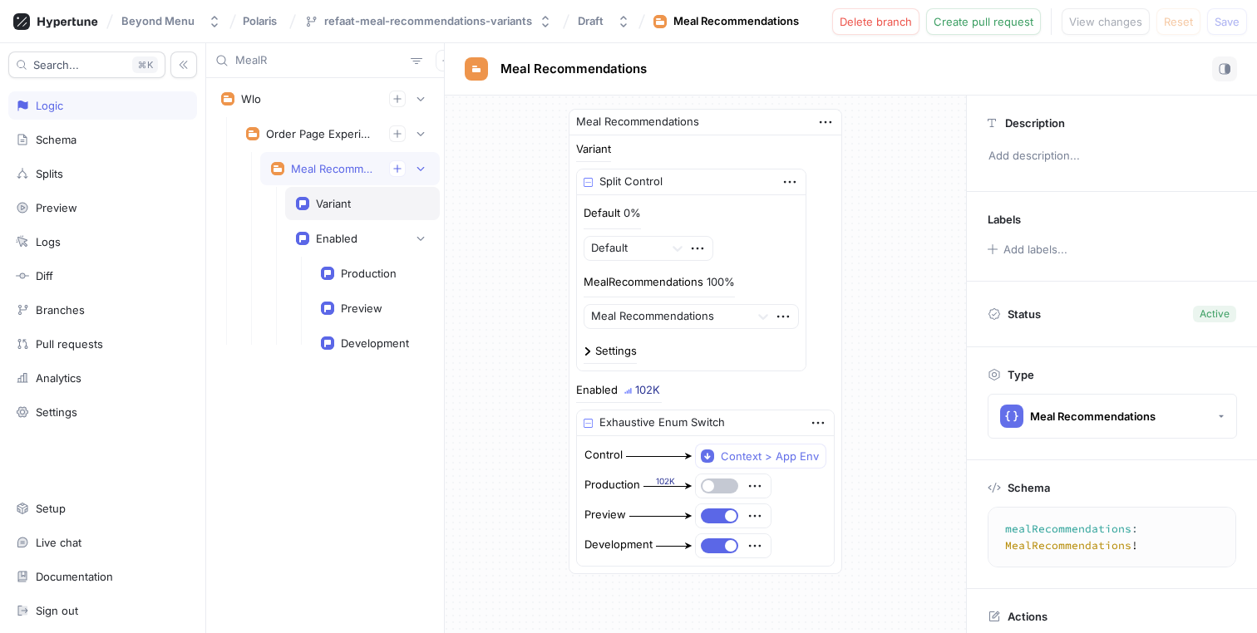
click at [341, 191] on div "Variant" at bounding box center [362, 203] width 155 height 33
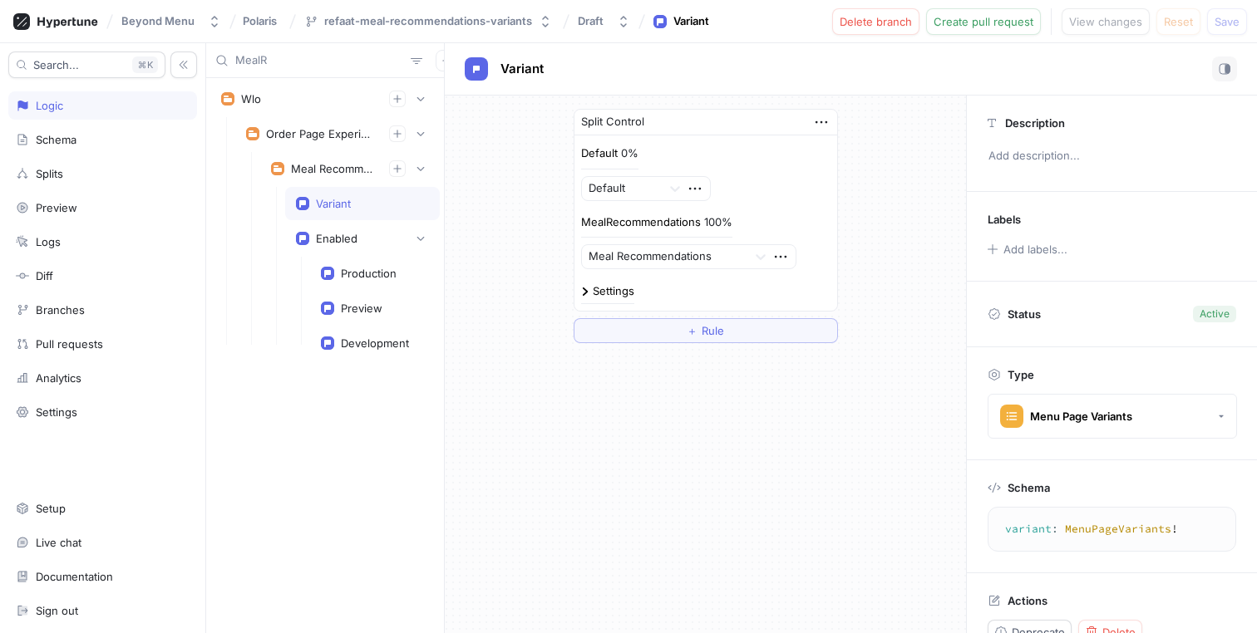
click at [711, 185] on div "Default 0% Default" at bounding box center [705, 173] width 249 height 56
click at [677, 190] on icon at bounding box center [675, 188] width 17 height 17
click at [736, 147] on div "Default 0% Default, 1 of 2. 2 results available. Use Up and Down to choose opti…" at bounding box center [705, 173] width 249 height 56
click at [586, 290] on img at bounding box center [585, 292] width 8 height 8
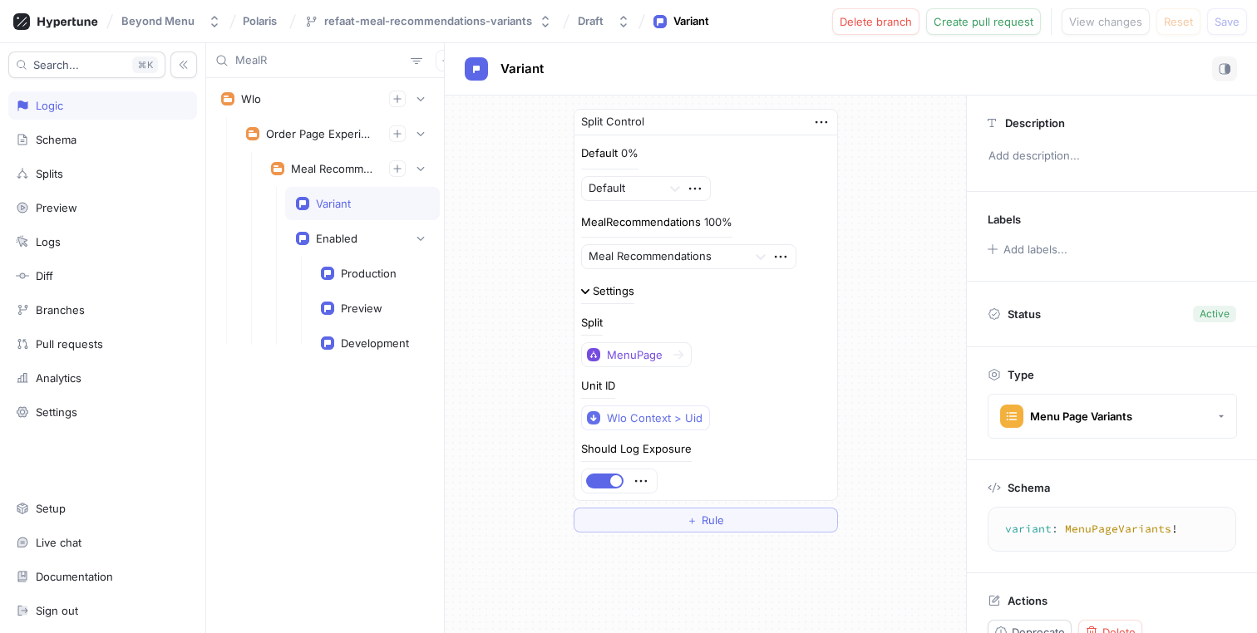
click at [593, 290] on div "Settings" at bounding box center [614, 291] width 42 height 11
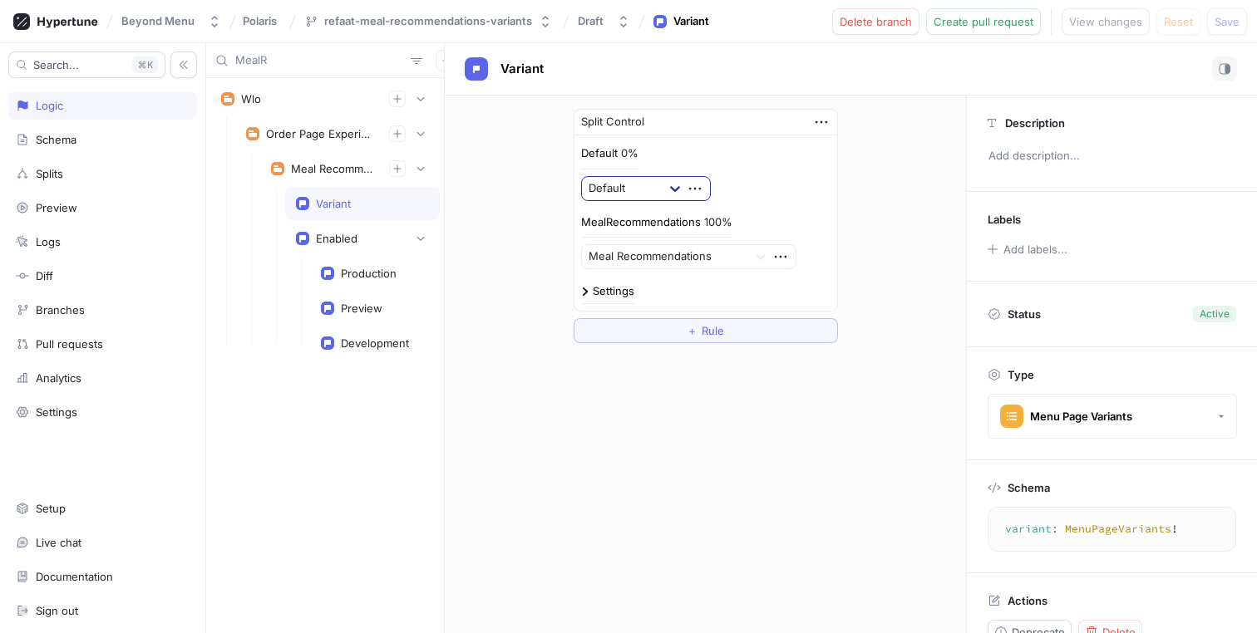
click at [684, 190] on div at bounding box center [675, 189] width 30 height 30
click at [646, 258] on div "Meal Recommendations" at bounding box center [646, 255] width 128 height 42
click at [712, 185] on div at bounding box center [664, 189] width 153 height 20
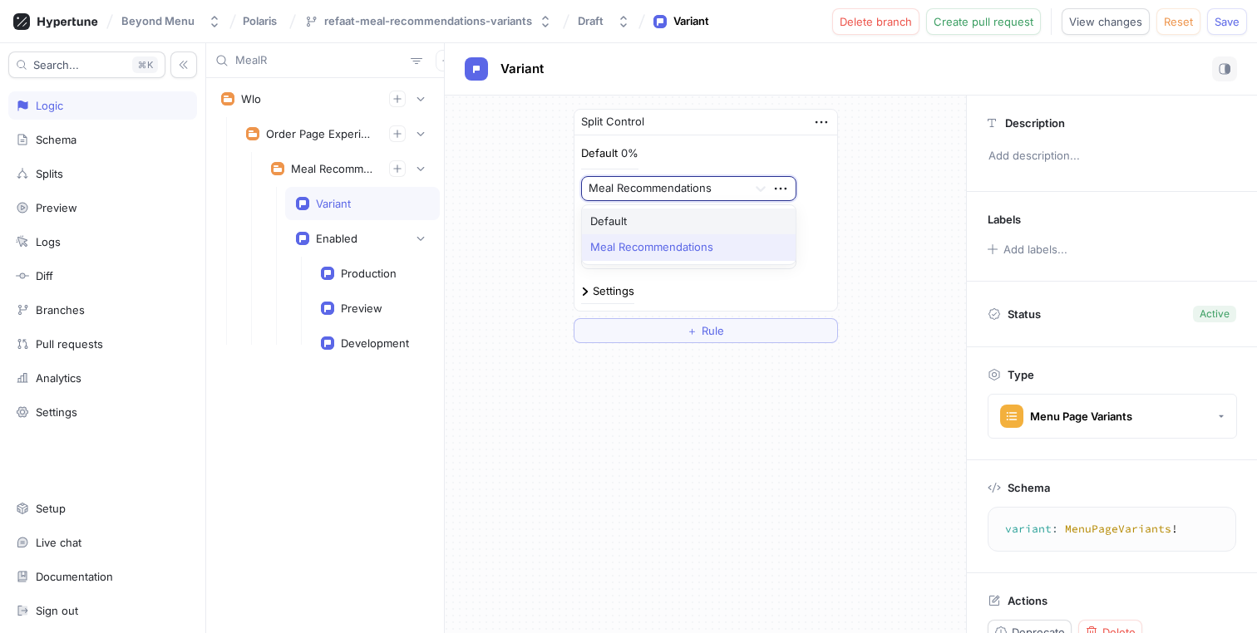
click at [672, 220] on div "Default" at bounding box center [689, 222] width 214 height 27
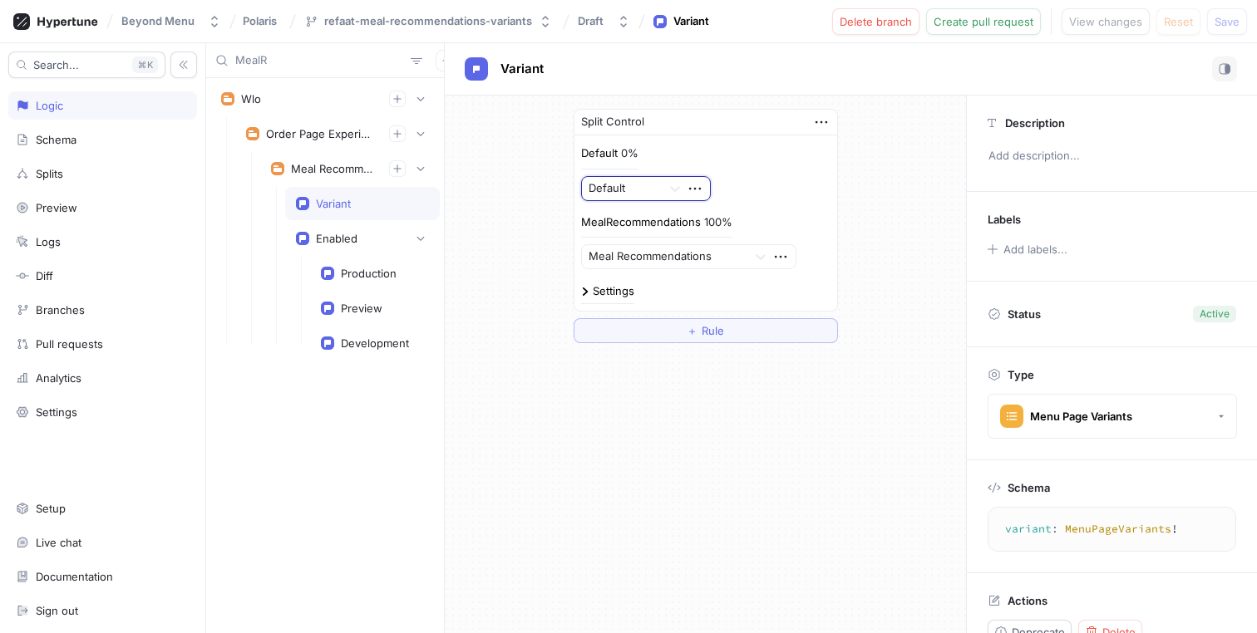
click at [619, 154] on div "Default 0%" at bounding box center [609, 153] width 57 height 17
click at [755, 66] on div "Variant" at bounding box center [851, 69] width 772 height 25
click at [267, 57] on input "MealR" at bounding box center [319, 60] width 169 height 17
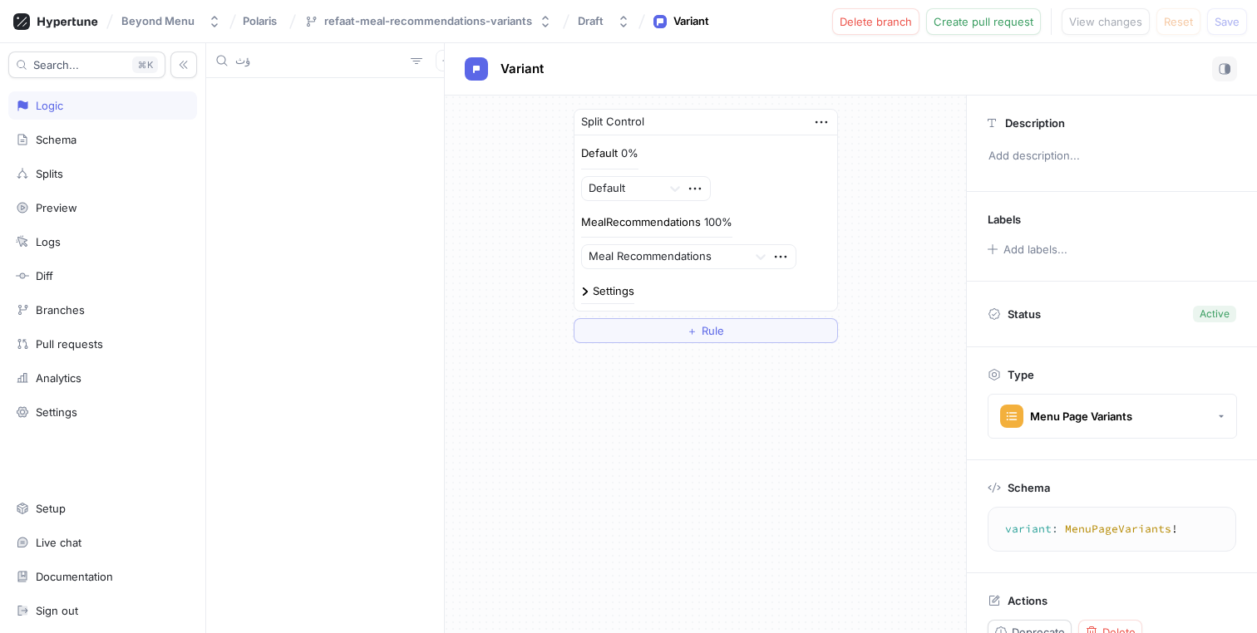
type input "ؤ"
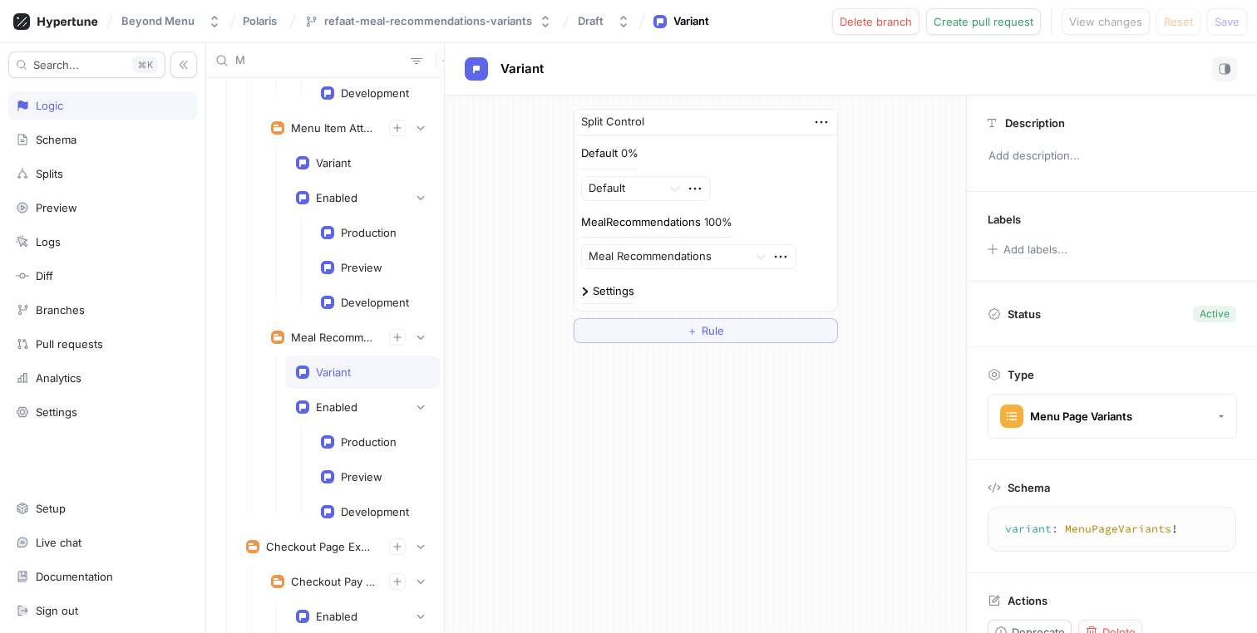
scroll to position [3741, 0]
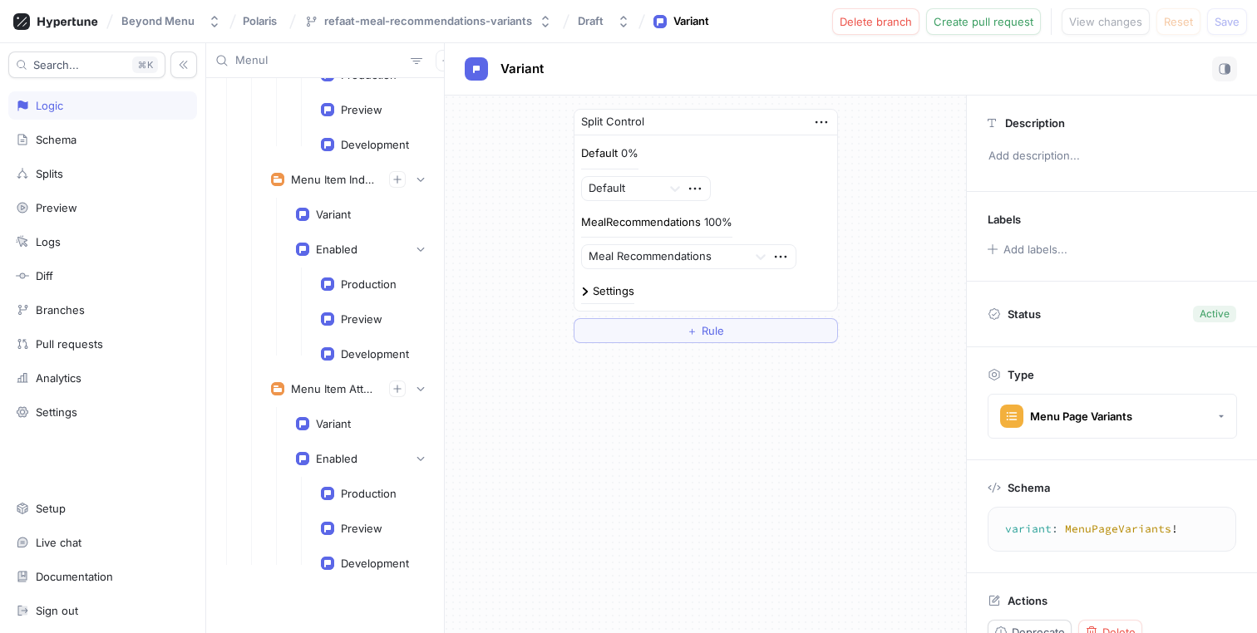
scroll to position [478, 0]
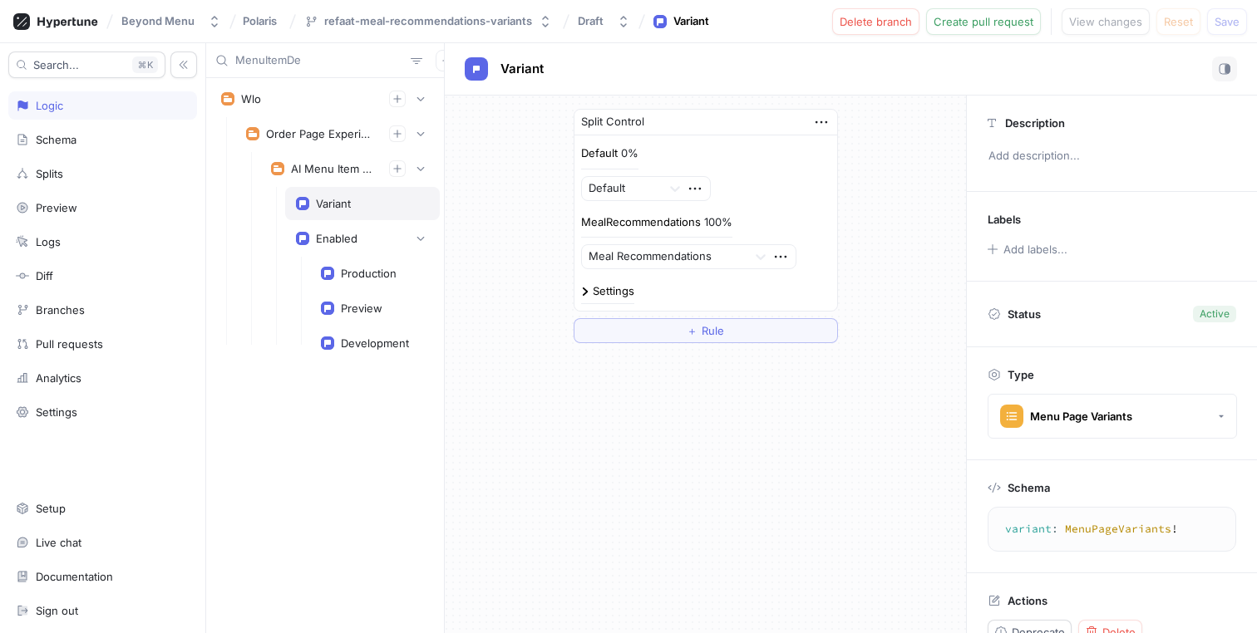
type input "MenuItemDe"
click at [341, 188] on div "Variant" at bounding box center [362, 203] width 155 height 33
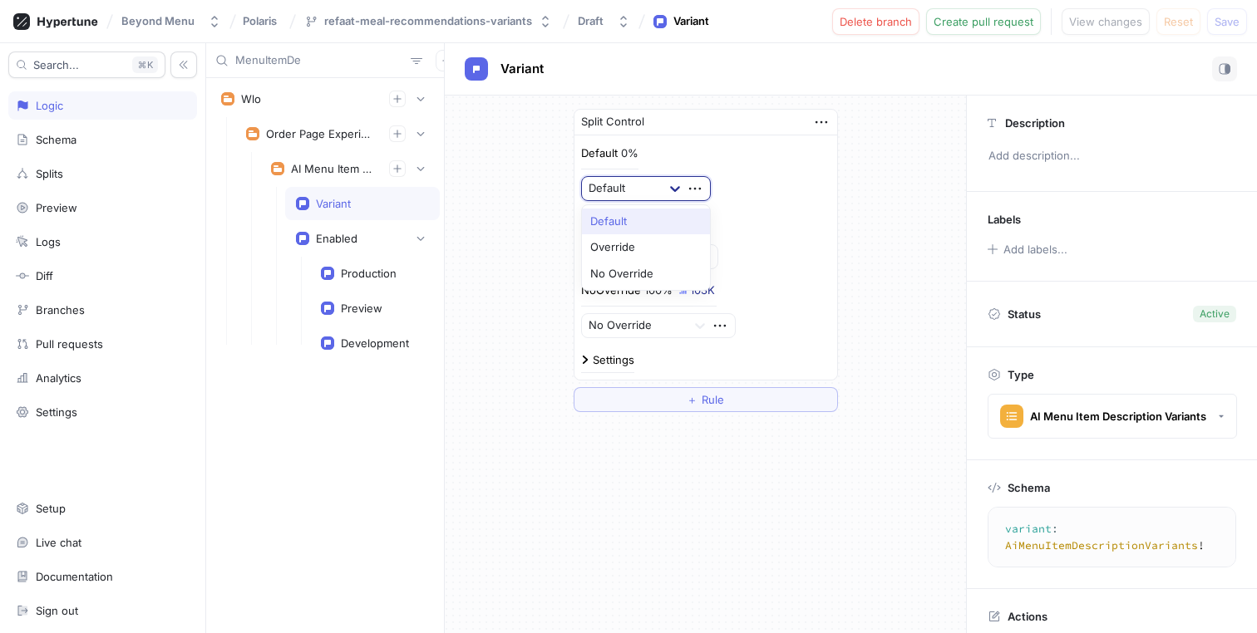
click at [661, 180] on div at bounding box center [675, 189] width 30 height 30
click at [707, 84] on div "Variant" at bounding box center [851, 69] width 812 height 52
click at [667, 190] on icon at bounding box center [675, 188] width 17 height 17
click at [780, 145] on div "Default 0% Default" at bounding box center [705, 173] width 249 height 56
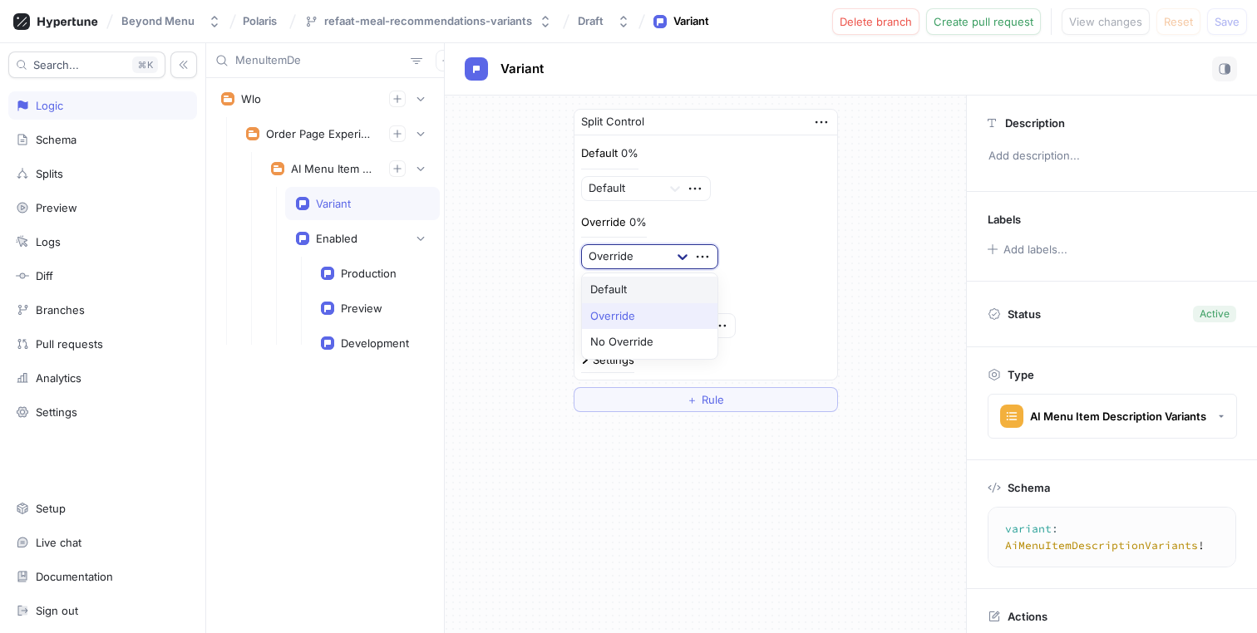
click at [684, 261] on icon at bounding box center [682, 257] width 17 height 17
click at [803, 204] on div "Default 0% Default Override 0% Default, 1 of 3. 3 results available. Use Up and…" at bounding box center [705, 241] width 249 height 193
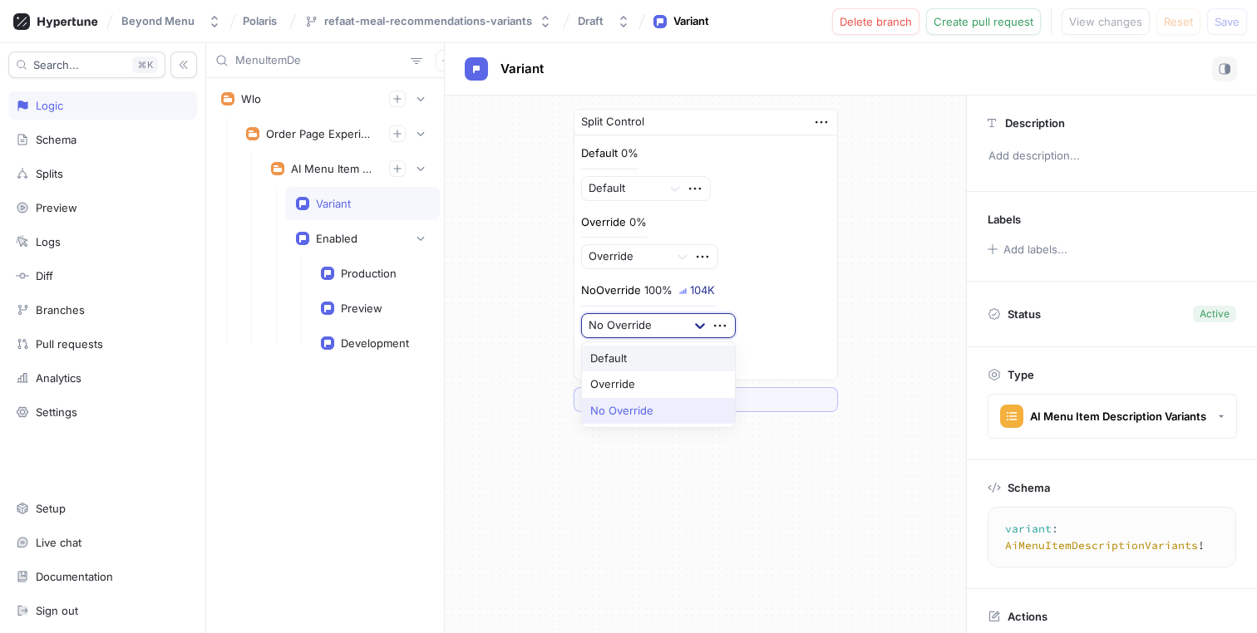
click at [700, 323] on icon at bounding box center [700, 325] width 17 height 17
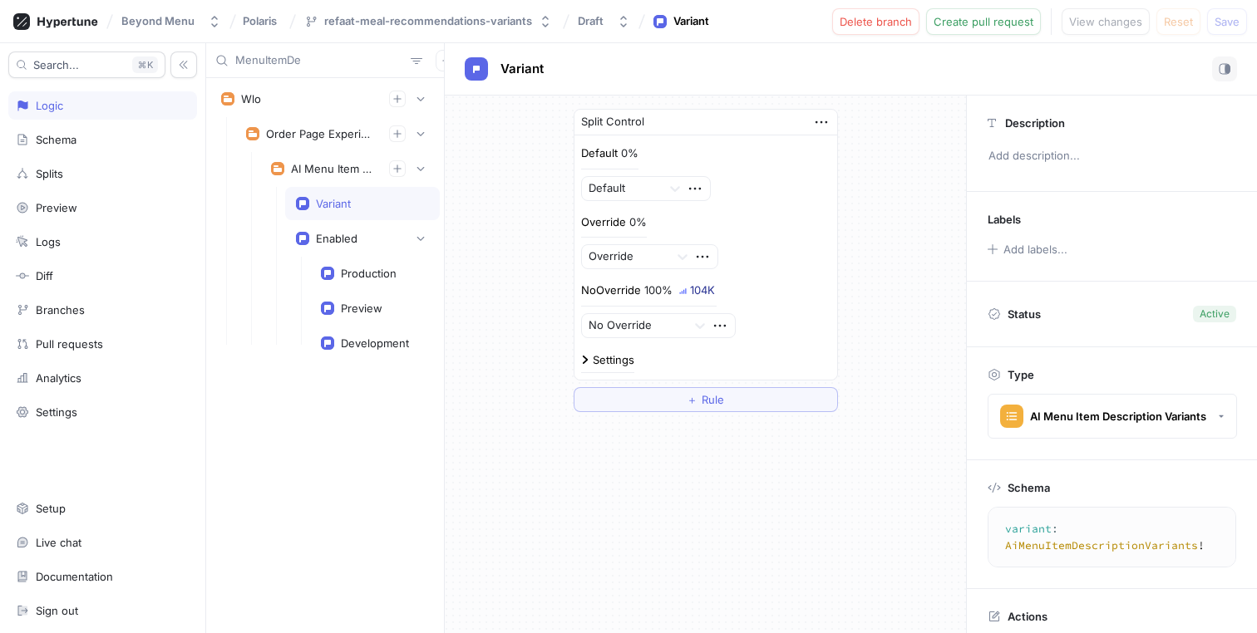
click at [820, 255] on div "Override 0% Override" at bounding box center [705, 242] width 249 height 56
click at [587, 358] on img at bounding box center [585, 360] width 8 height 8
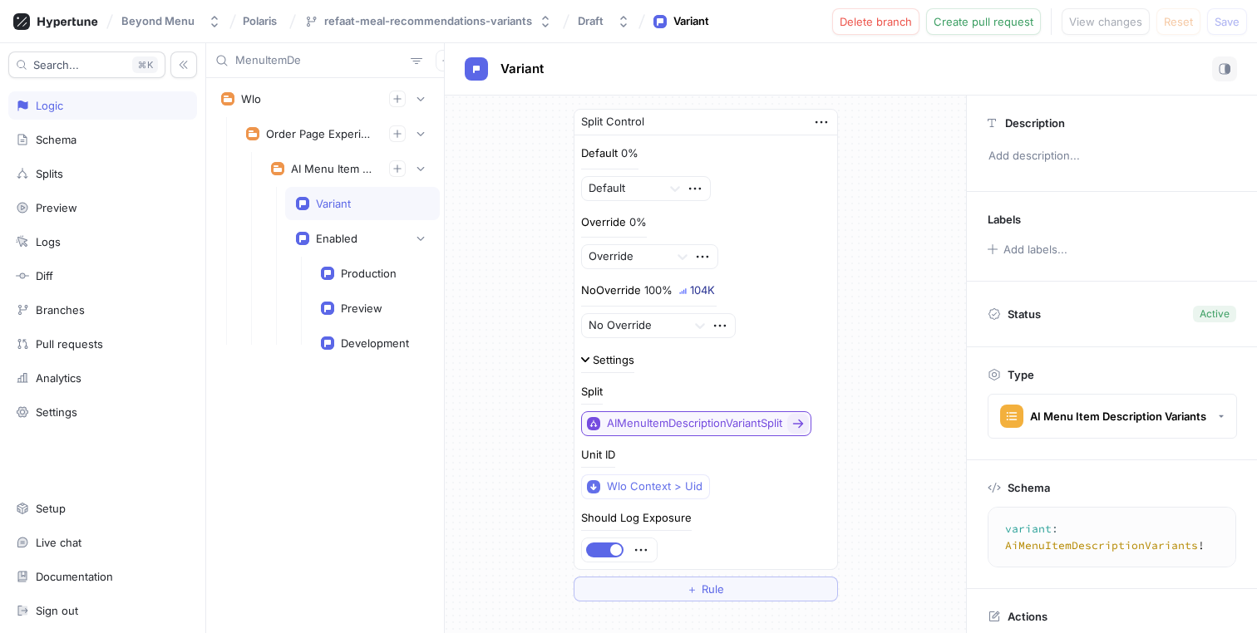
click at [667, 421] on div "AIMenuItemDescriptionVariantSplit" at bounding box center [694, 423] width 175 height 14
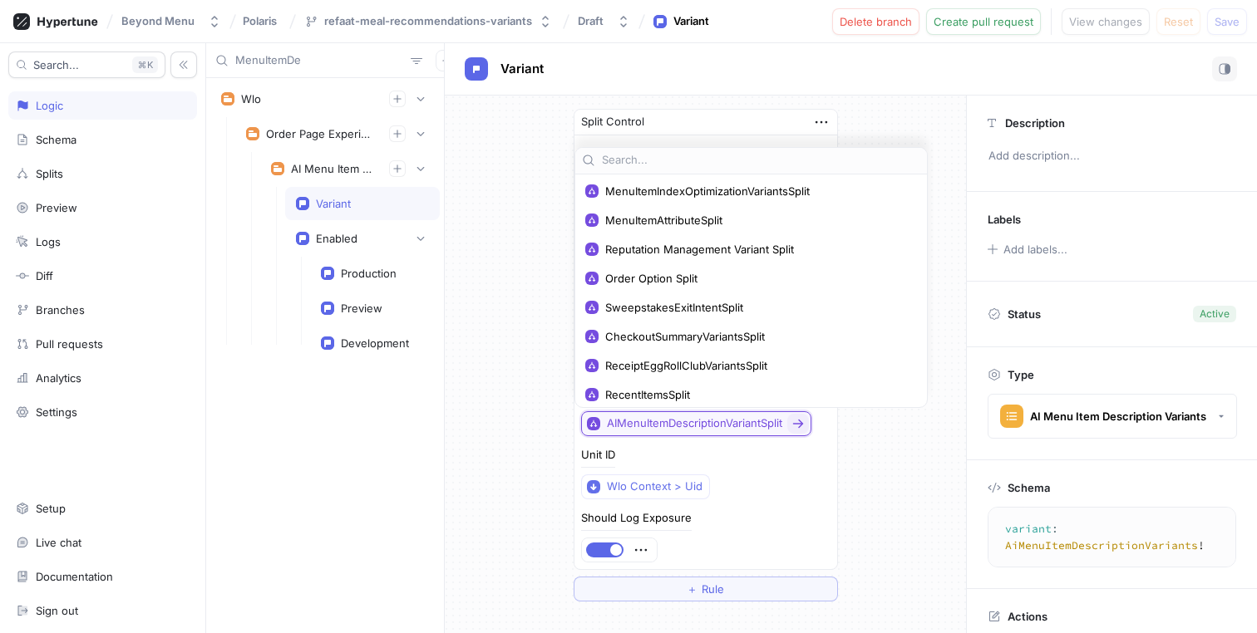
scroll to position [162, 0]
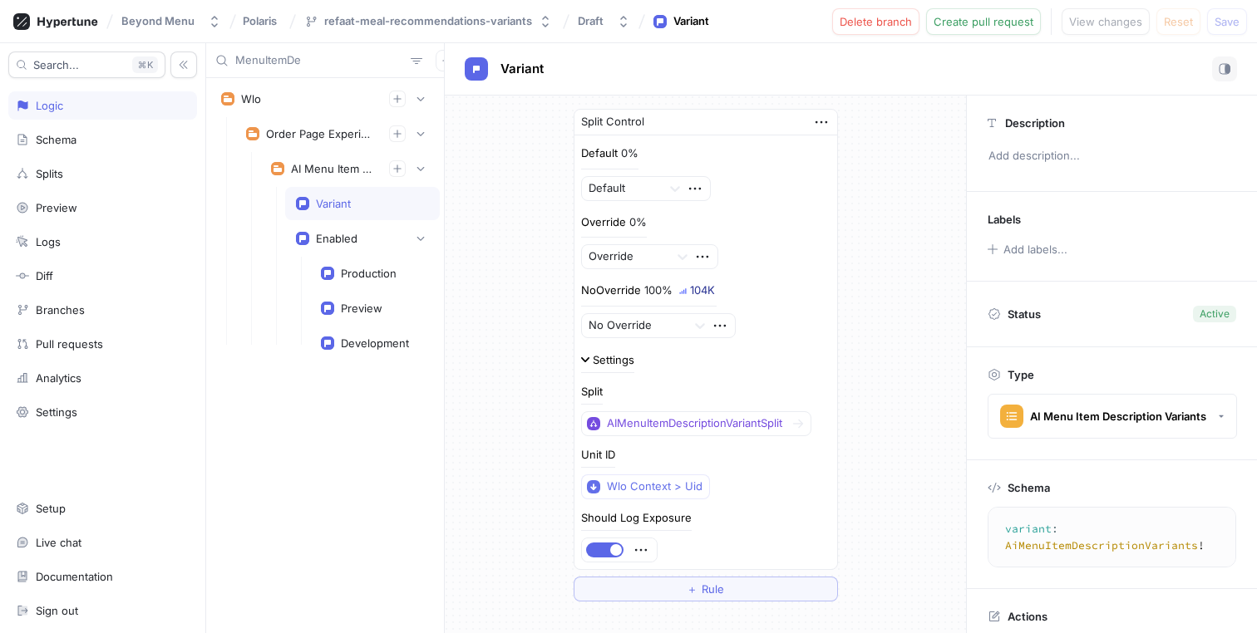
click at [506, 317] on div "Split Control Default 0% Default Override 0% Override NoOverride 100% 104K No O…" at bounding box center [705, 355] width 521 height 519
click at [667, 265] on div at bounding box center [682, 257] width 30 height 30
click at [707, 211] on div "Default 0% Default Override 0% Default, 1 of 3. 3 results available. Use Up and…" at bounding box center [705, 241] width 249 height 193
click at [675, 181] on icon at bounding box center [675, 188] width 17 height 17
click at [700, 101] on div "Split Control Default 0% Default, 1 of 3. 3 results available. Use Up and Down …" at bounding box center [705, 355] width 291 height 519
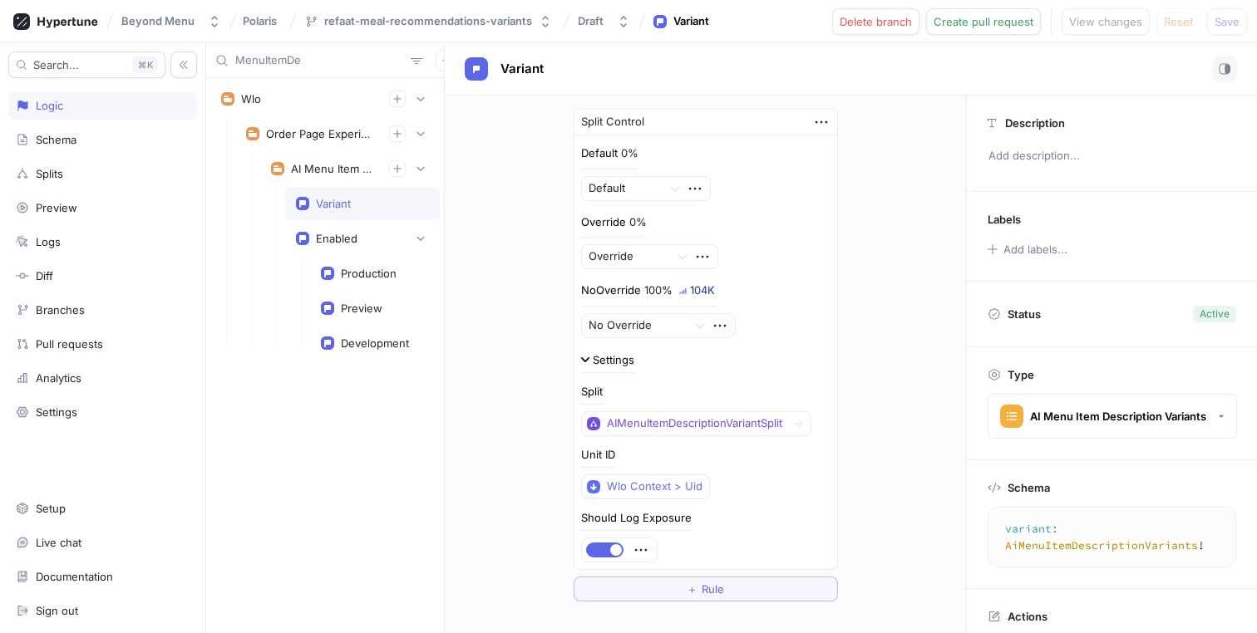
click at [278, 60] on input "MenuItemDe" at bounding box center [319, 60] width 169 height 17
click at [342, 173] on div "Menu Item Index Optimization" at bounding box center [333, 168] width 85 height 13
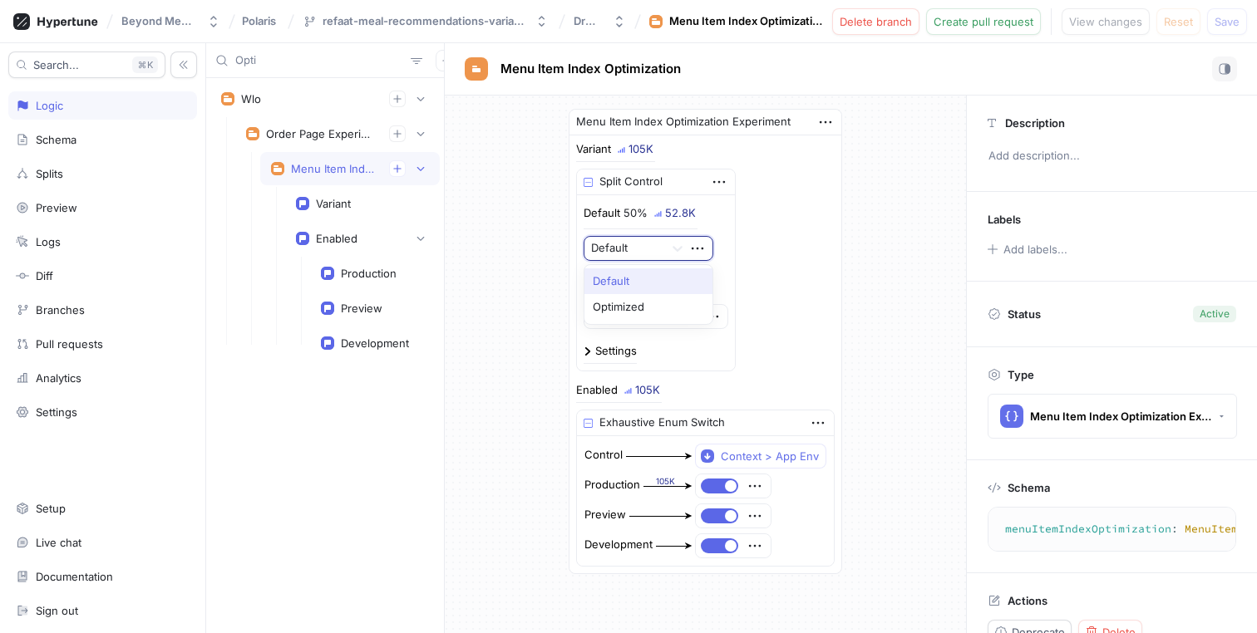
click at [596, 245] on div at bounding box center [624, 249] width 66 height 20
click at [529, 249] on div "Menu Item Index Optimization Experiment Variant 105K Split Control Default 50% …" at bounding box center [705, 342] width 521 height 492
click at [295, 71] on div "Opti" at bounding box center [325, 60] width 238 height 35
click at [296, 57] on input "Opti" at bounding box center [319, 60] width 169 height 17
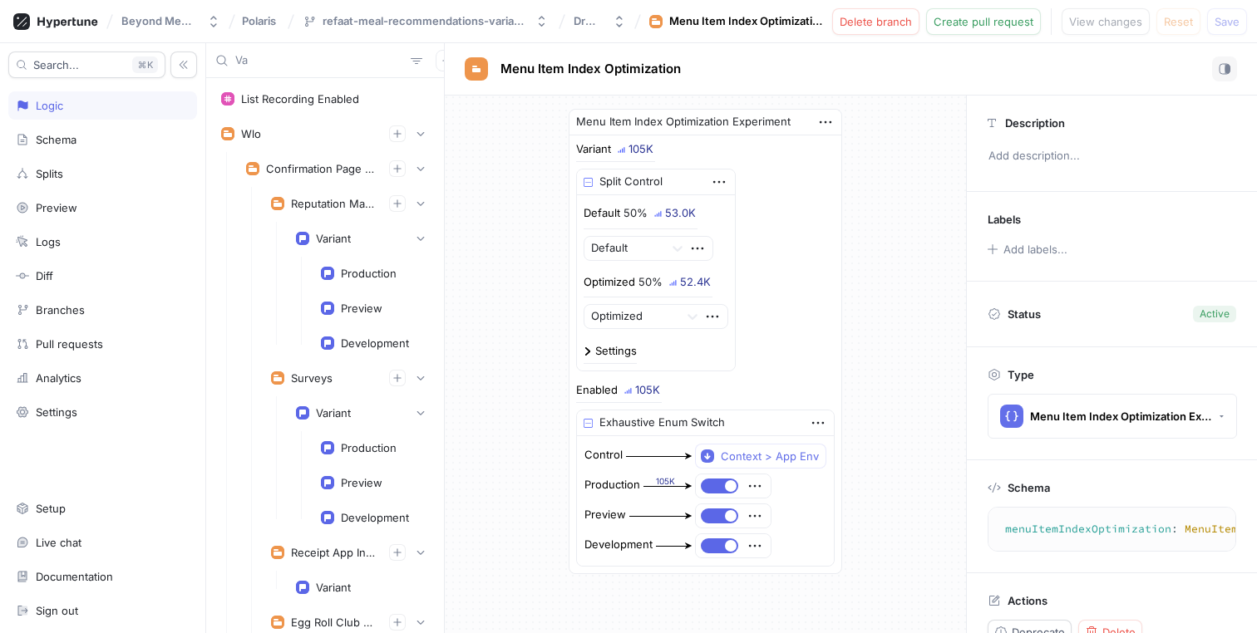
type input "Va"
click at [57, 154] on div "Search... K Logic Schema Splits Preview Logs Diff Branches Pull requests Analyt…" at bounding box center [103, 338] width 206 height 590
click at [50, 173] on div "Splits" at bounding box center [49, 173] width 27 height 13
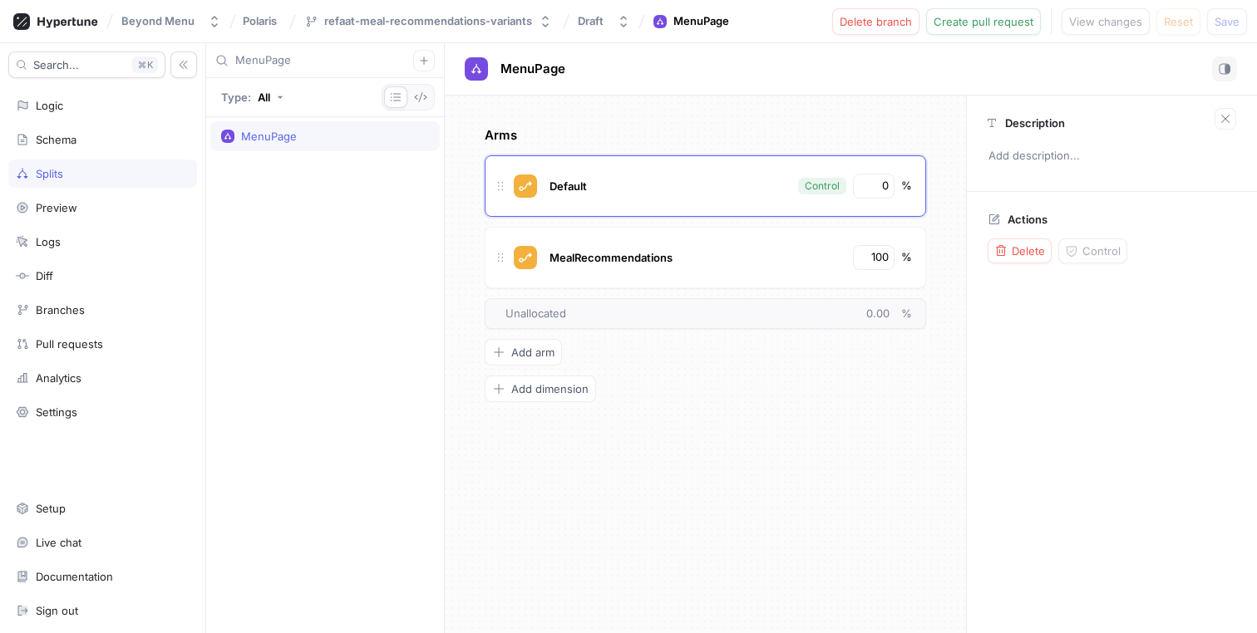
click at [300, 56] on input "MenuPage" at bounding box center [324, 60] width 178 height 17
click at [519, 72] on span "MenuPage" at bounding box center [532, 68] width 65 height 13
type input "MealRecommendations"
click at [682, 81] on div "MealRecommendations No errors." at bounding box center [851, 69] width 772 height 25
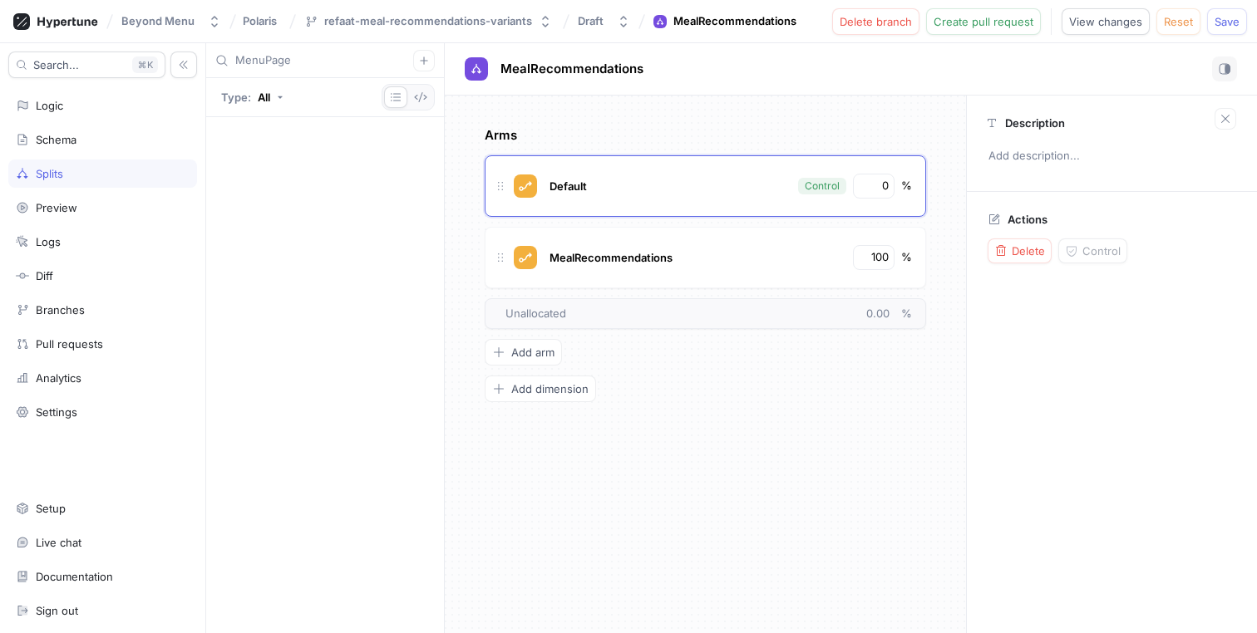
click at [332, 62] on input "MenuPage" at bounding box center [324, 60] width 178 height 17
click at [337, 62] on input "MenuPage" at bounding box center [324, 60] width 178 height 17
type input "MealRec"
click at [757, 115] on div "Arms Default Control 0 % MealRecommendations 100 % To pick up a draggable item,…" at bounding box center [705, 365] width 521 height 538
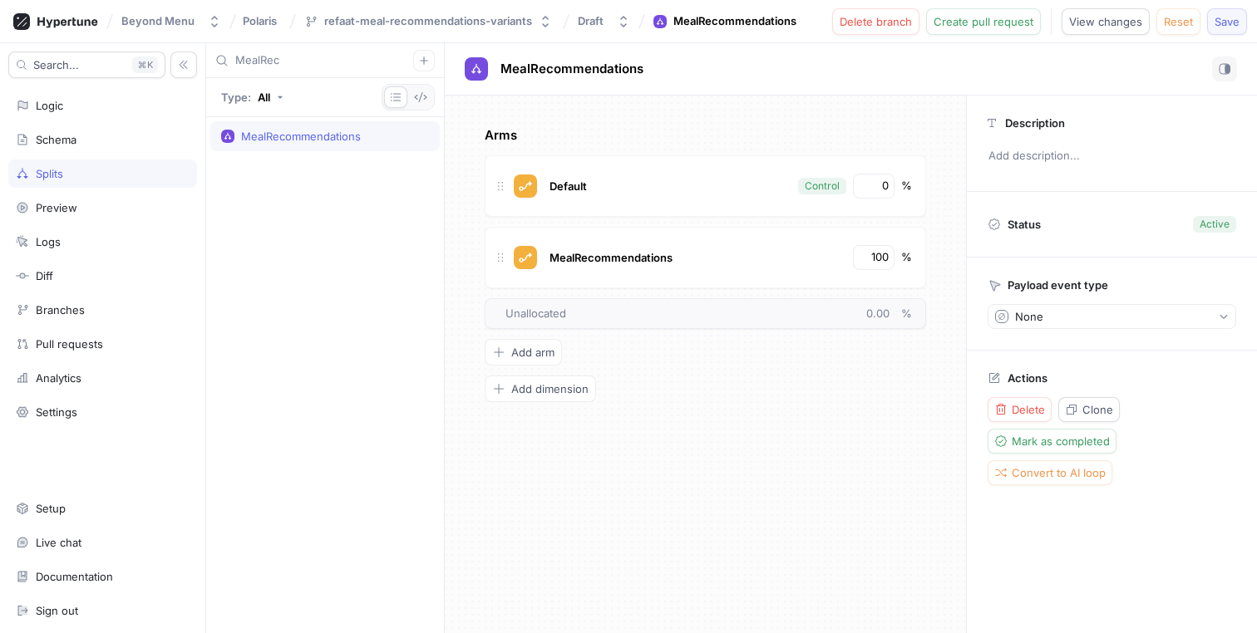
click at [1234, 22] on span "Save" at bounding box center [1226, 22] width 25 height 10
click at [1125, 576] on div "Description Add description... Status Active Payload event type None Actions De…" at bounding box center [1111, 365] width 291 height 538
click at [873, 186] on input "0" at bounding box center [874, 186] width 28 height 17
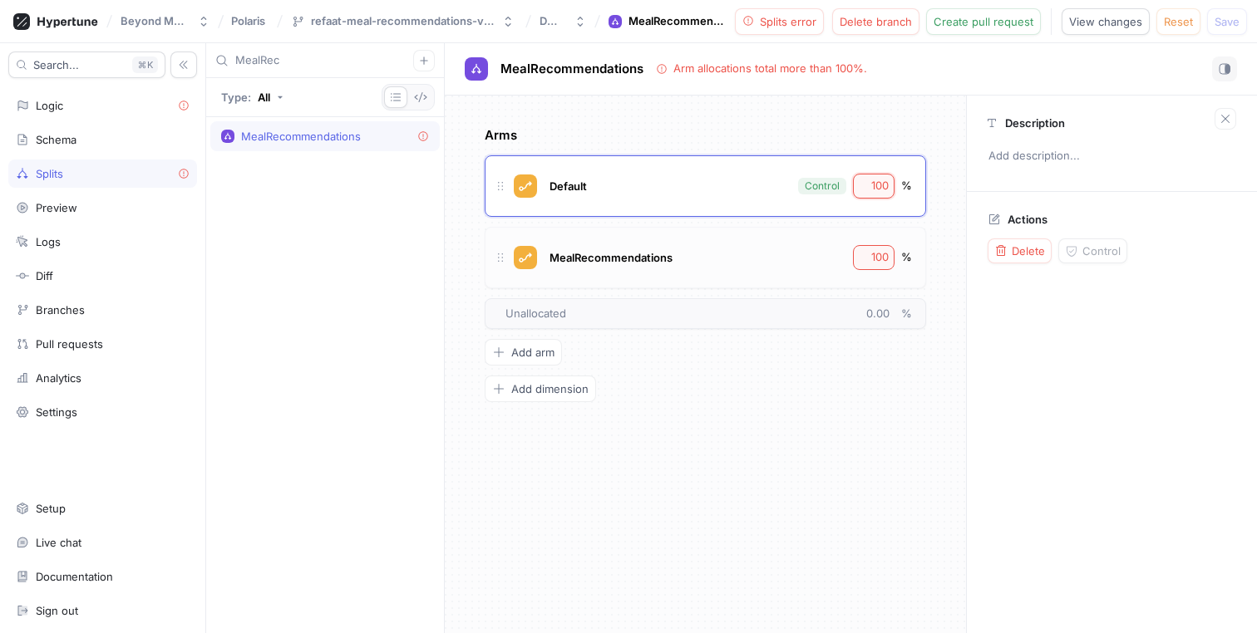
type input "100"
click at [869, 250] on input "100" at bounding box center [874, 257] width 28 height 17
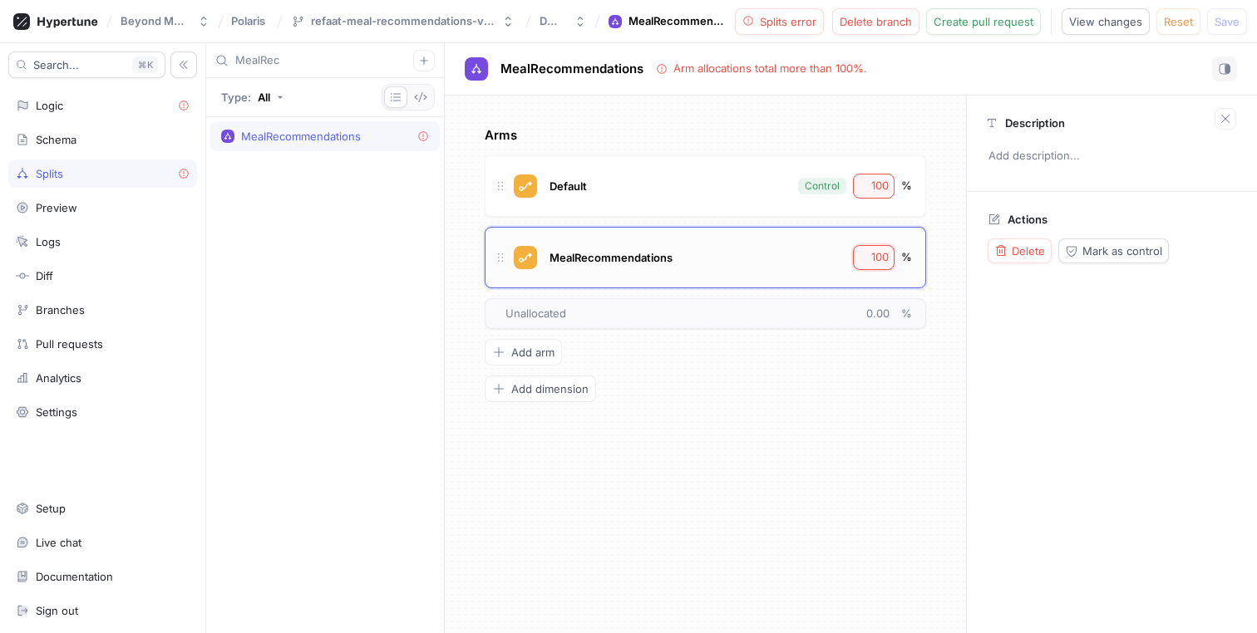
click at [869, 250] on input "100" at bounding box center [874, 257] width 28 height 17
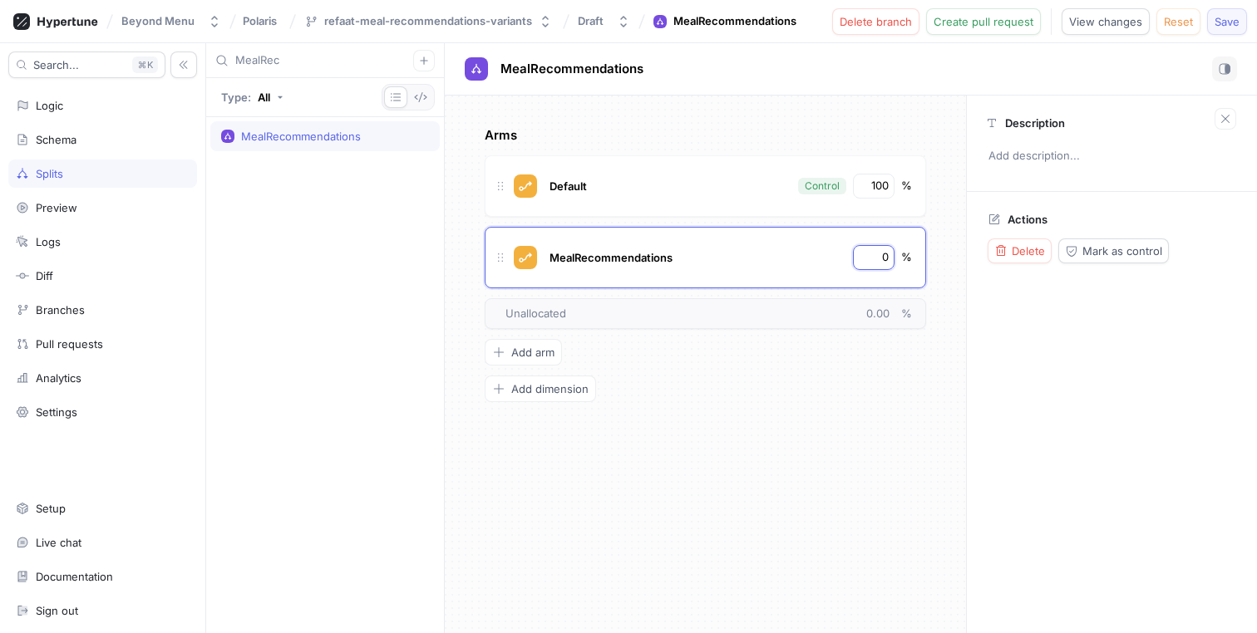
type input "0"
click at [1229, 18] on span "Save" at bounding box center [1226, 22] width 25 height 10
click at [884, 180] on input "100" at bounding box center [874, 186] width 28 height 17
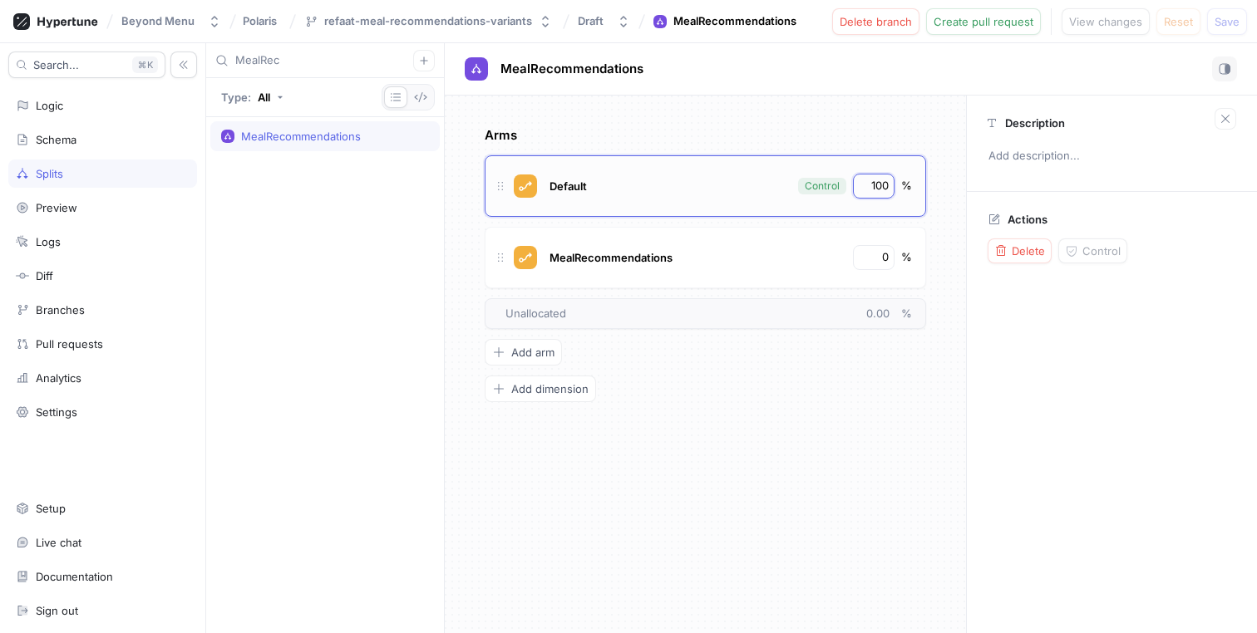
click at [884, 180] on input "100" at bounding box center [874, 186] width 28 height 17
type input "0"
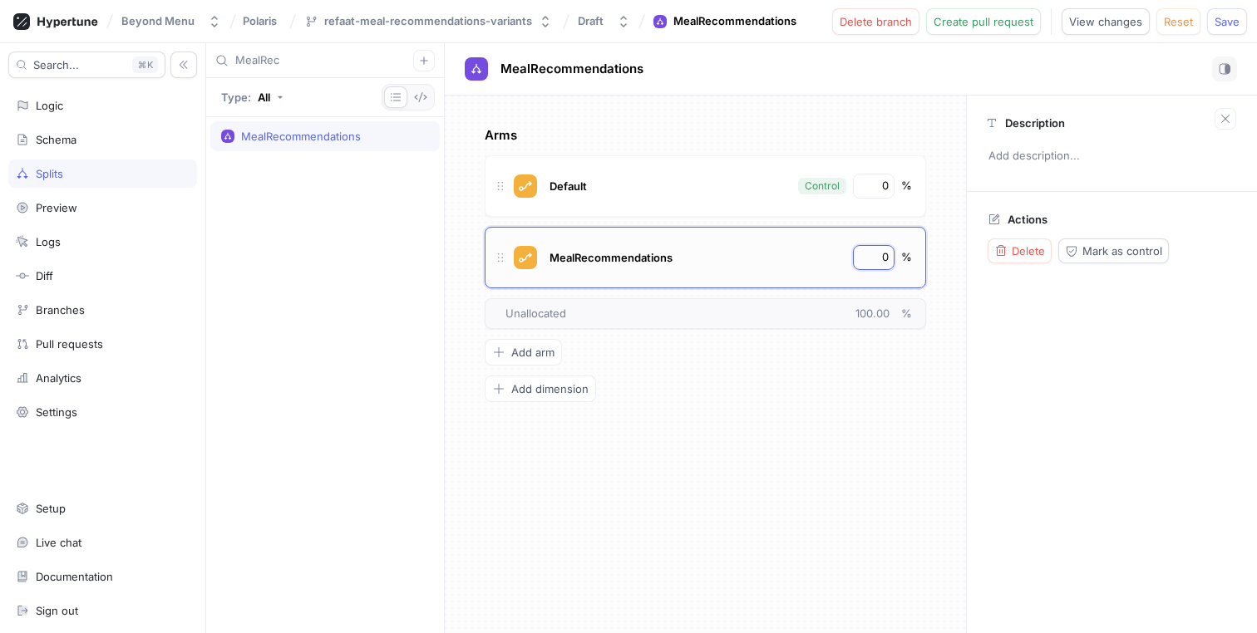
drag, startPoint x: 878, startPoint y: 261, endPoint x: 893, endPoint y: 261, distance: 15.8
click at [893, 261] on div "0" at bounding box center [874, 257] width 42 height 25
type input "100"
click at [866, 91] on div "MealRecommendations No errors." at bounding box center [851, 69] width 812 height 52
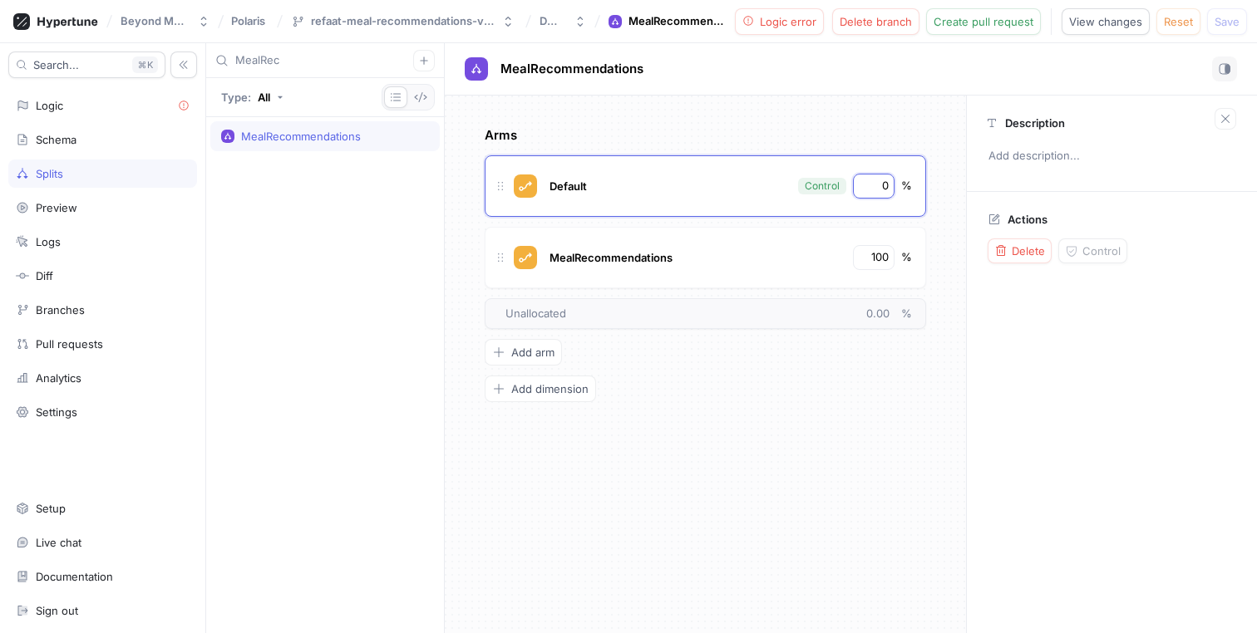
drag, startPoint x: 878, startPoint y: 183, endPoint x: 958, endPoint y: 177, distance: 80.8
click at [958, 177] on div "Arms Default Control 0 % MealRecommendations 100 % To pick up a draggable item,…" at bounding box center [705, 365] width 521 height 538
type input "1"
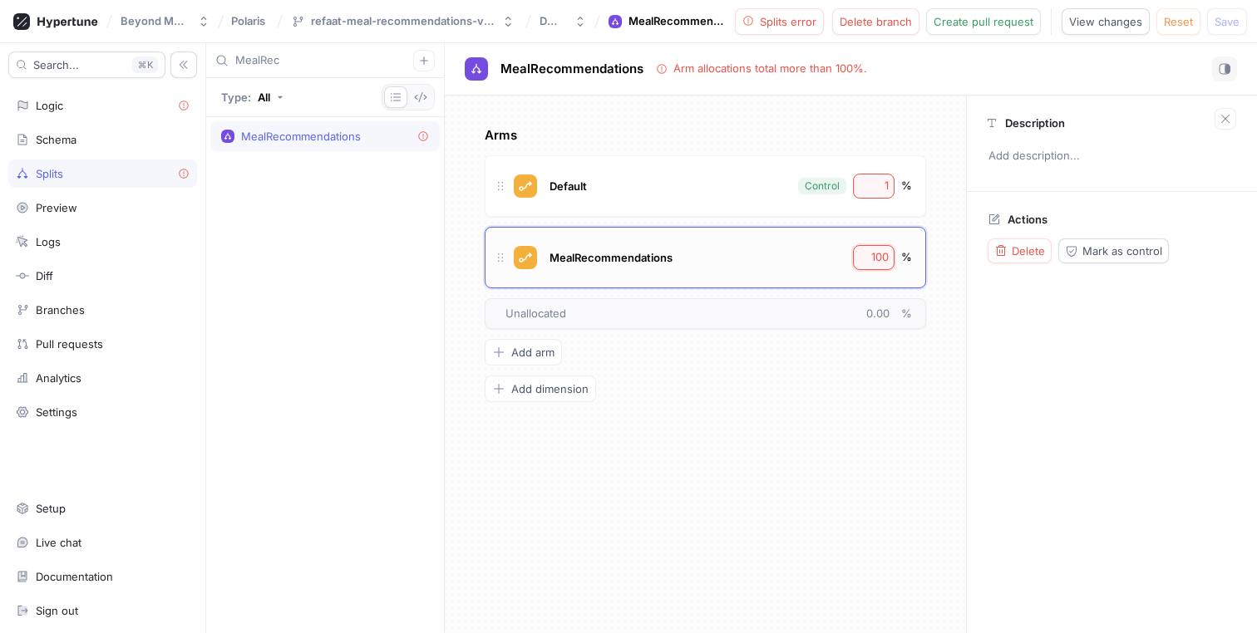
drag, startPoint x: 873, startPoint y: 256, endPoint x: 924, endPoint y: 256, distance: 51.5
click at [924, 256] on div "MealRecommendations 100 %" at bounding box center [705, 258] width 441 height 62
type input "1"
type input "9"
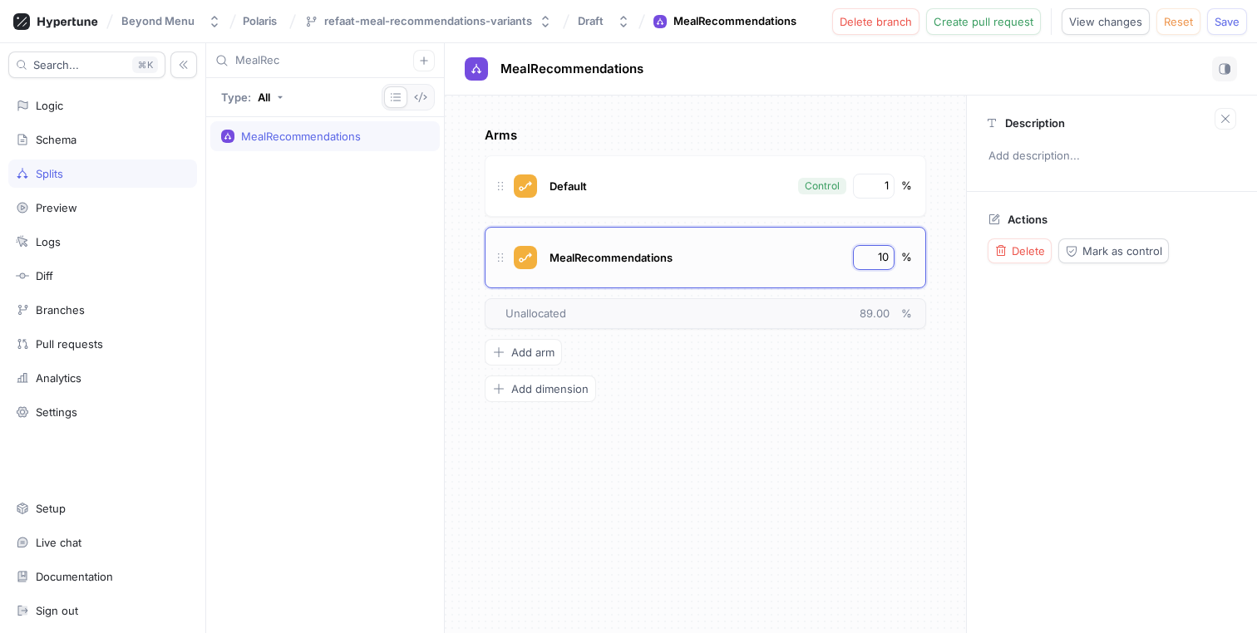
type input "100"
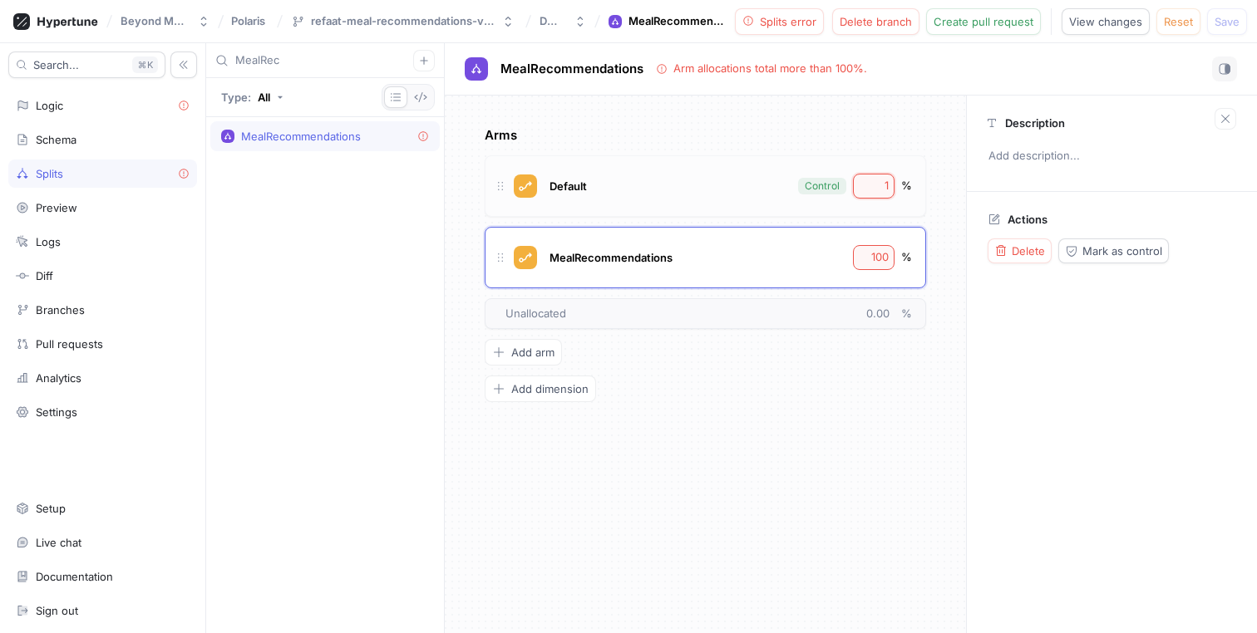
click at [871, 185] on input "1" at bounding box center [874, 186] width 28 height 17
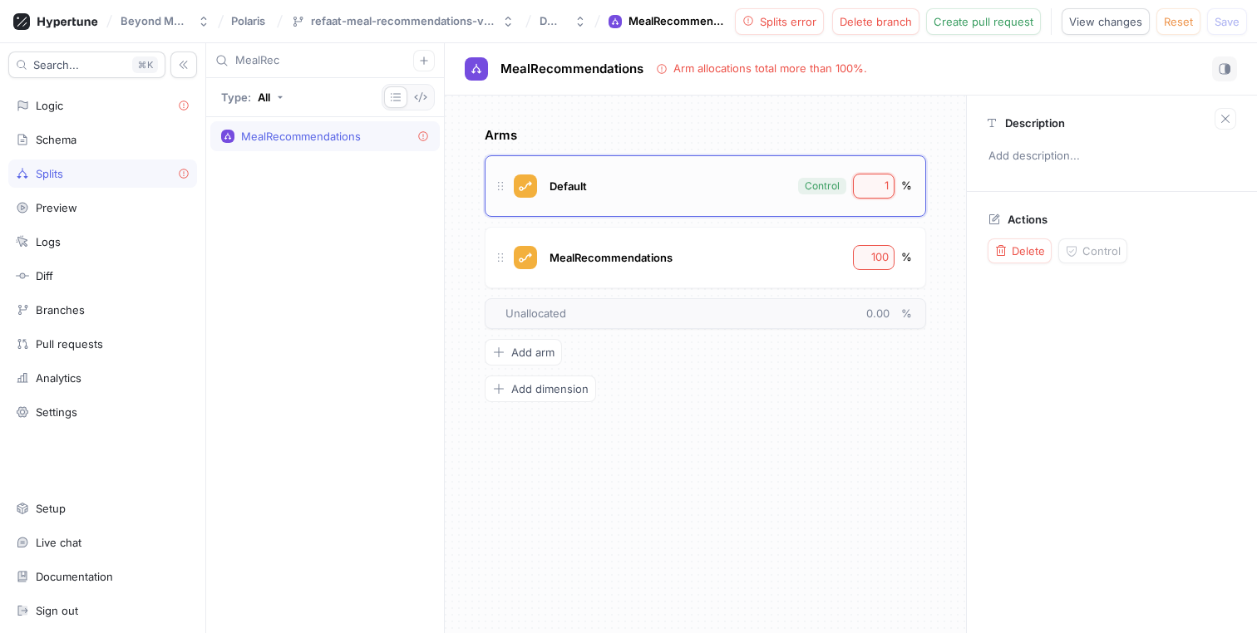
type input "1"
type input "0"
click at [785, 32] on button "Logic error" at bounding box center [780, 21] width 90 height 27
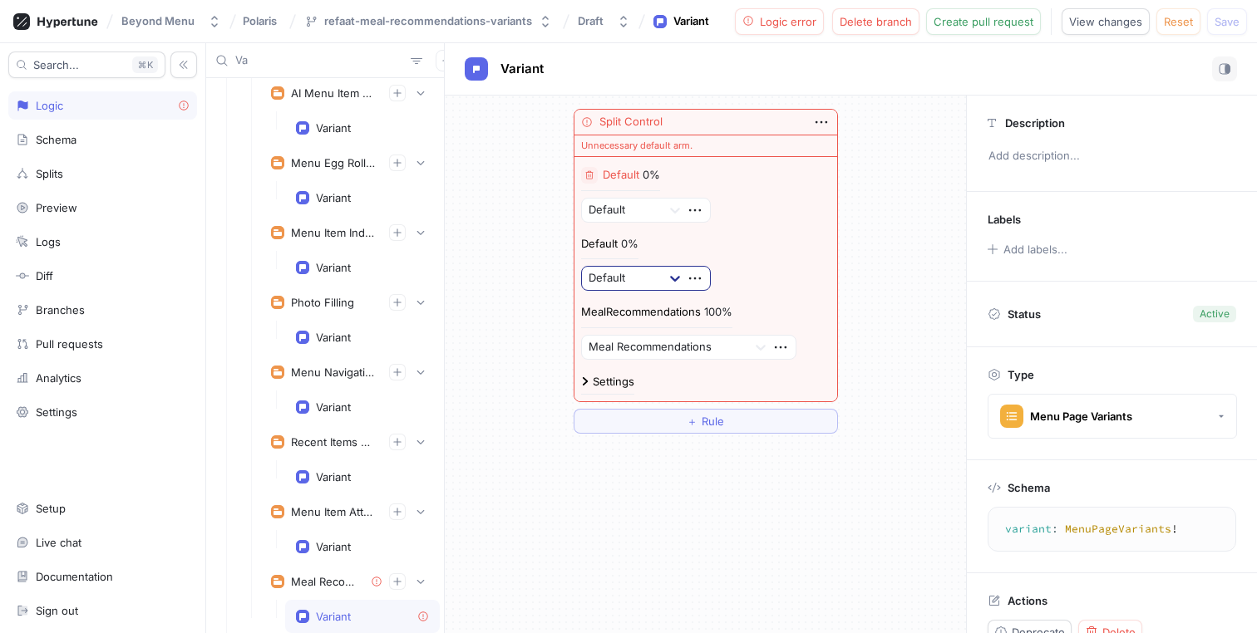
click at [670, 279] on icon at bounding box center [675, 278] width 17 height 17
click at [786, 246] on div "Default 0% Default" at bounding box center [705, 264] width 249 height 56
click at [584, 170] on icon "button" at bounding box center [589, 175] width 10 height 10
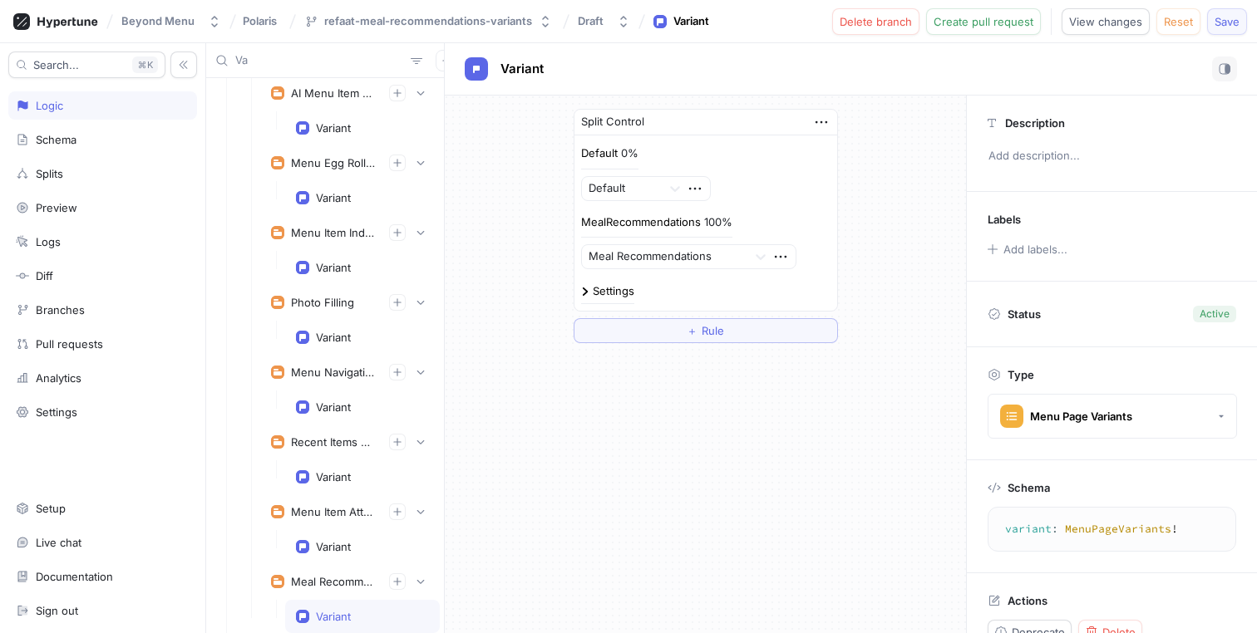
click at [1233, 29] on button "Save" at bounding box center [1227, 21] width 40 height 27
click at [982, 20] on span "Create pull request" at bounding box center [983, 22] width 100 height 10
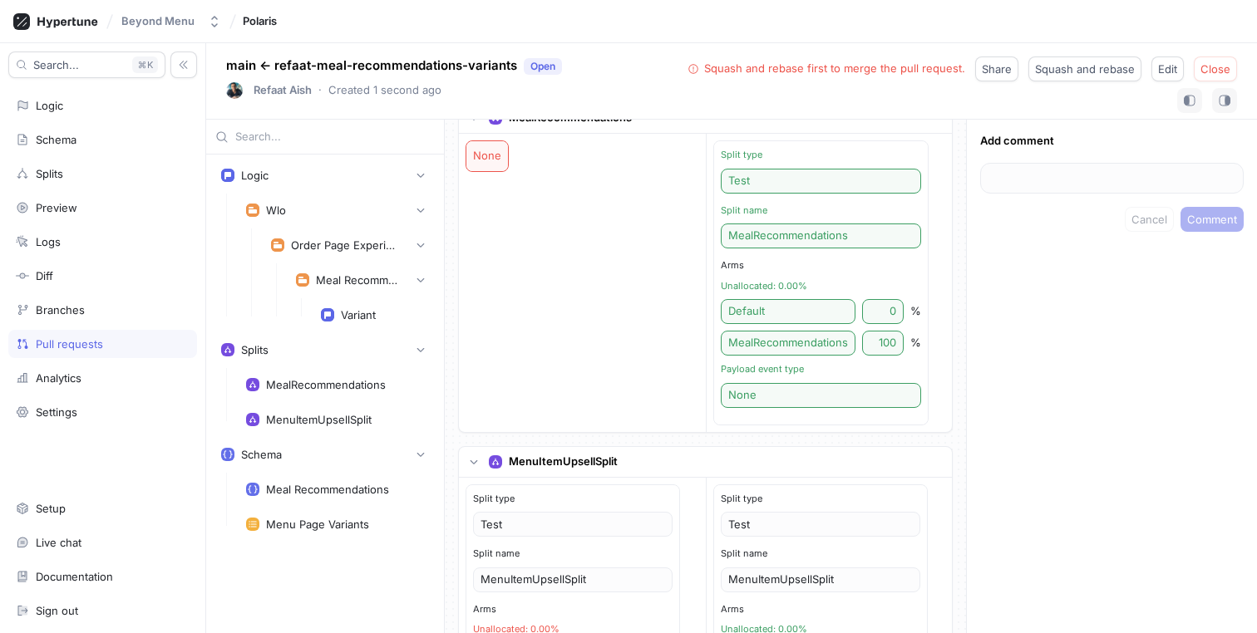
scroll to position [751, 0]
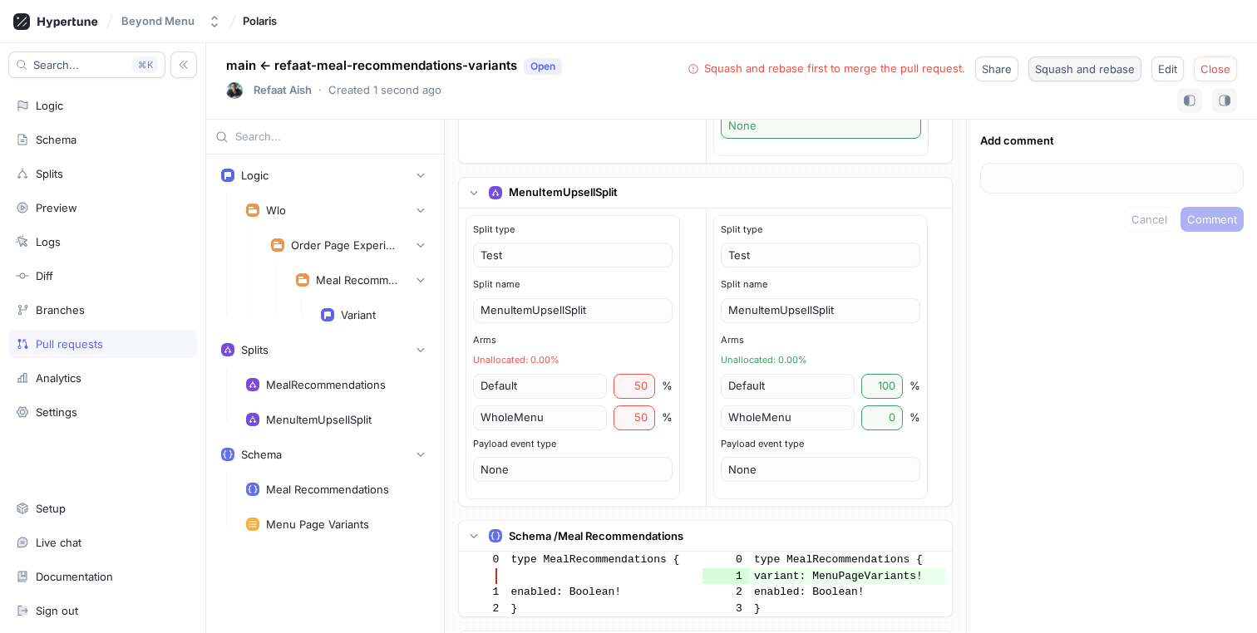
click at [1110, 75] on button "Squash and rebase" at bounding box center [1084, 69] width 113 height 25
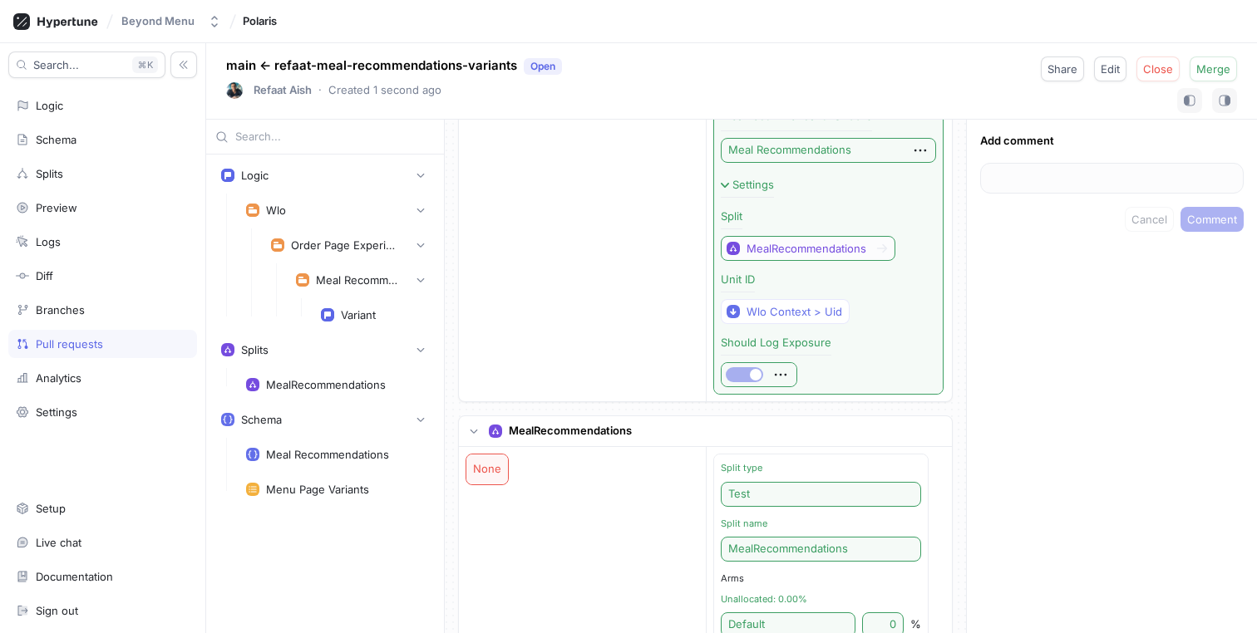
scroll to position [0, 0]
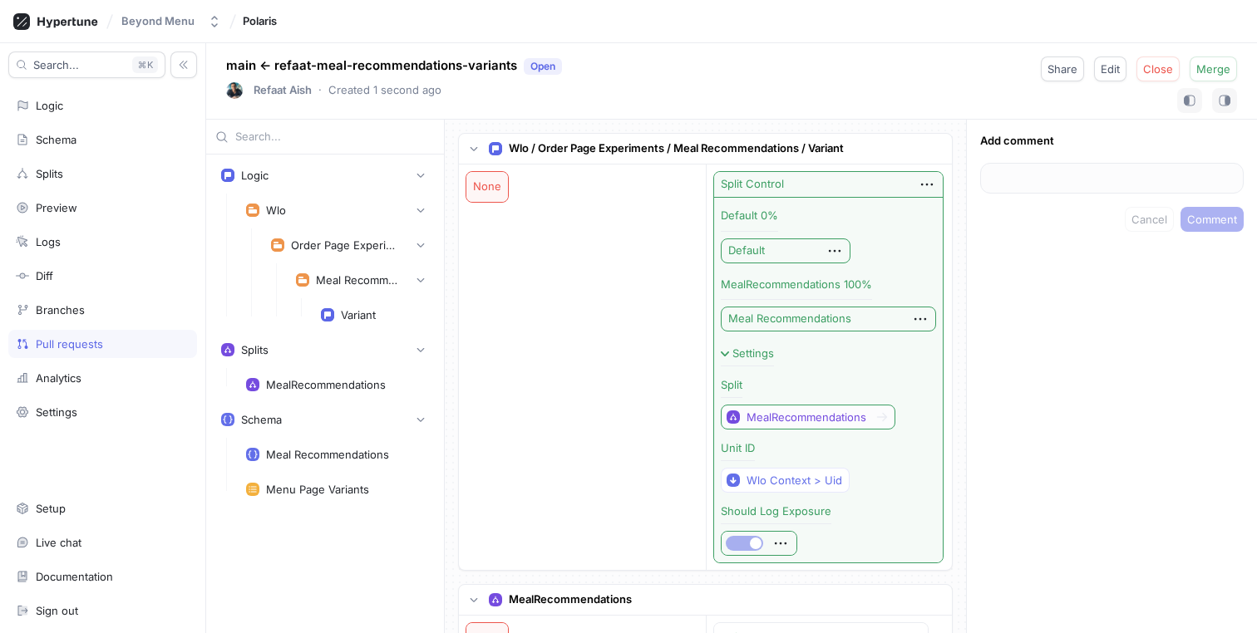
click at [44, 345] on div "Pull requests" at bounding box center [69, 343] width 67 height 13
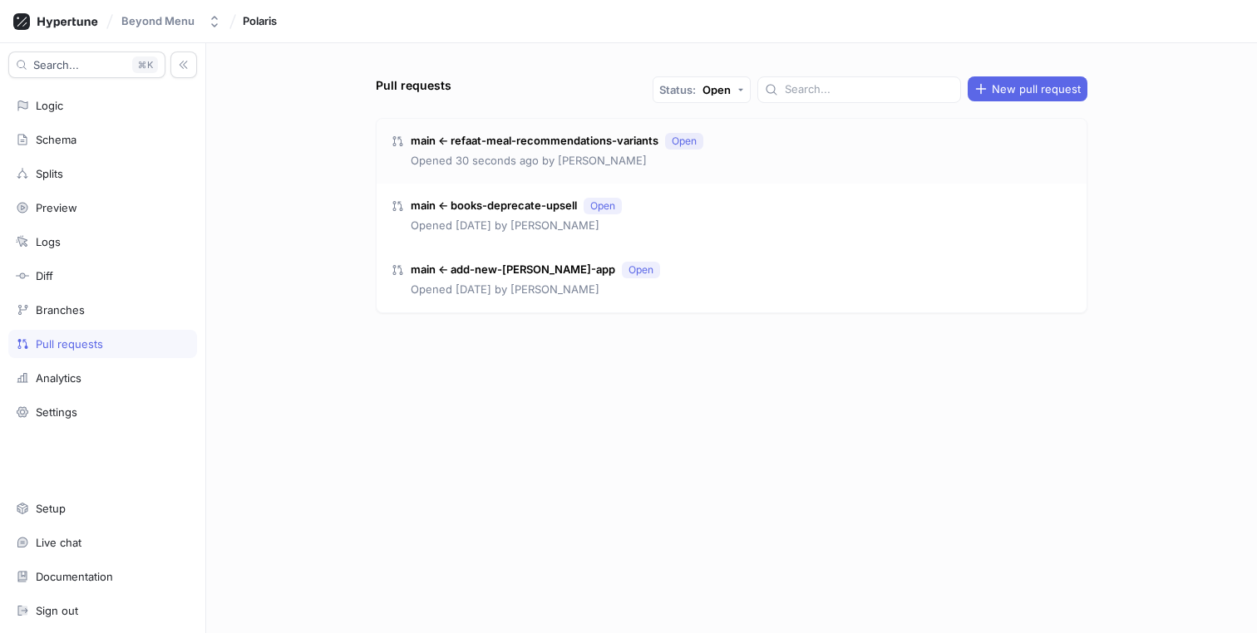
click at [772, 157] on div "main ← refaat-meal-recommendations-variants Open Opened 30 seconds ago by Refaa…" at bounding box center [732, 151] width 710 height 65
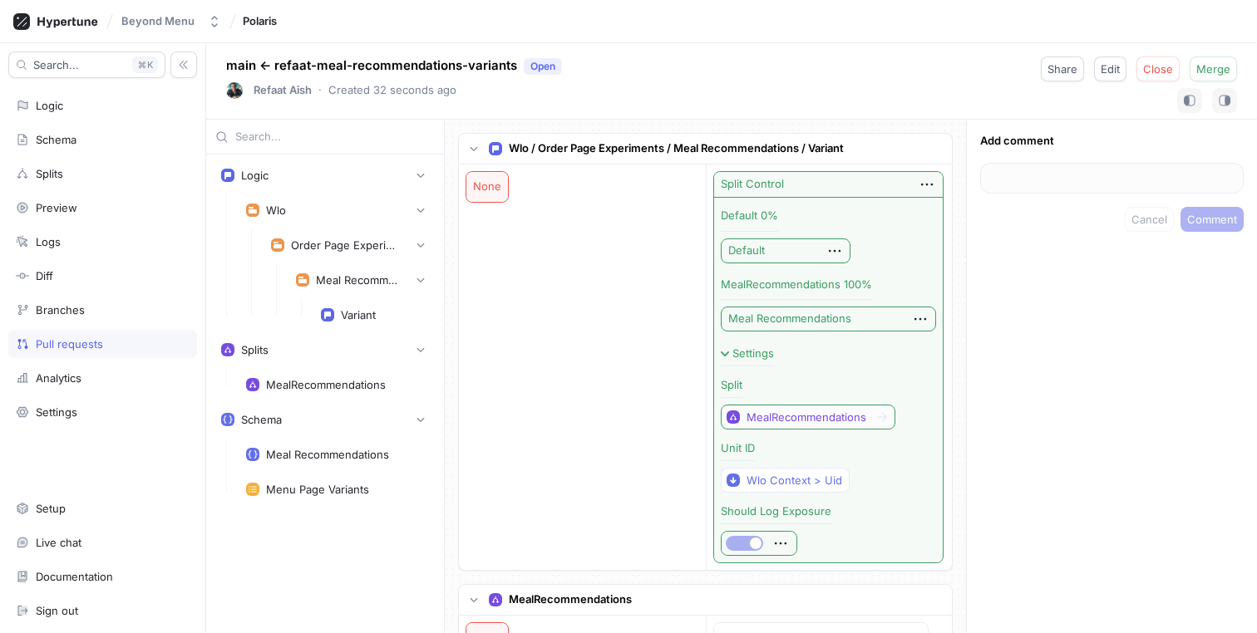
click at [75, 331] on div "Pull requests" at bounding box center [102, 344] width 189 height 28
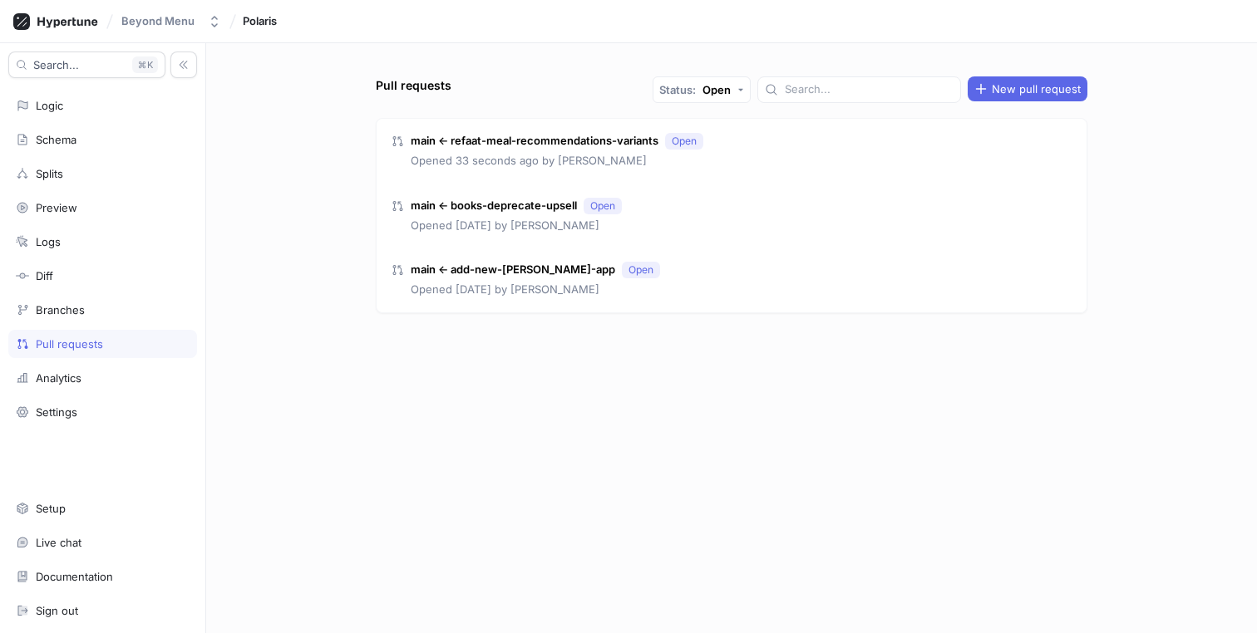
click at [642, 17] on div "Beyond Menu Polaris" at bounding box center [628, 21] width 1257 height 43
click at [730, 144] on div "main ← refaat-meal-recommendations-variants Open Opened 33 seconds ago by Refaa…" at bounding box center [732, 151] width 710 height 65
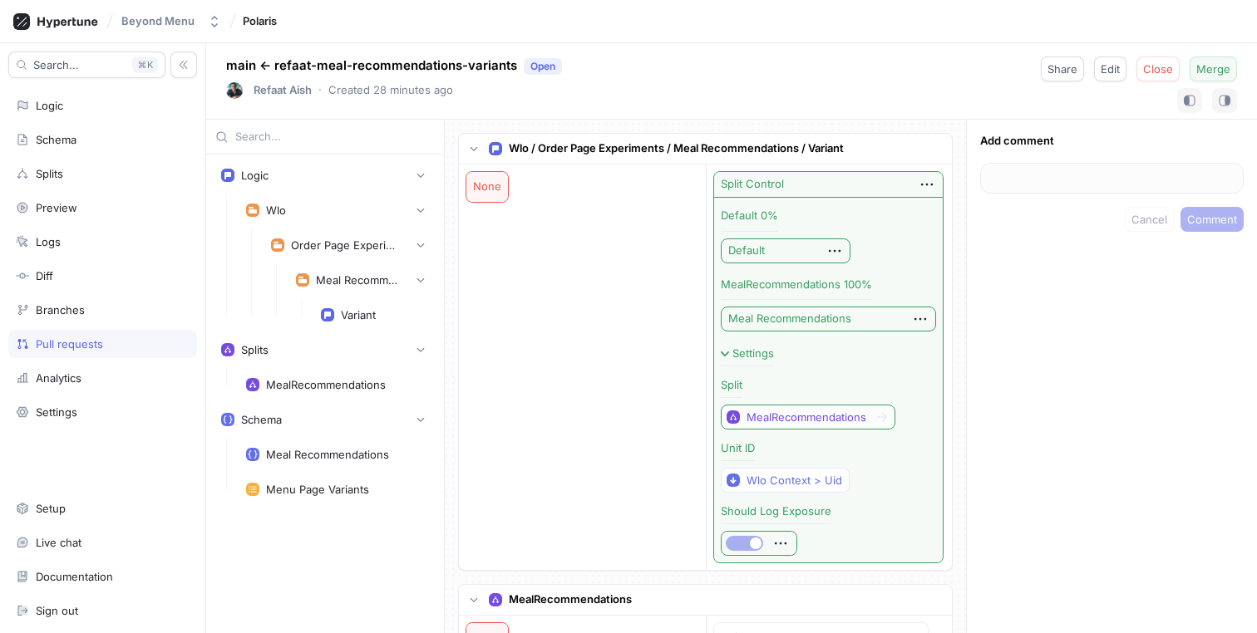
click at [1227, 72] on span "Merge" at bounding box center [1213, 69] width 34 height 10
click at [86, 342] on div "Pull requests" at bounding box center [69, 343] width 67 height 13
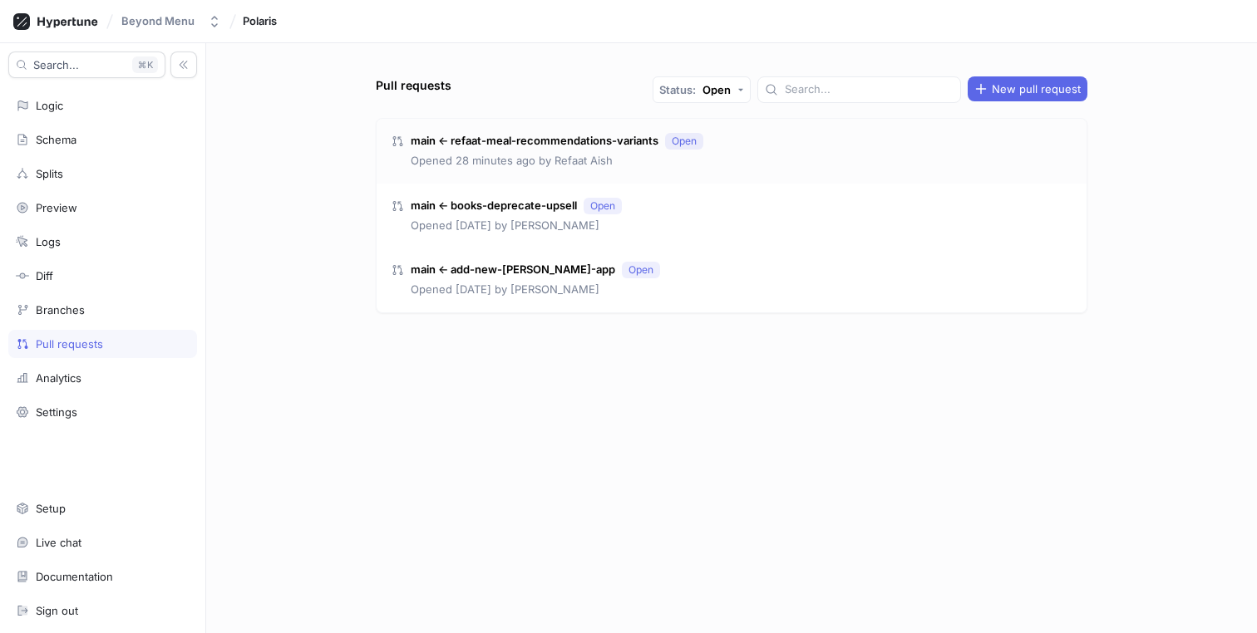
click at [775, 140] on div "main ← refaat-meal-recommendations-variants Open Opened 28 minutes ago by Refaa…" at bounding box center [732, 151] width 710 height 65
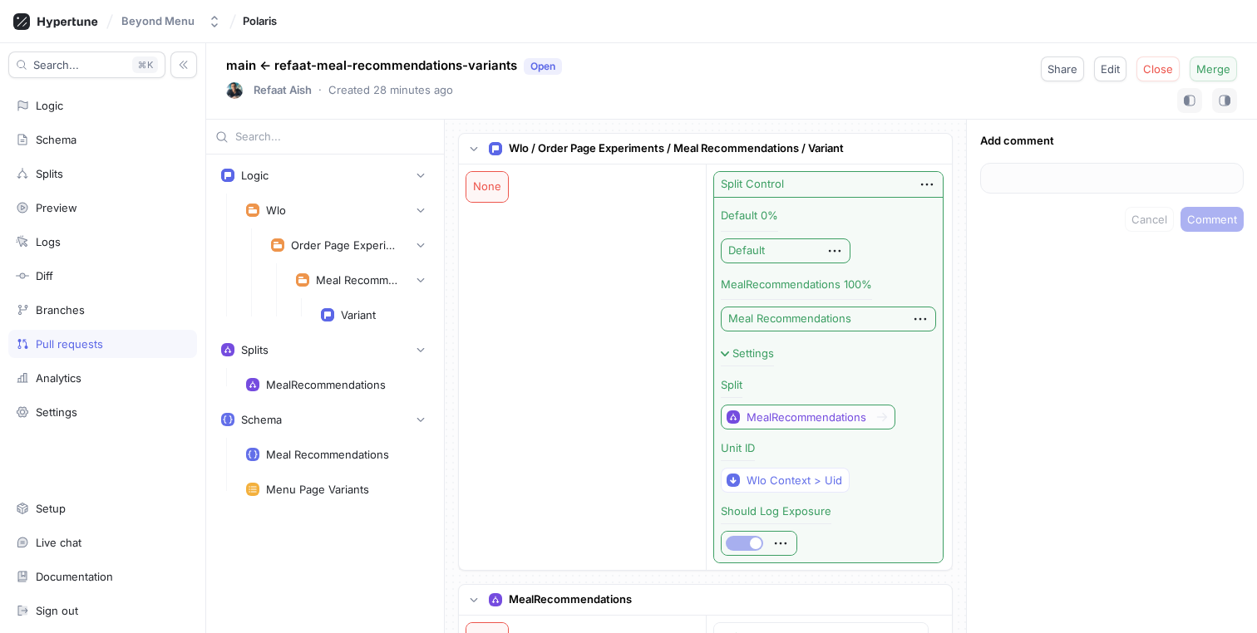
click at [1221, 71] on span "Merge" at bounding box center [1213, 69] width 34 height 10
click at [89, 335] on div "Pull requests" at bounding box center [102, 344] width 189 height 28
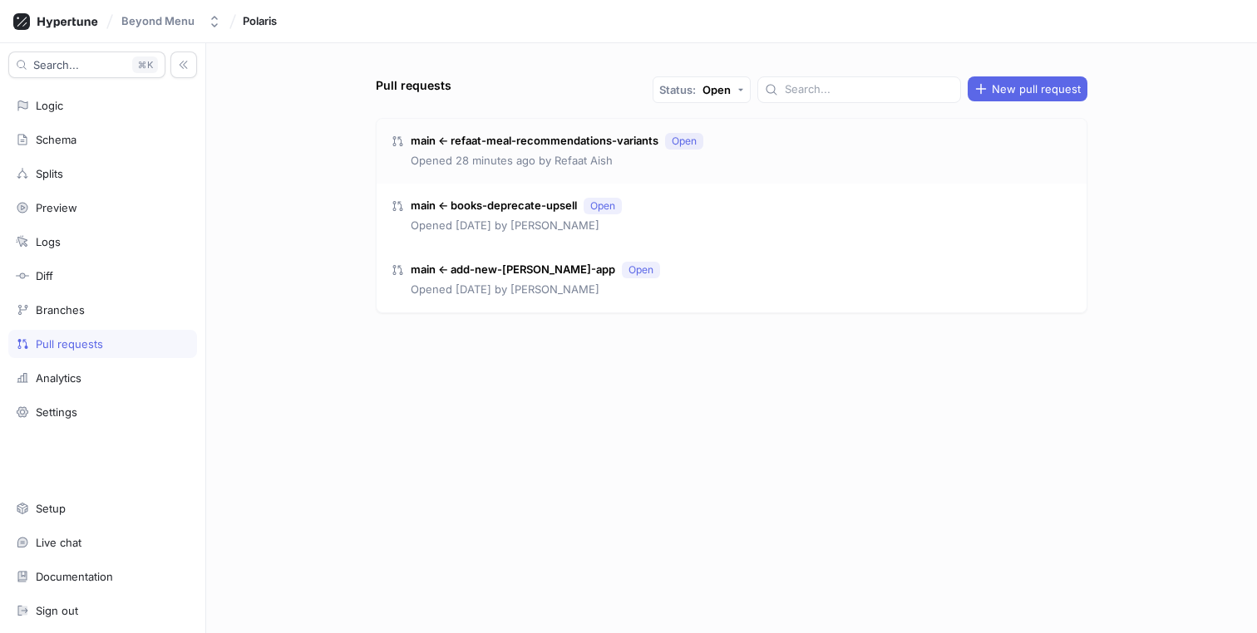
click at [801, 157] on div "main ← refaat-meal-recommendations-variants Open Opened 28 minutes ago by Refaa…" at bounding box center [732, 151] width 710 height 65
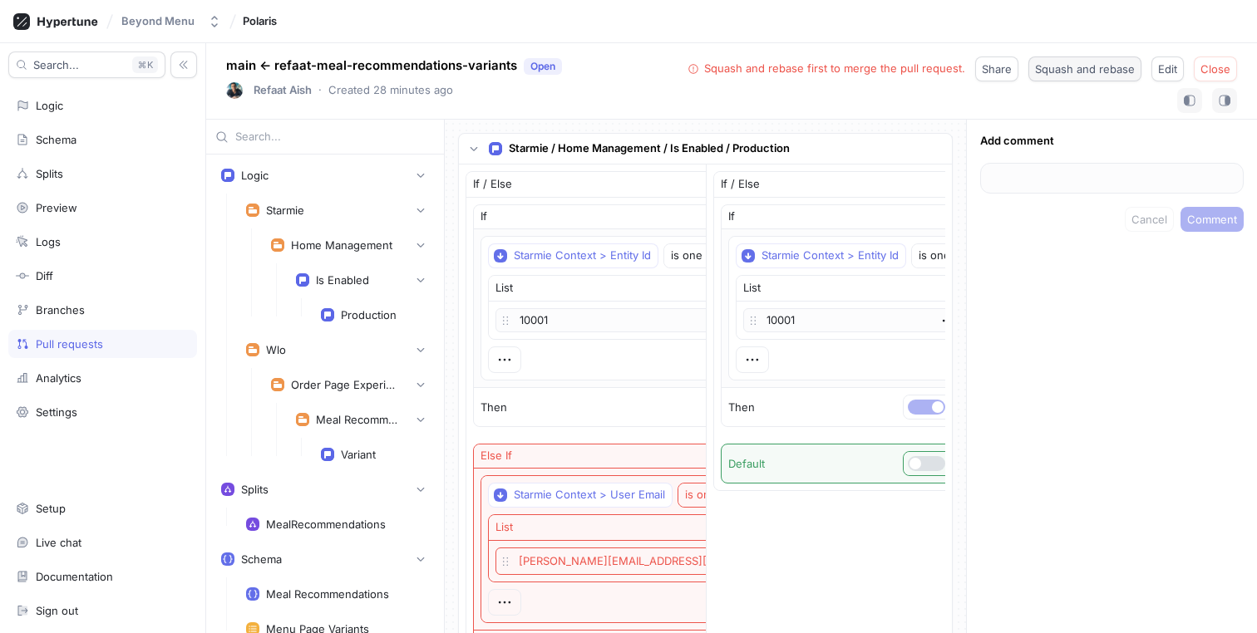
click at [1104, 72] on span "Squash and rebase" at bounding box center [1085, 69] width 100 height 10
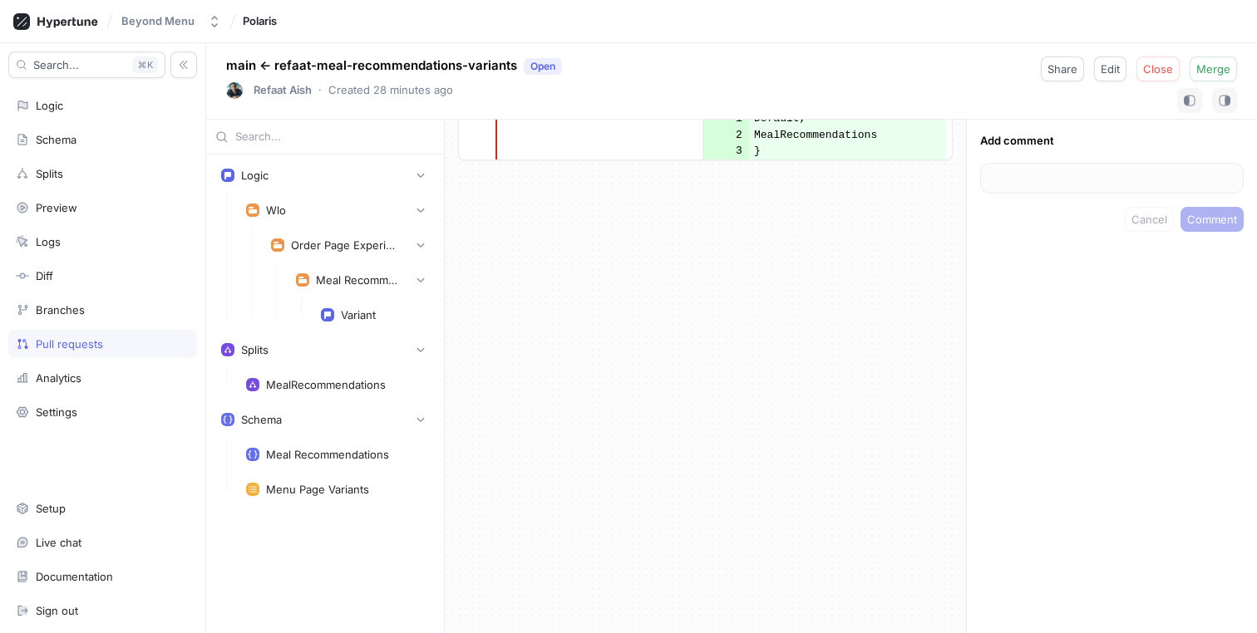
scroll to position [990, 0]
click at [66, 342] on div "Pull requests" at bounding box center [69, 343] width 67 height 13
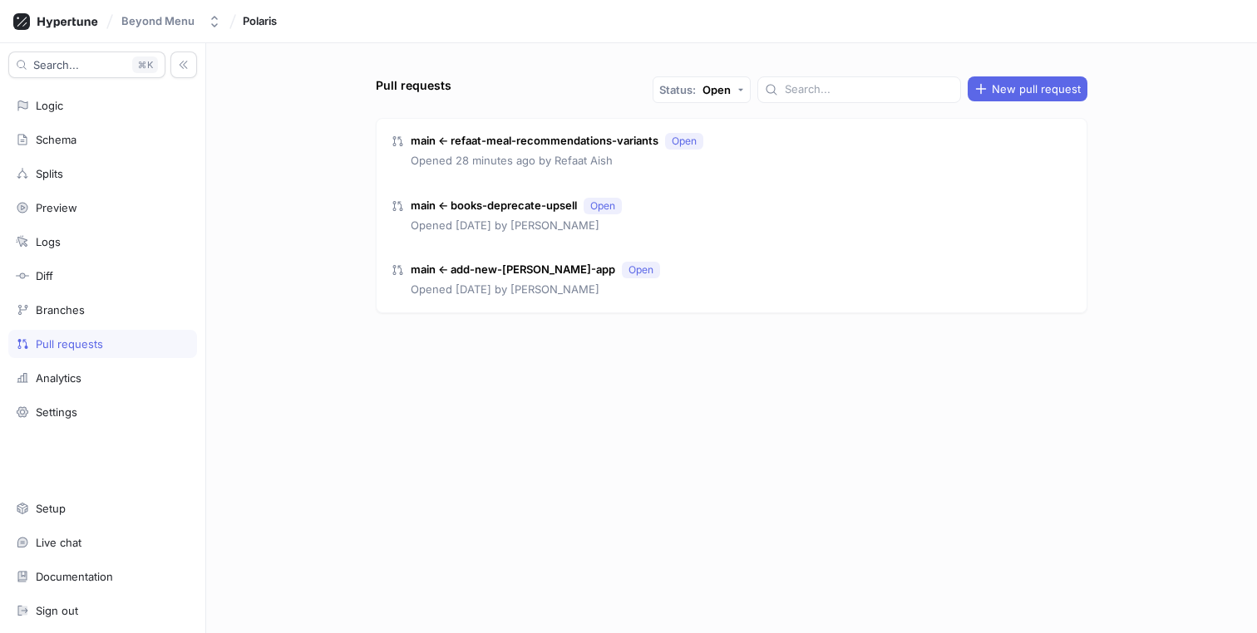
click at [69, 344] on div "Pull requests" at bounding box center [69, 343] width 67 height 13
click at [736, 148] on div "main ← refaat-meal-recommendations-variants Open Opened 28 minutes ago by Refaa…" at bounding box center [732, 151] width 710 height 65
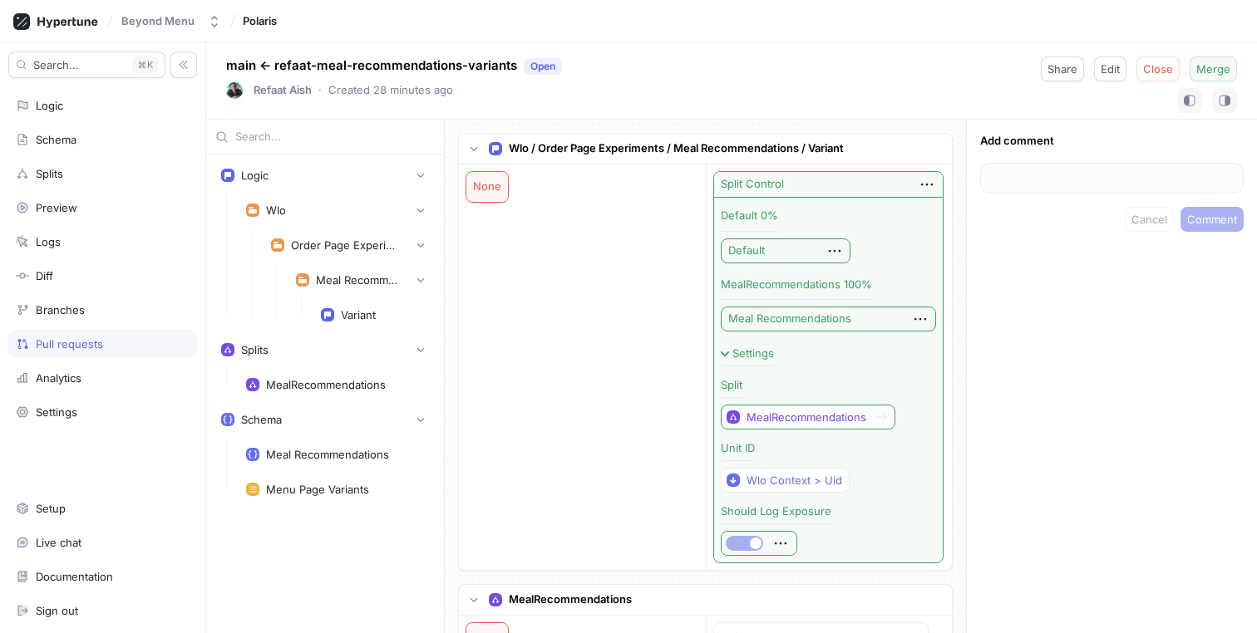
click at [1228, 76] on button "Merge" at bounding box center [1212, 69] width 47 height 25
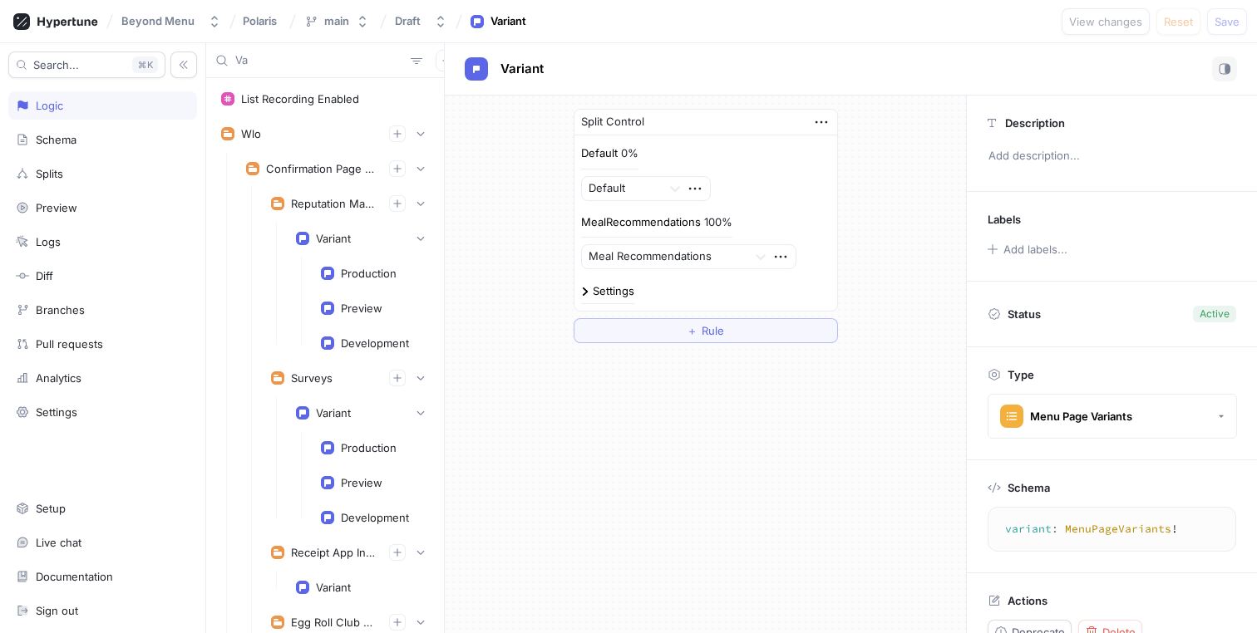
scroll to position [1053, 0]
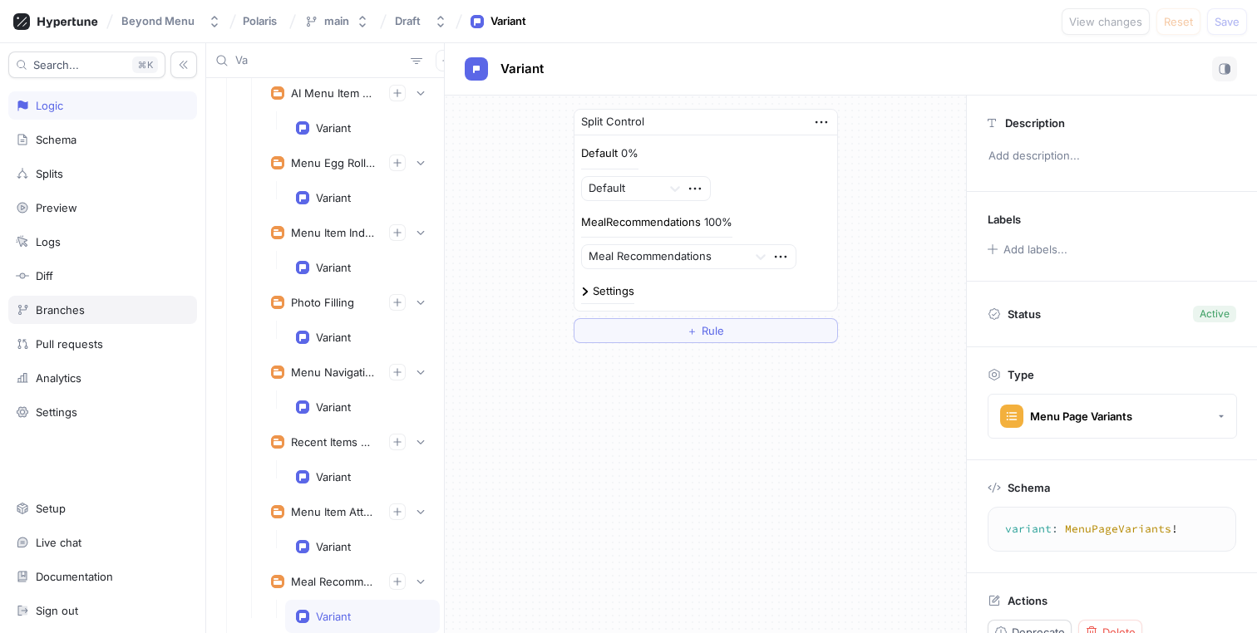
click at [92, 312] on div "Branches" at bounding box center [103, 309] width 174 height 13
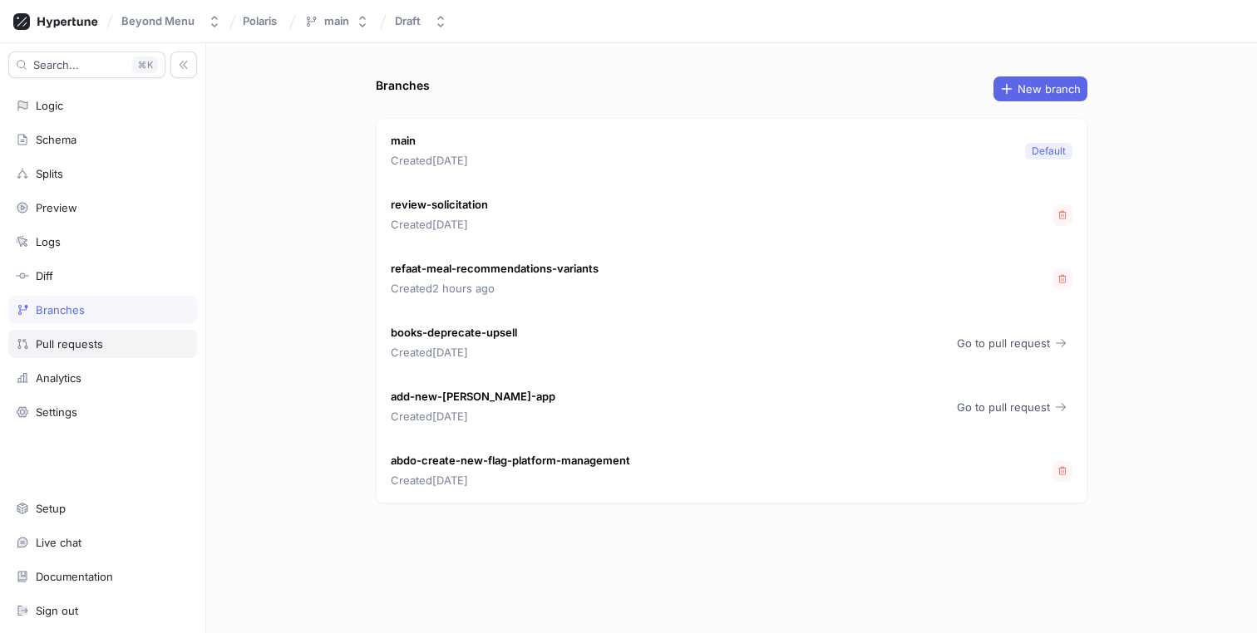
click at [99, 344] on div "Pull requests" at bounding box center [69, 343] width 67 height 13
